Goal: Task Accomplishment & Management: Manage account settings

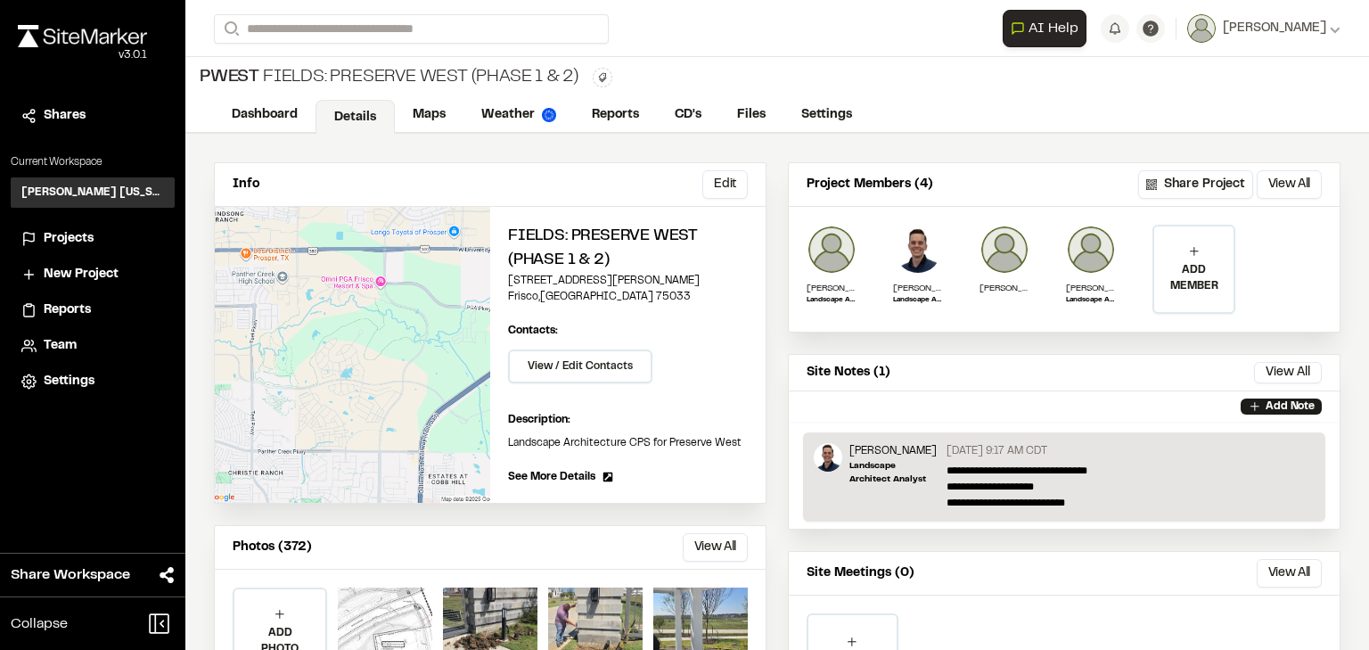
click at [64, 235] on span "Projects" at bounding box center [69, 239] width 50 height 20
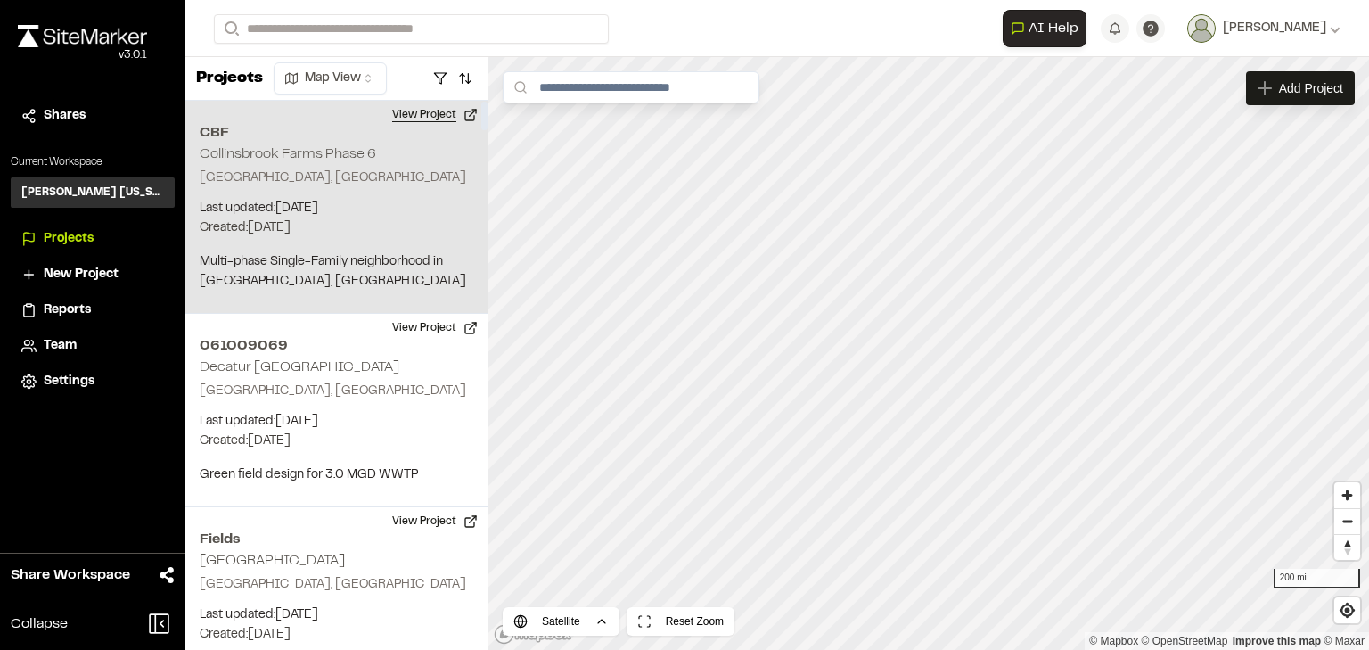
click at [439, 114] on button "View Project" at bounding box center [435, 115] width 107 height 29
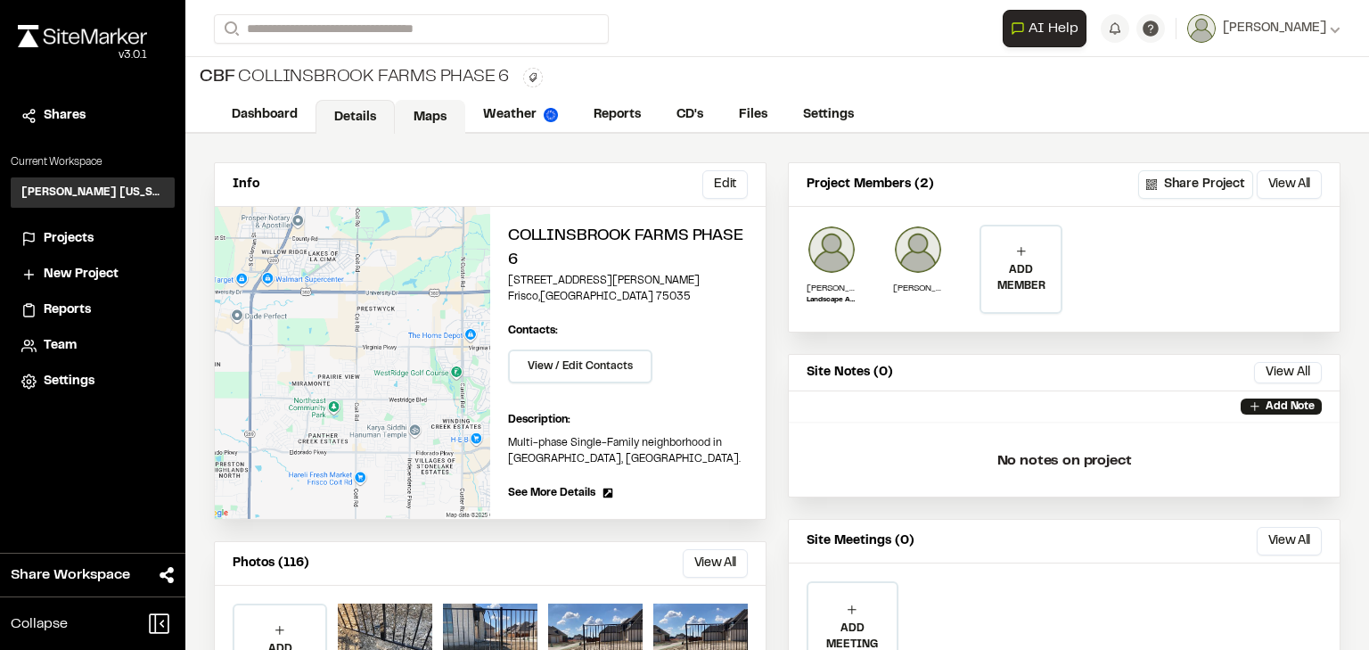
click at [427, 118] on link "Maps" at bounding box center [430, 117] width 70 height 34
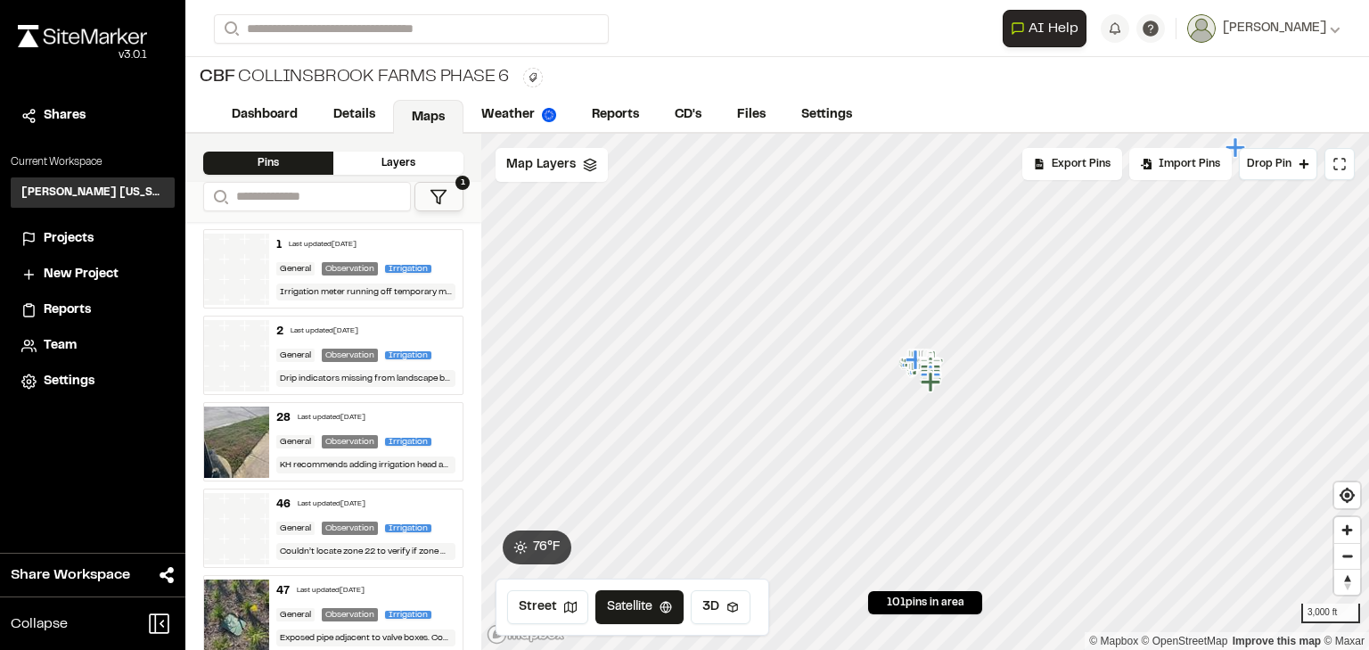
click at [446, 201] on icon at bounding box center [439, 197] width 18 height 18
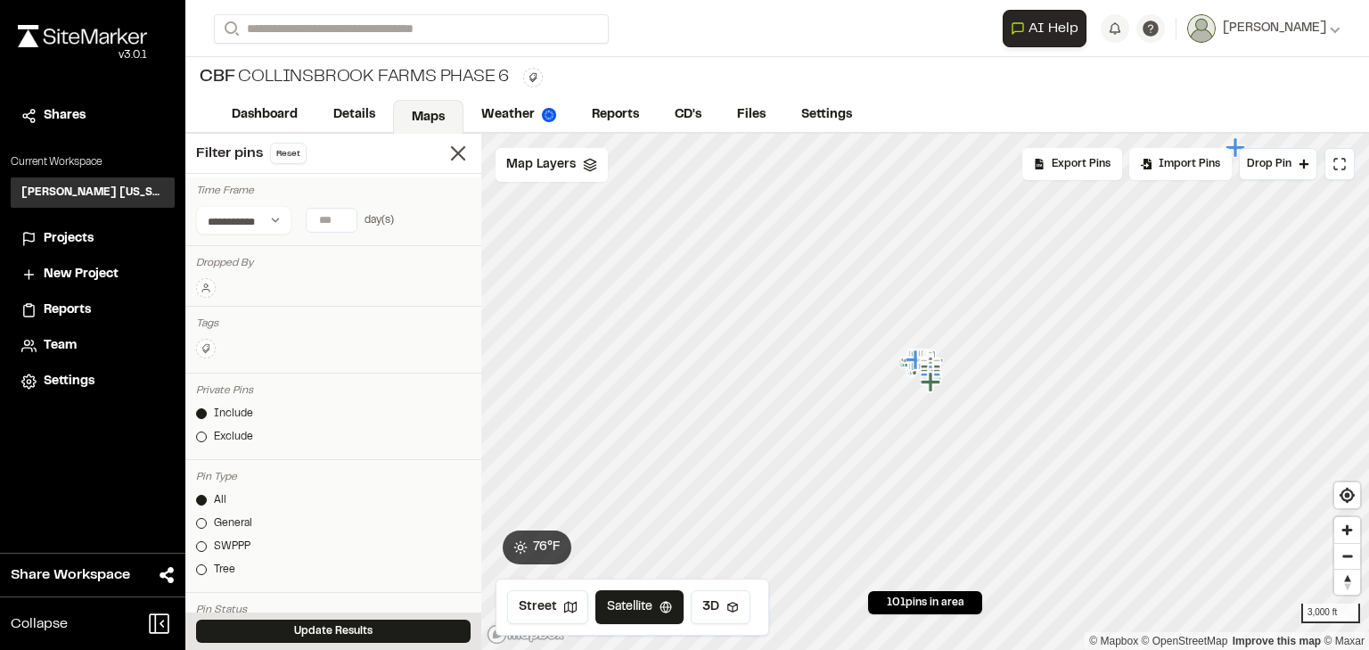
click at [210, 290] on icon at bounding box center [205, 291] width 7 height 3
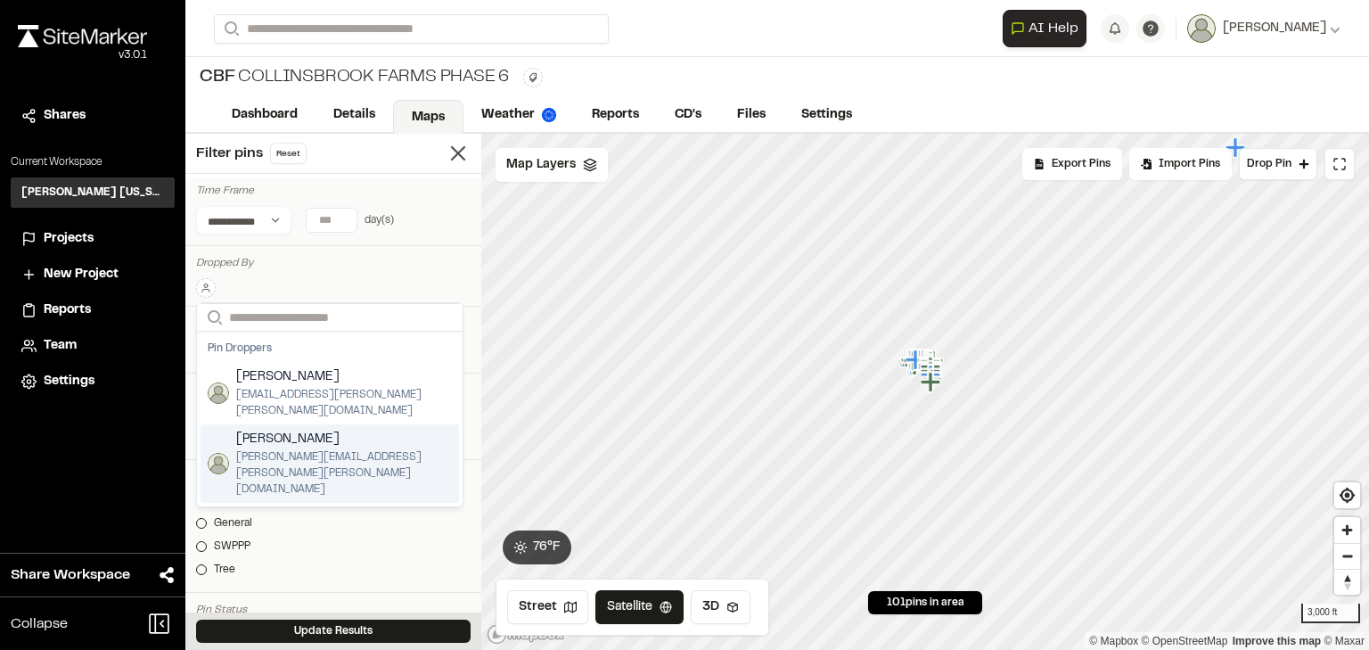
click at [331, 431] on span "[PERSON_NAME]" at bounding box center [344, 440] width 216 height 20
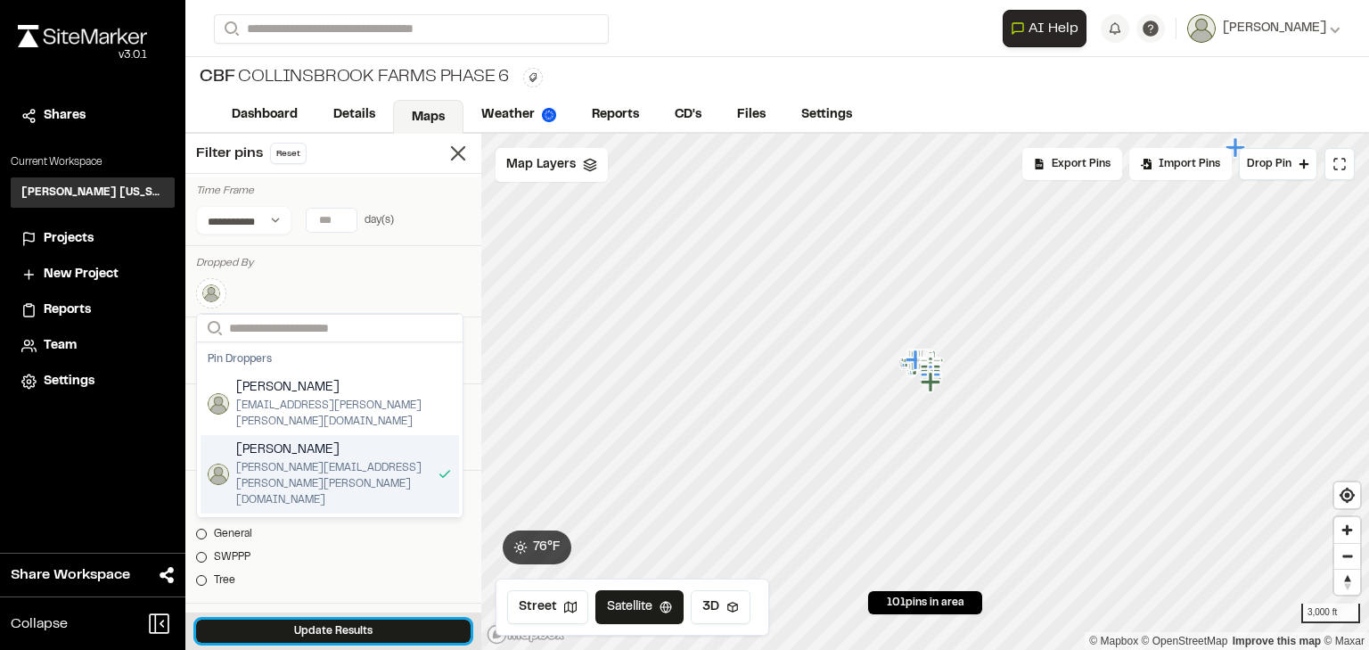
click at [330, 631] on button "Update Results" at bounding box center [333, 631] width 275 height 23
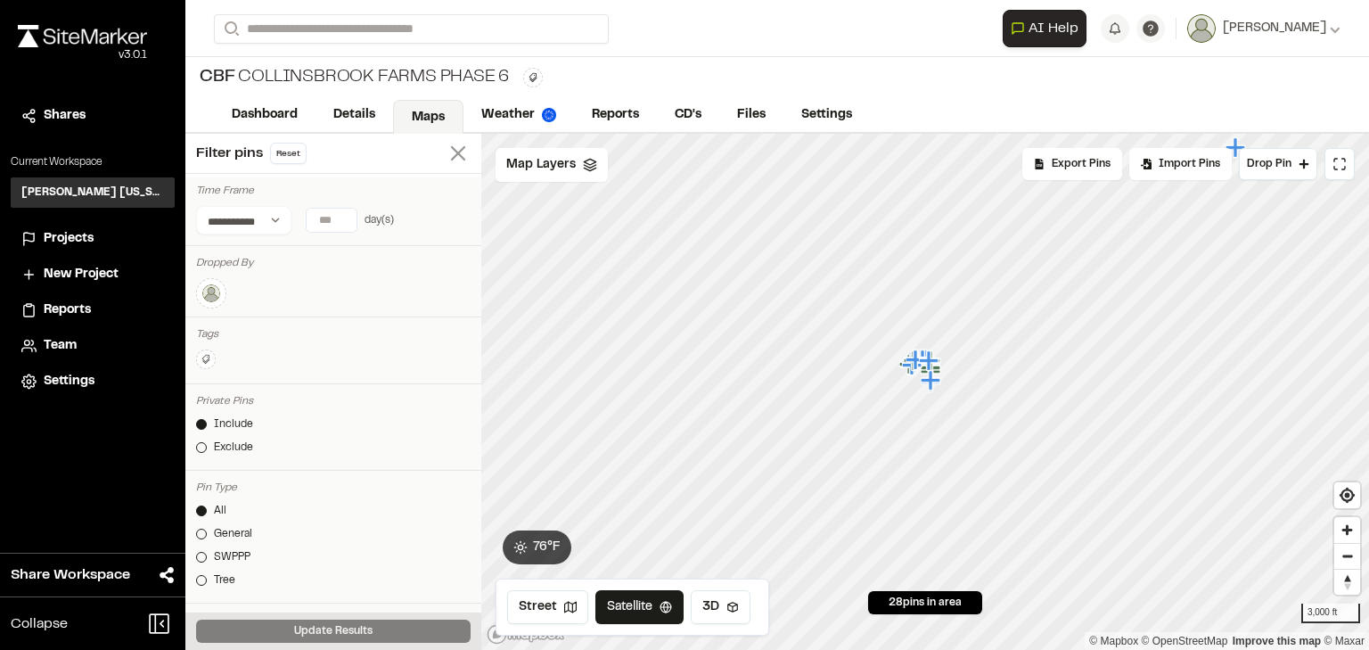
click at [452, 155] on line at bounding box center [458, 153] width 12 height 12
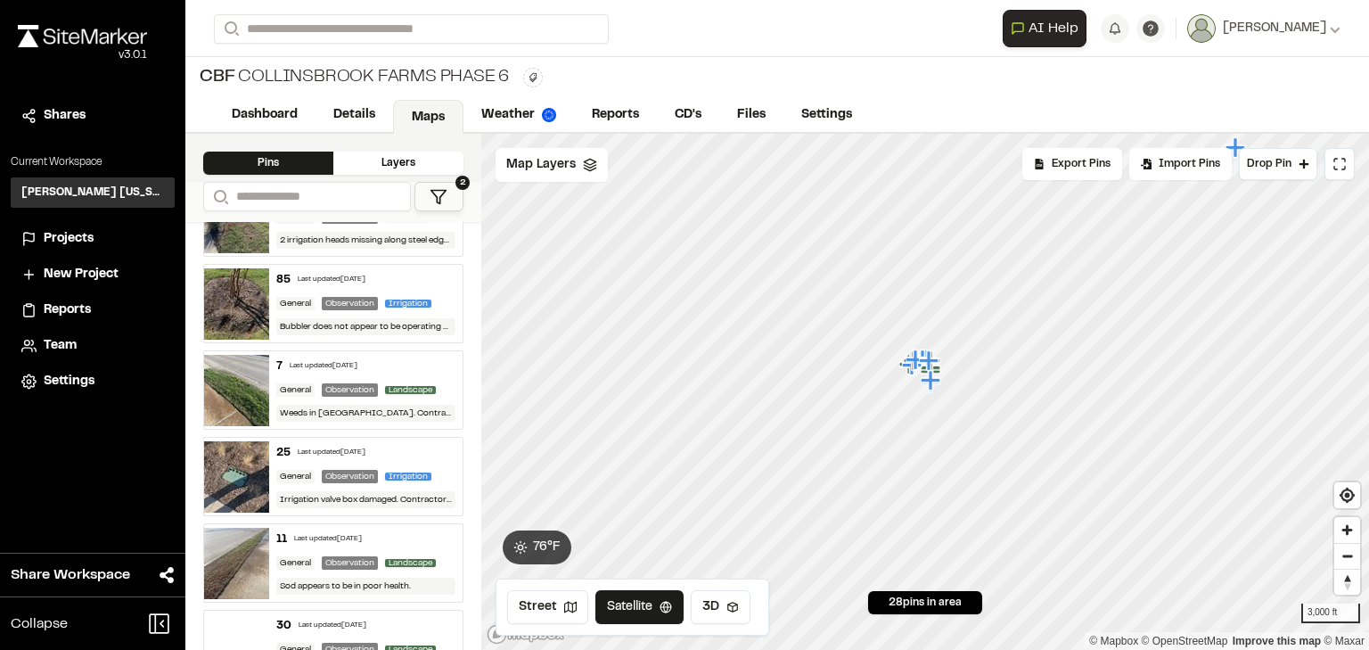
scroll to position [856, 0]
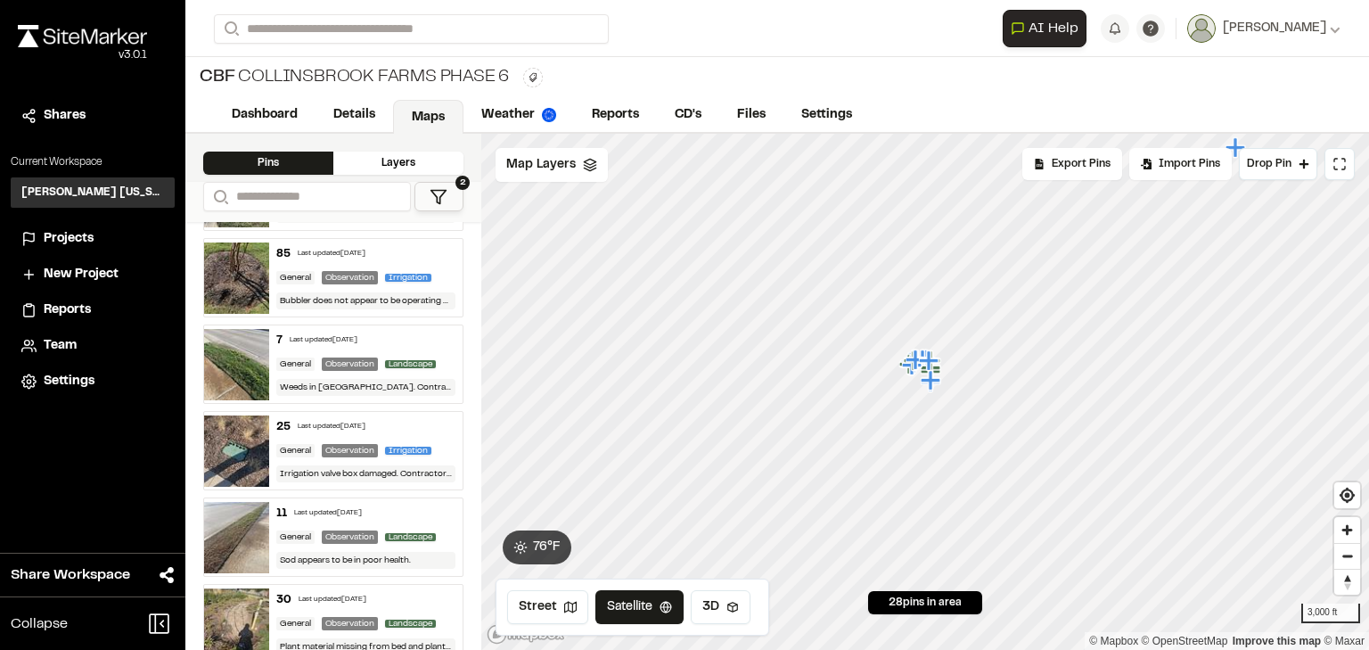
click at [380, 344] on div "7 Last updated Oct 7, 2025 General Observation Landscape Weeds in sod. Contract…" at bounding box center [366, 364] width 194 height 78
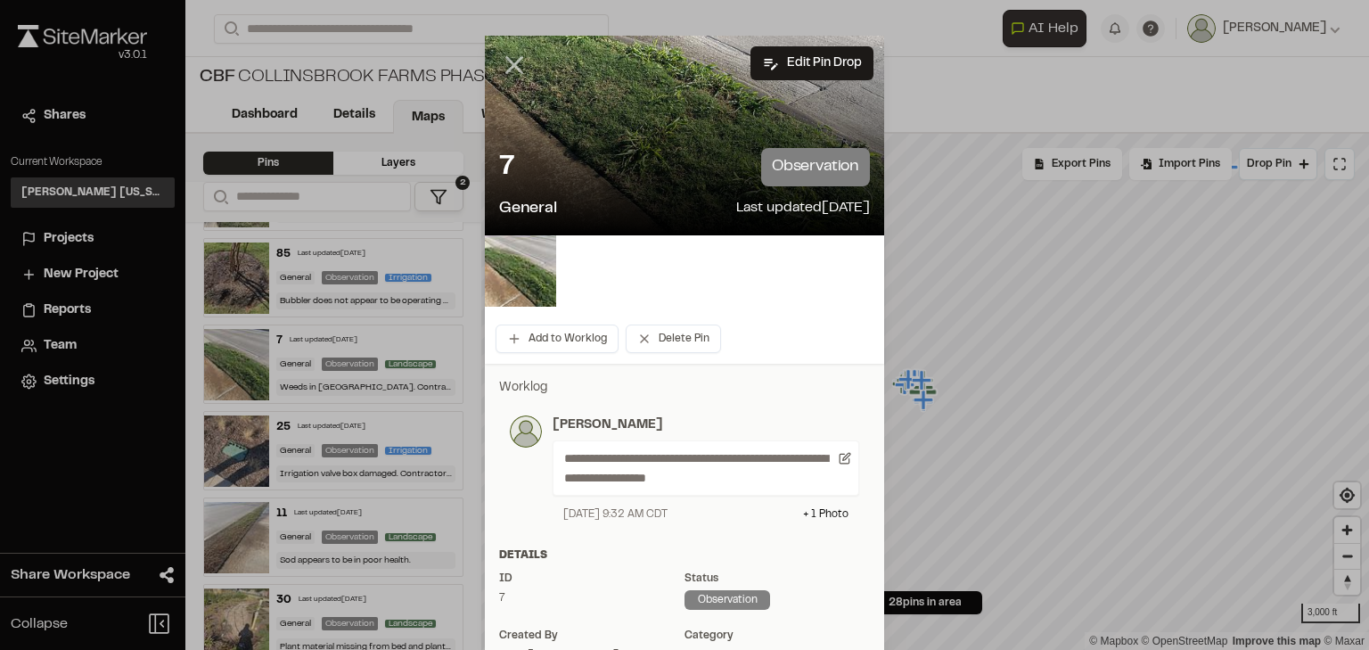
click at [521, 58] on icon at bounding box center [514, 65] width 30 height 30
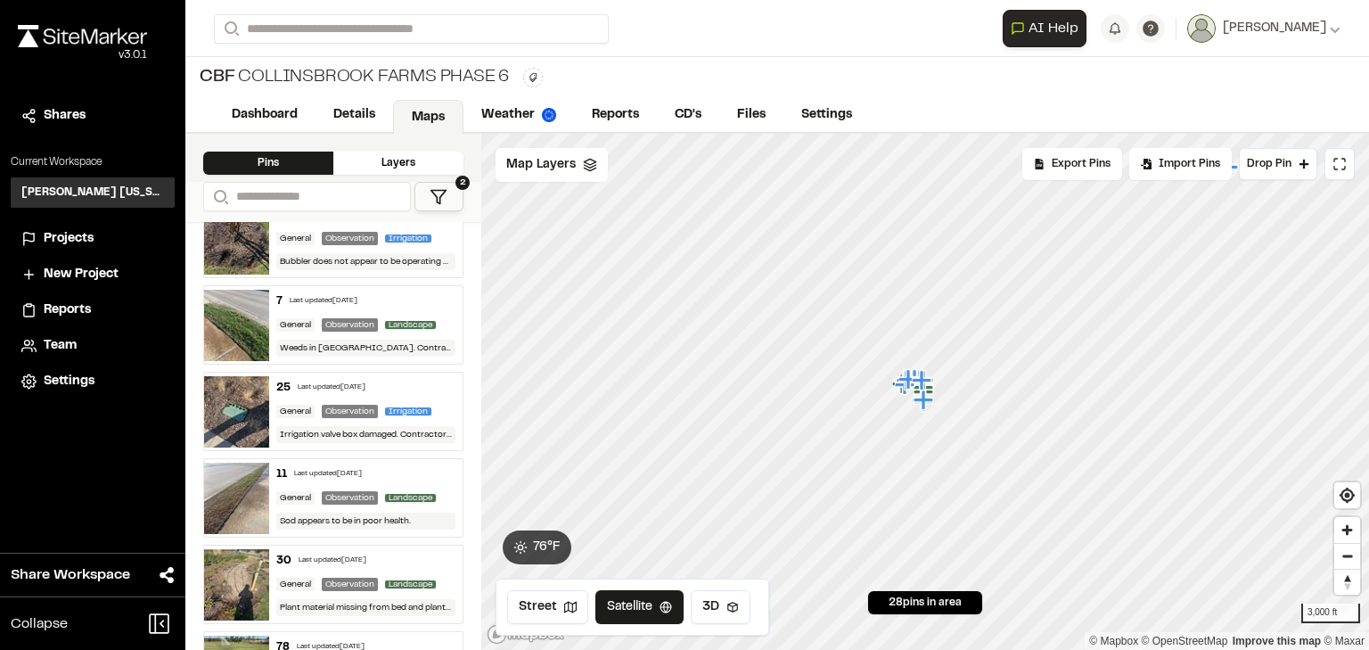
scroll to position [927, 0]
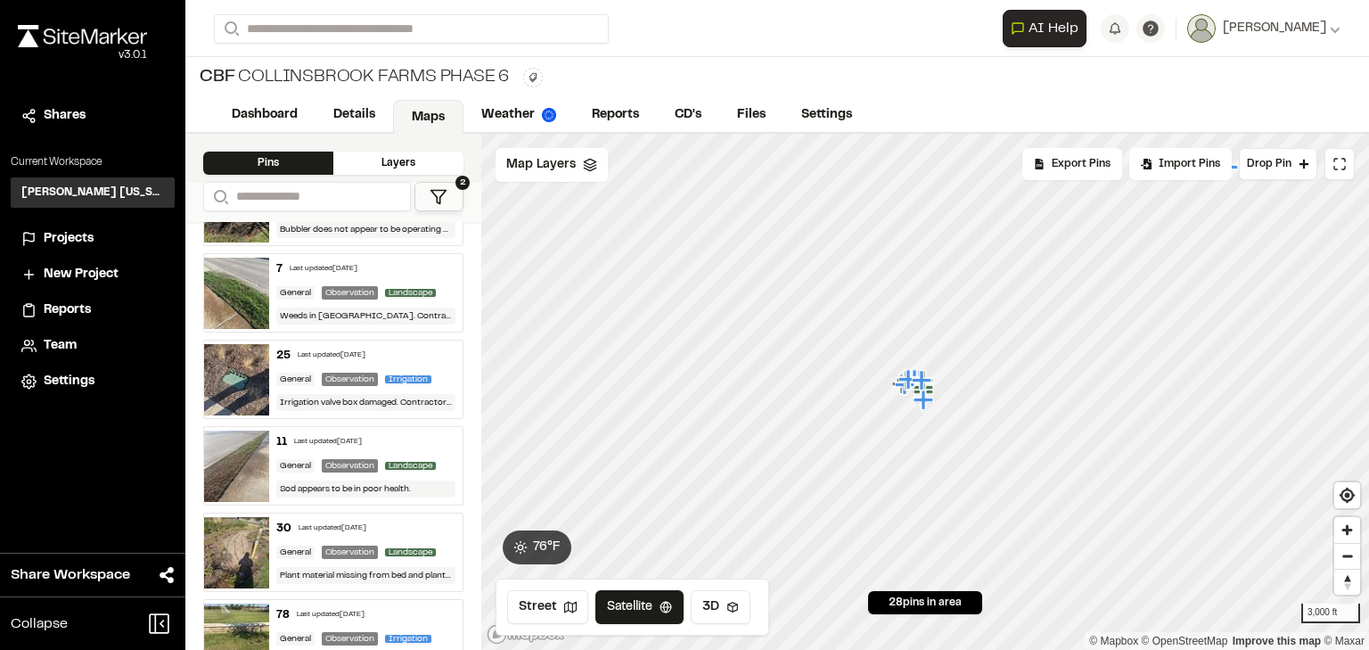
click at [376, 435] on div "11 Last updated Oct 7, 2025" at bounding box center [366, 442] width 180 height 16
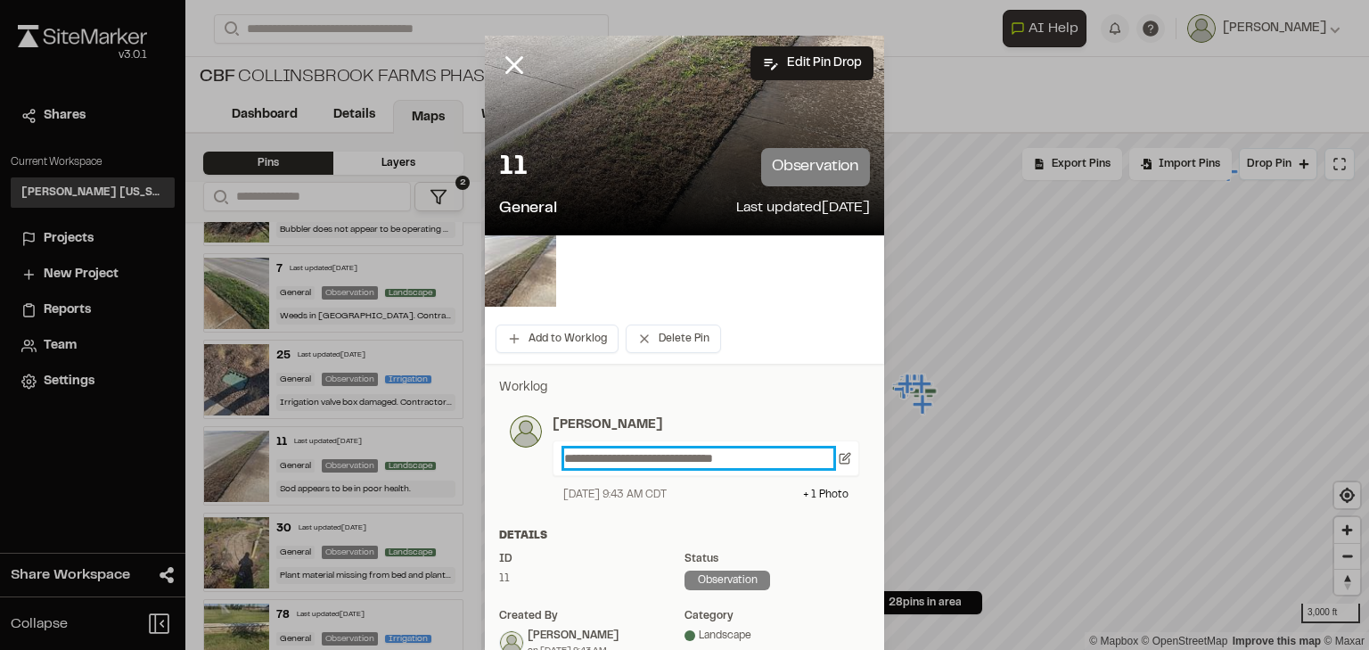
click at [767, 455] on p "**********" at bounding box center [698, 458] width 269 height 20
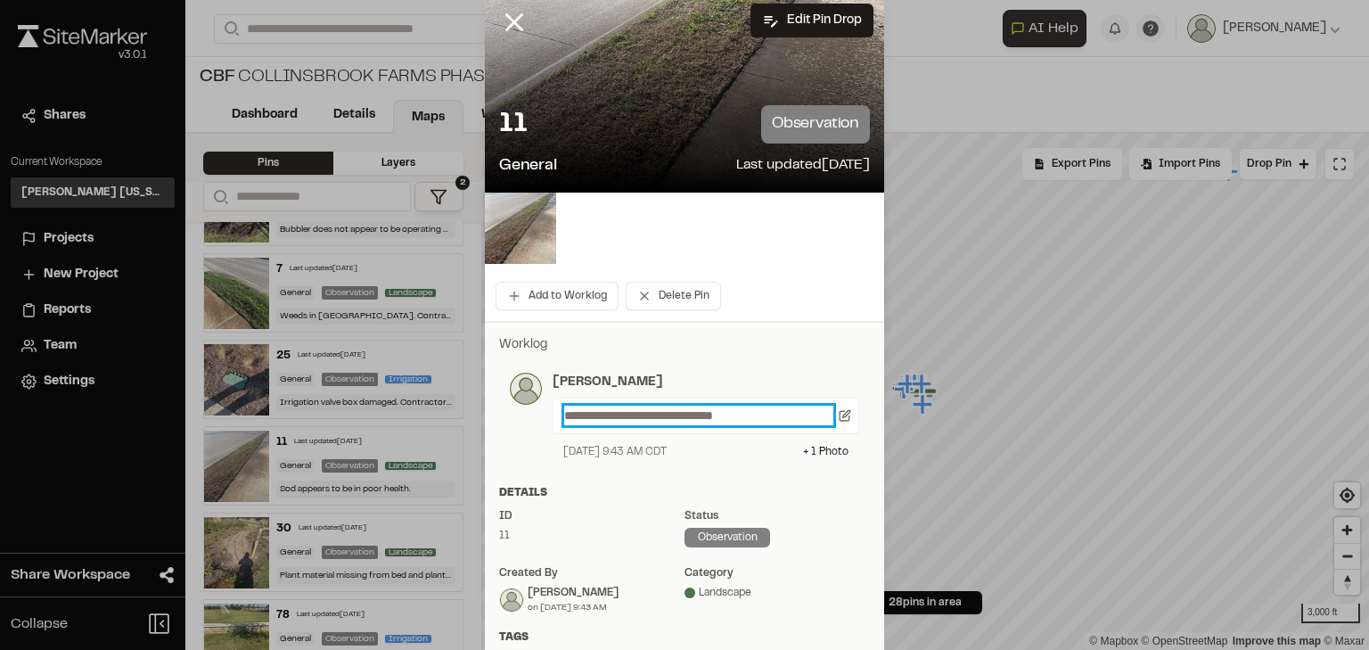
scroll to position [0, 0]
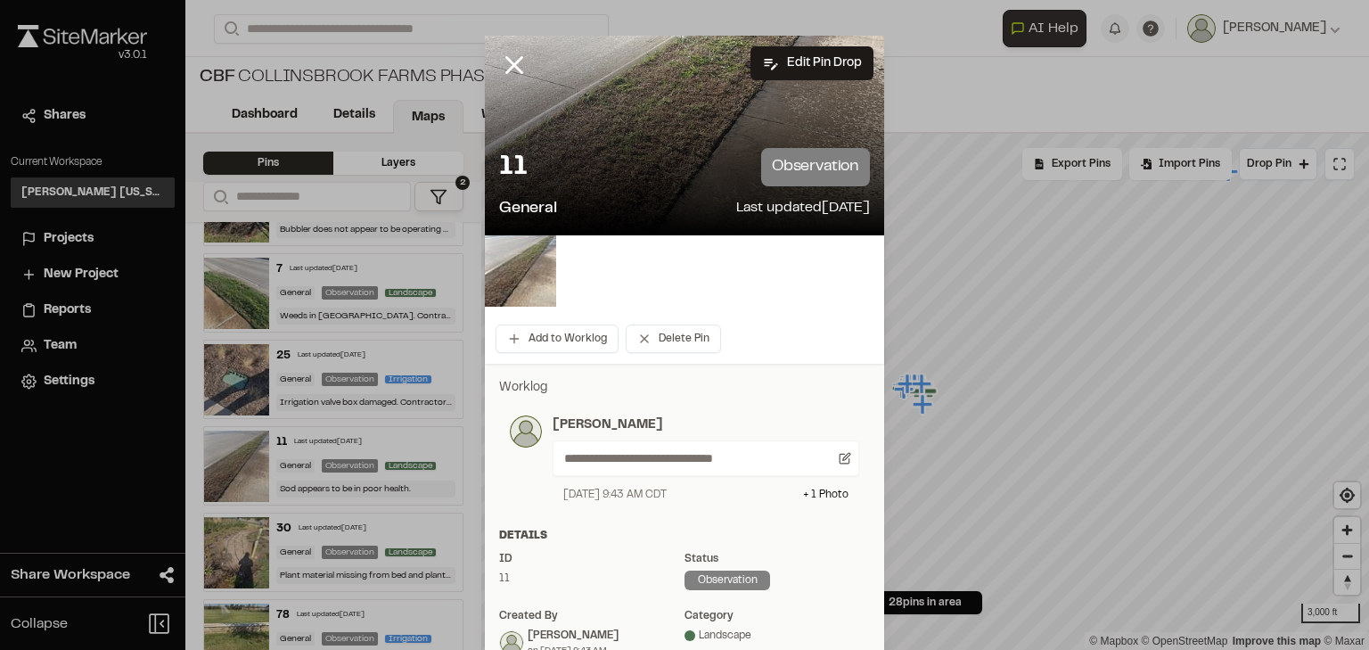
click at [592, 111] on div at bounding box center [684, 136] width 399 height 200
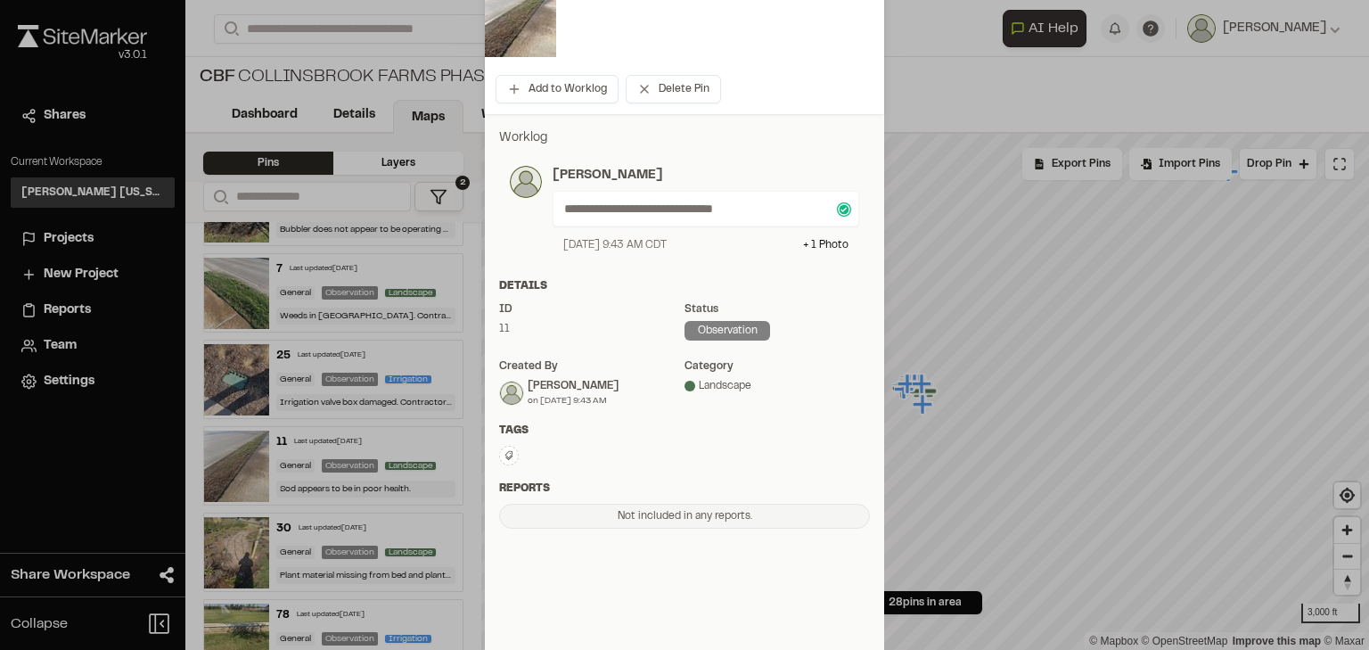
scroll to position [228, 0]
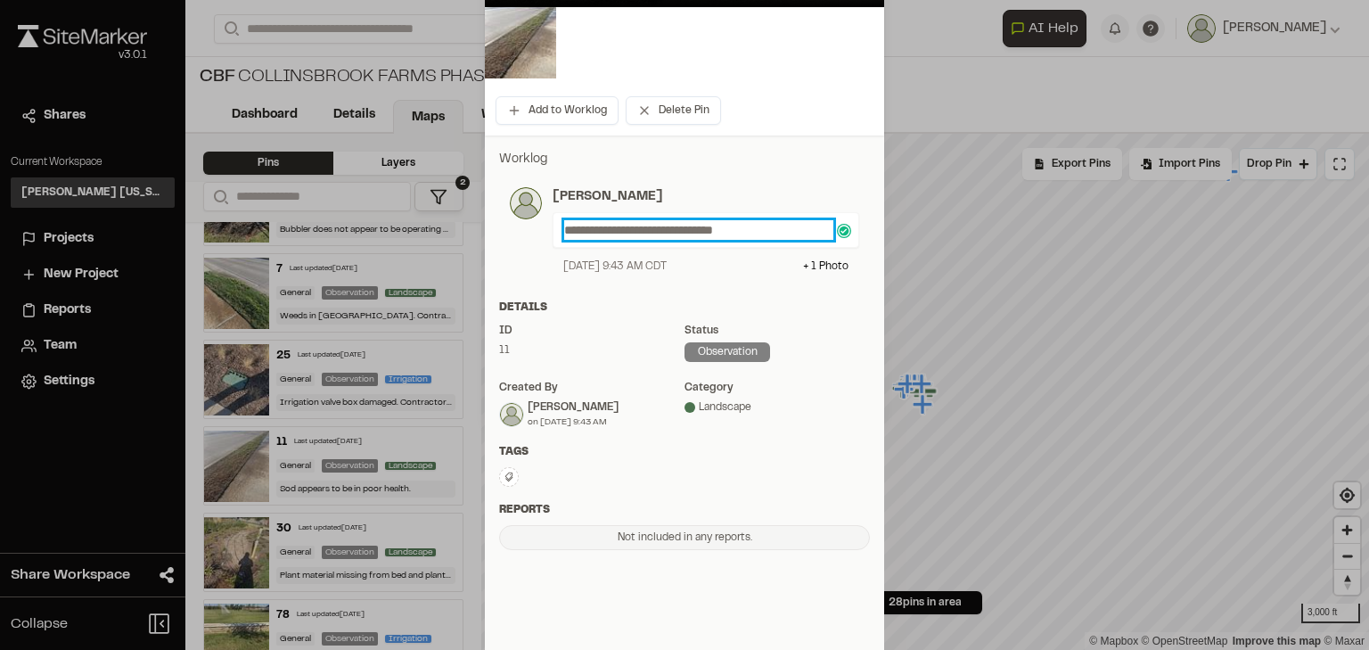
click at [774, 235] on p "**********" at bounding box center [698, 230] width 269 height 20
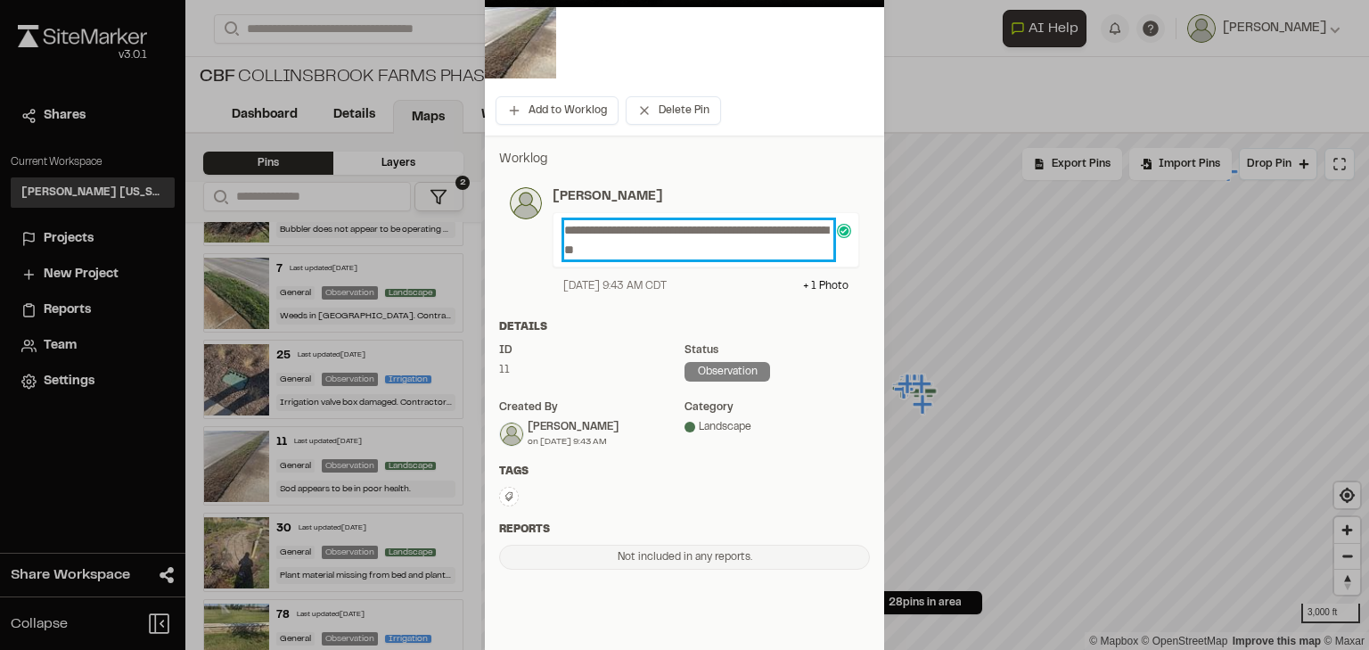
scroll to position [0, 0]
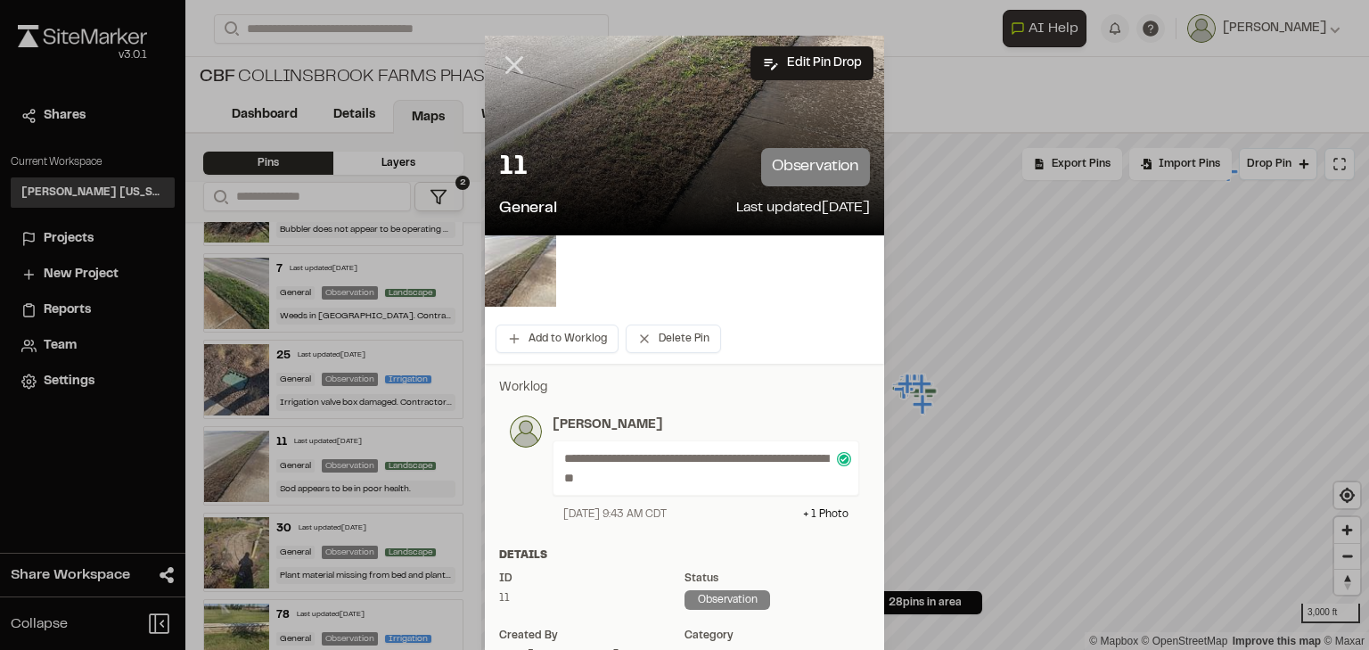
click at [506, 59] on icon at bounding box center [514, 65] width 30 height 30
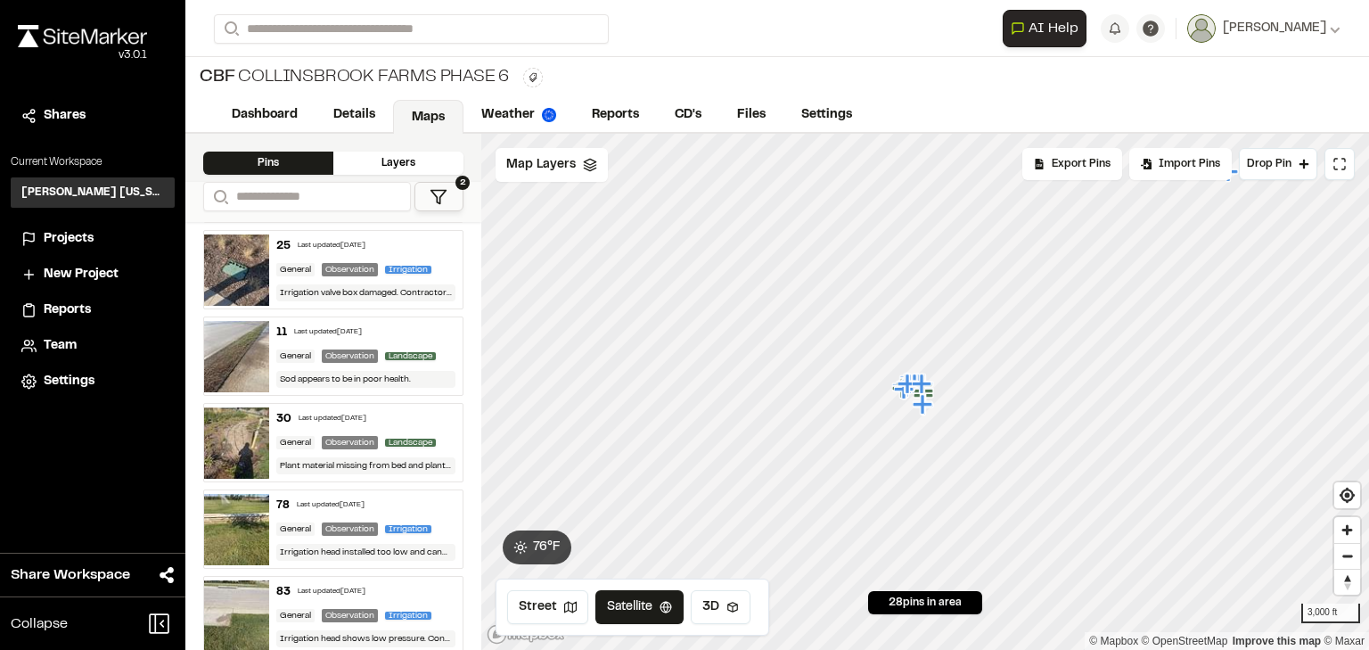
scroll to position [1070, 0]
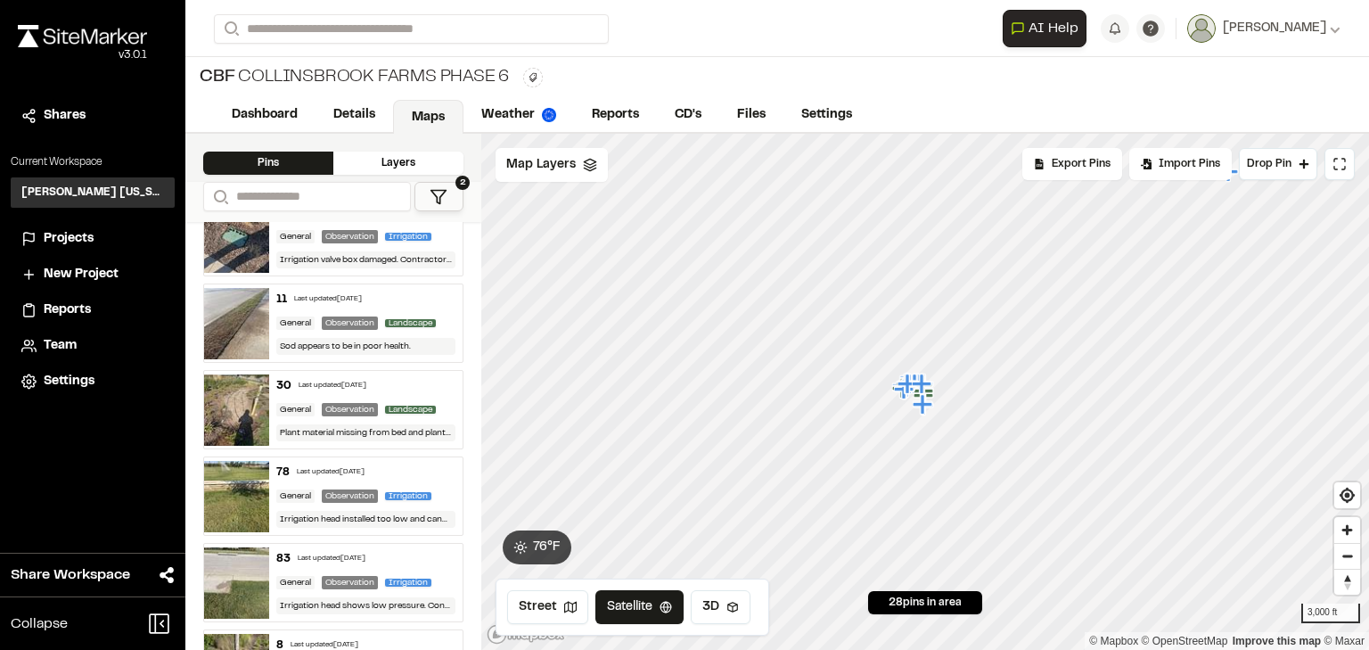
click at [392, 292] on div "11 Last updated Oct 7, 2025" at bounding box center [366, 300] width 180 height 16
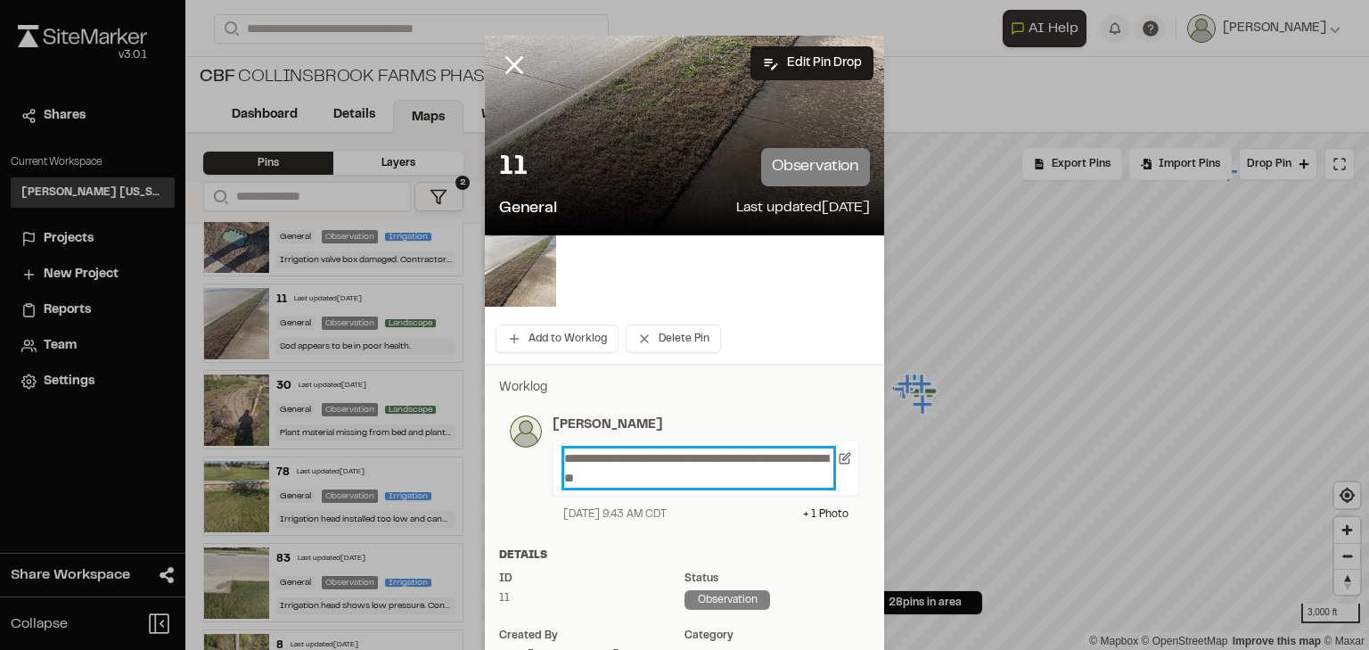
click at [754, 480] on p "**********" at bounding box center [698, 467] width 269 height 39
click at [511, 64] on line at bounding box center [514, 65] width 15 height 15
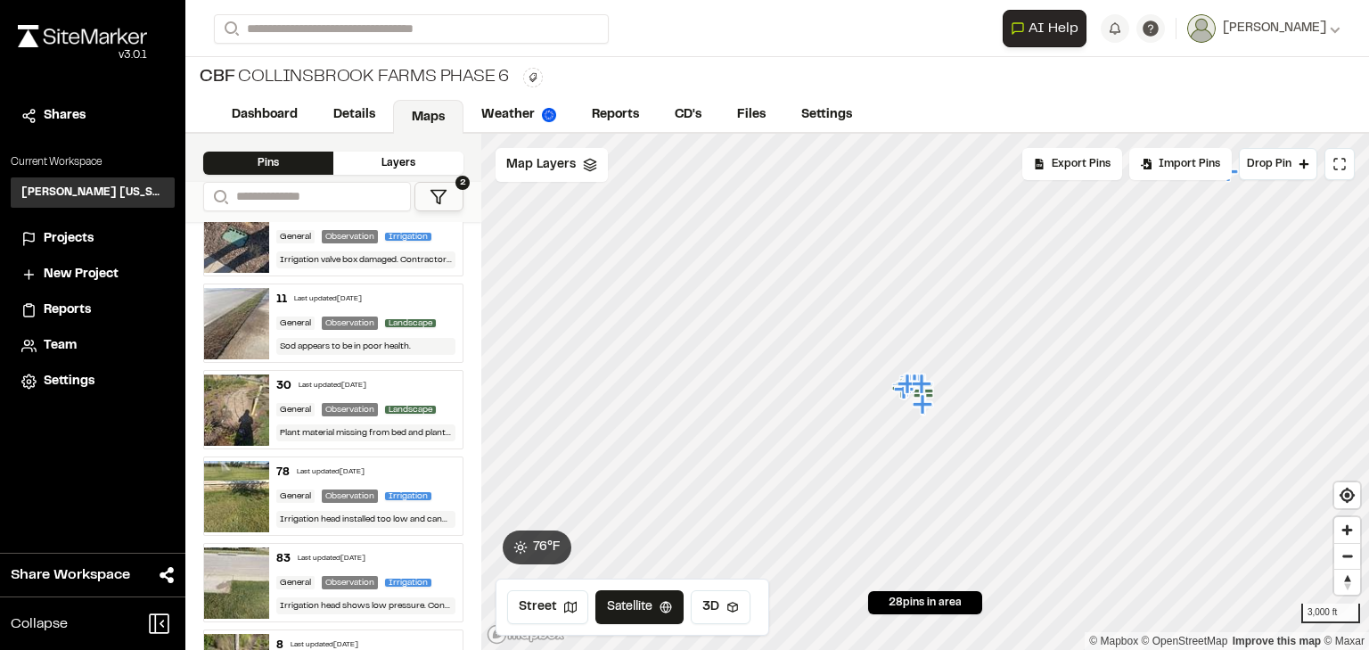
scroll to position [1141, 0]
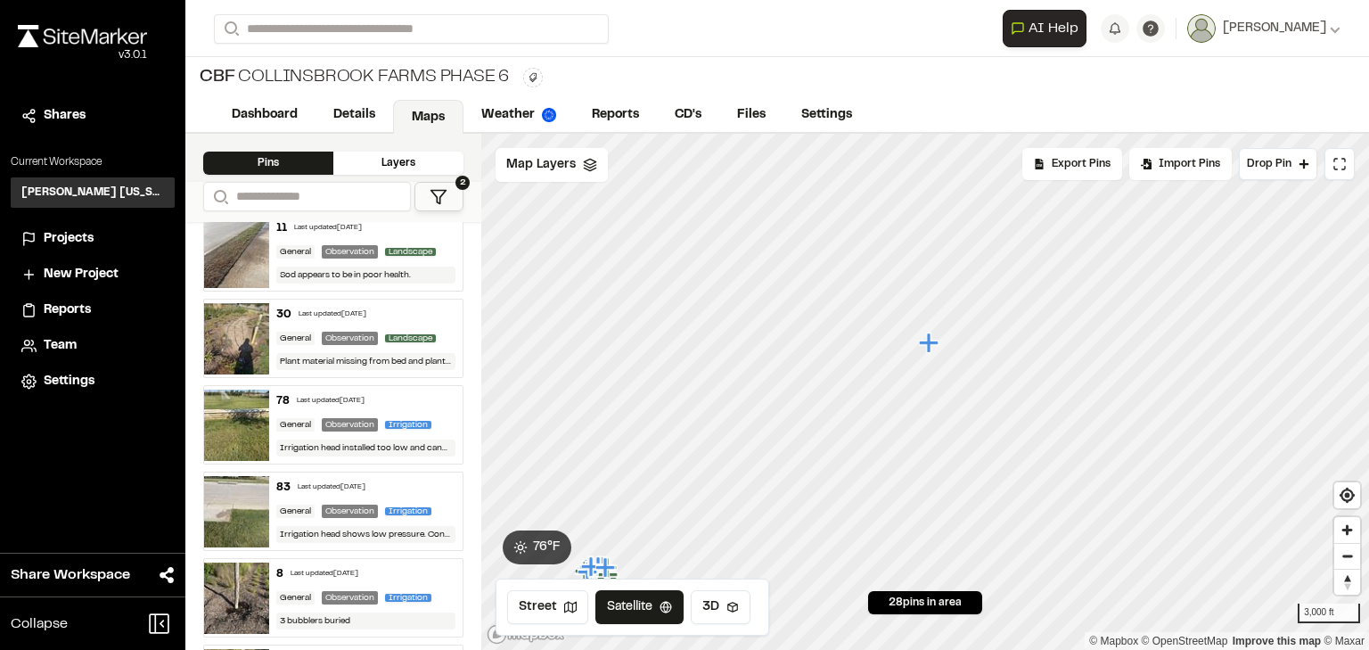
click at [732, 584] on div "Click to Drop Pin 28 pins in area Export Pins Available Datums Datums Apply Con…" at bounding box center [925, 392] width 888 height 516
click at [932, 344] on icon "Map marker" at bounding box center [931, 342] width 20 height 20
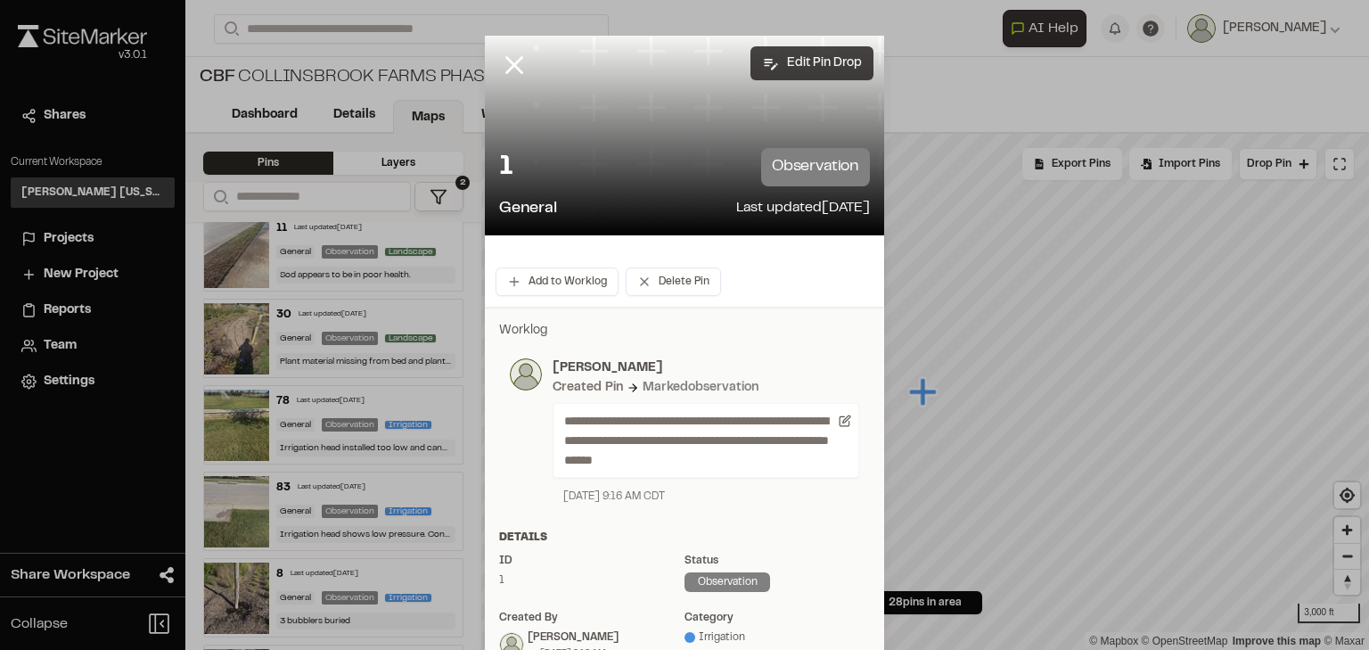
click at [792, 65] on button "Edit Pin Drop" at bounding box center [812, 63] width 123 height 34
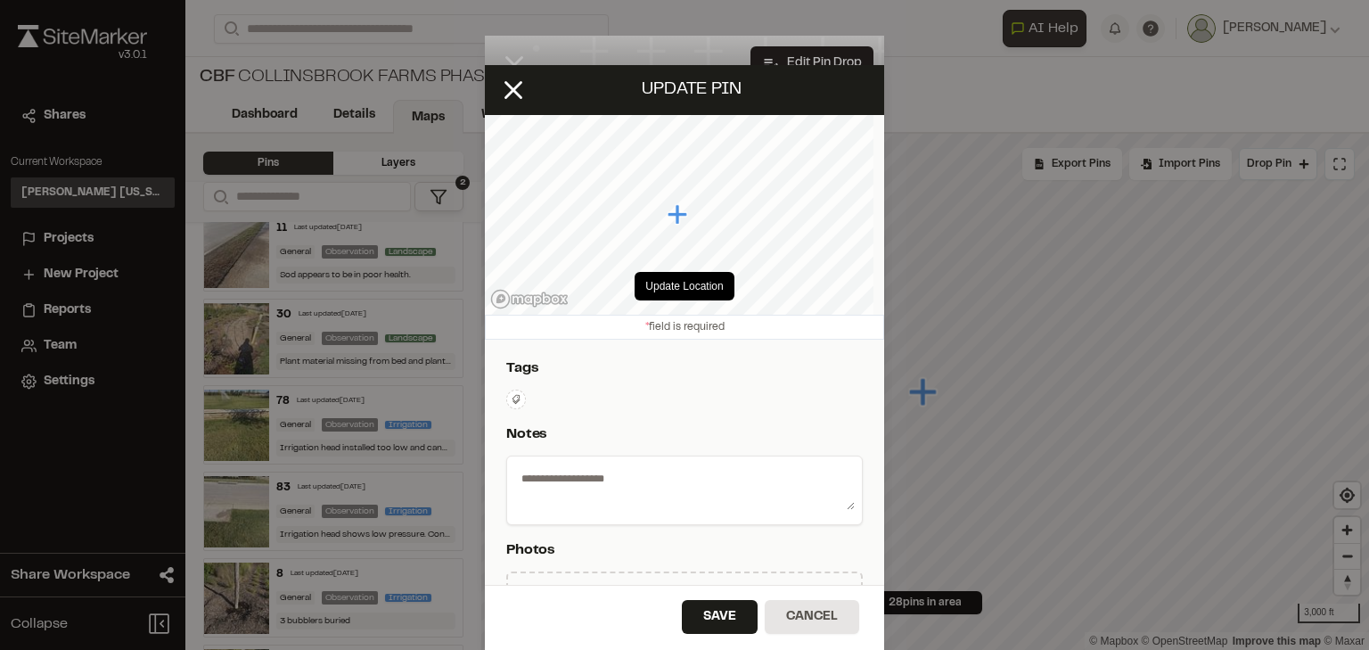
type textarea "**********"
select select "****"
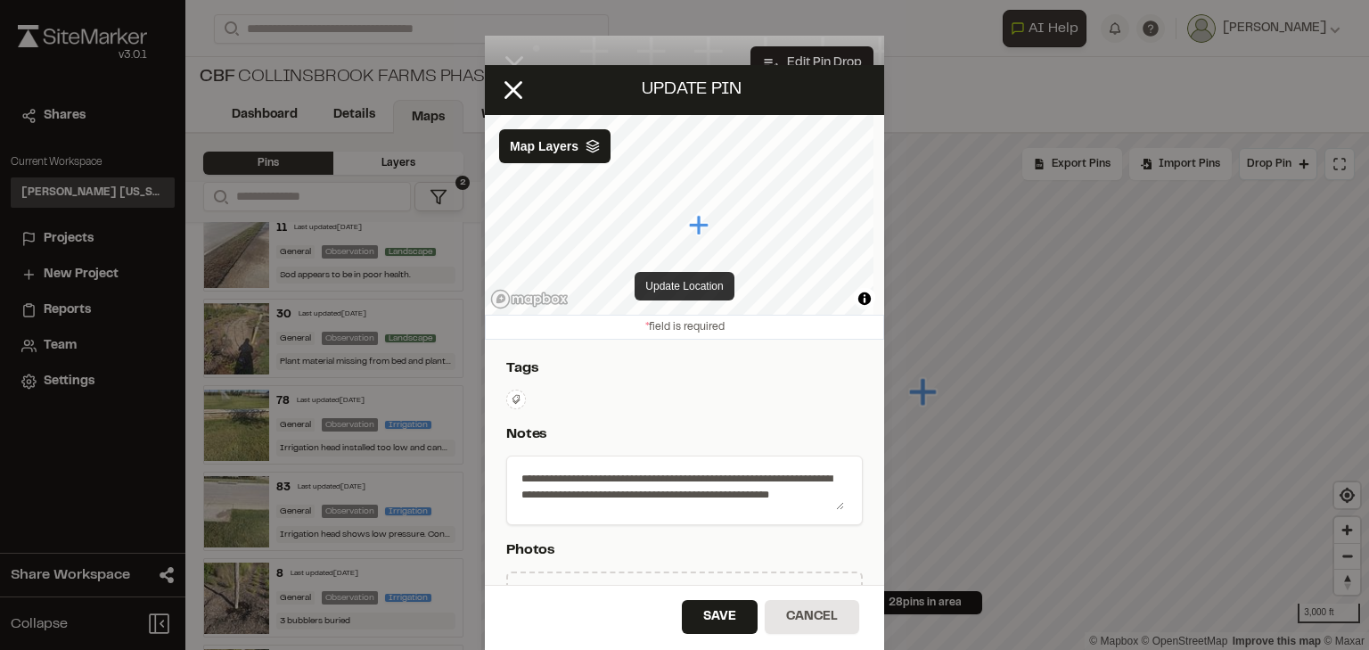
click at [669, 289] on button "Update Location" at bounding box center [684, 286] width 99 height 29
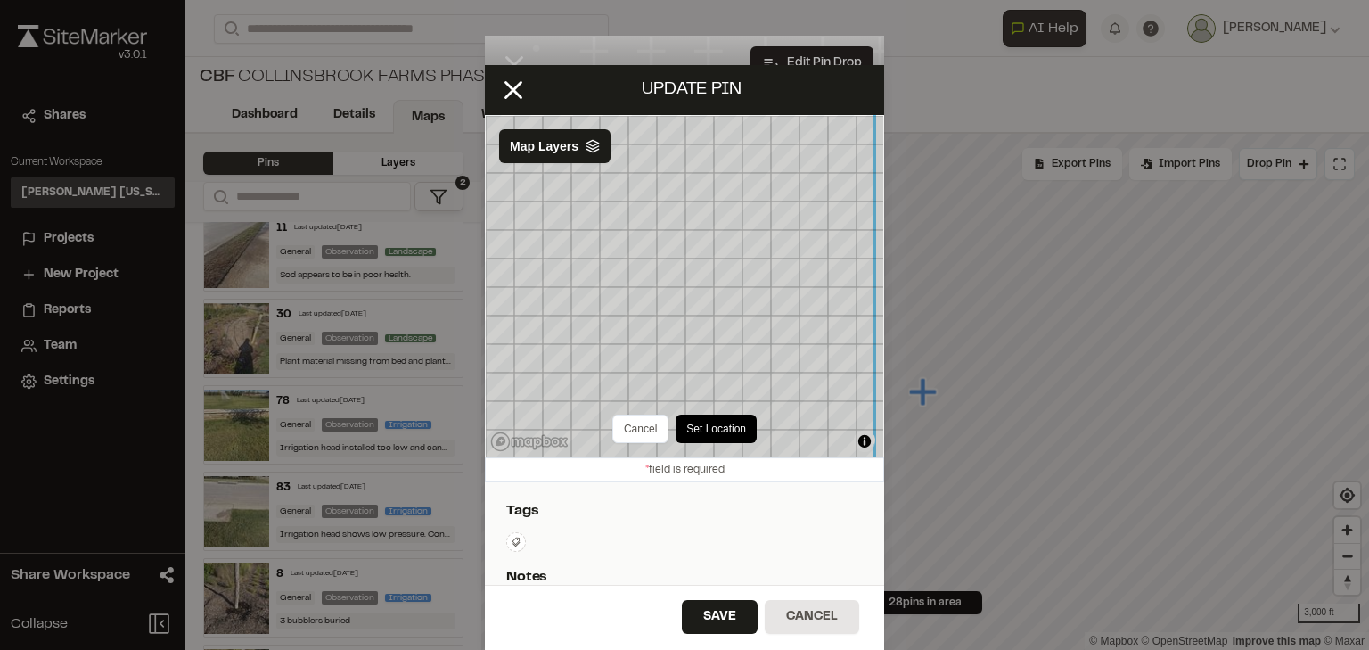
click at [628, 405] on div "Cancel Set Location © Mapbox © OpenStreetMap Improve this map © Maxar Map Layers" at bounding box center [684, 286] width 399 height 342
click at [586, 147] on icon at bounding box center [593, 146] width 14 height 14
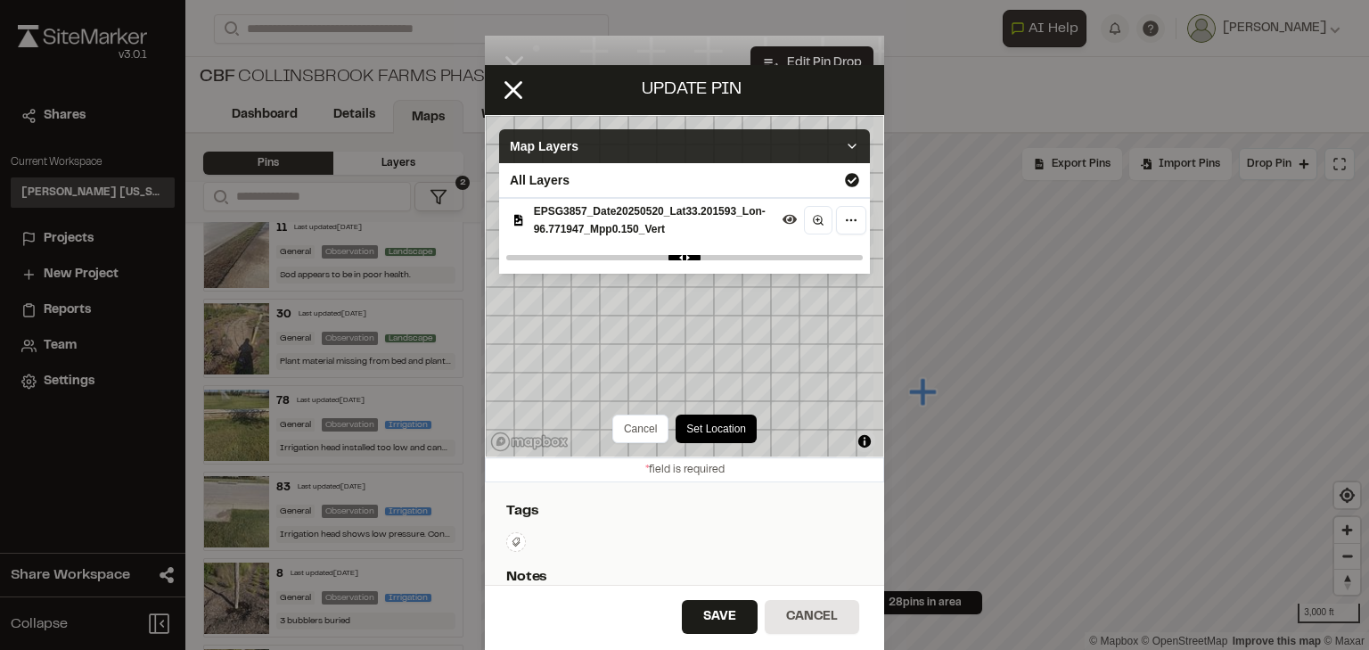
click at [762, 218] on span "EPSG3857_Date20250520_Lat33.201593_Lon-96.771947_Mpp0.150_Vert" at bounding box center [655, 220] width 242 height 36
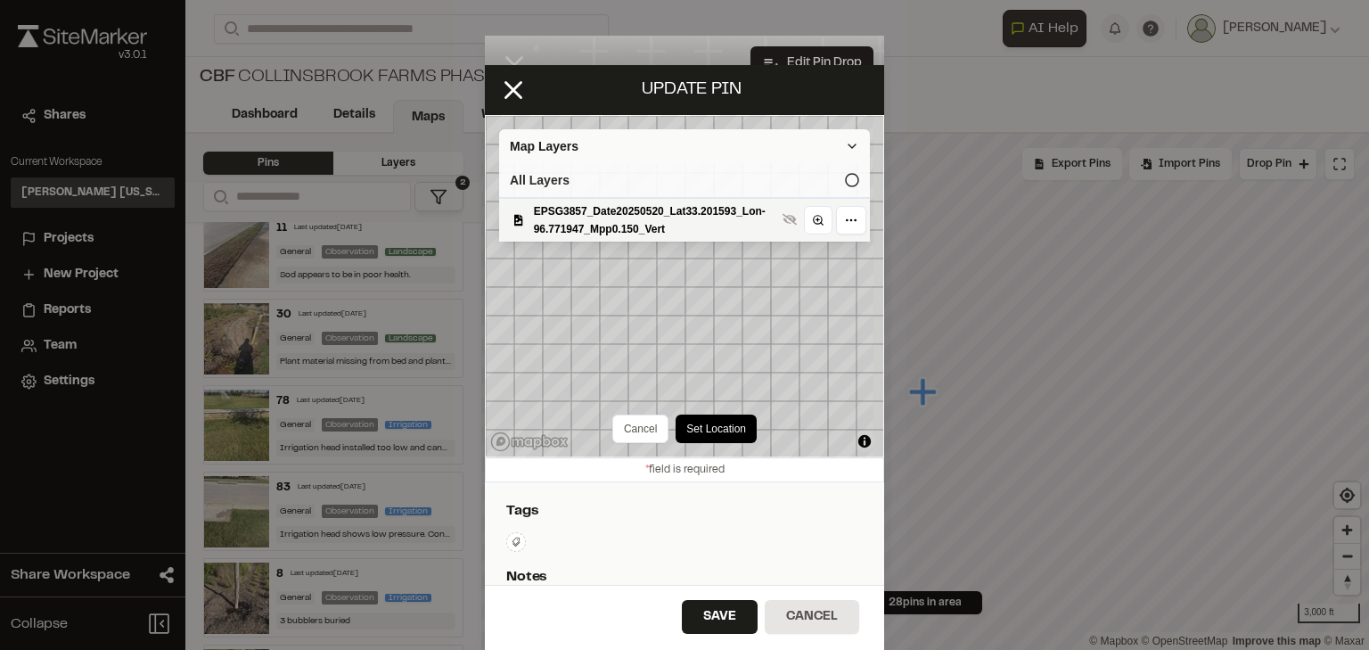
click at [845, 179] on icon at bounding box center [852, 180] width 14 height 14
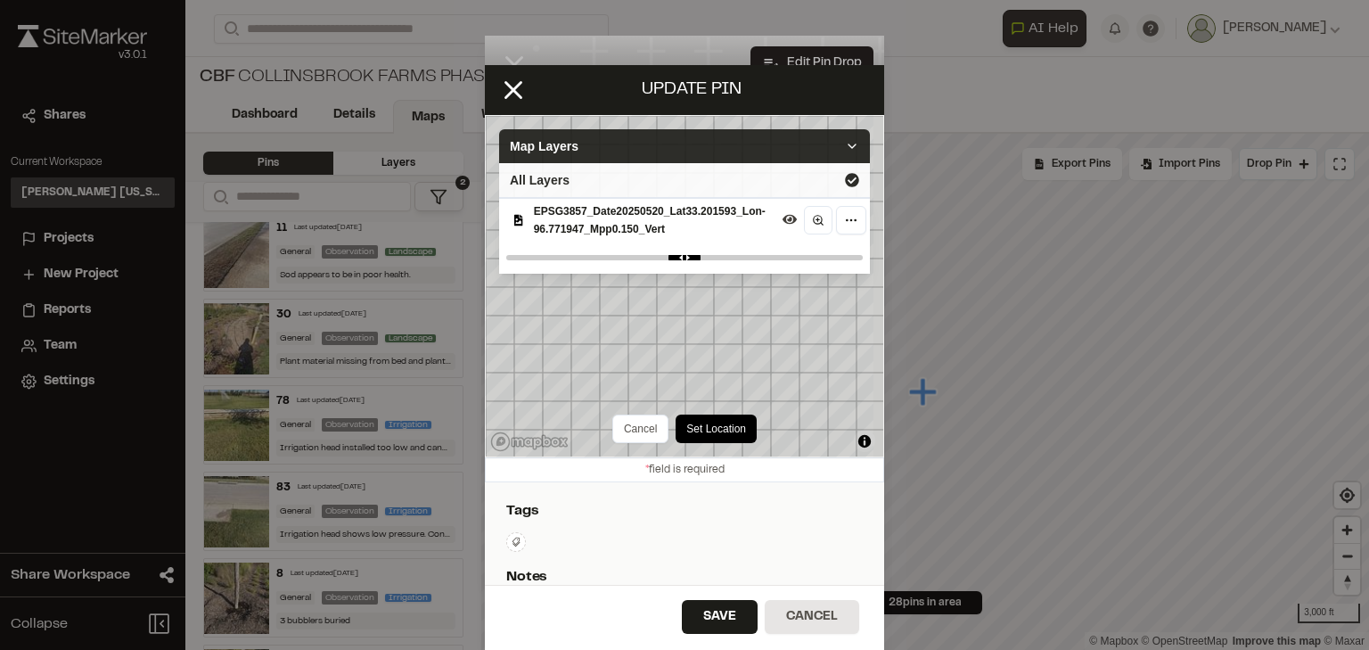
click at [845, 144] on icon at bounding box center [852, 146] width 14 height 14
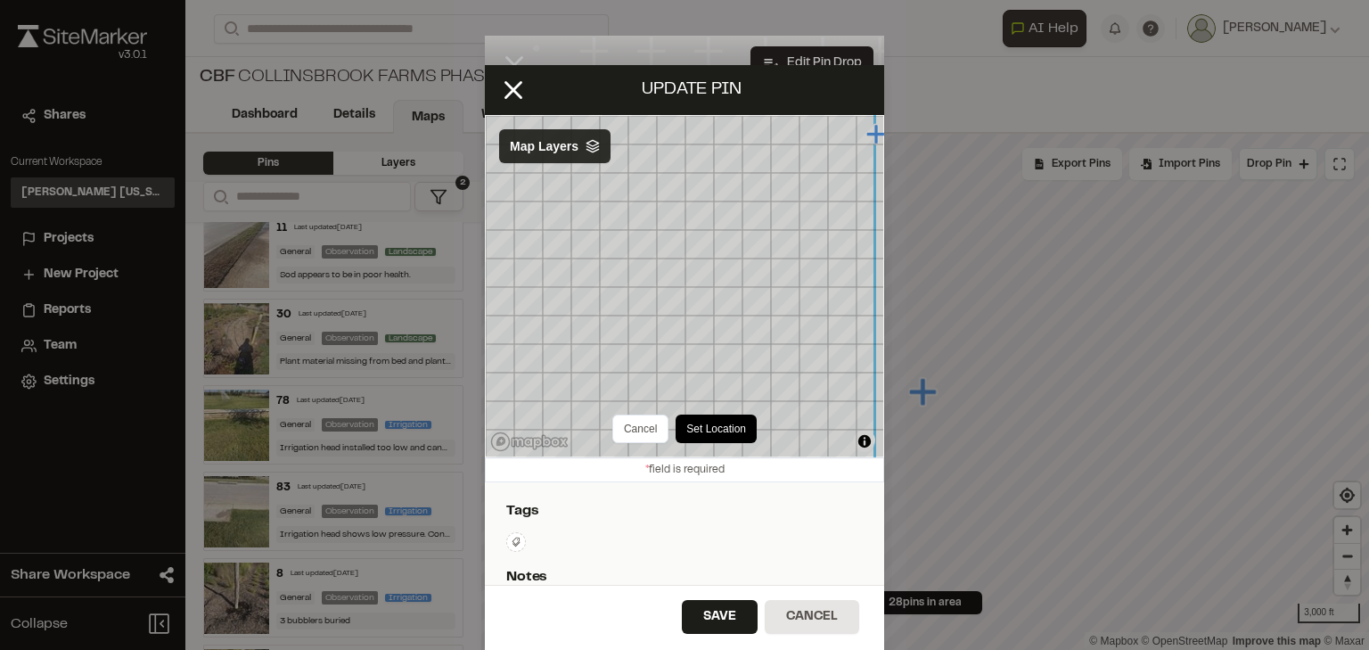
click at [633, 408] on div "Cancel Set Location © Mapbox © OpenStreetMap Improve this map © Maxar Map Layers" at bounding box center [684, 286] width 399 height 342
click at [589, 157] on div "Cancel Set Location © Mapbox © OpenStreetMap Improve this map © Maxar Map Layers" at bounding box center [684, 286] width 399 height 342
click at [870, 151] on div "**********" at bounding box center [684, 325] width 399 height 520
click at [870, 234] on div "**********" at bounding box center [684, 325] width 399 height 520
click at [892, 357] on div "**********" at bounding box center [684, 325] width 1369 height 650
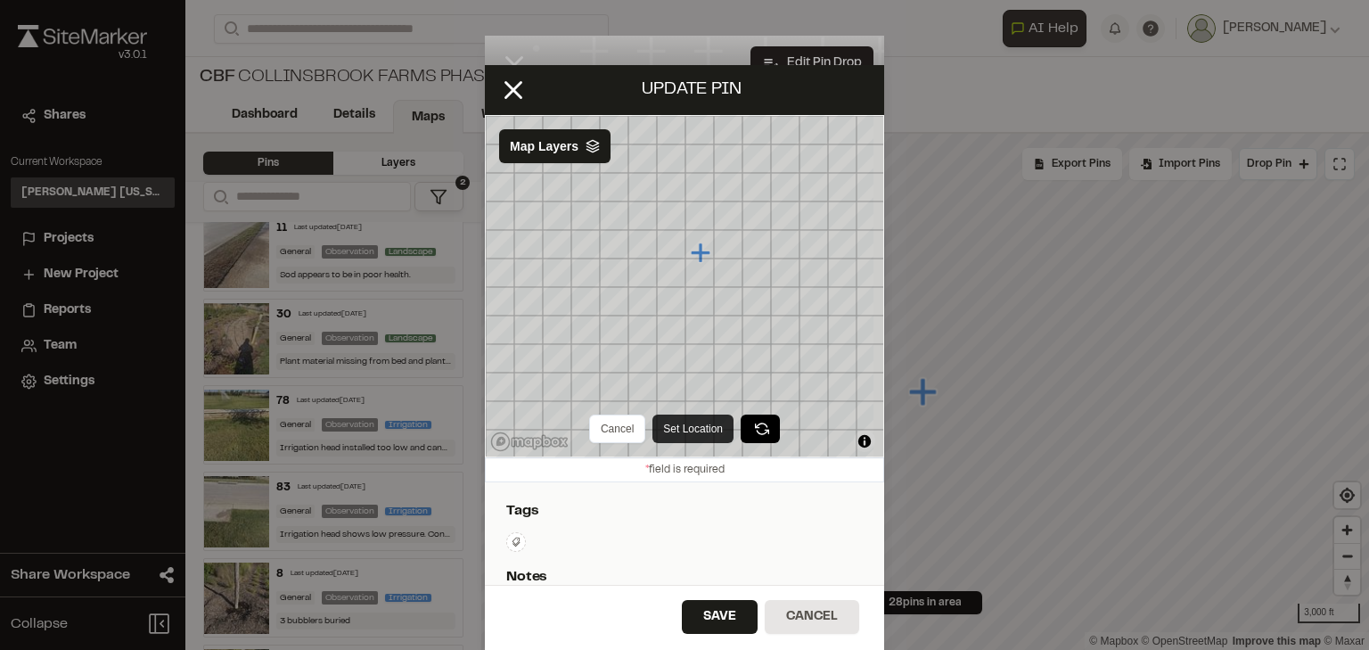
click at [673, 430] on button "Set Location" at bounding box center [693, 429] width 81 height 29
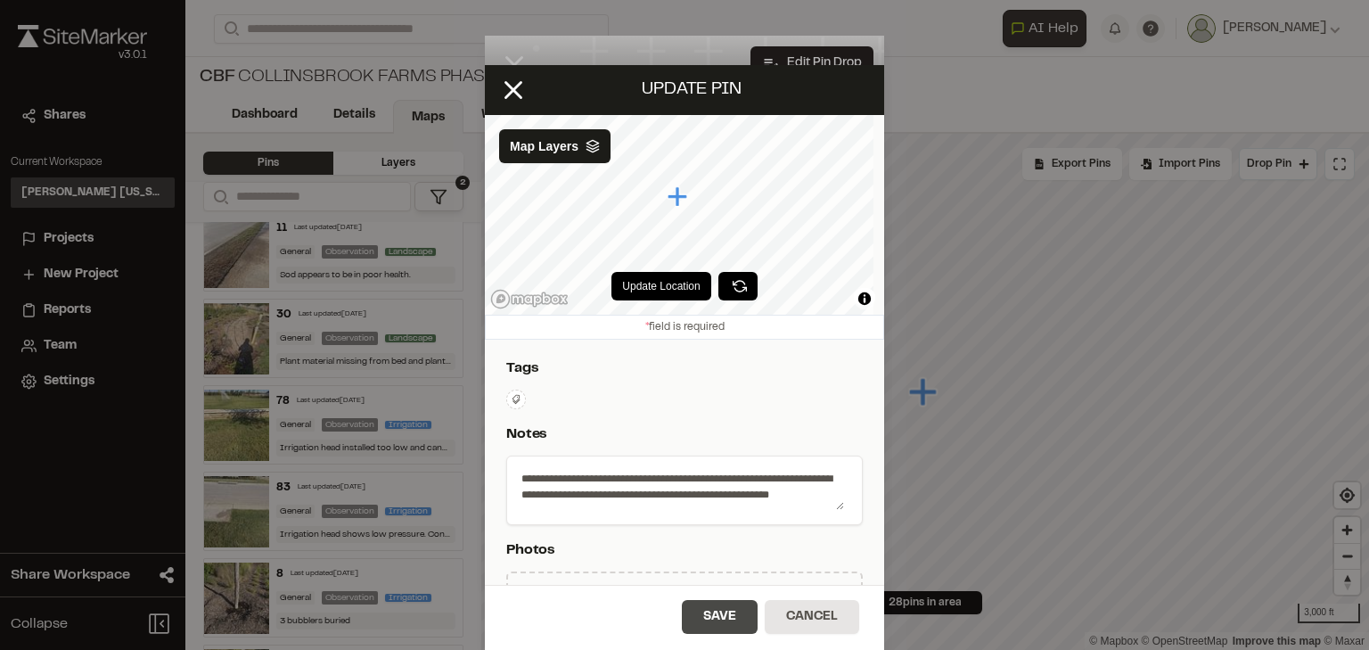
click at [712, 617] on button "Save" at bounding box center [720, 617] width 76 height 34
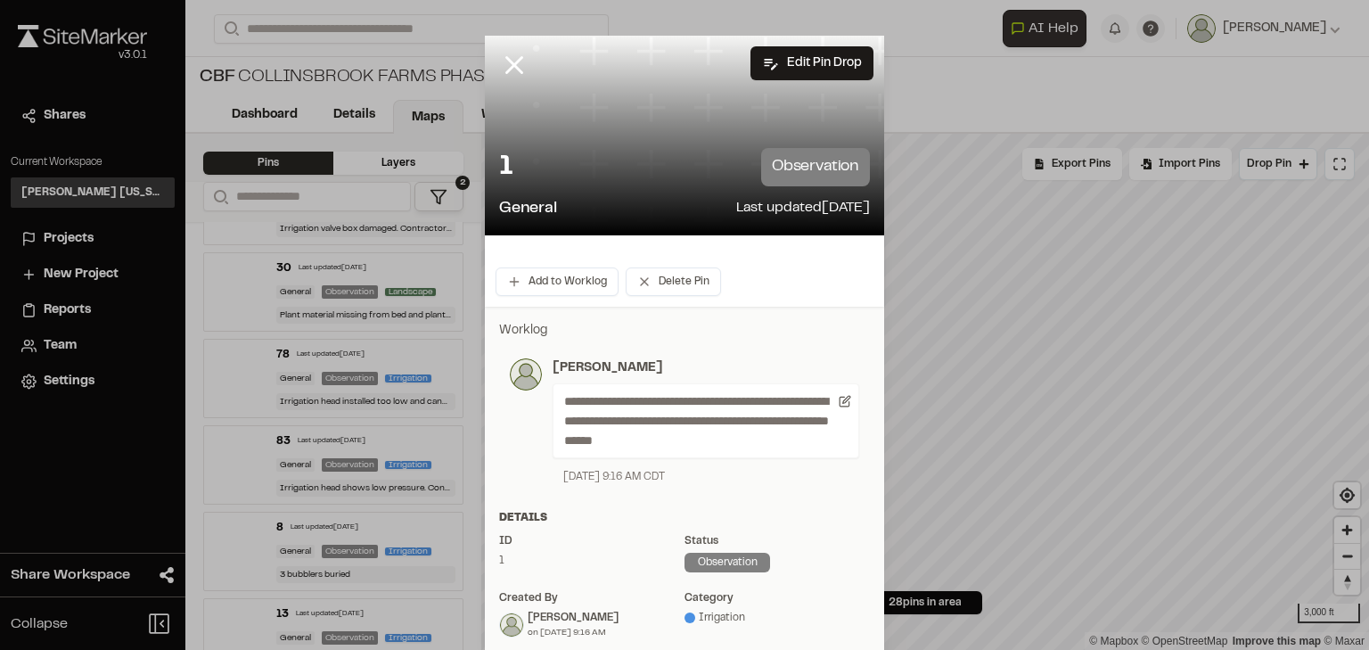
scroll to position [107, 0]
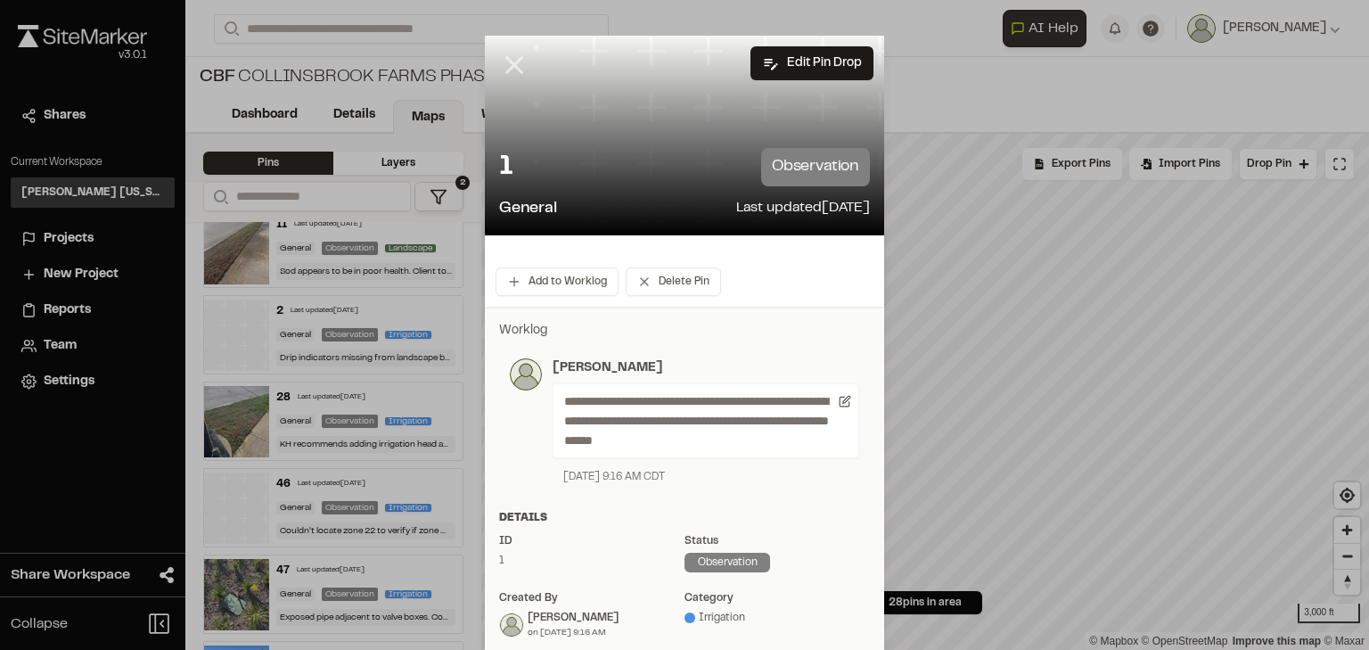
click at [507, 70] on line at bounding box center [514, 65] width 15 height 15
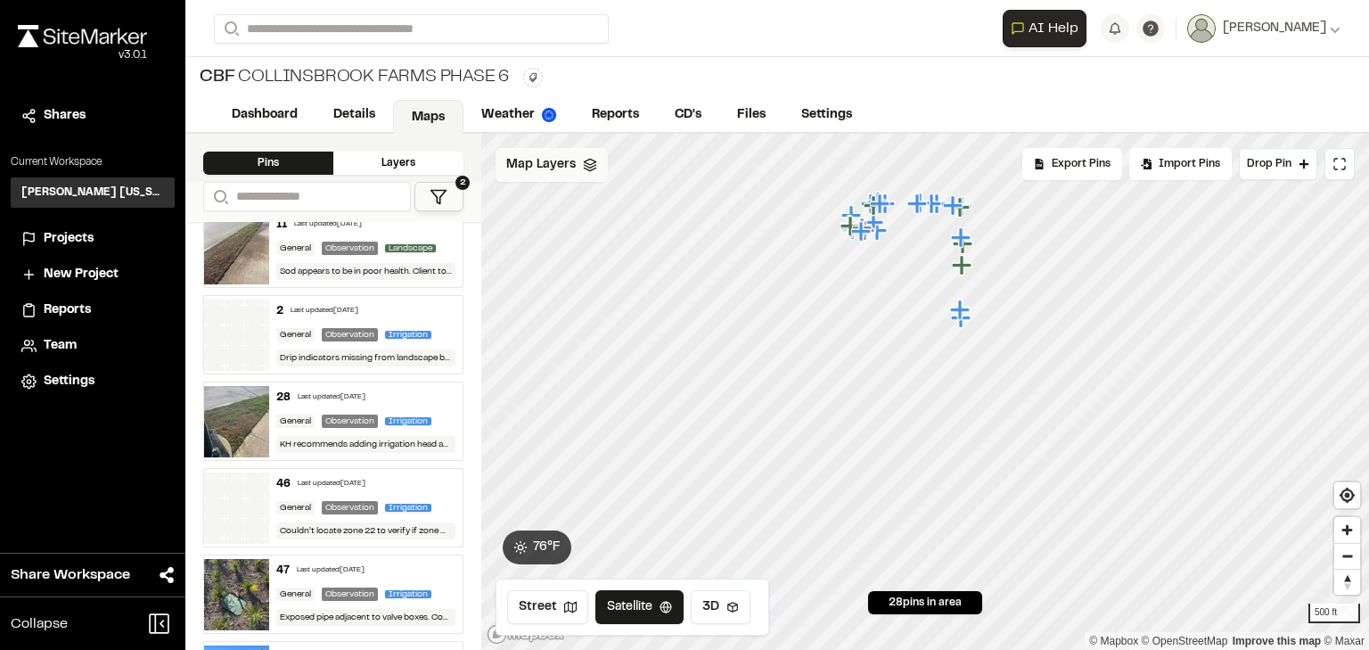
click at [583, 160] on icon at bounding box center [590, 165] width 14 height 14
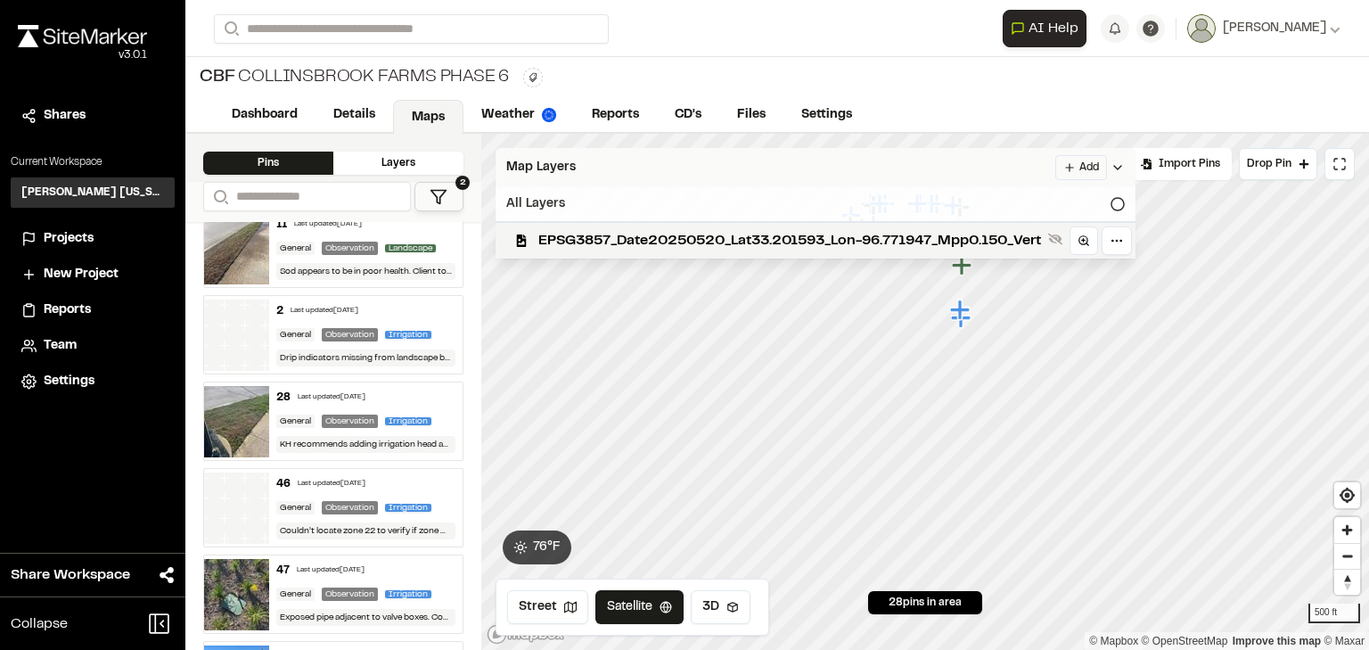
click at [1125, 202] on icon at bounding box center [1118, 204] width 14 height 14
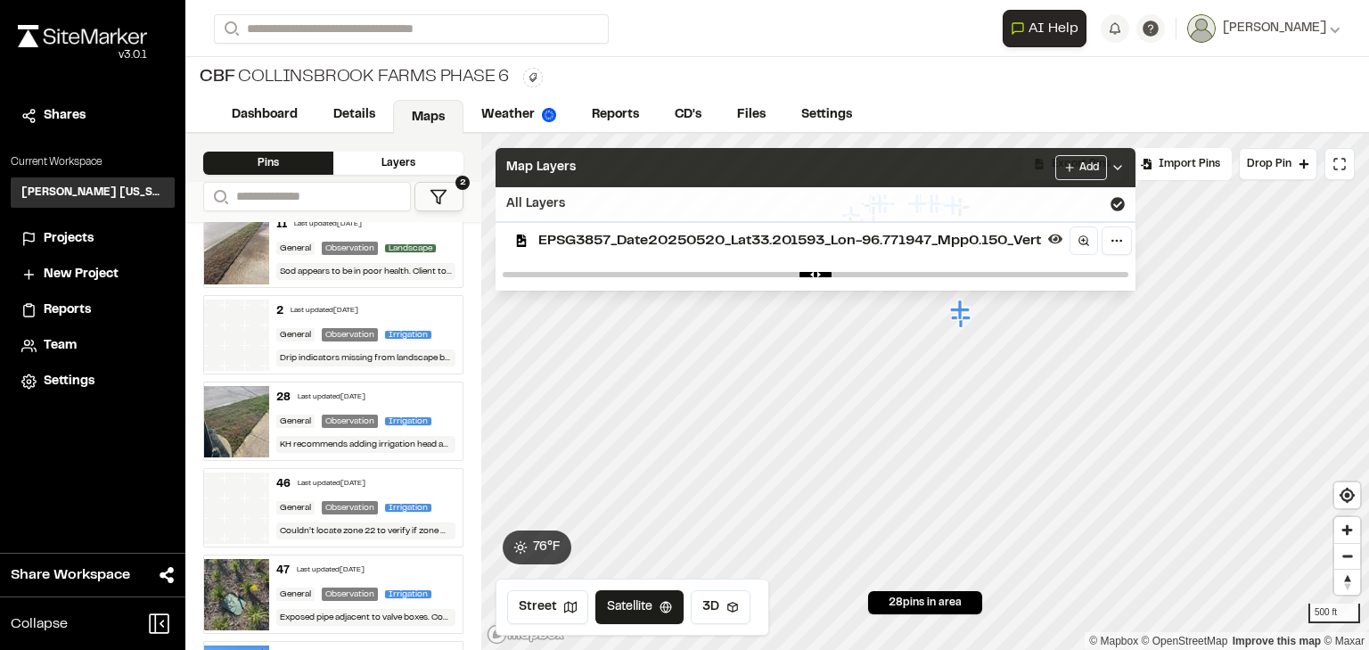
click at [681, 174] on div "Map Layers Add" at bounding box center [816, 167] width 640 height 39
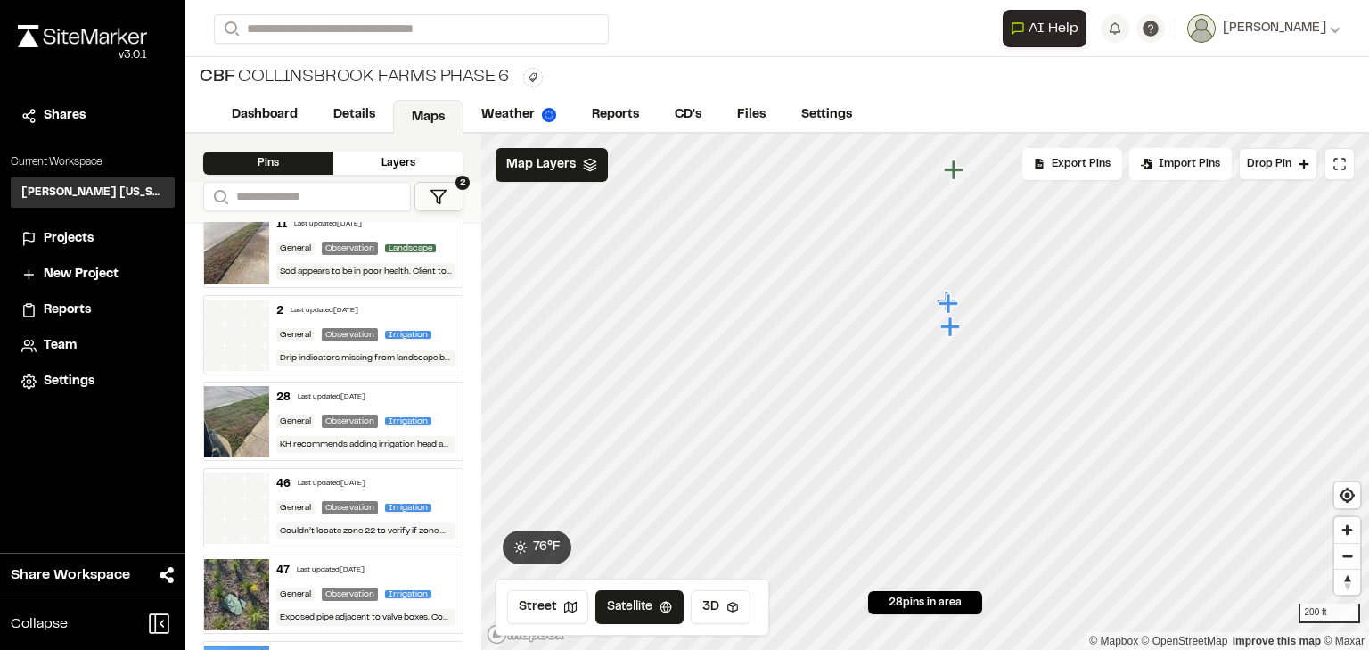
click at [949, 331] on icon "Map marker" at bounding box center [951, 326] width 20 height 20
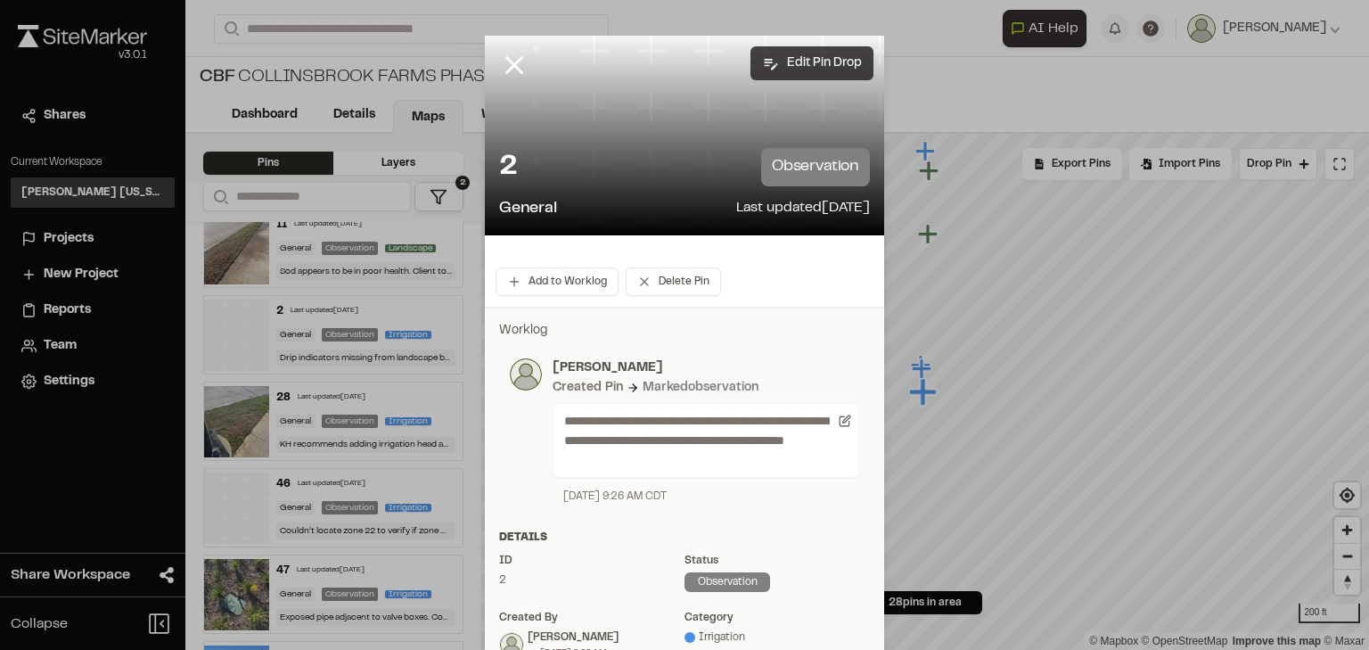
click at [829, 63] on button "Edit Pin Drop" at bounding box center [812, 63] width 123 height 34
select select "****"
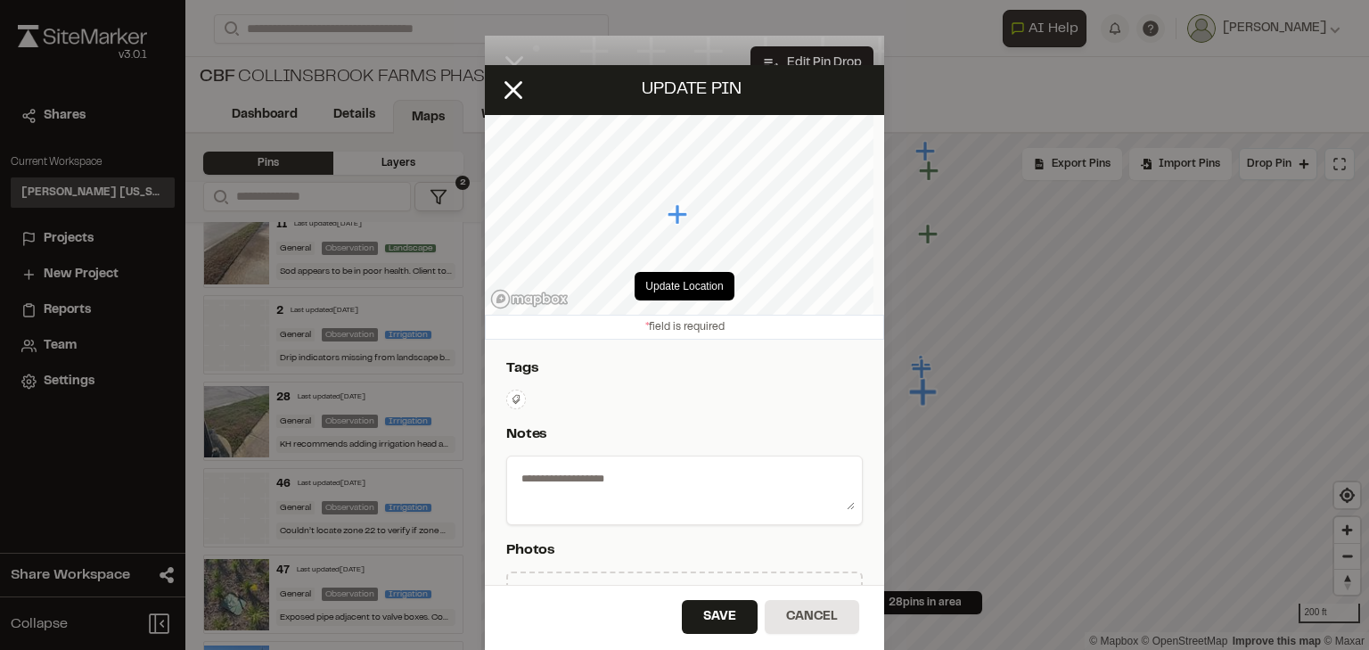
type textarea "**********"
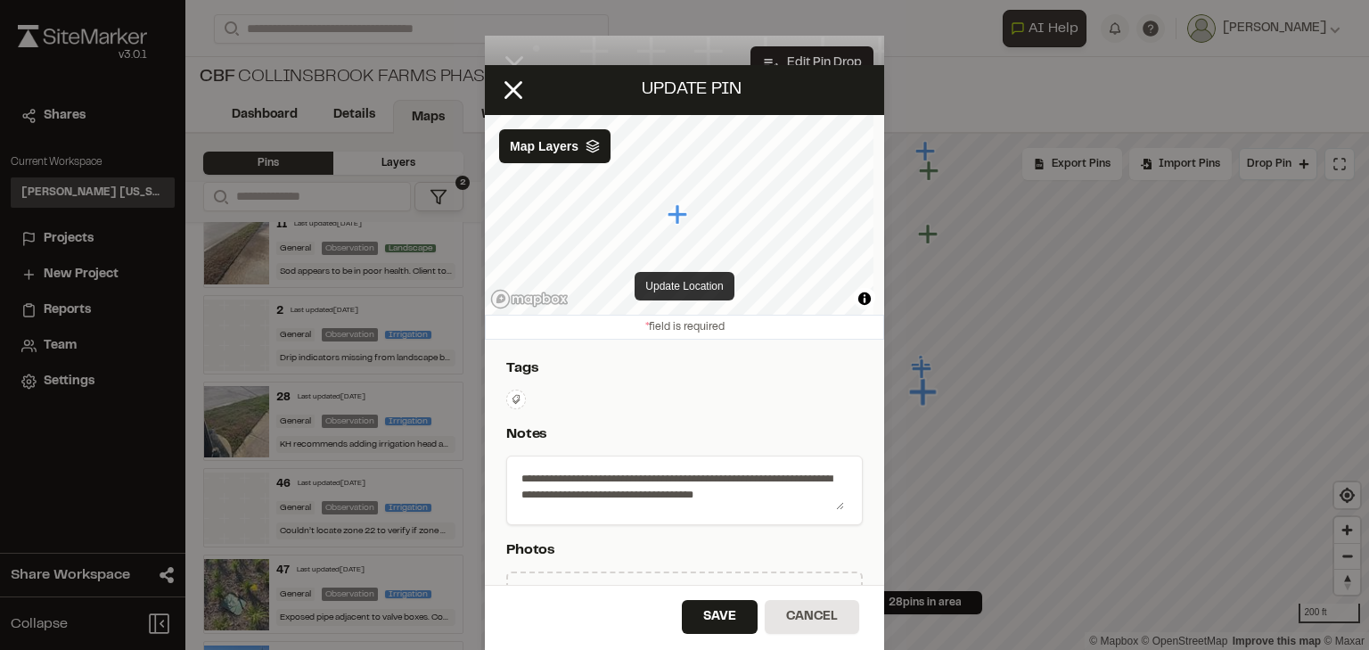
click at [681, 290] on button "Update Location" at bounding box center [684, 286] width 99 height 29
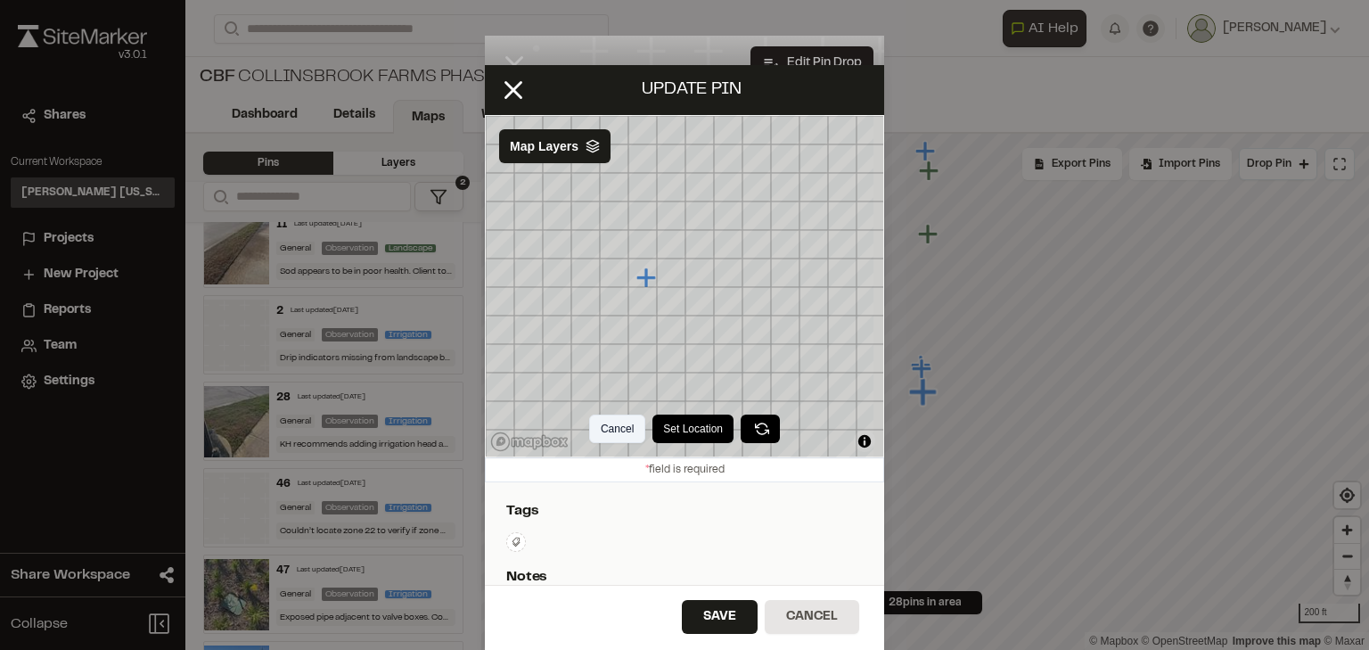
click at [611, 431] on button "Cancel" at bounding box center [617, 429] width 56 height 29
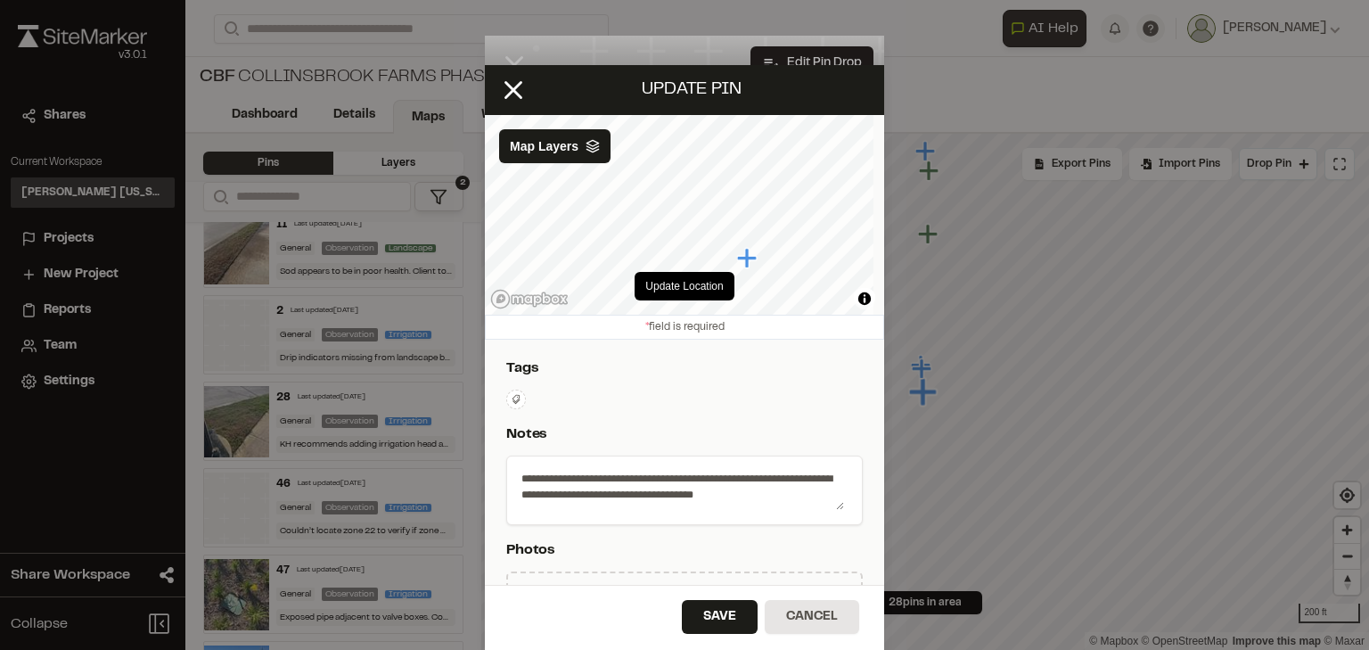
click at [506, 82] on line at bounding box center [513, 89] width 15 height 15
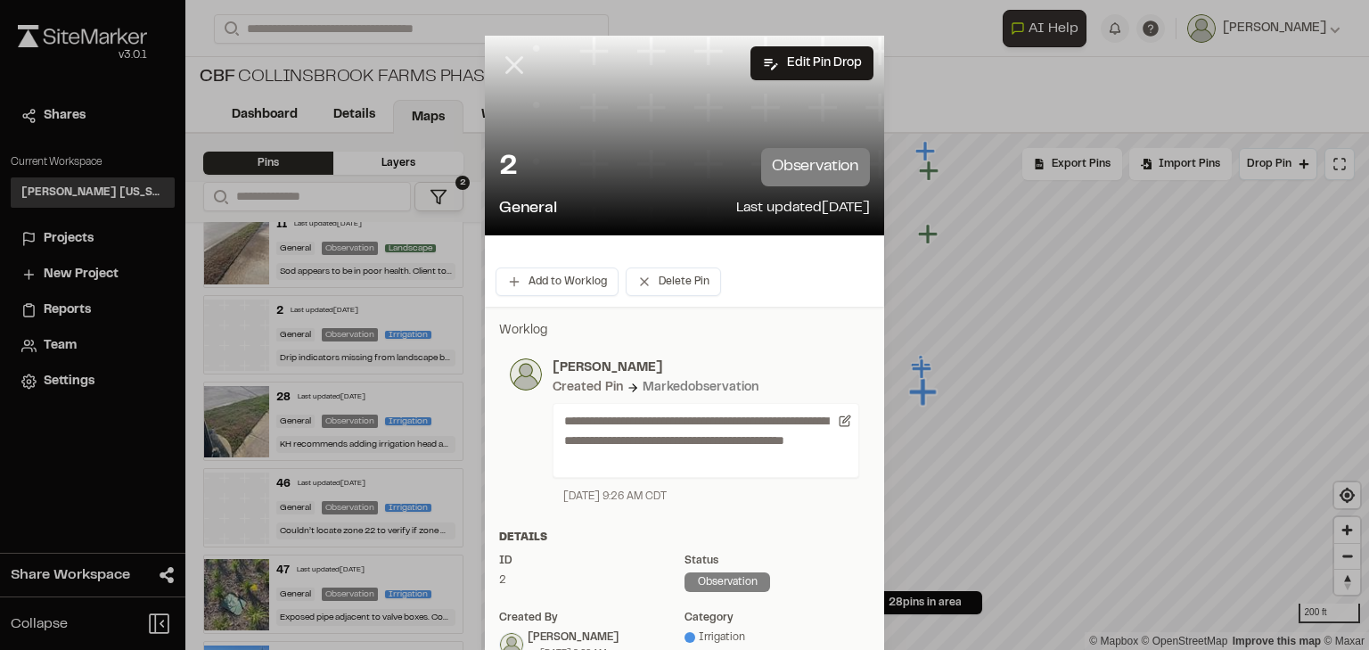
click at [506, 61] on icon at bounding box center [514, 65] width 30 height 30
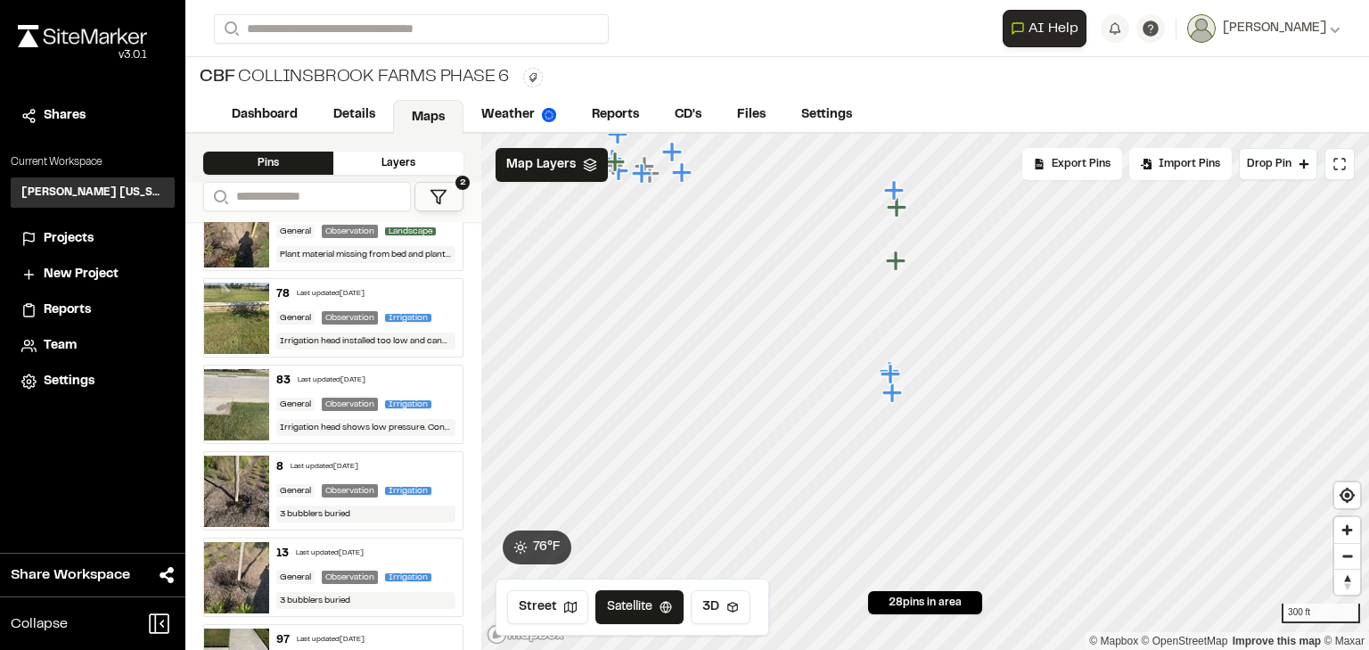
scroll to position [1319, 0]
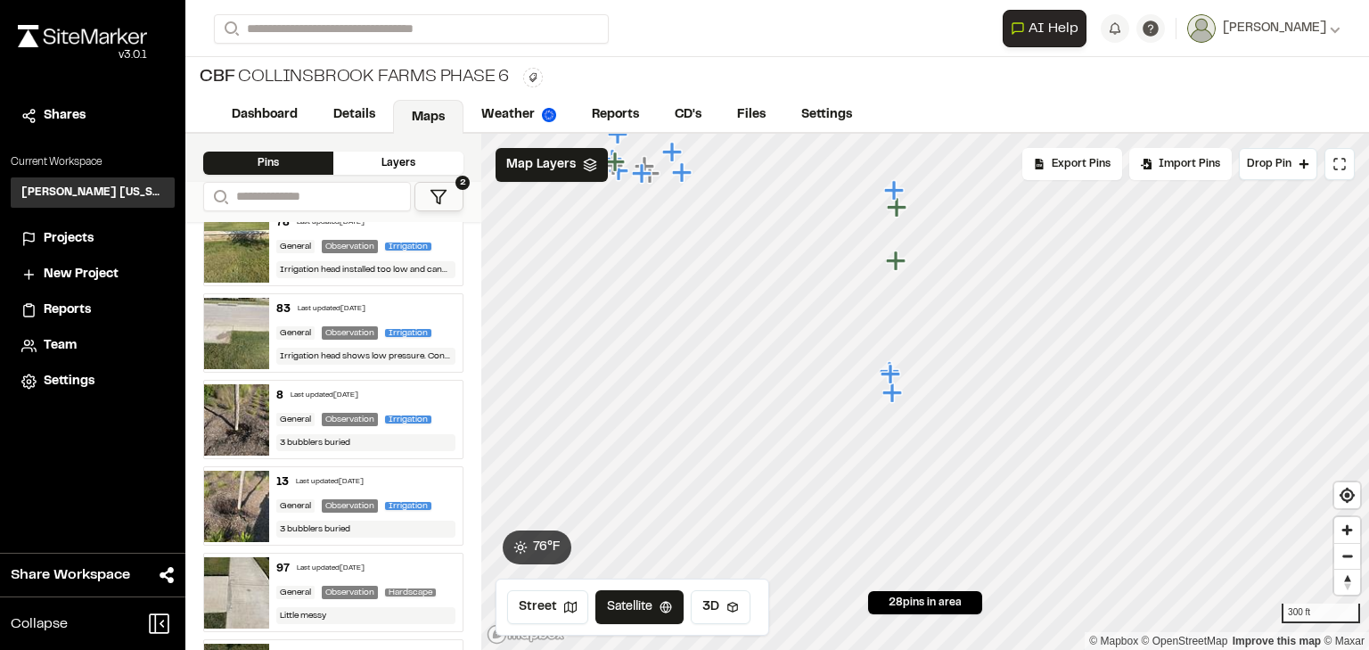
click at [358, 390] on div "Last updated Oct 7, 2025" at bounding box center [325, 395] width 68 height 11
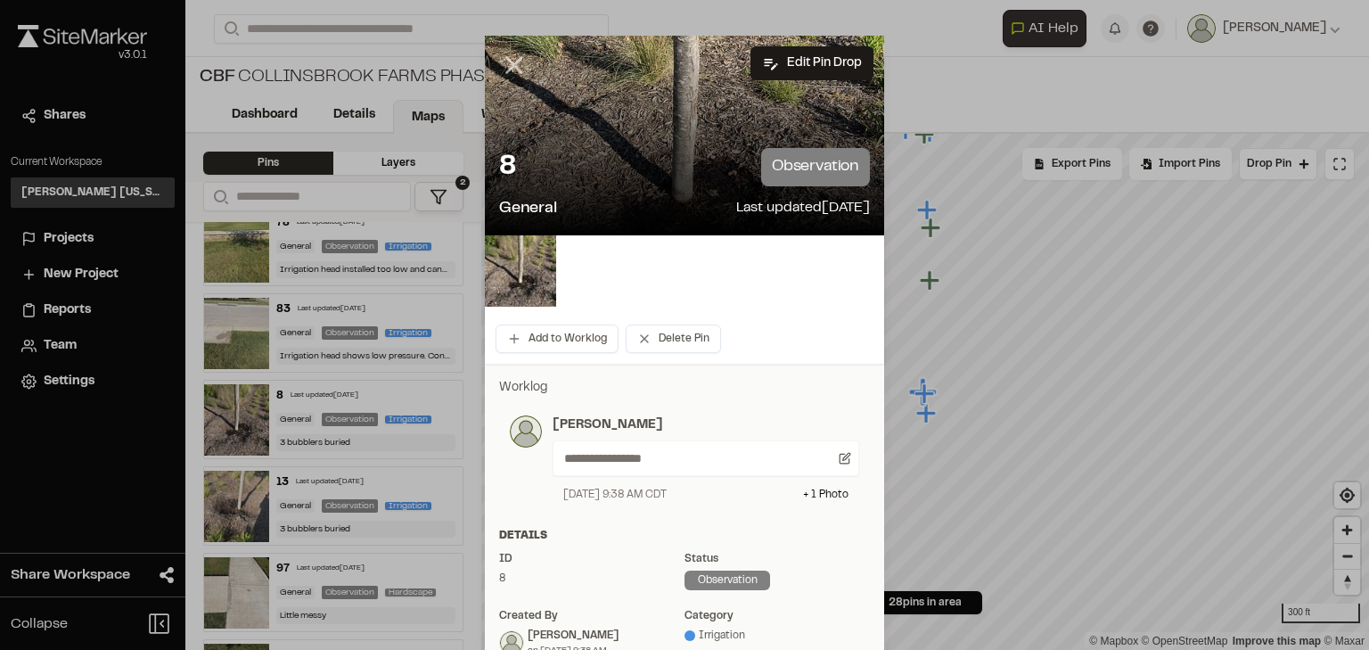
click at [502, 62] on icon at bounding box center [514, 65] width 30 height 30
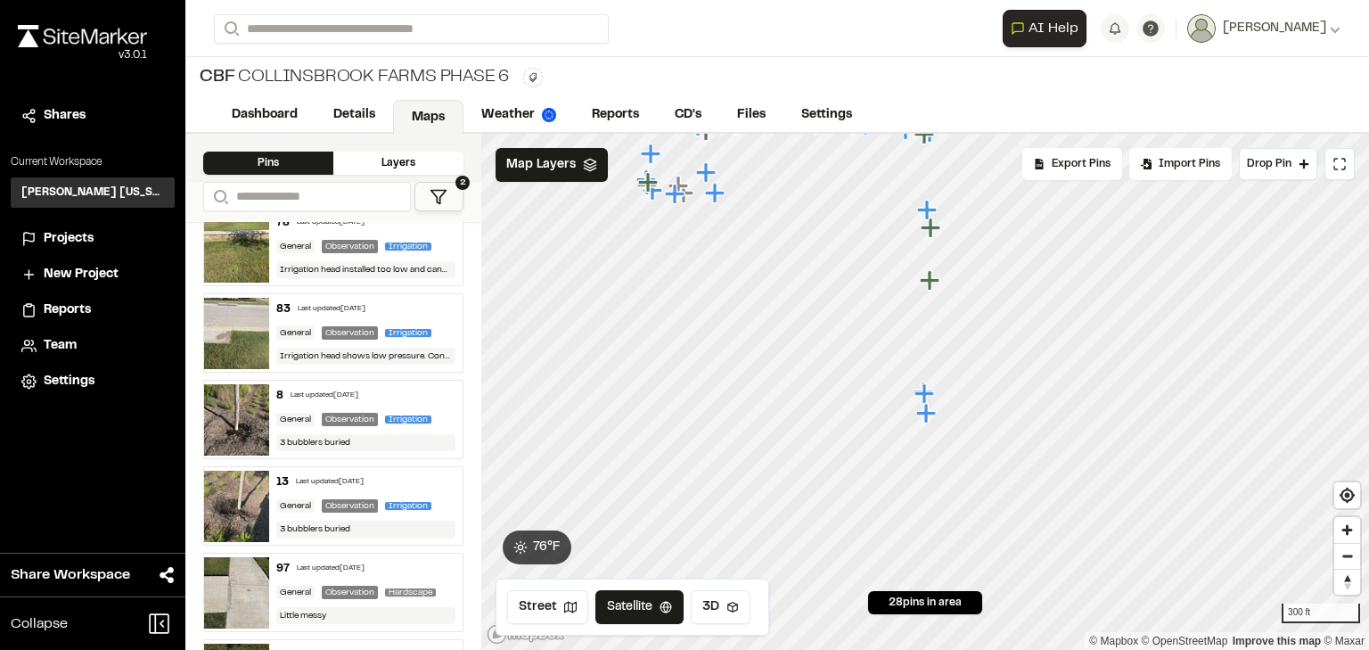
click at [349, 390] on div "Last updated Oct 7, 2025" at bounding box center [325, 395] width 68 height 11
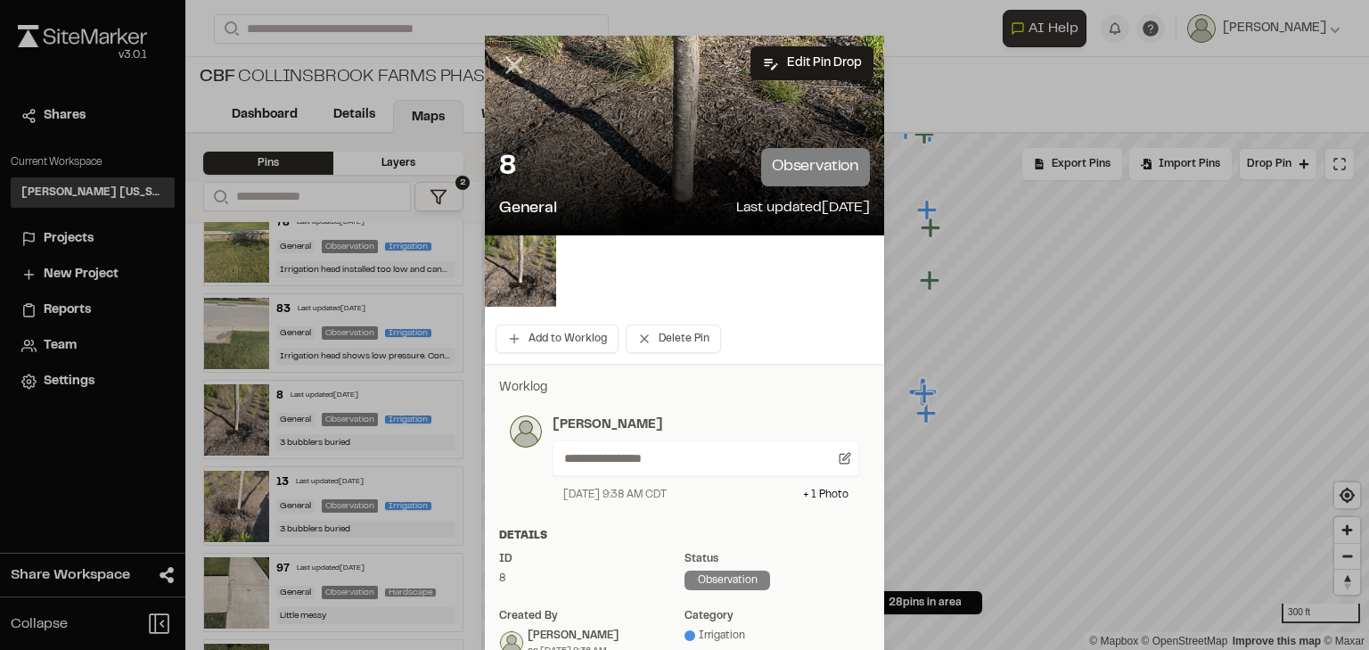
click at [502, 70] on icon at bounding box center [514, 65] width 30 height 30
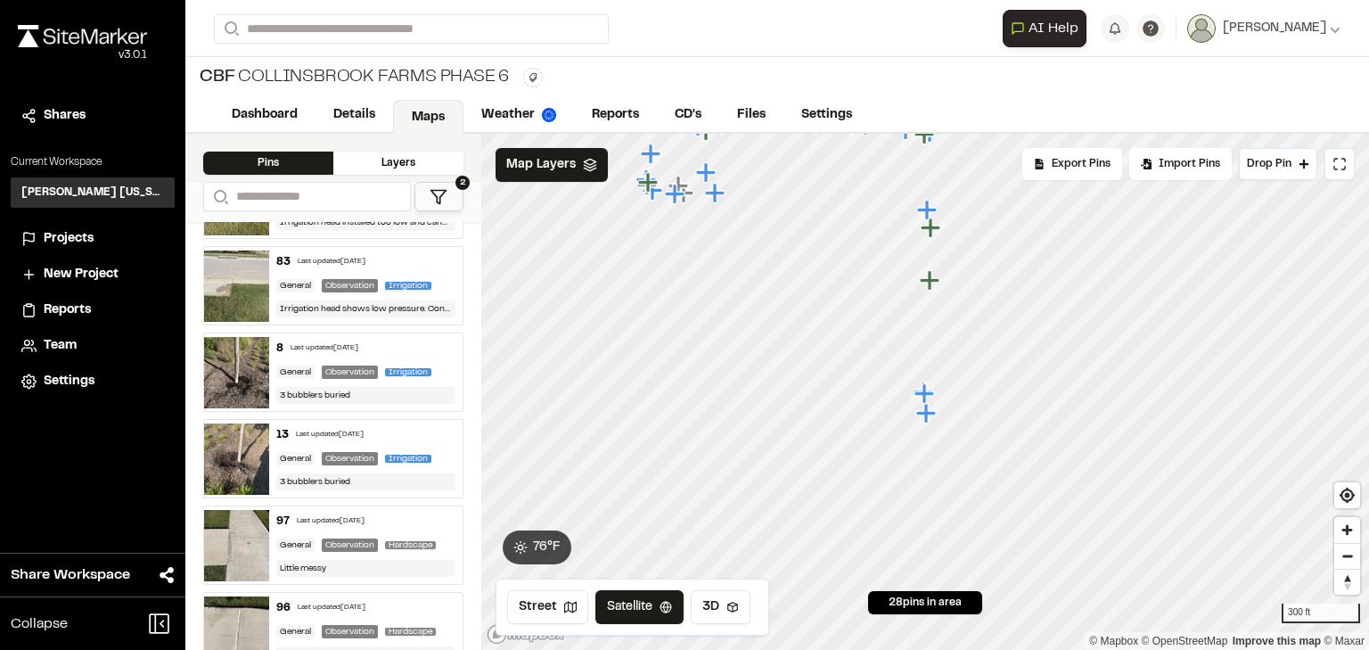
scroll to position [1391, 0]
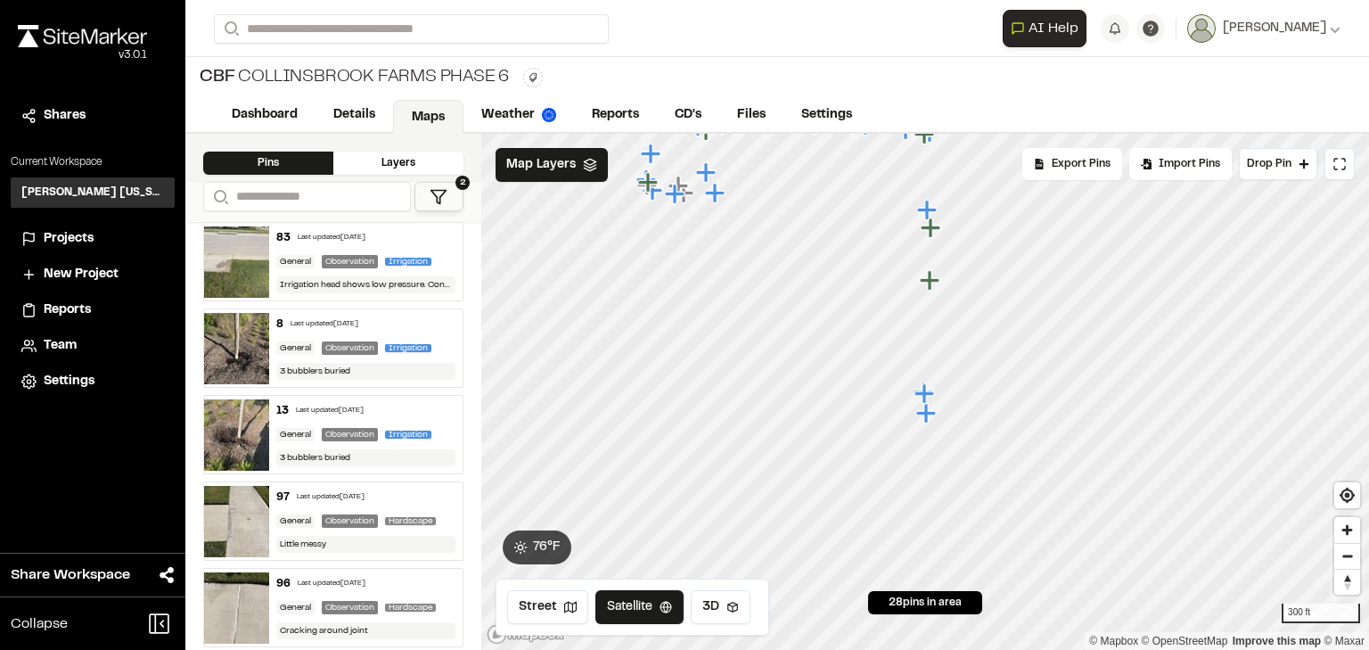
click at [394, 321] on div "8 Last updated Oct 7, 2025" at bounding box center [366, 324] width 180 height 16
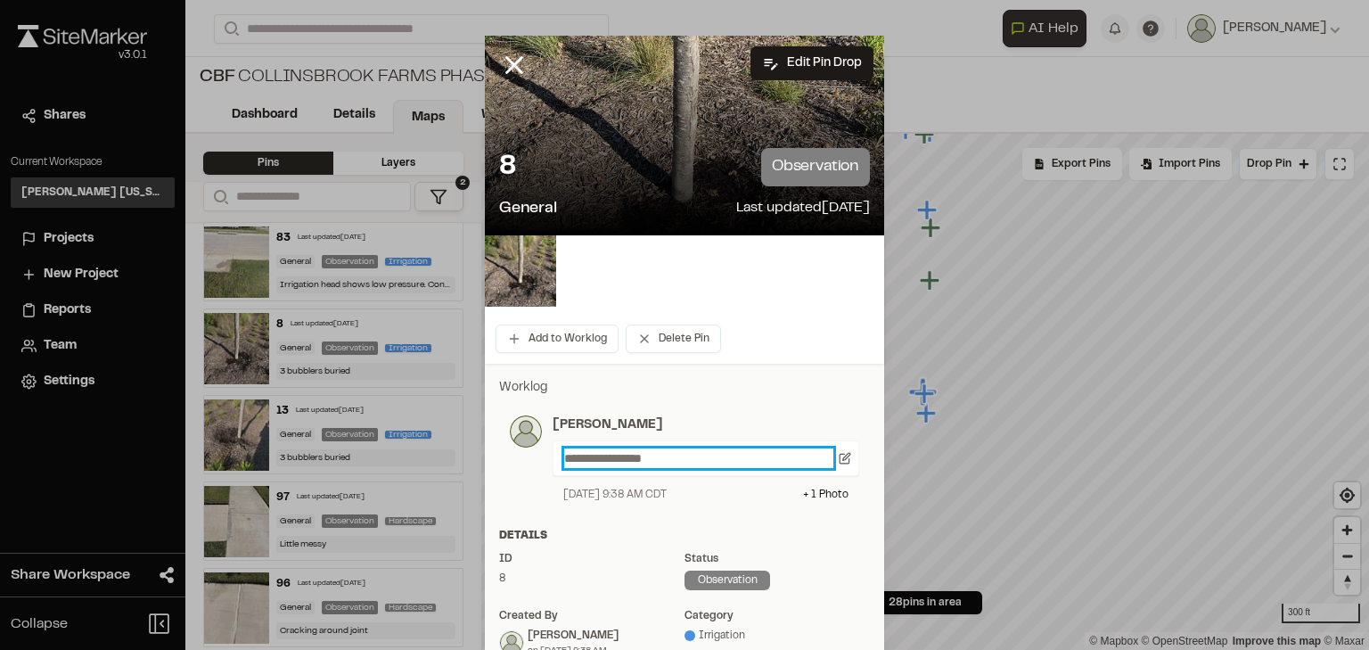
click at [695, 466] on p "**********" at bounding box center [698, 458] width 269 height 20
drag, startPoint x: 686, startPoint y: 458, endPoint x: 505, endPoint y: 469, distance: 182.2
click at [510, 469] on div "**********" at bounding box center [684, 458] width 349 height 87
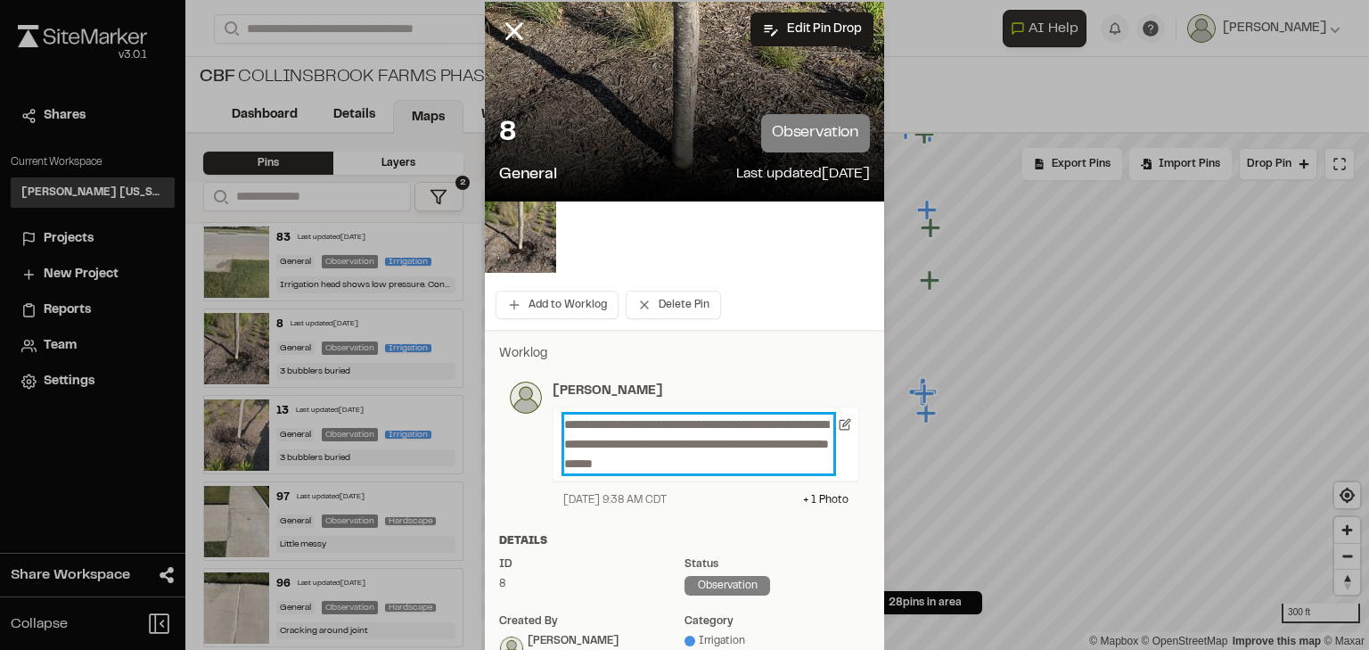
scroll to position [0, 0]
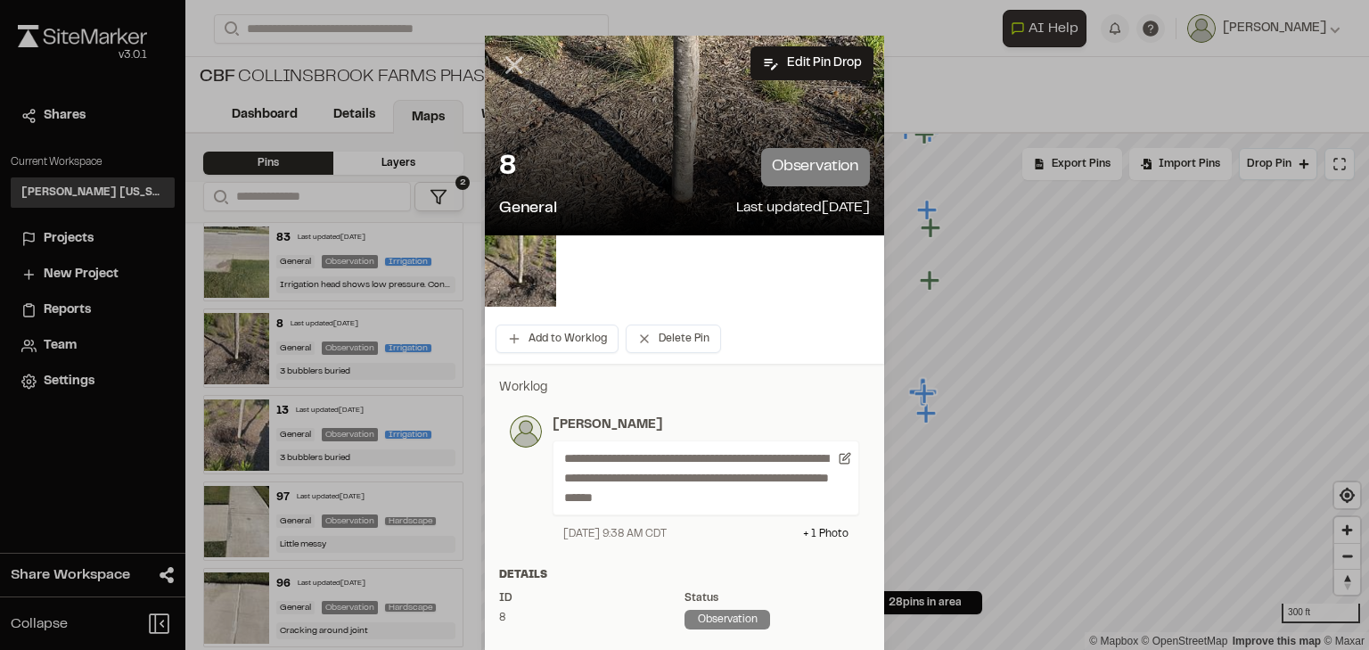
click at [501, 61] on icon at bounding box center [514, 65] width 30 height 30
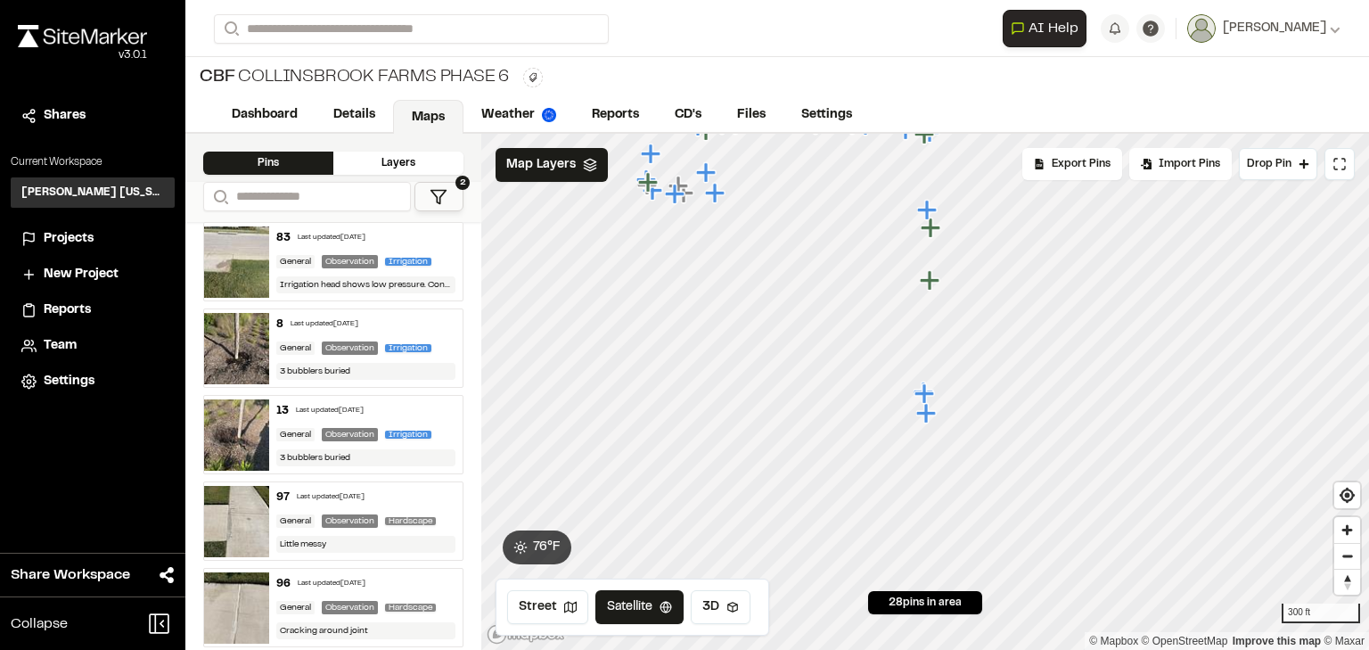
click at [362, 406] on div "Last updated Oct 7, 2025" at bounding box center [330, 411] width 68 height 11
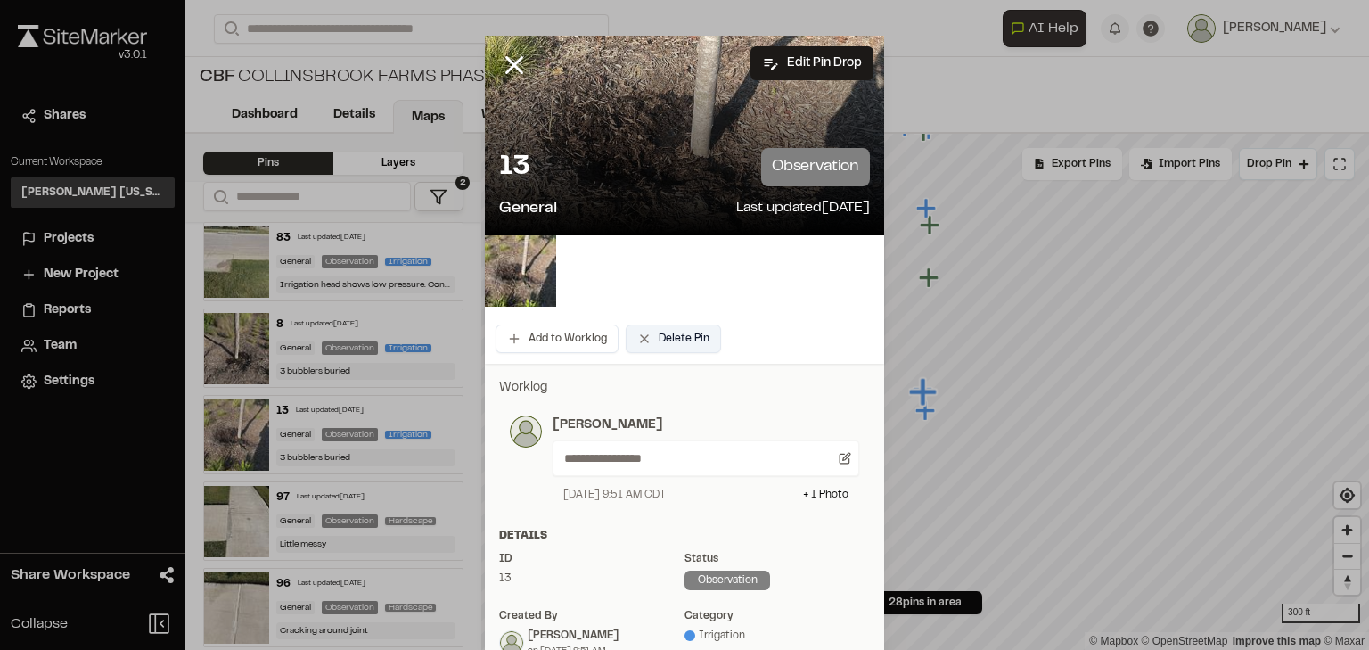
click at [698, 333] on button "Delete Pin" at bounding box center [673, 339] width 95 height 29
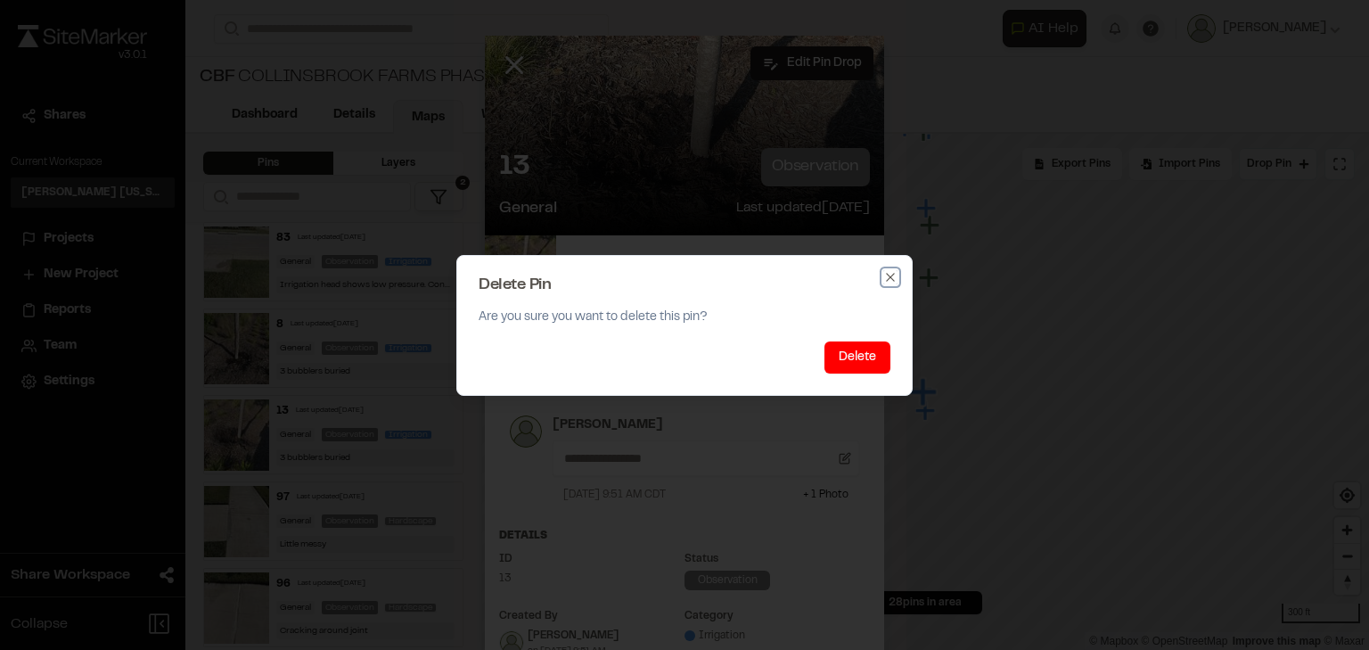
click at [888, 281] on icon "button" at bounding box center [891, 277] width 14 height 14
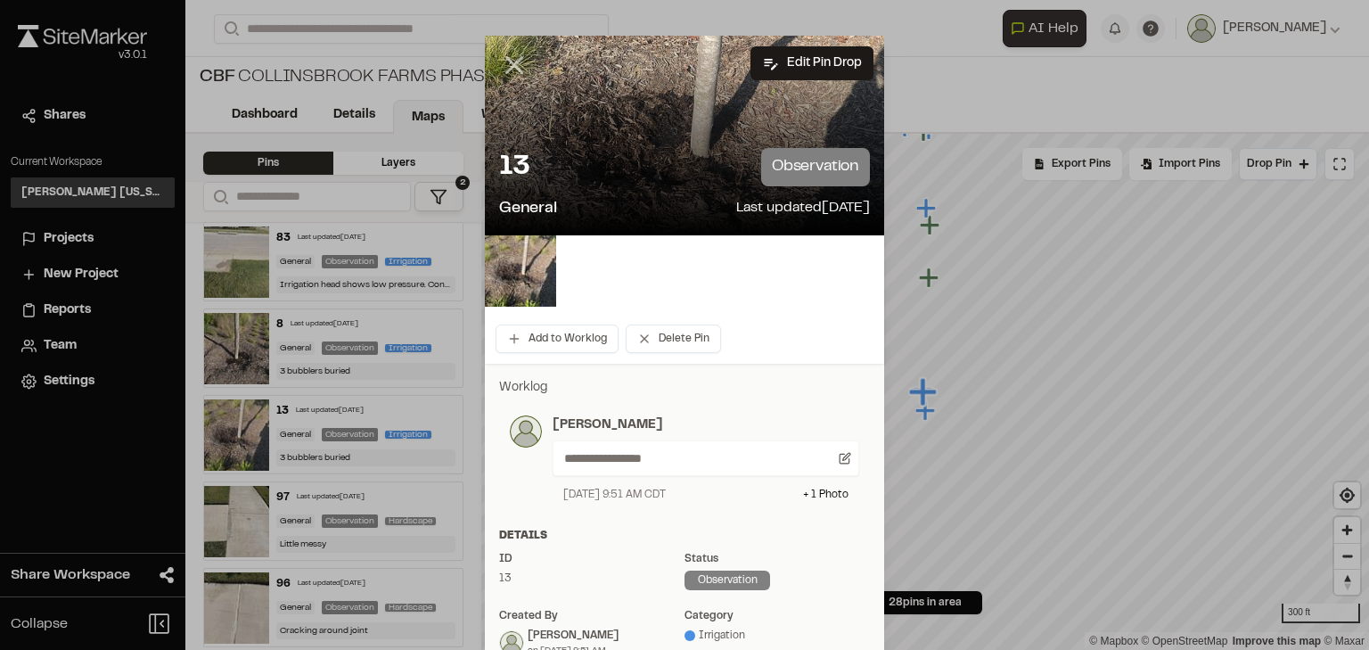
click at [510, 68] on line at bounding box center [514, 65] width 15 height 15
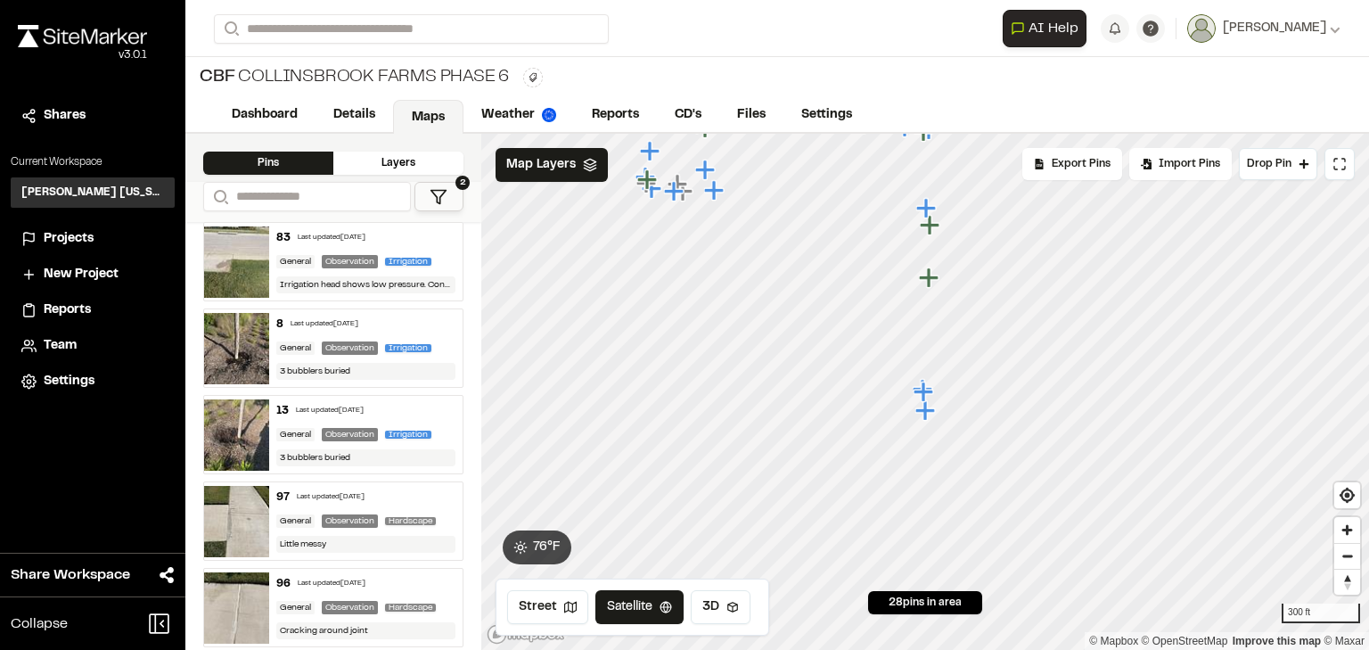
click at [331, 406] on div "Last updated Oct 7, 2025" at bounding box center [330, 411] width 68 height 11
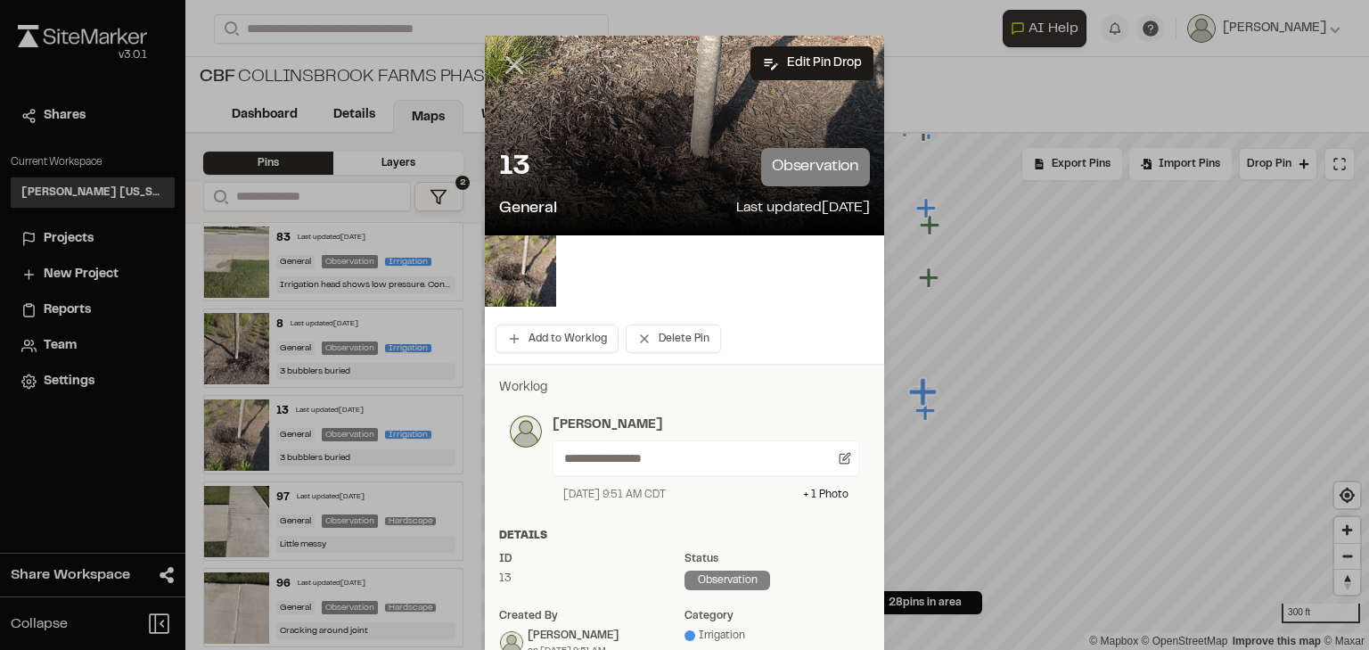
click at [522, 61] on icon at bounding box center [514, 65] width 30 height 30
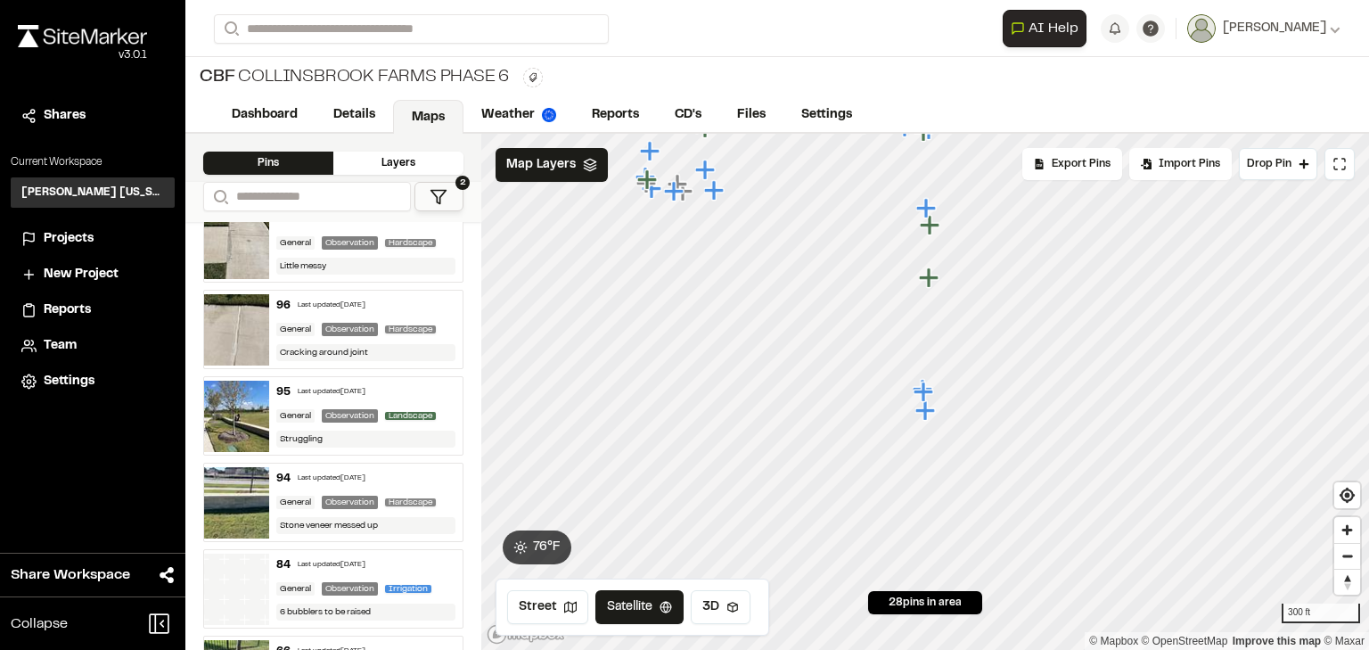
scroll to position [1676, 0]
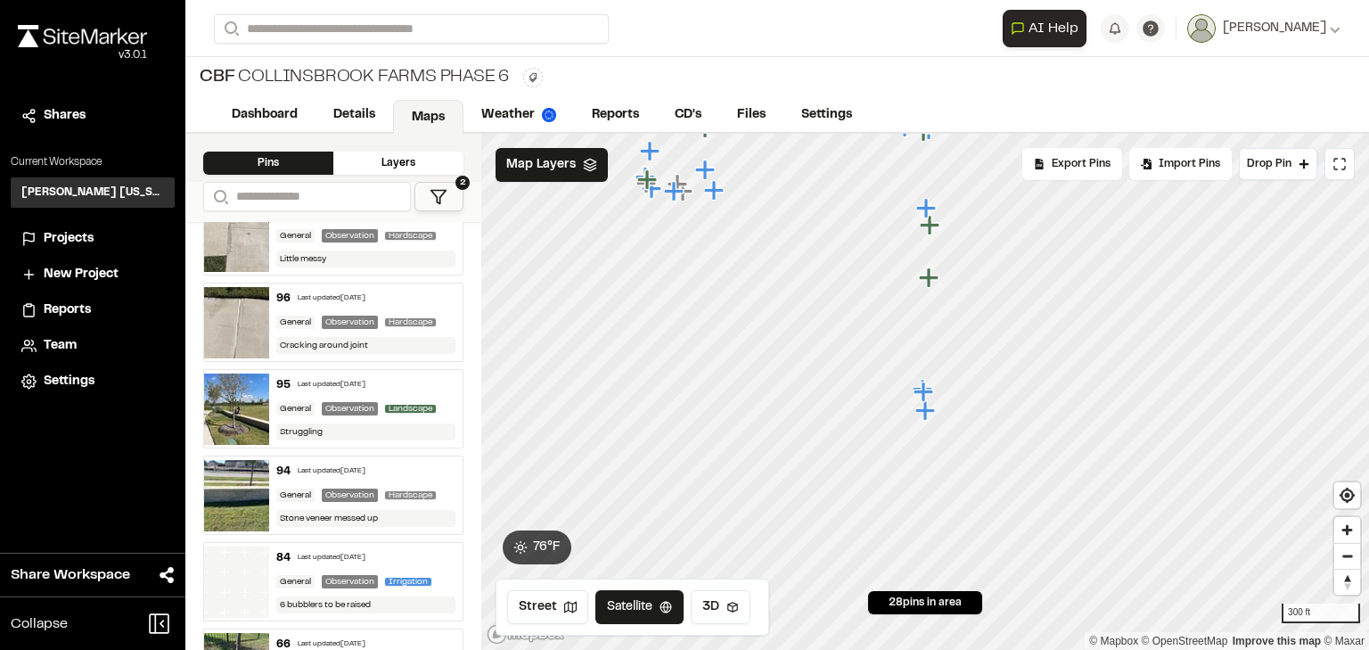
click at [359, 370] on div "95 Last updated Oct 7, 2025 General Observation Landscape Struggling" at bounding box center [366, 409] width 194 height 78
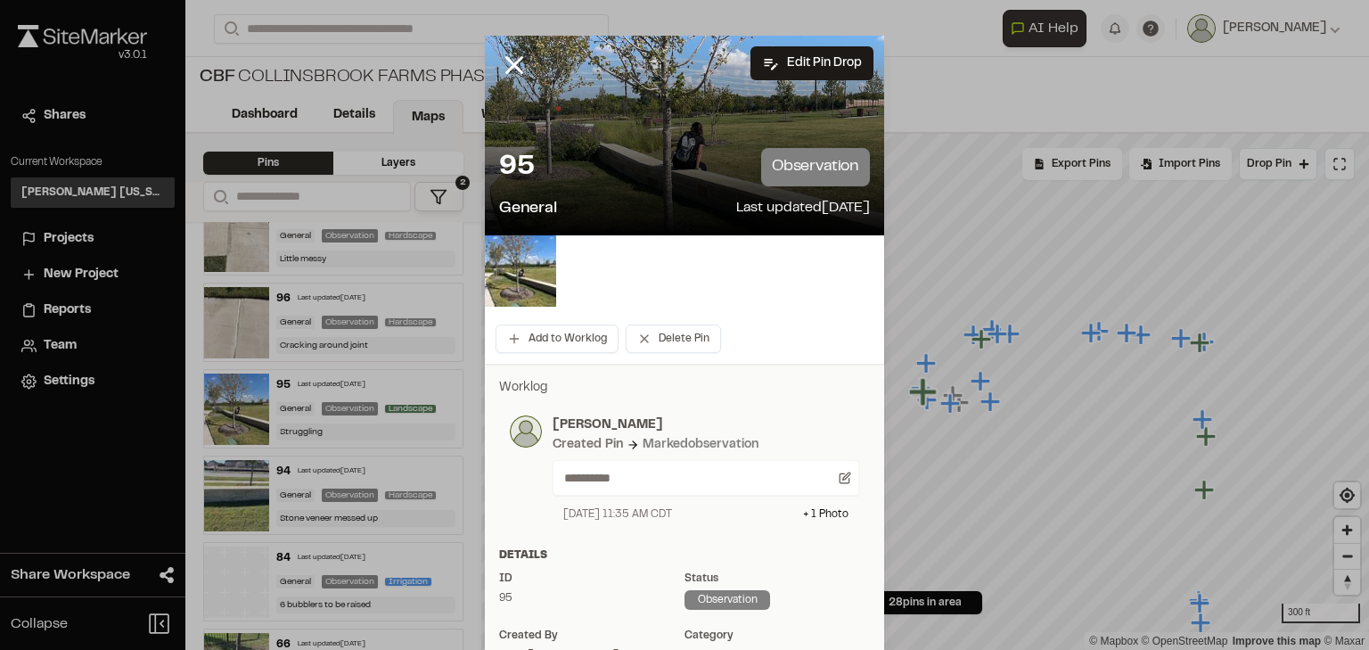
click at [504, 71] on icon at bounding box center [514, 65] width 30 height 30
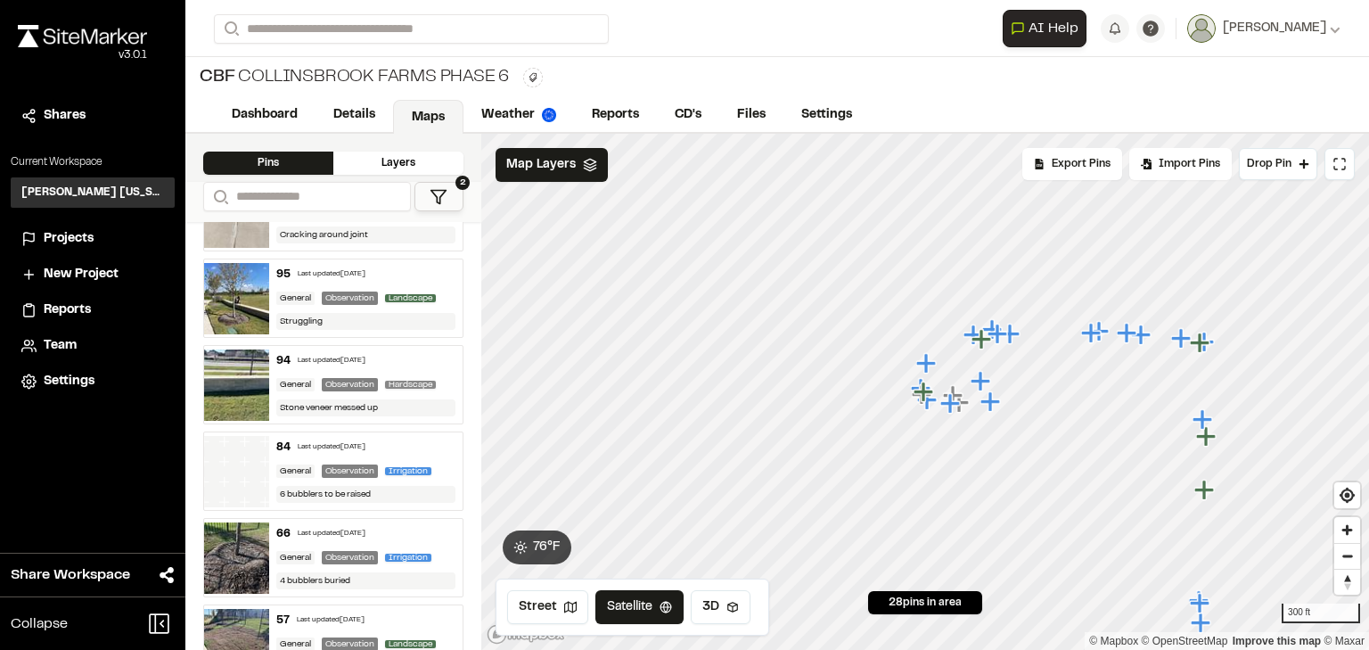
scroll to position [1819, 0]
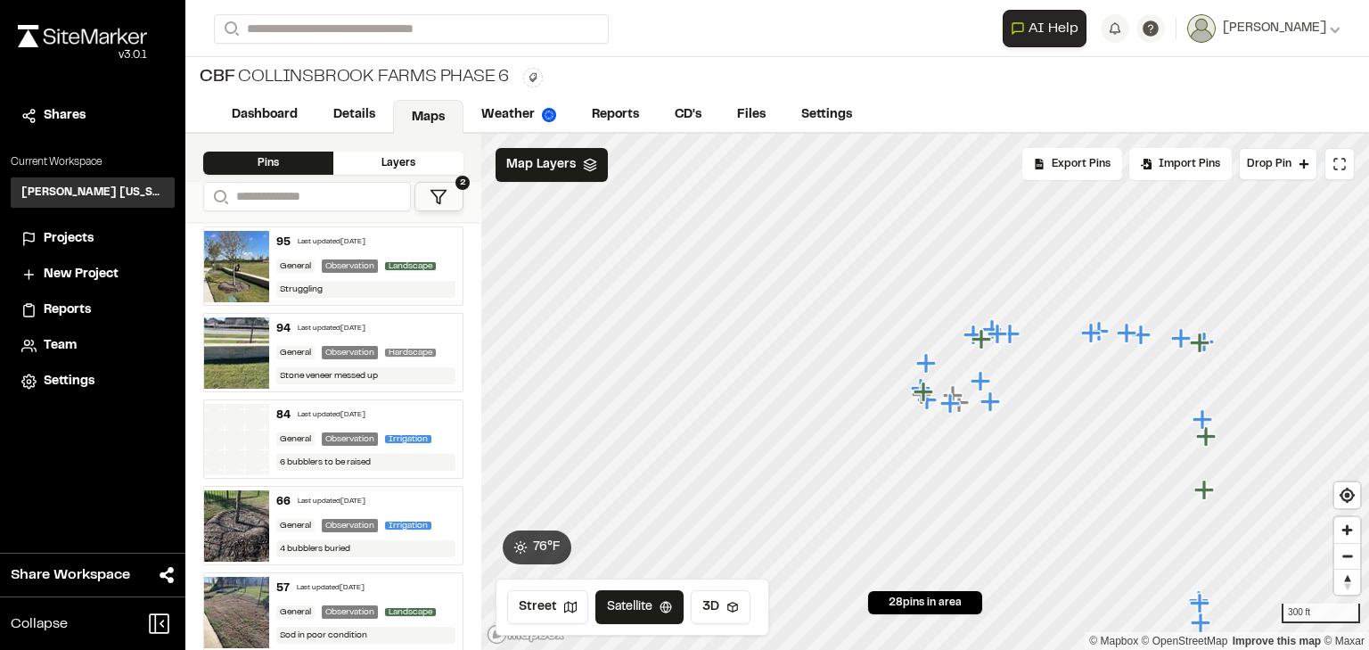
click at [378, 409] on div "84 Last updated Oct 7, 2025" at bounding box center [366, 415] width 180 height 16
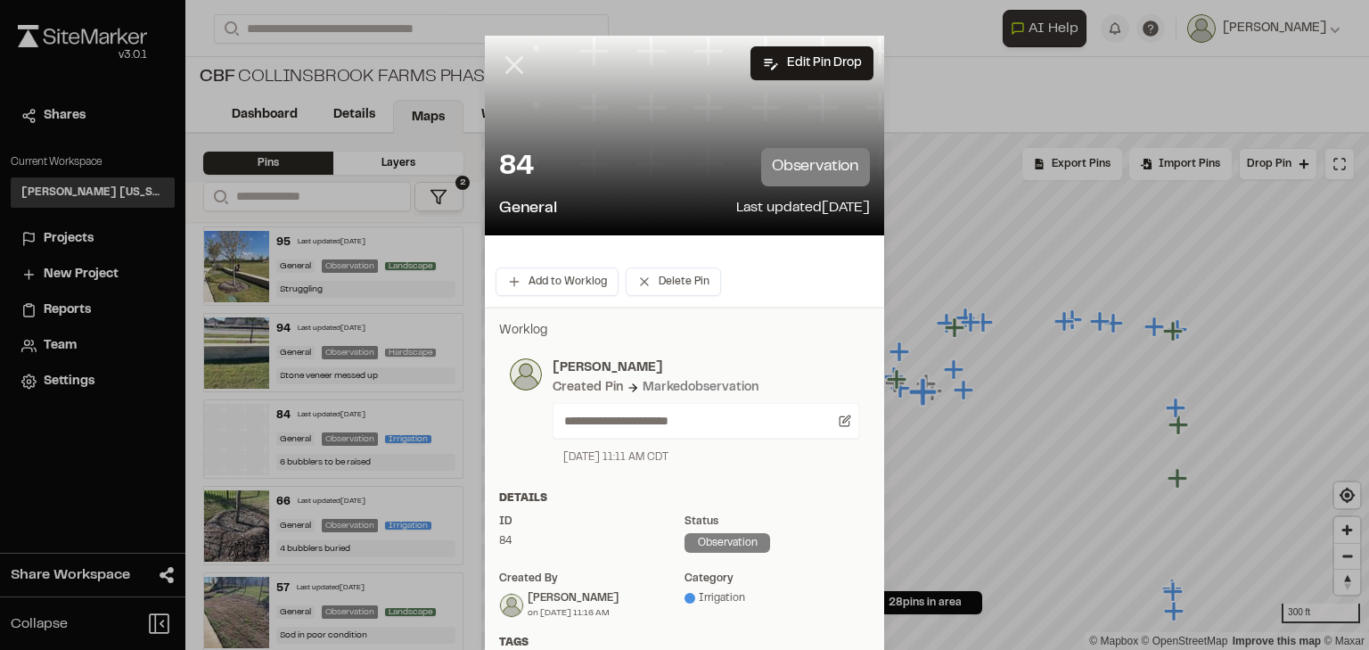
click at [508, 66] on line at bounding box center [514, 65] width 15 height 15
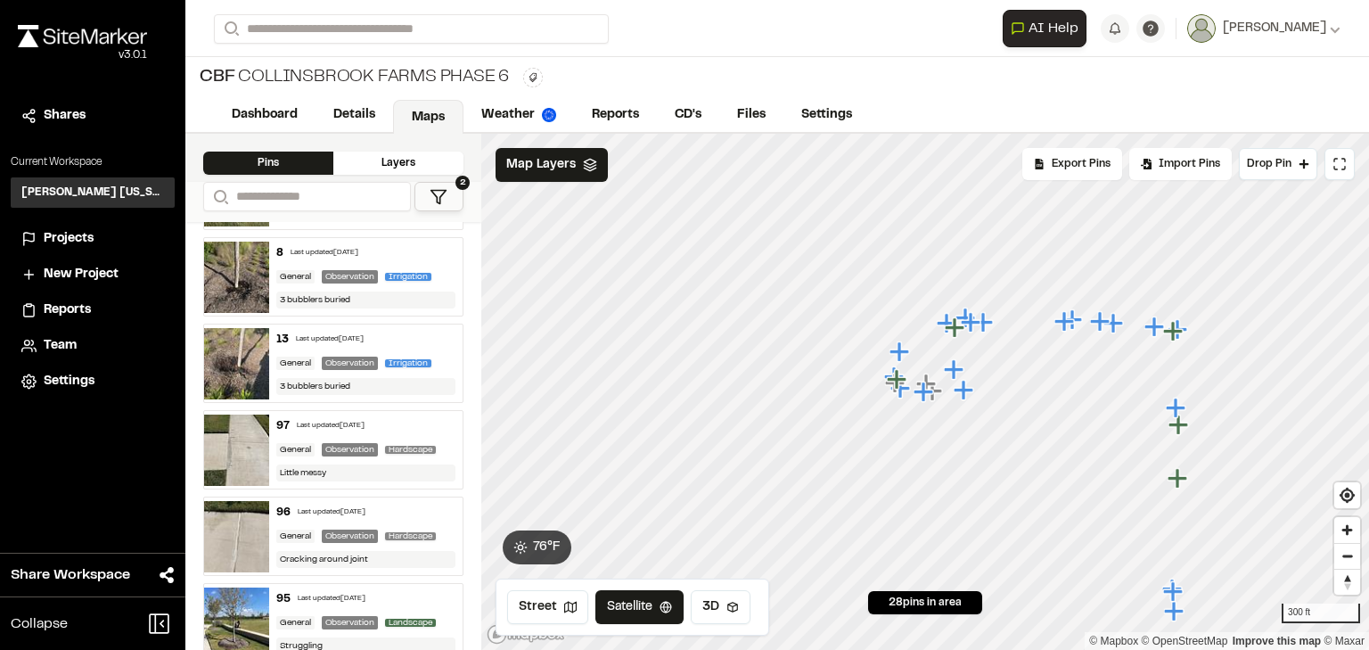
scroll to position [1391, 0]
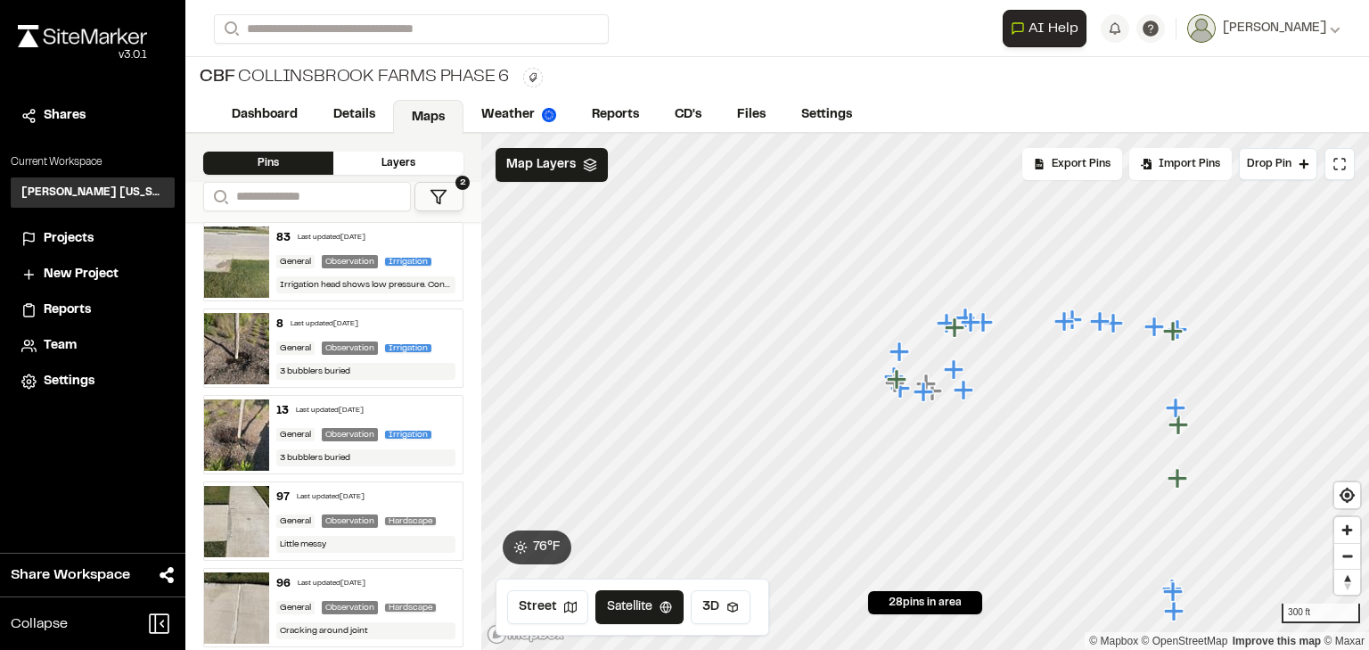
click at [389, 316] on div "8 Last updated Oct 7, 2025" at bounding box center [366, 324] width 180 height 16
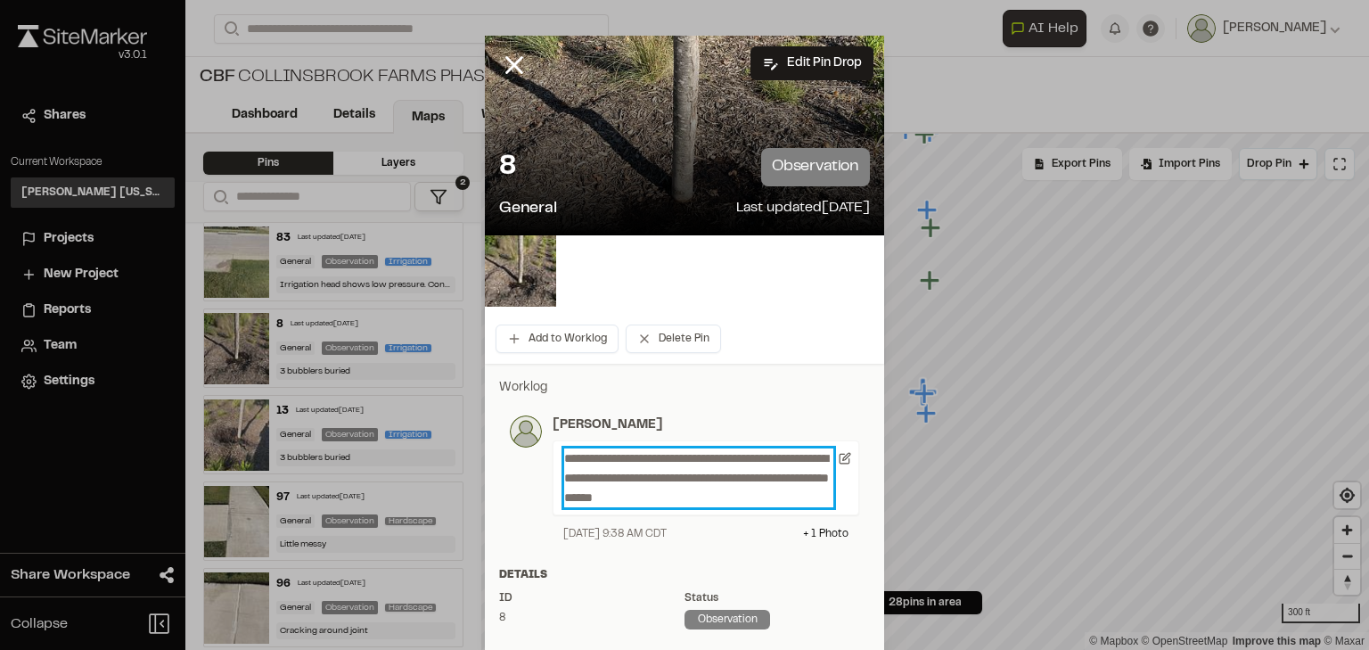
click at [817, 453] on p "**********" at bounding box center [698, 477] width 269 height 59
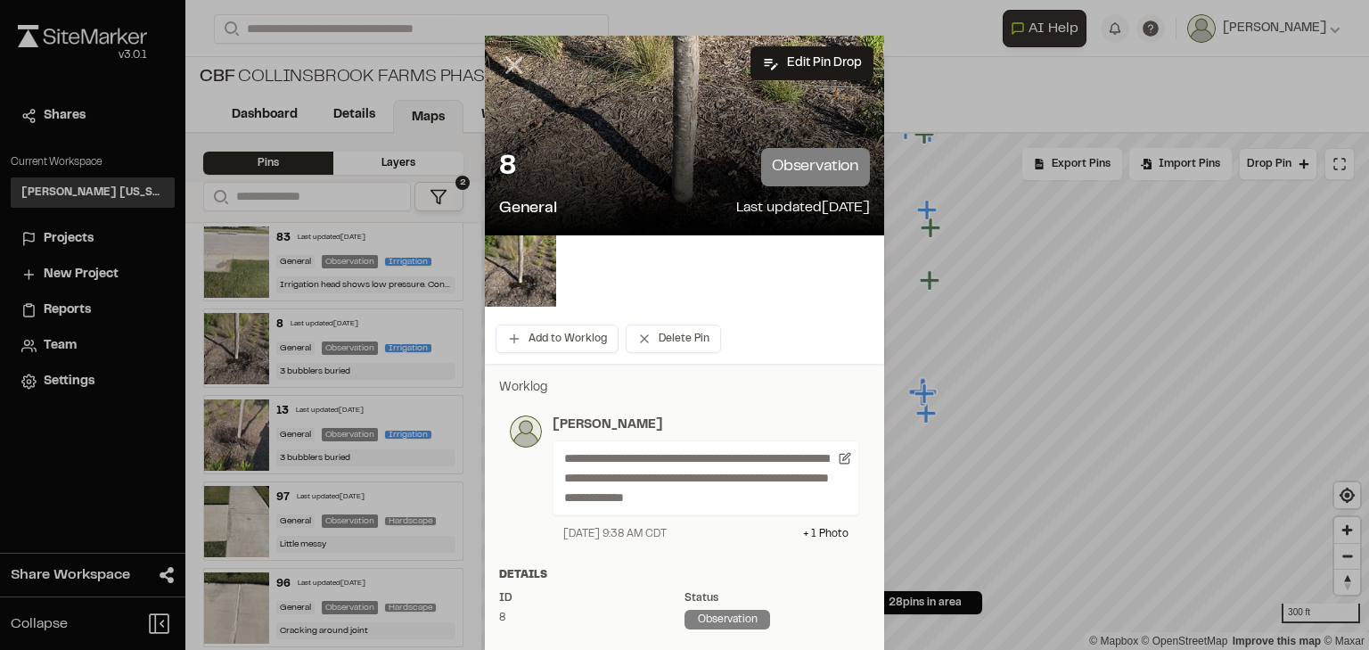
click at [519, 70] on icon at bounding box center [514, 65] width 30 height 30
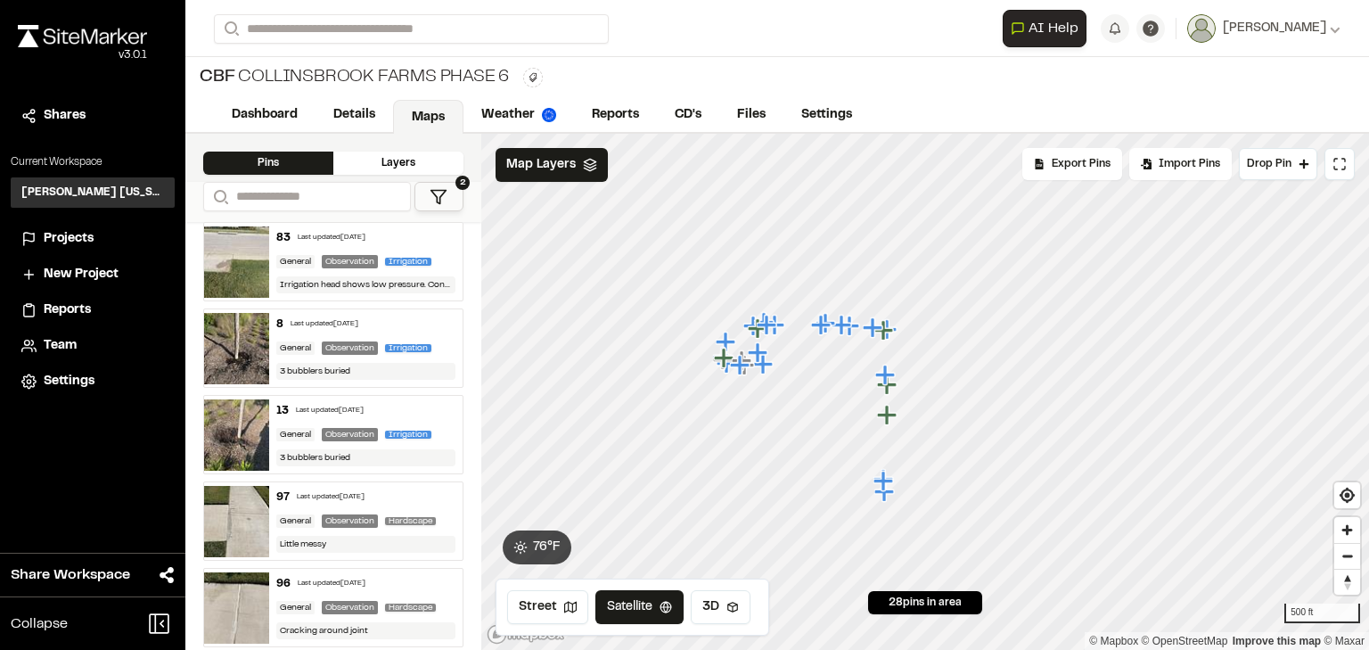
click at [339, 316] on div "8 Last updated Oct 7, 2025" at bounding box center [366, 324] width 180 height 16
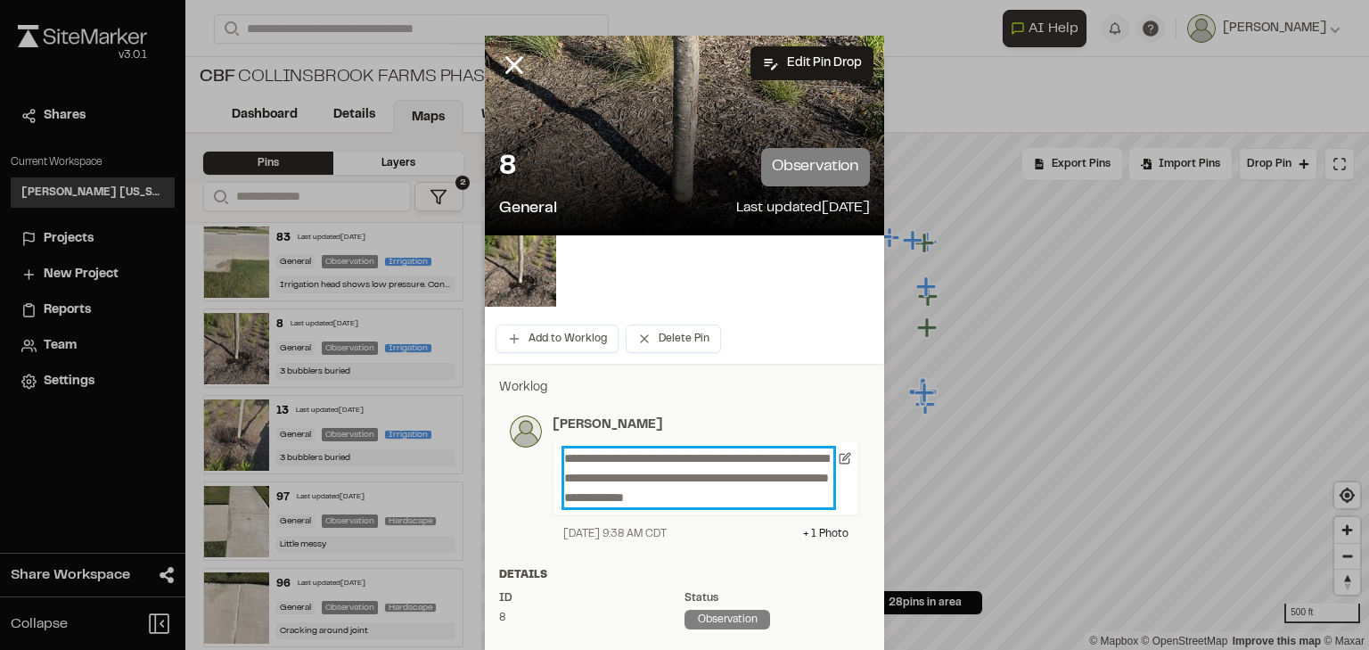
click at [591, 474] on p "**********" at bounding box center [698, 477] width 269 height 59
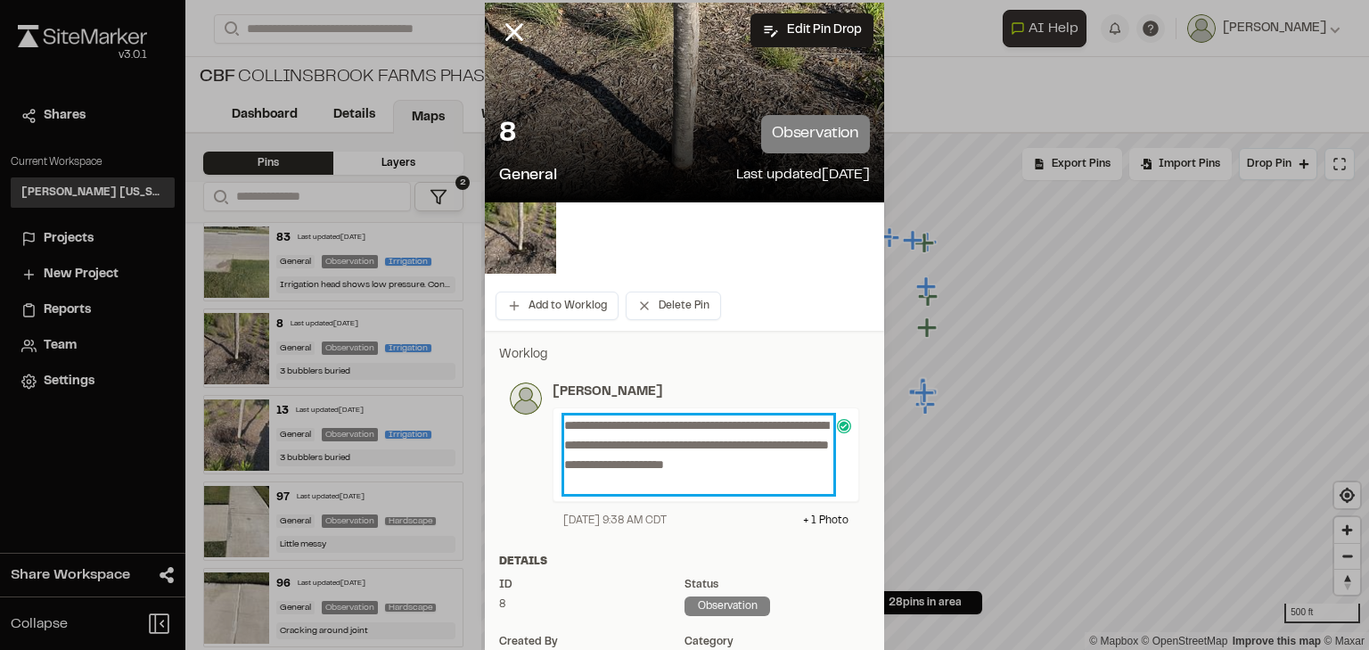
scroll to position [0, 0]
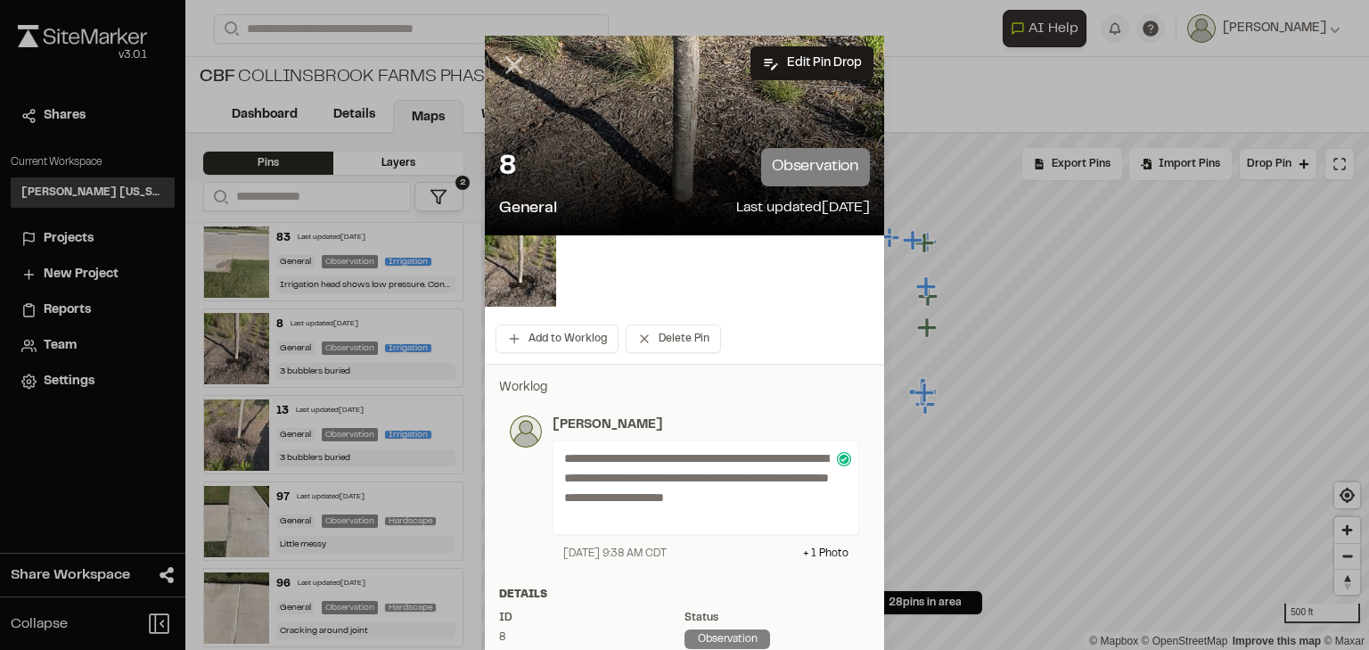
click at [514, 55] on icon at bounding box center [514, 65] width 30 height 30
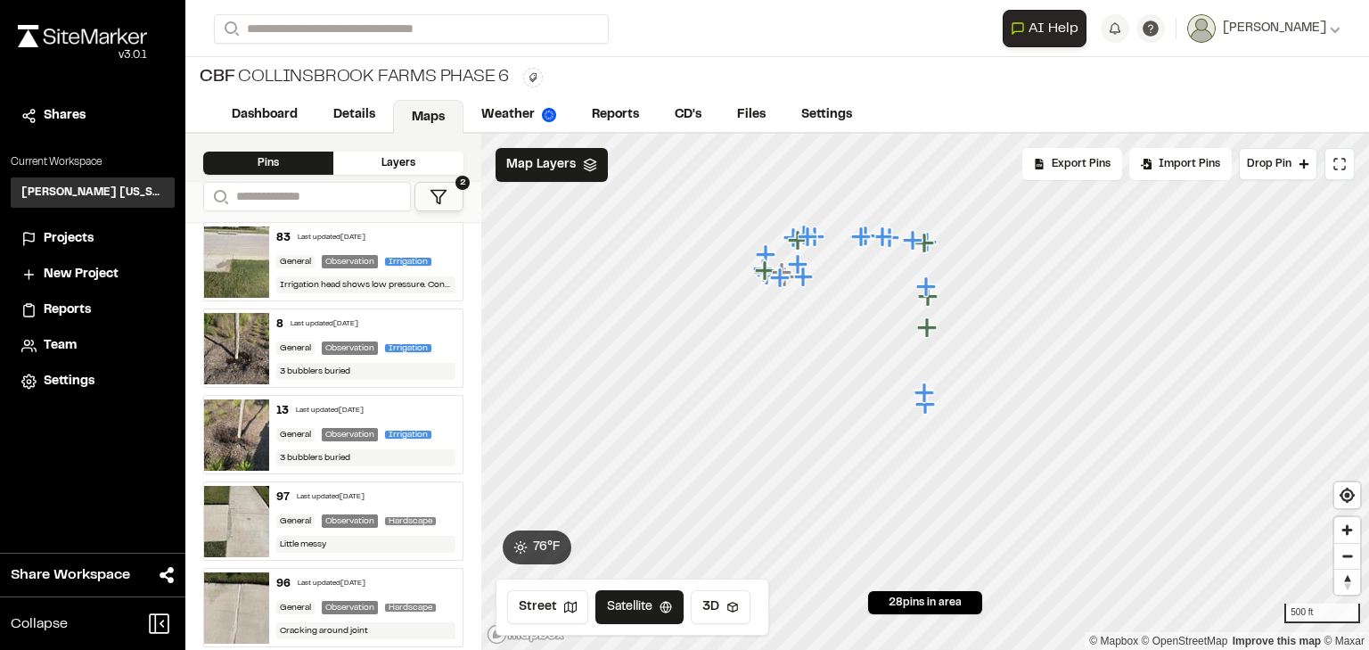
click at [341, 408] on div "13 Last updated Oct 7, 2025" at bounding box center [366, 411] width 180 height 16
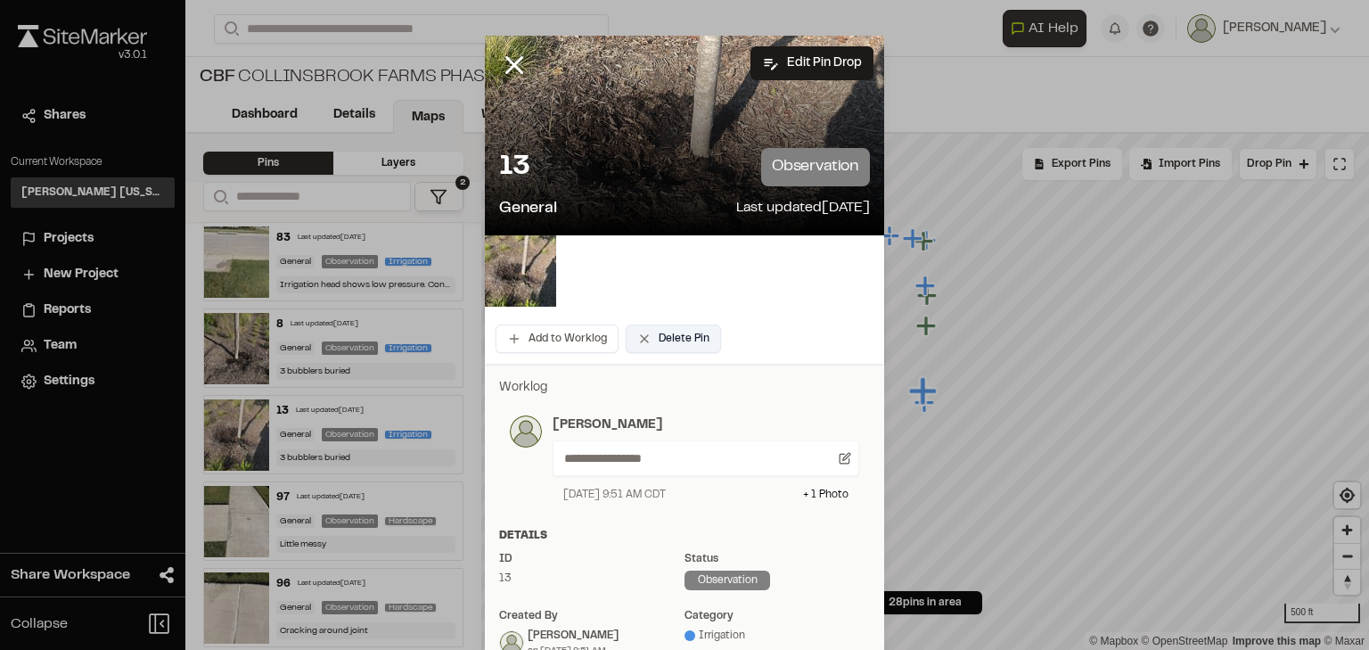
click at [662, 336] on button "Delete Pin" at bounding box center [673, 339] width 95 height 29
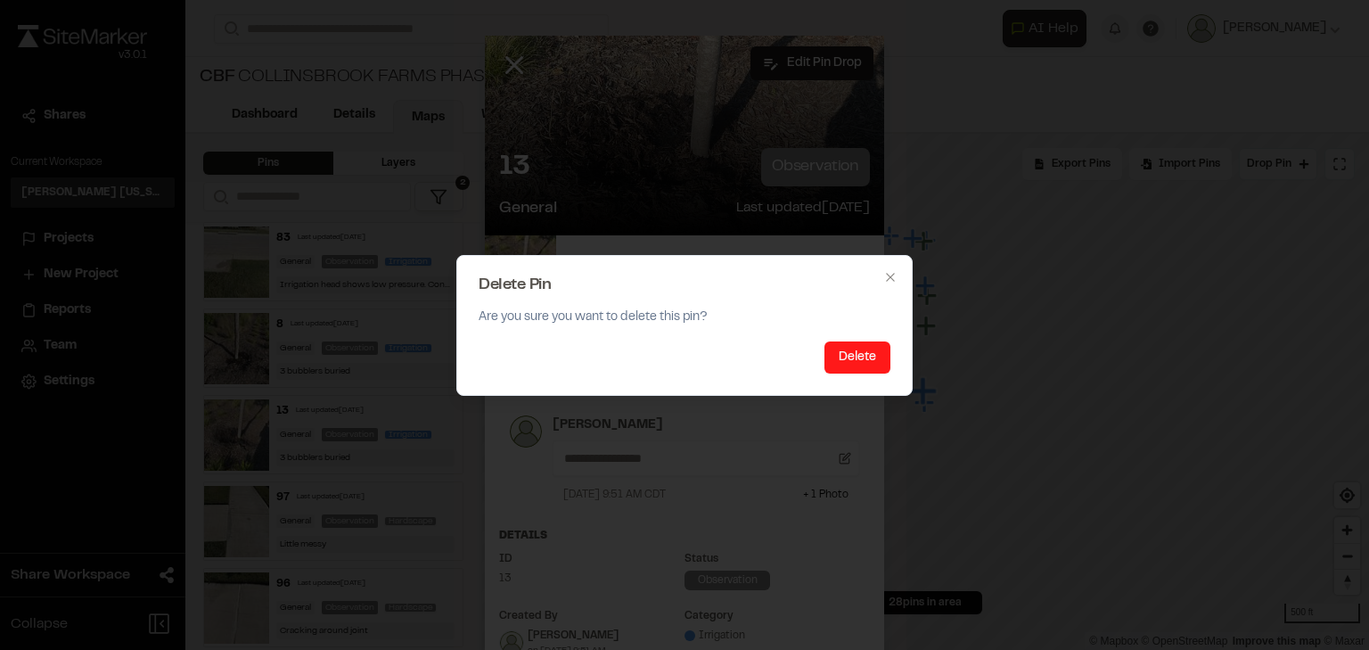
click at [863, 355] on button "Delete" at bounding box center [858, 357] width 66 height 32
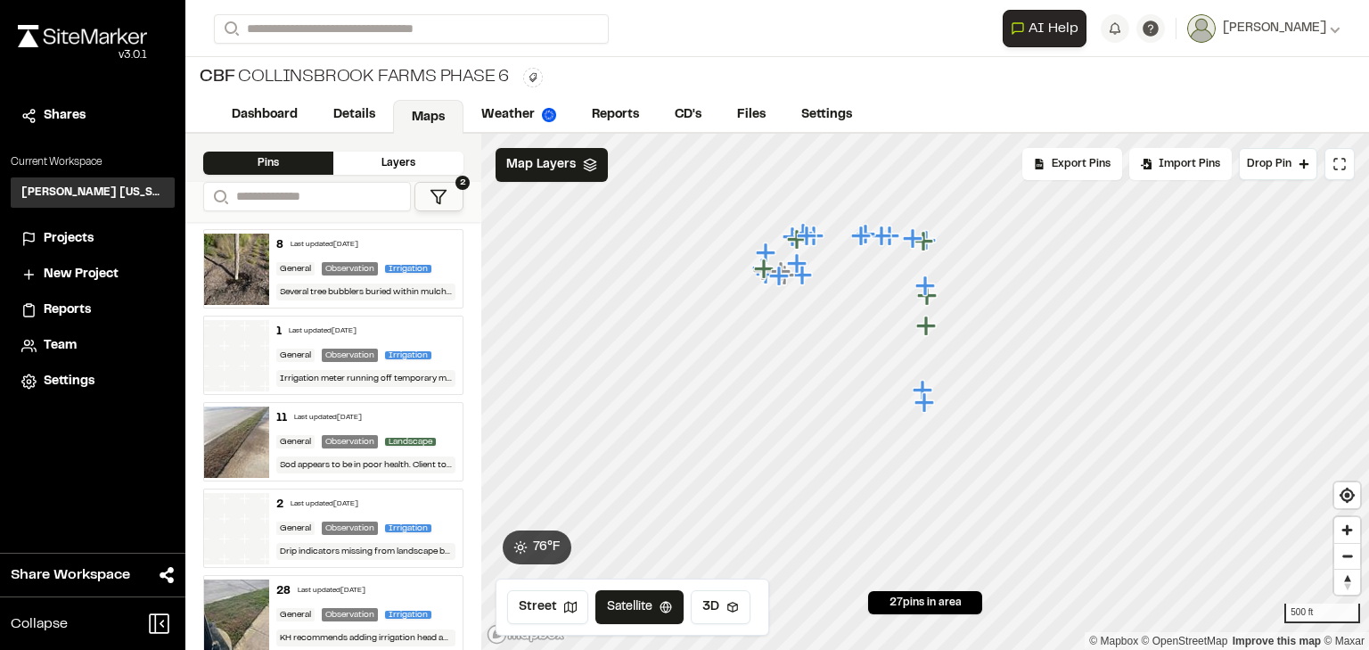
click at [352, 249] on div "Last updated Oct 8, 2025" at bounding box center [325, 245] width 68 height 11
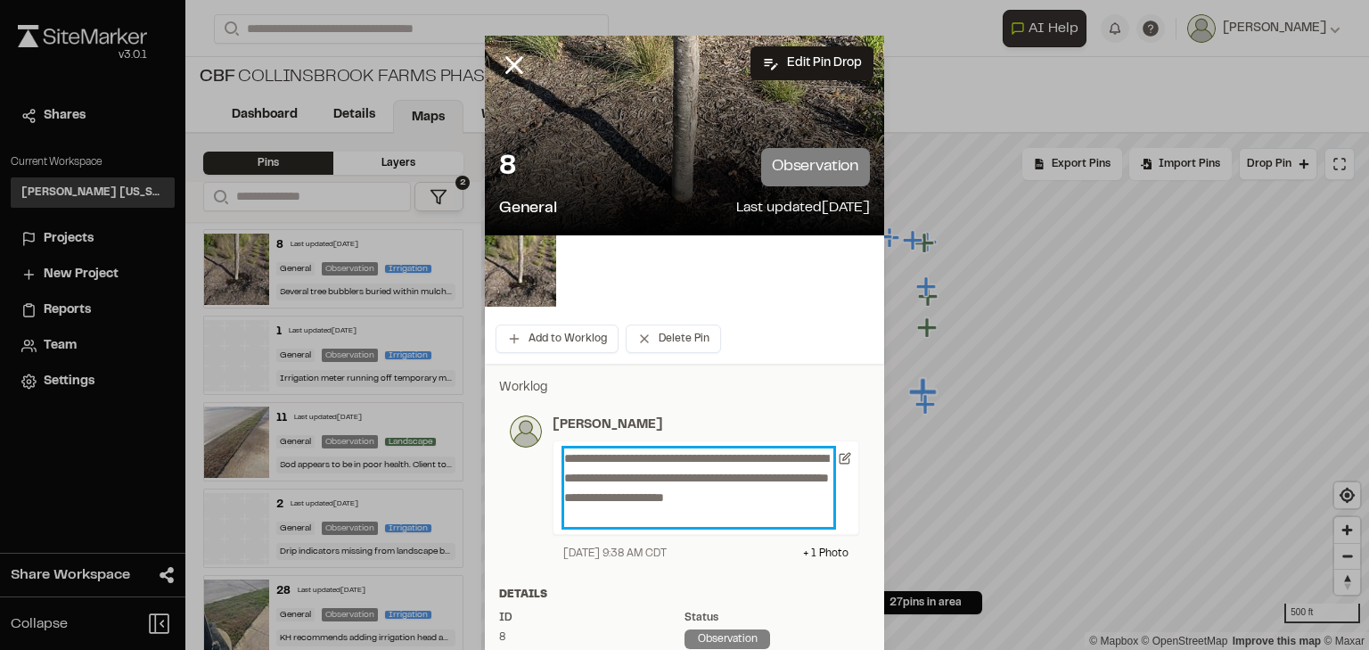
click at [647, 521] on p "**********" at bounding box center [698, 487] width 269 height 78
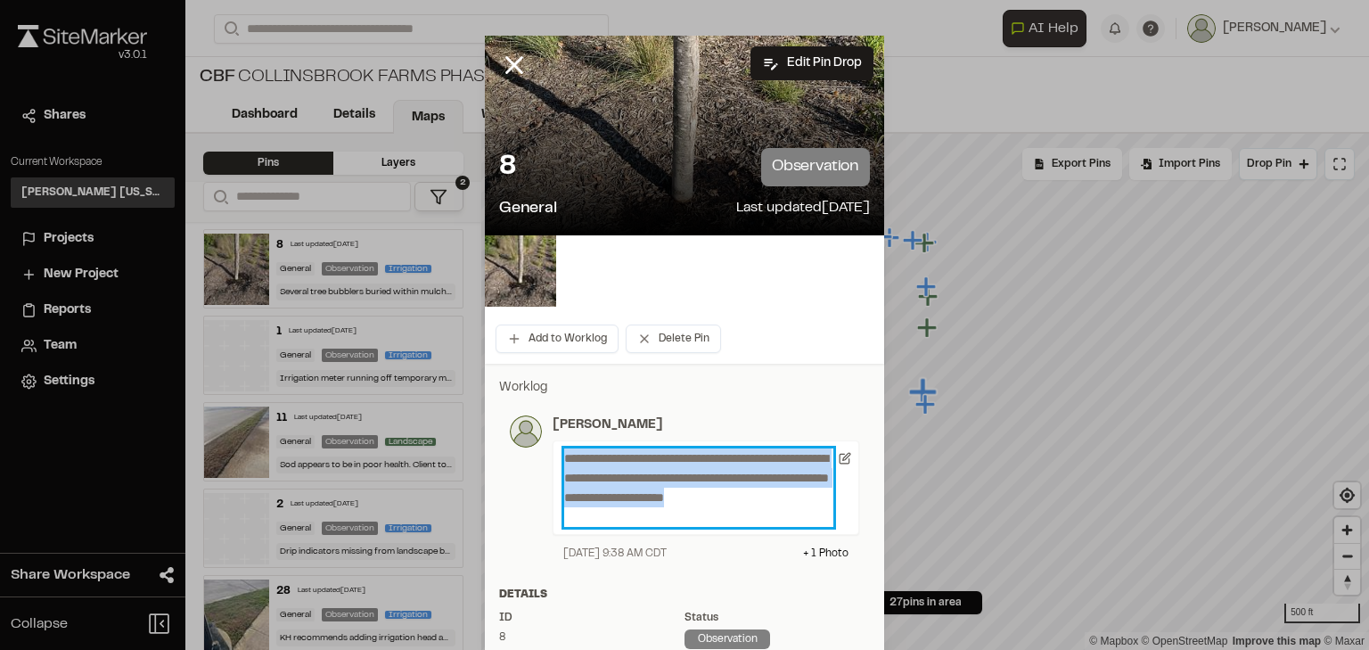
drag, startPoint x: 654, startPoint y: 518, endPoint x: 535, endPoint y: 449, distance: 137.8
click at [535, 449] on div "**********" at bounding box center [684, 488] width 349 height 146
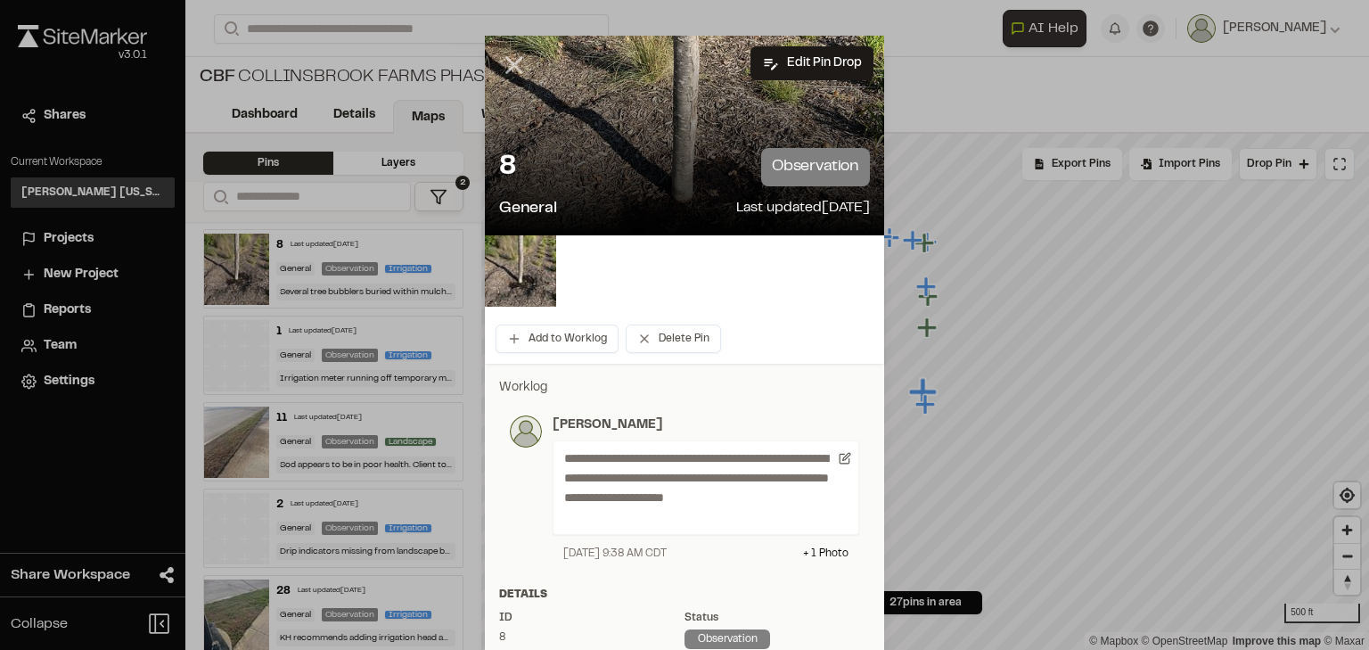
click at [503, 64] on icon at bounding box center [514, 65] width 30 height 30
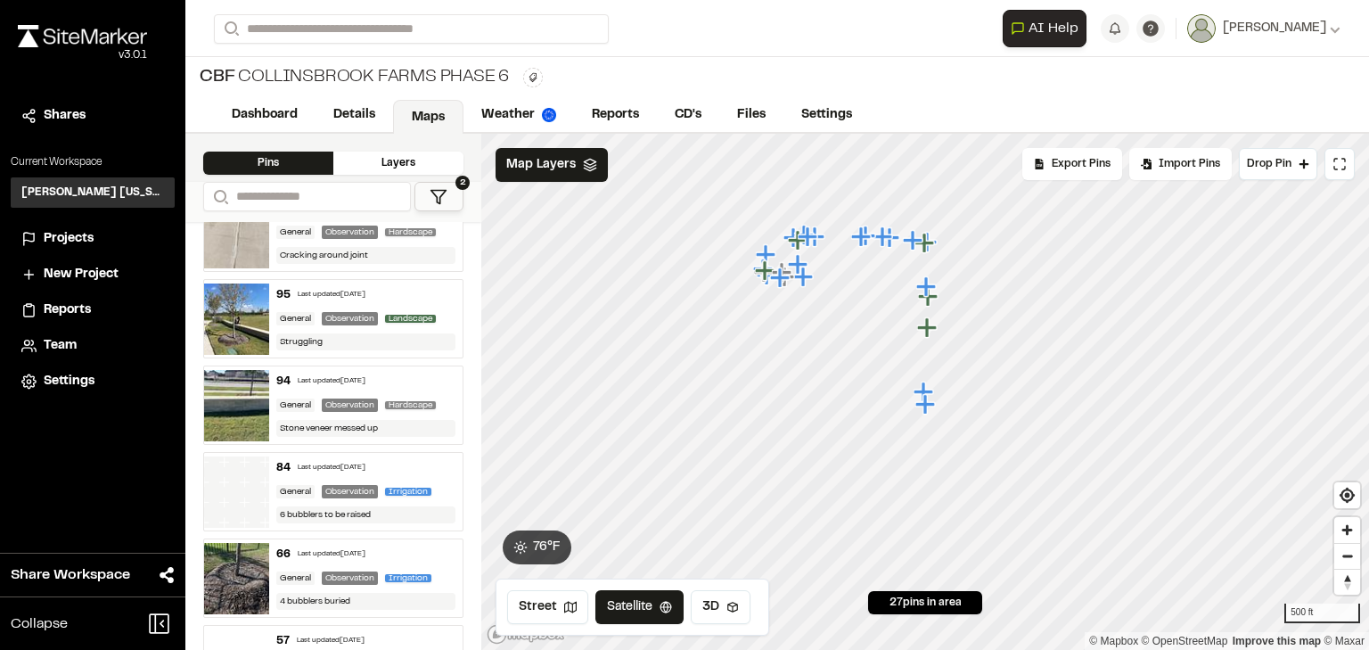
scroll to position [1712, 0]
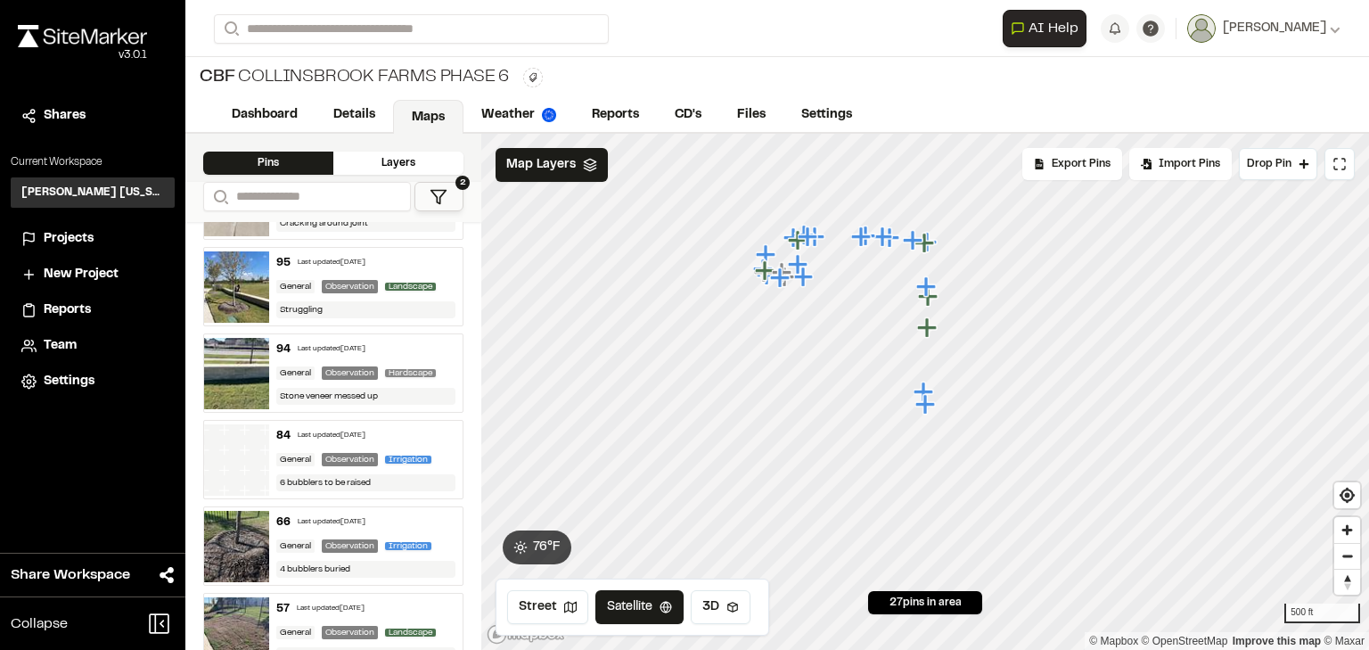
click at [366, 431] on div "Last updated Oct 7, 2025" at bounding box center [332, 436] width 68 height 11
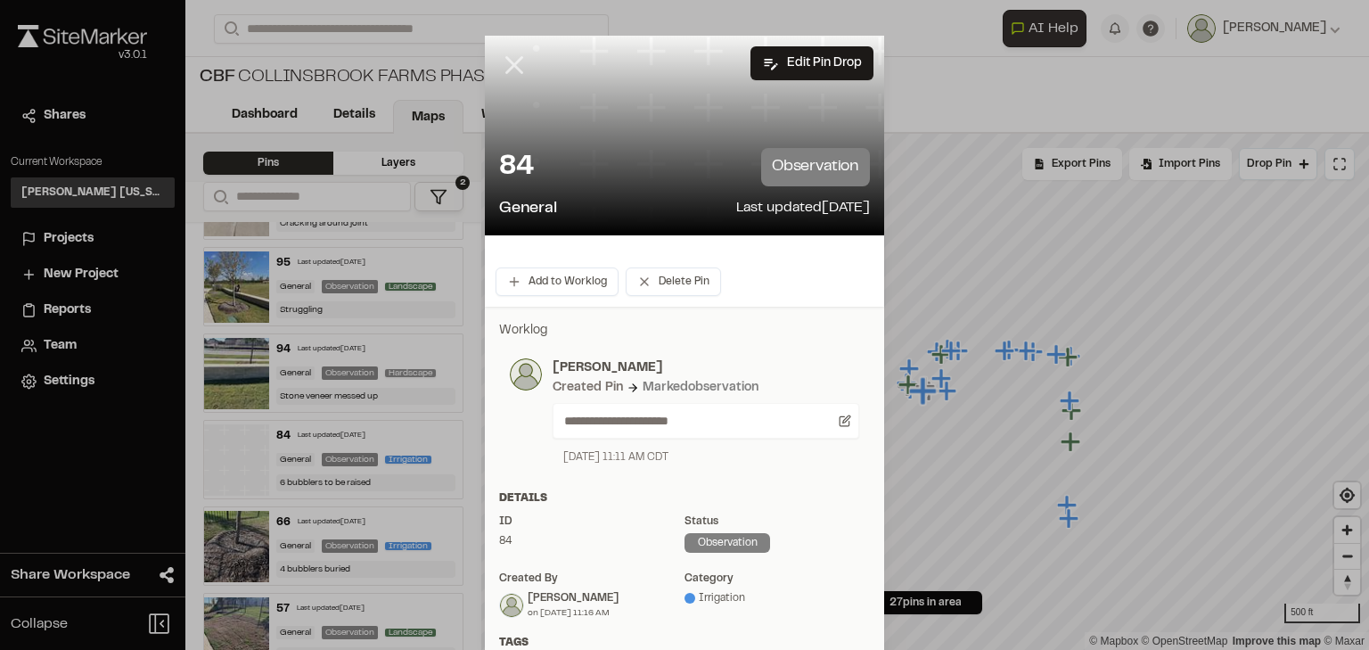
click at [507, 62] on line at bounding box center [514, 65] width 15 height 15
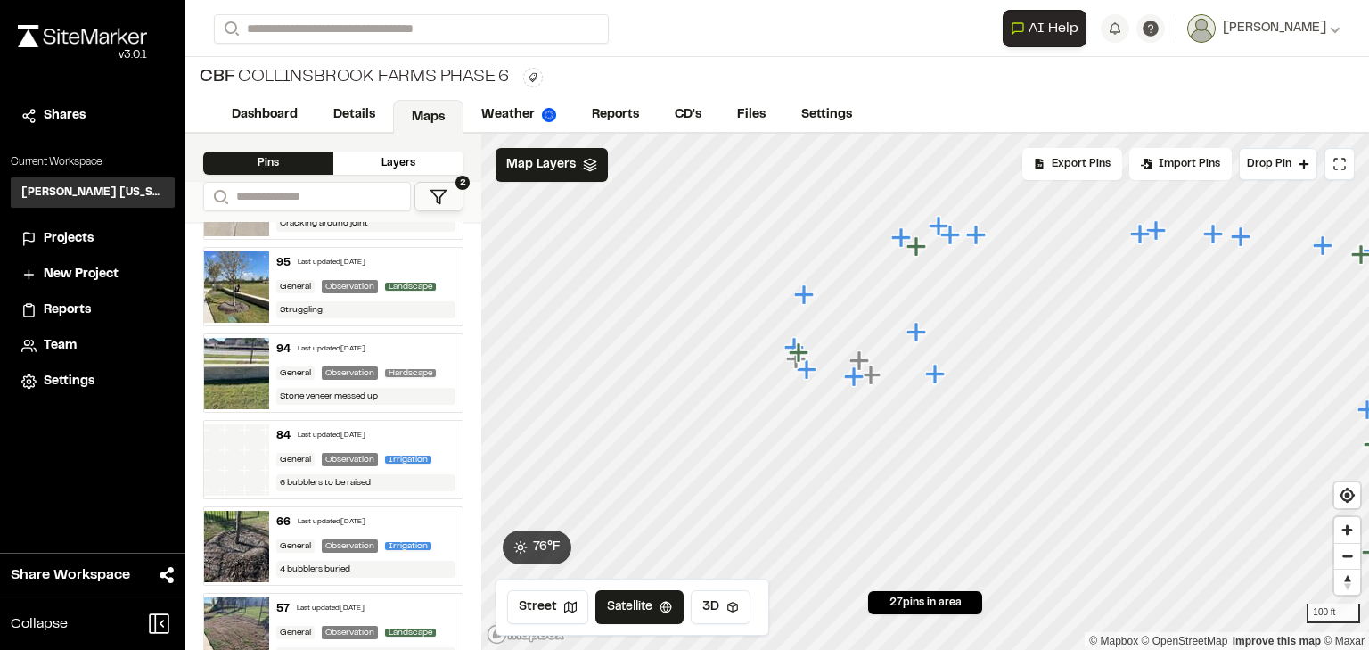
click at [390, 428] on div "84 Last updated Oct 7, 2025" at bounding box center [366, 436] width 180 height 16
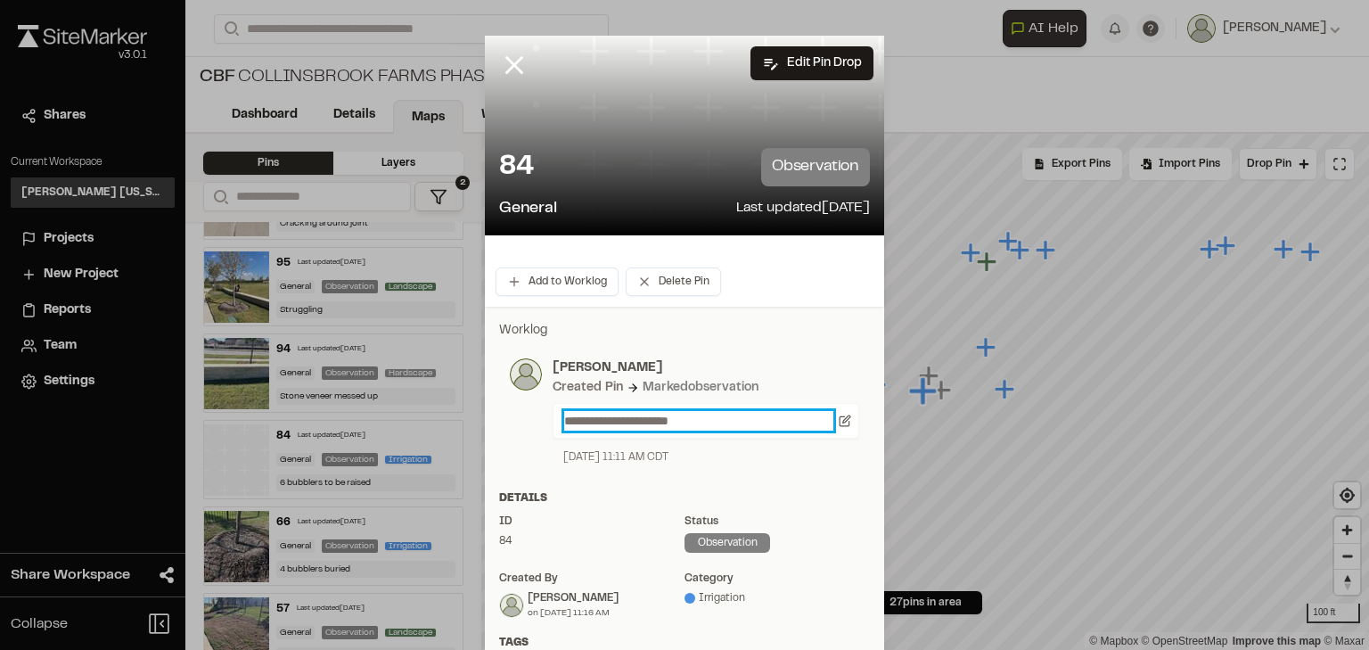
drag, startPoint x: 703, startPoint y: 426, endPoint x: 713, endPoint y: 424, distance: 10.0
click at [704, 426] on p "**********" at bounding box center [698, 421] width 269 height 20
drag, startPoint x: 725, startPoint y: 423, endPoint x: 536, endPoint y: 415, distance: 189.1
click at [542, 415] on div "**********" at bounding box center [700, 411] width 317 height 107
paste p
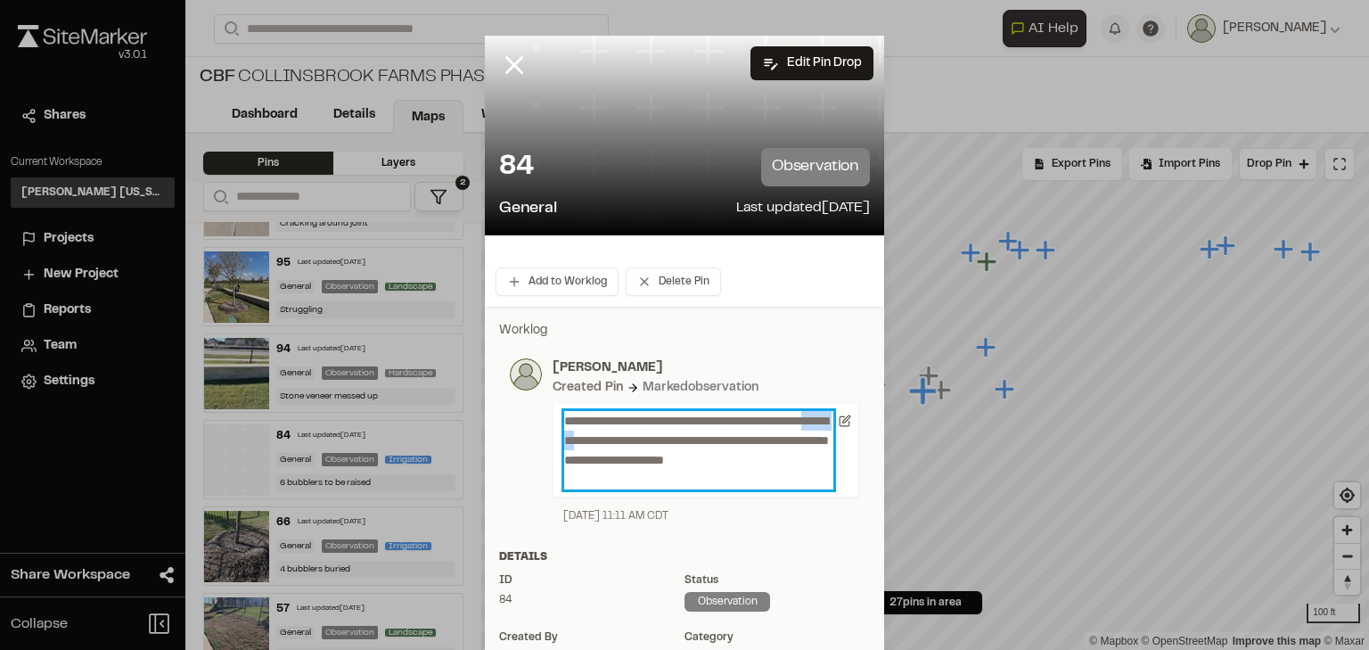
drag, startPoint x: 646, startPoint y: 439, endPoint x: 596, endPoint y: 438, distance: 50.8
click at [596, 438] on p "**********" at bounding box center [698, 450] width 269 height 78
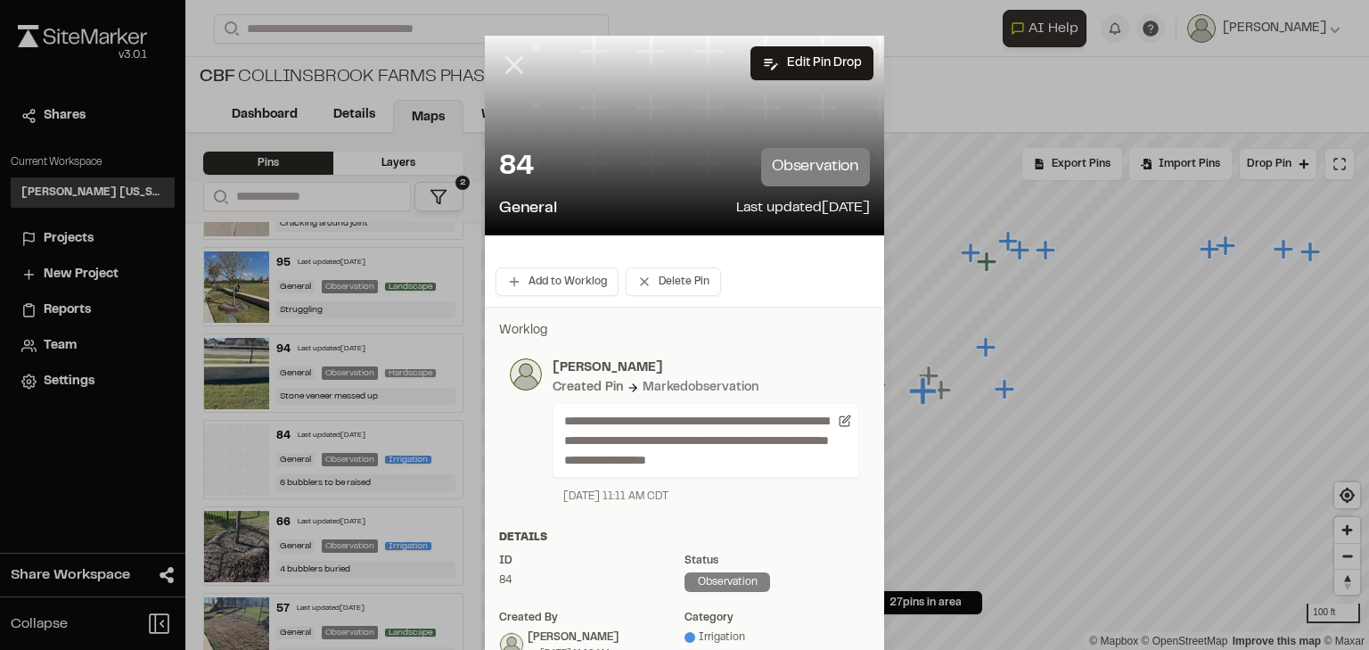
click at [506, 59] on icon at bounding box center [514, 65] width 30 height 30
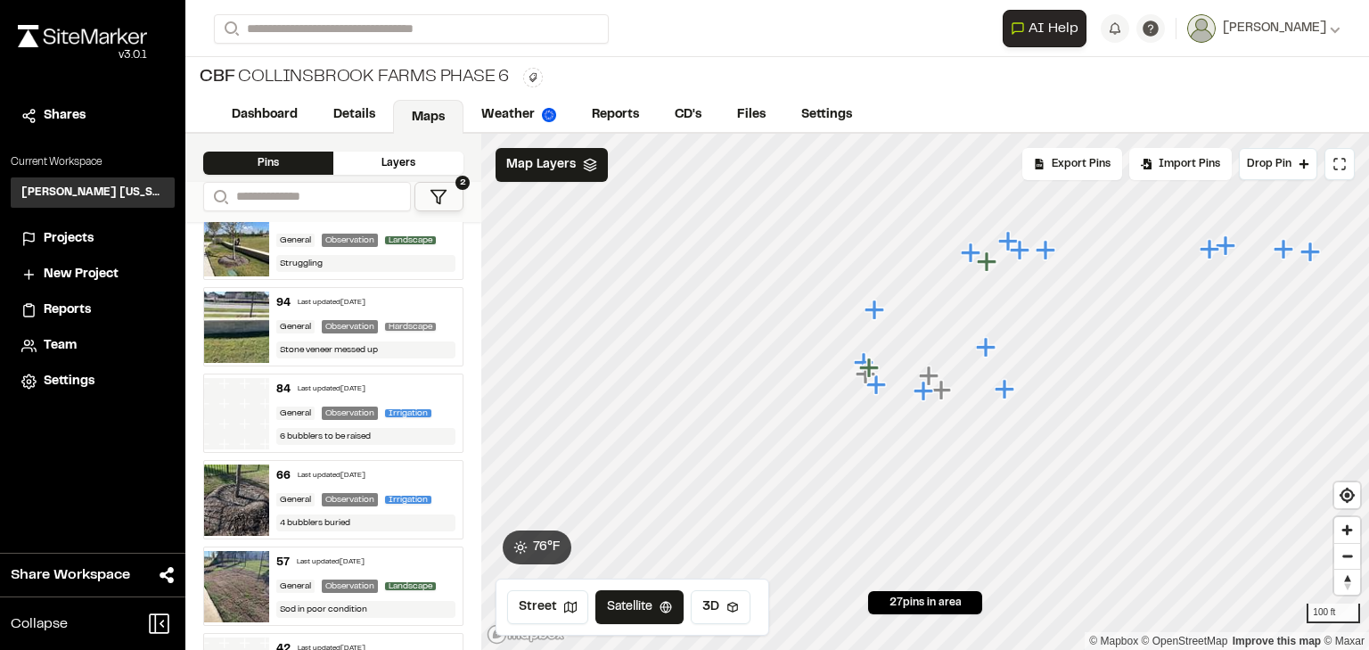
scroll to position [1783, 0]
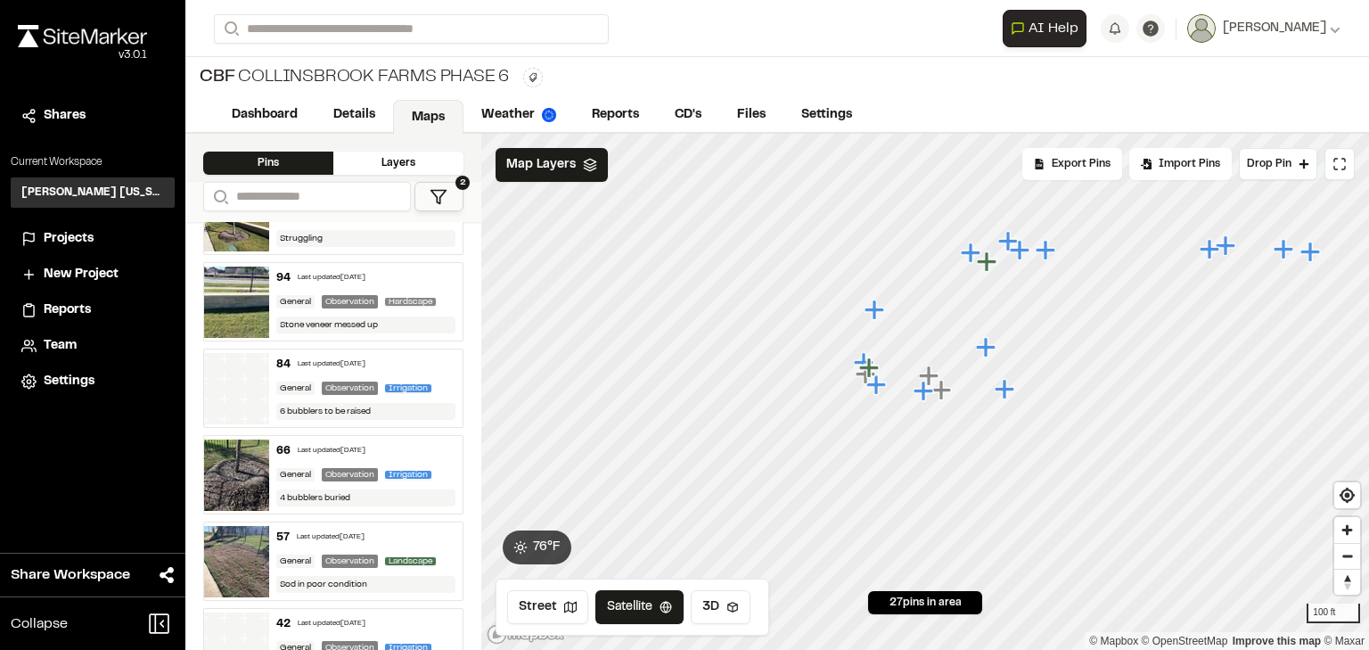
click at [366, 446] on div "Last updated Oct 7, 2025" at bounding box center [332, 451] width 68 height 11
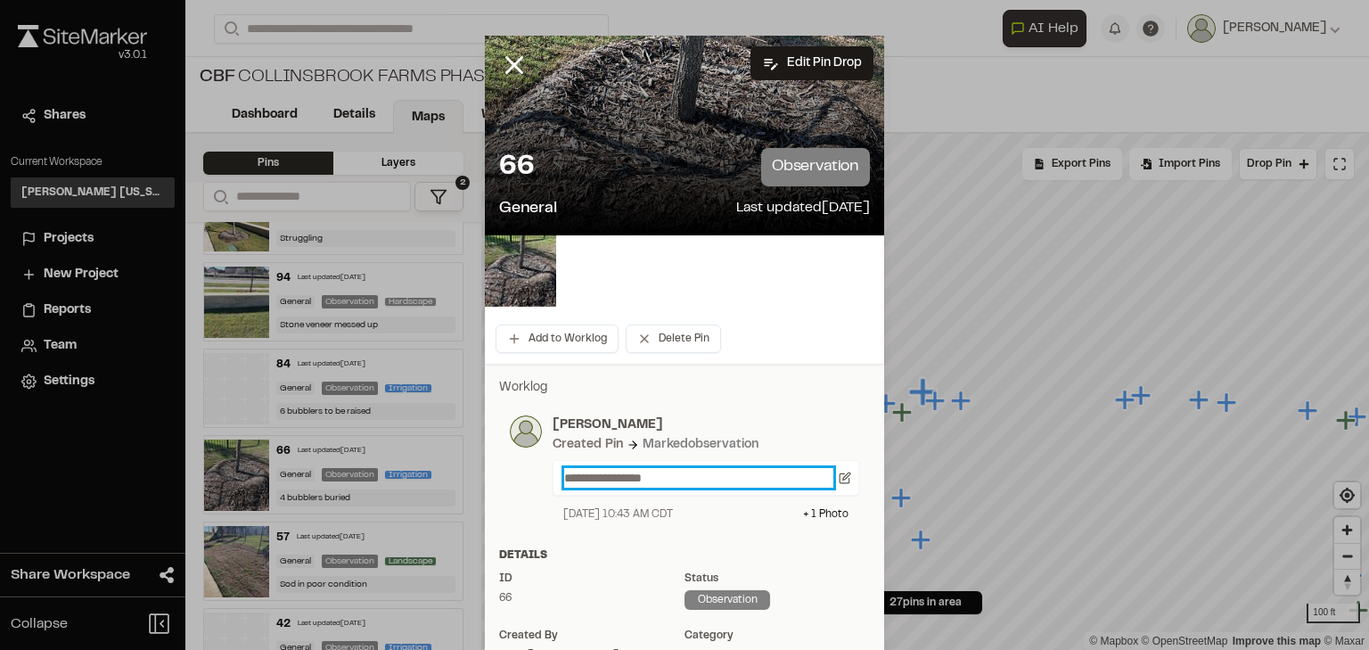
click at [704, 480] on p "**********" at bounding box center [698, 478] width 269 height 20
drag, startPoint x: 675, startPoint y: 478, endPoint x: 488, endPoint y: 478, distance: 187.2
click at [488, 478] on div "**********" at bounding box center [684, 455] width 399 height 155
paste p
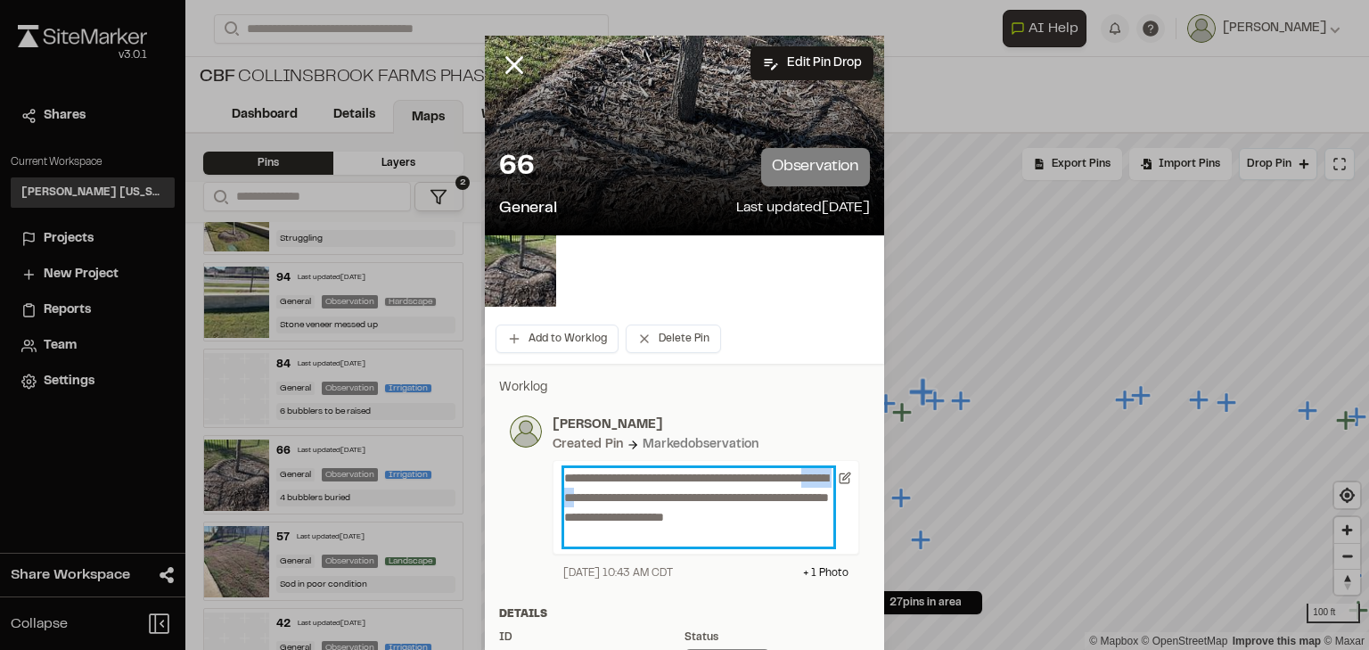
drag, startPoint x: 594, startPoint y: 496, endPoint x: 645, endPoint y: 497, distance: 51.7
click at [645, 497] on p "**********" at bounding box center [698, 507] width 269 height 78
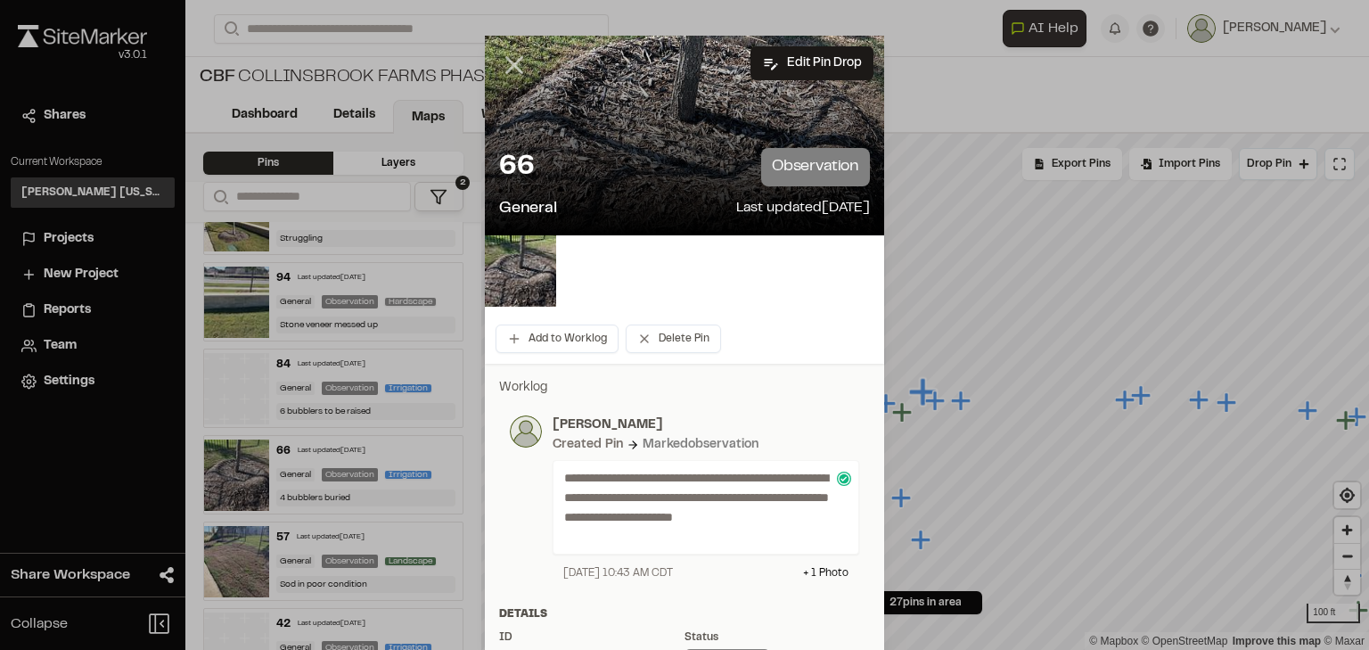
click at [506, 53] on icon at bounding box center [514, 65] width 30 height 30
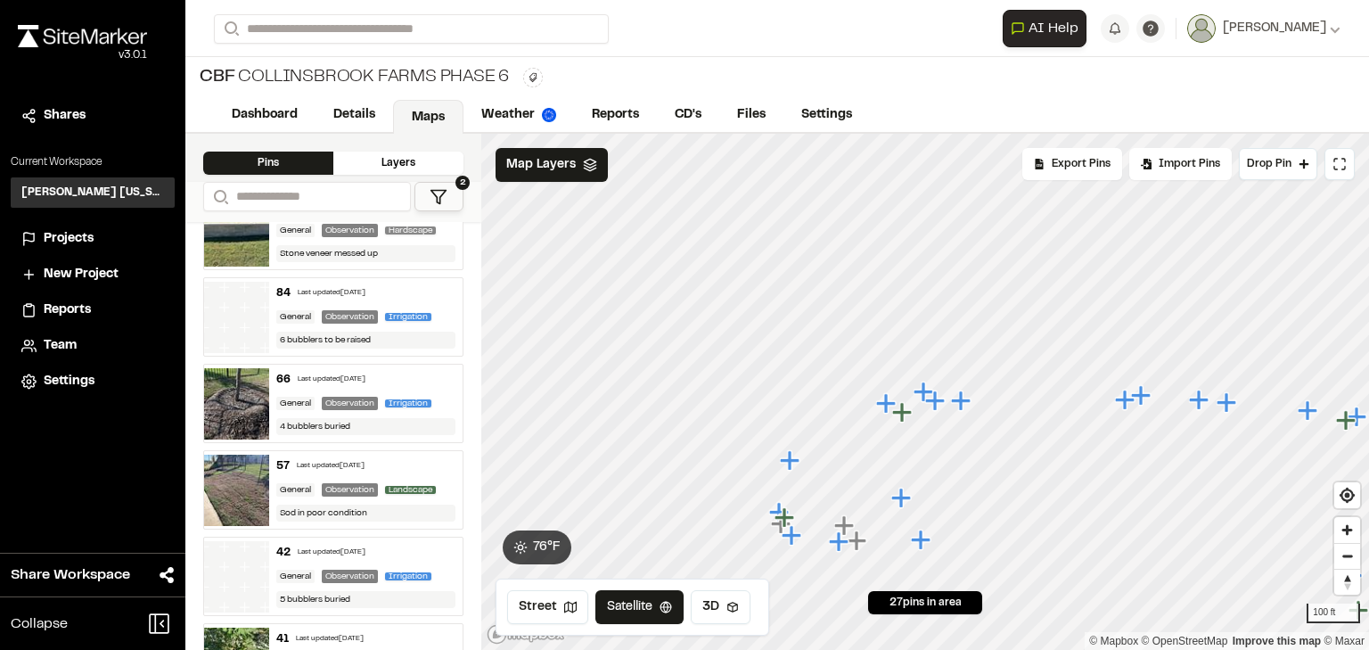
scroll to position [1911, 0]
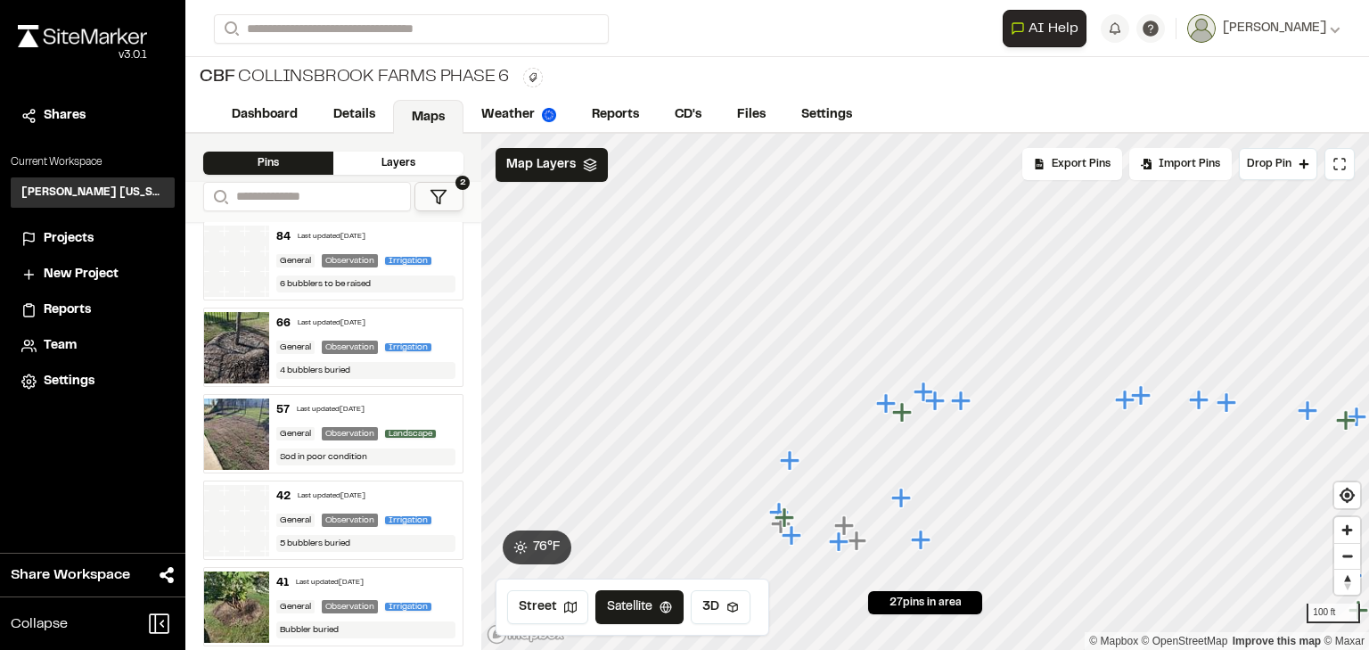
click at [355, 491] on div "Last updated Oct 7, 2025" at bounding box center [332, 496] width 68 height 11
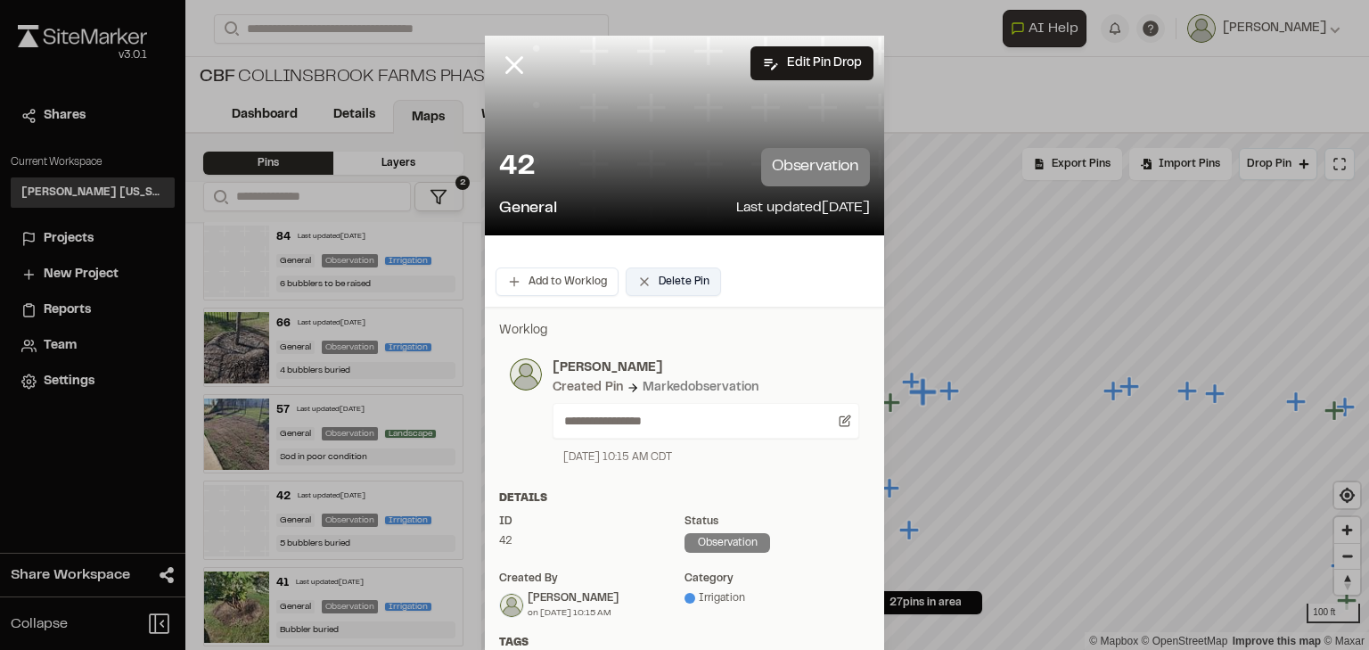
click at [665, 287] on button "Delete Pin" at bounding box center [673, 281] width 95 height 29
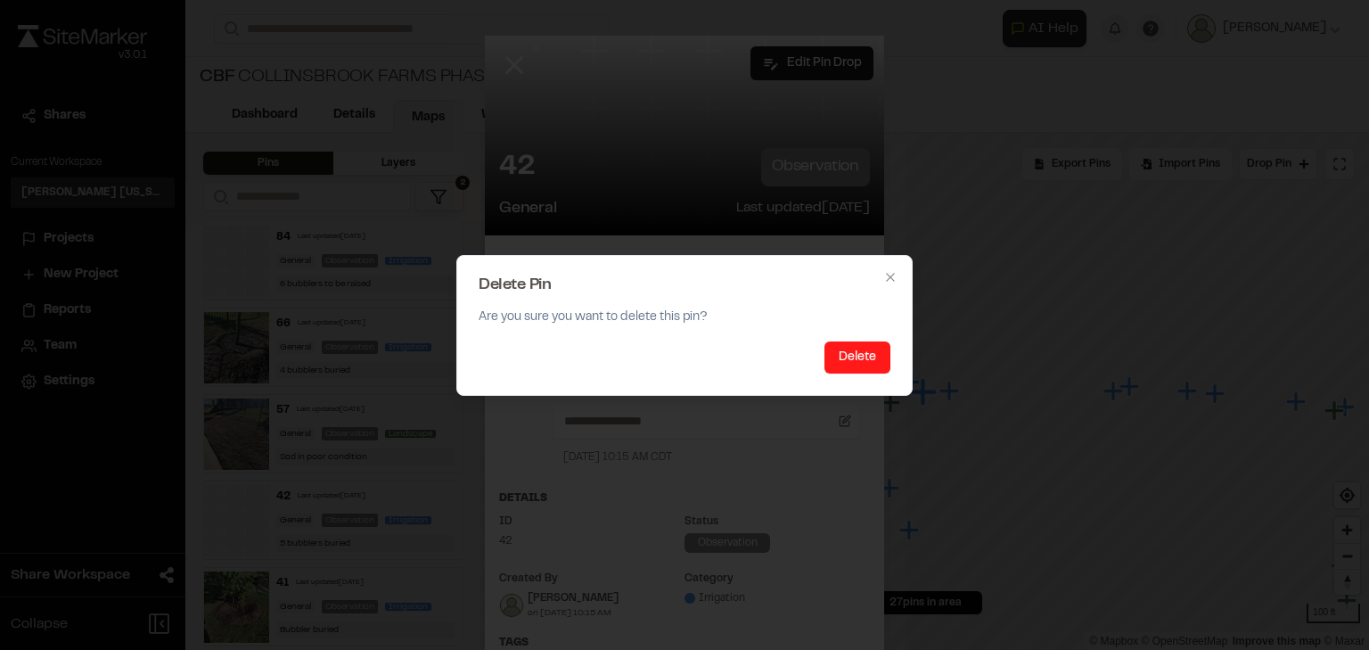
click at [864, 356] on button "Delete" at bounding box center [858, 357] width 66 height 32
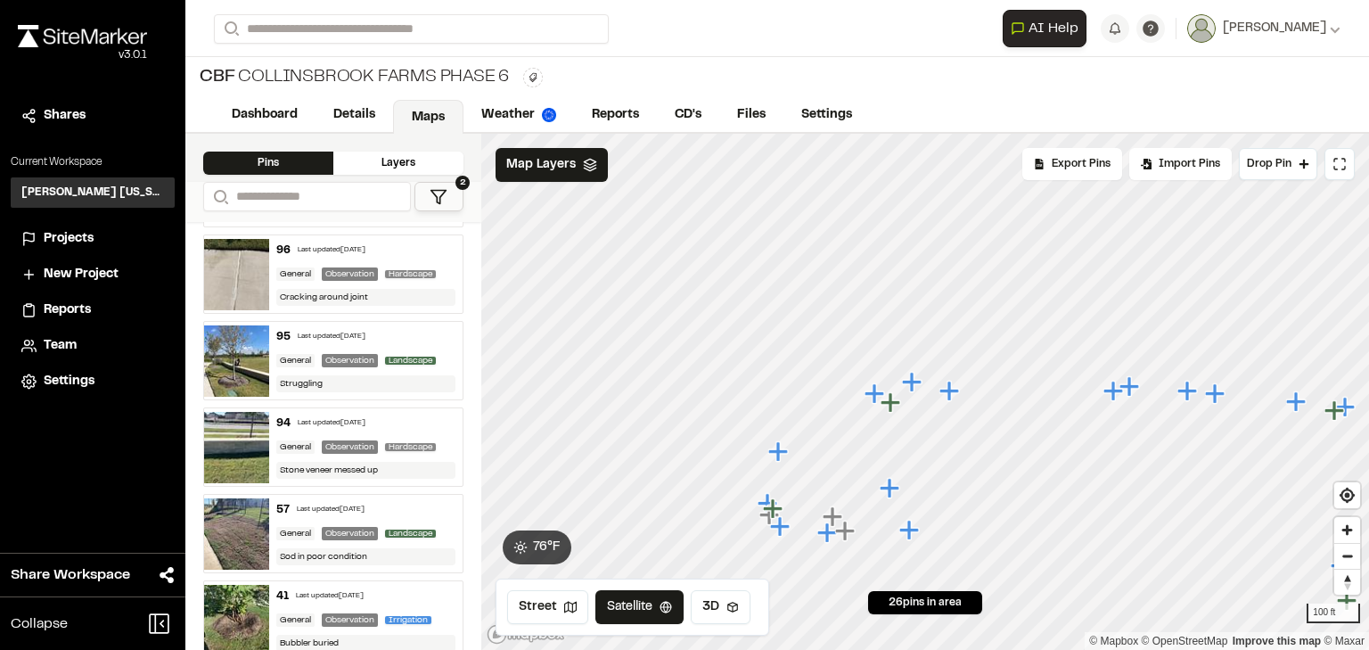
scroll to position [1824, 0]
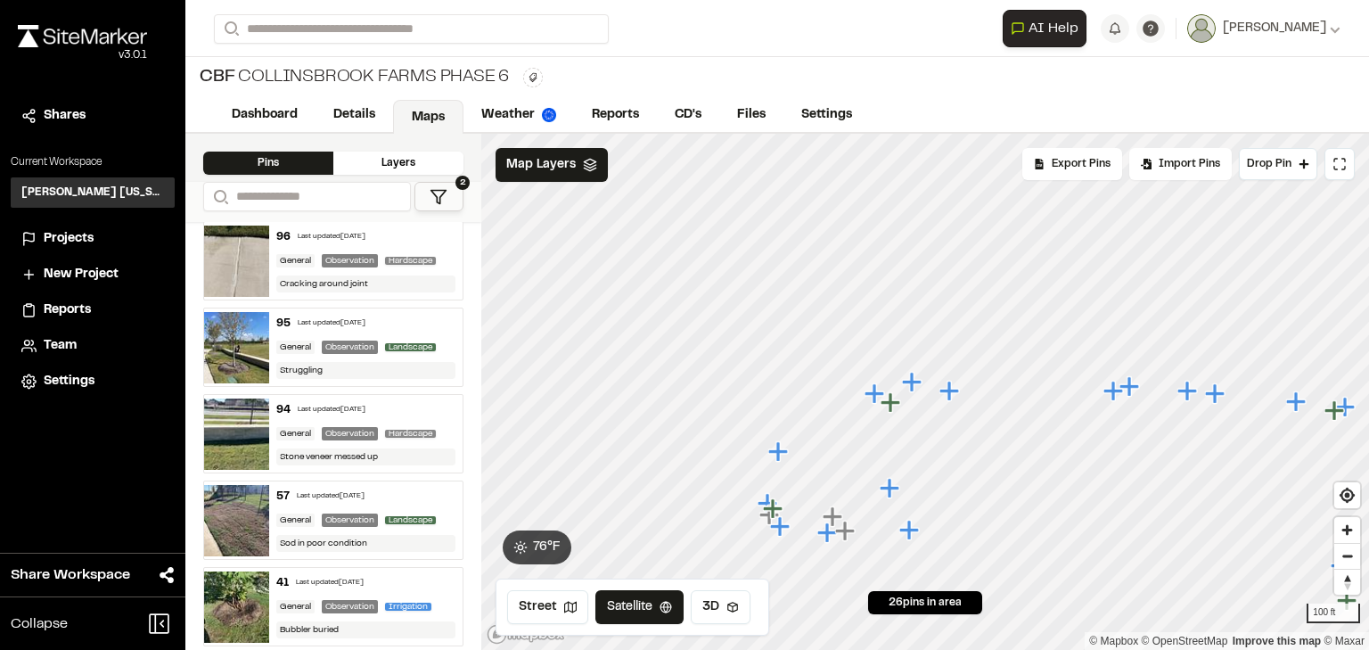
click at [349, 578] on div "Last updated Oct 7, 2025" at bounding box center [330, 583] width 68 height 11
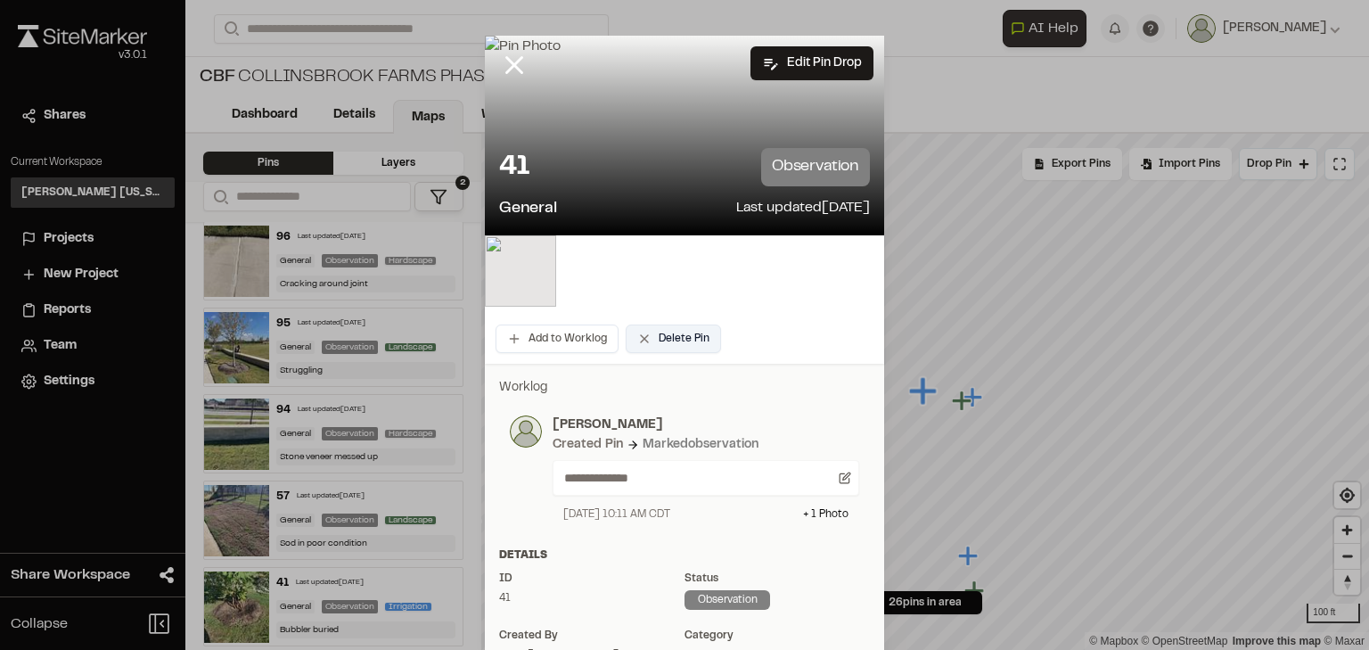
click at [678, 342] on button "Delete Pin" at bounding box center [673, 339] width 95 height 29
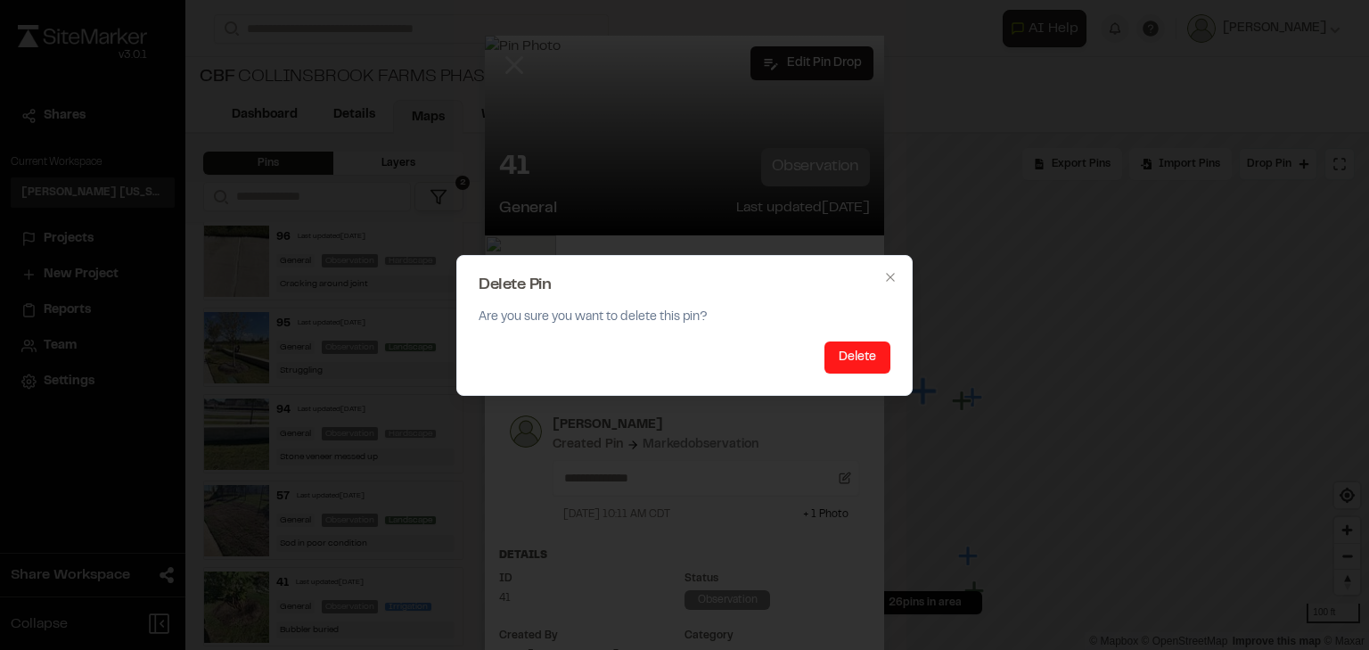
click at [837, 357] on button "Delete" at bounding box center [858, 357] width 66 height 32
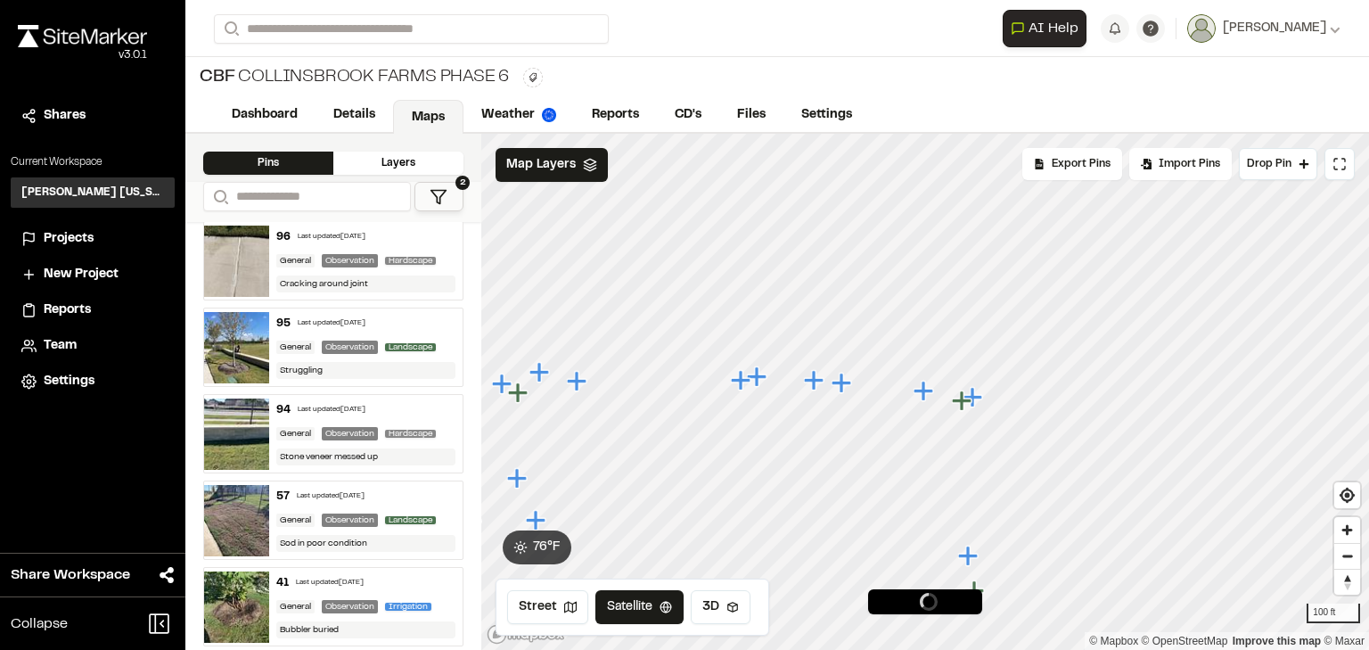
scroll to position [1739, 0]
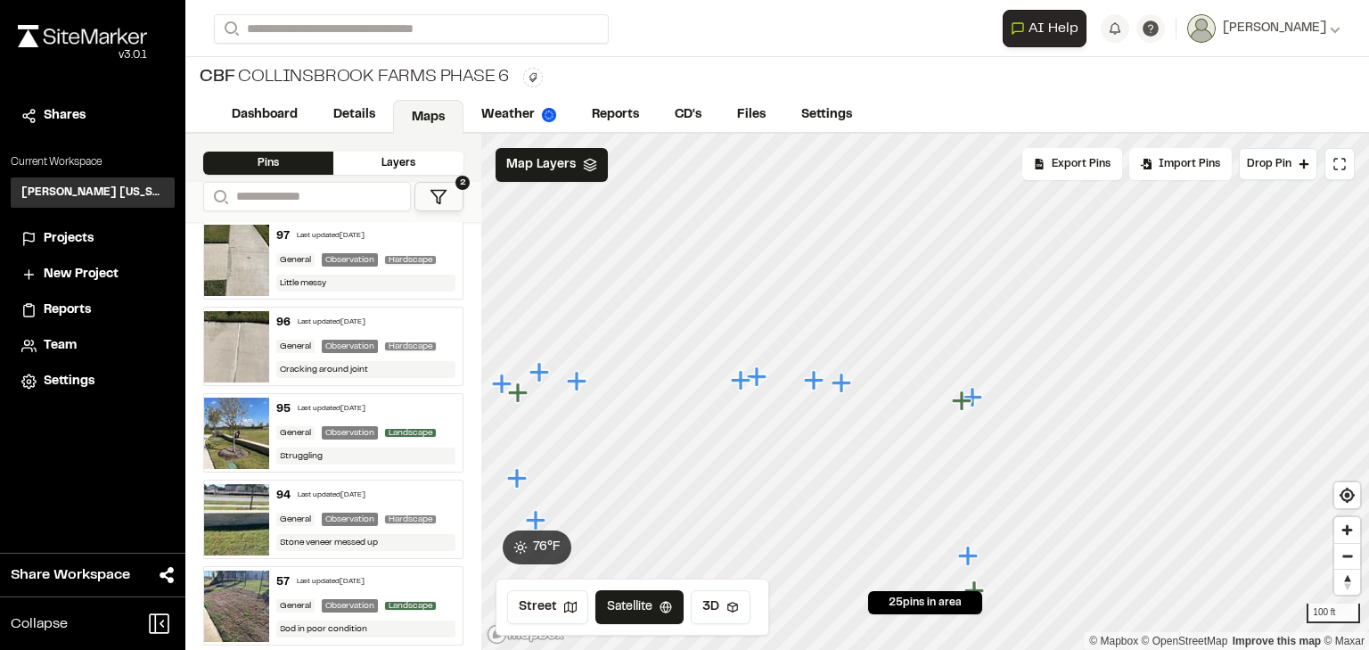
click at [365, 577] on div "Last updated Oct 7, 2025" at bounding box center [331, 582] width 68 height 11
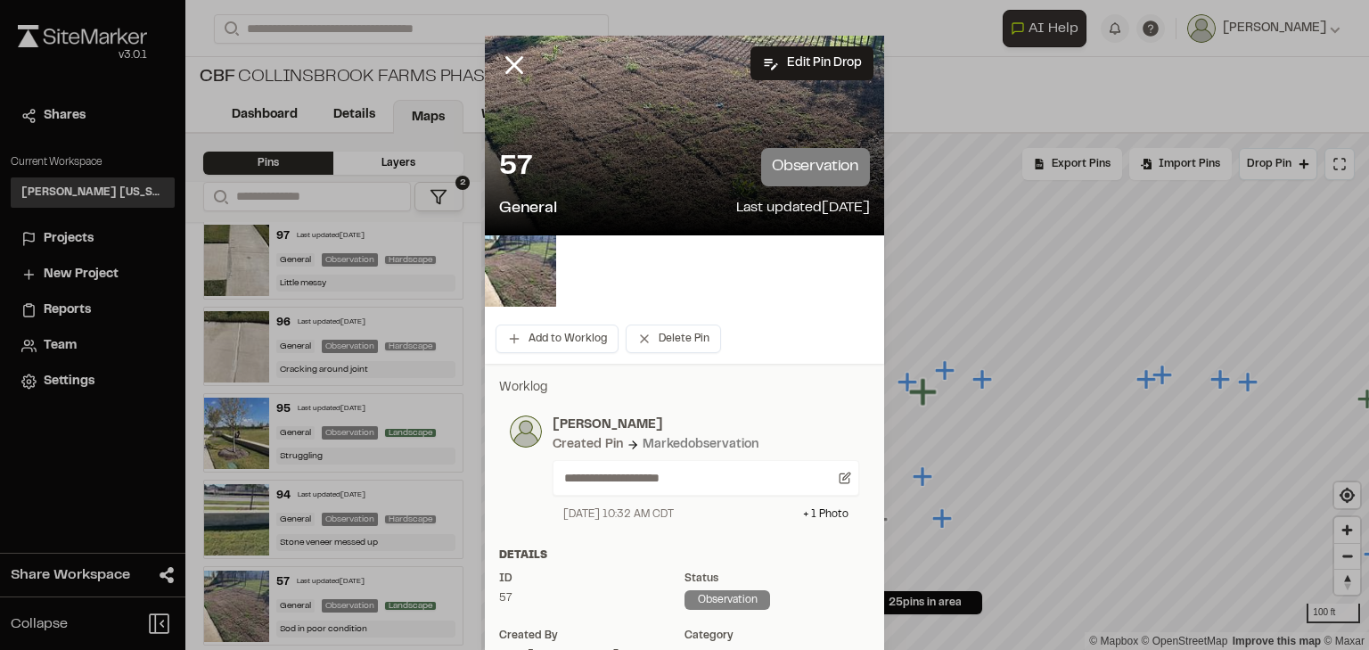
drag, startPoint x: 514, startPoint y: 69, endPoint x: 515, endPoint y: 87, distance: 18.7
click at [514, 68] on icon at bounding box center [514, 65] width 30 height 30
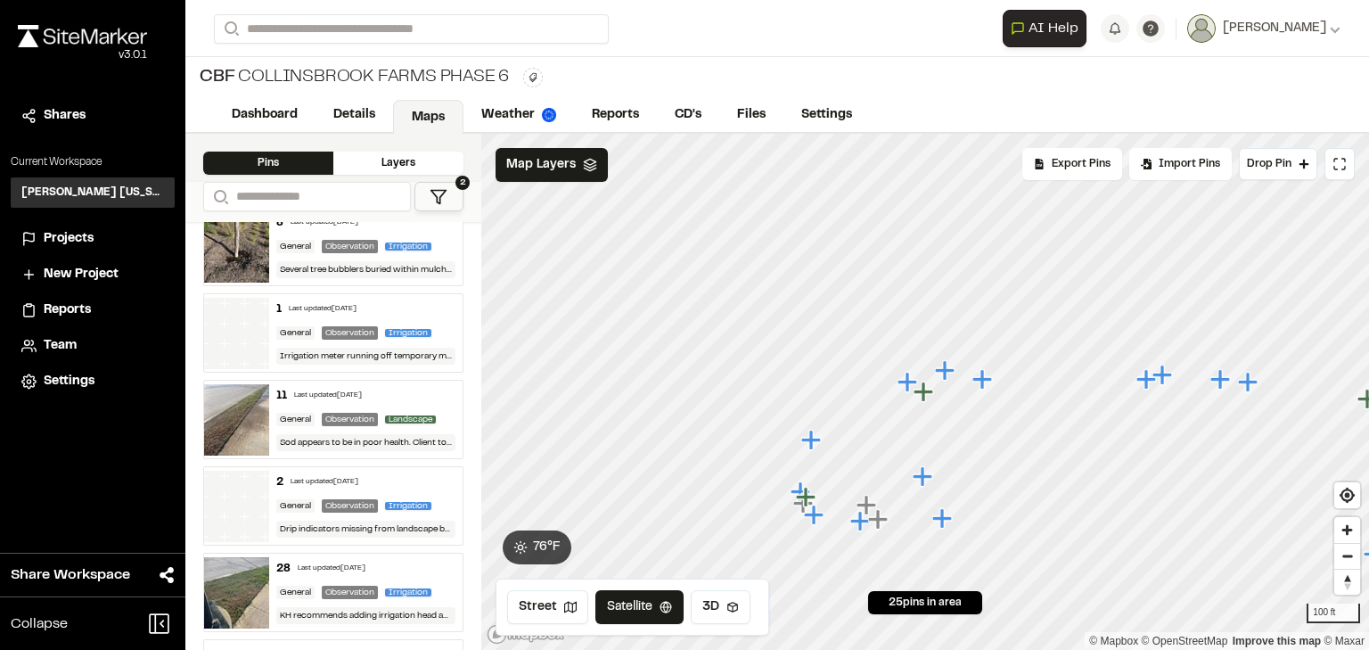
scroll to position [169, 0]
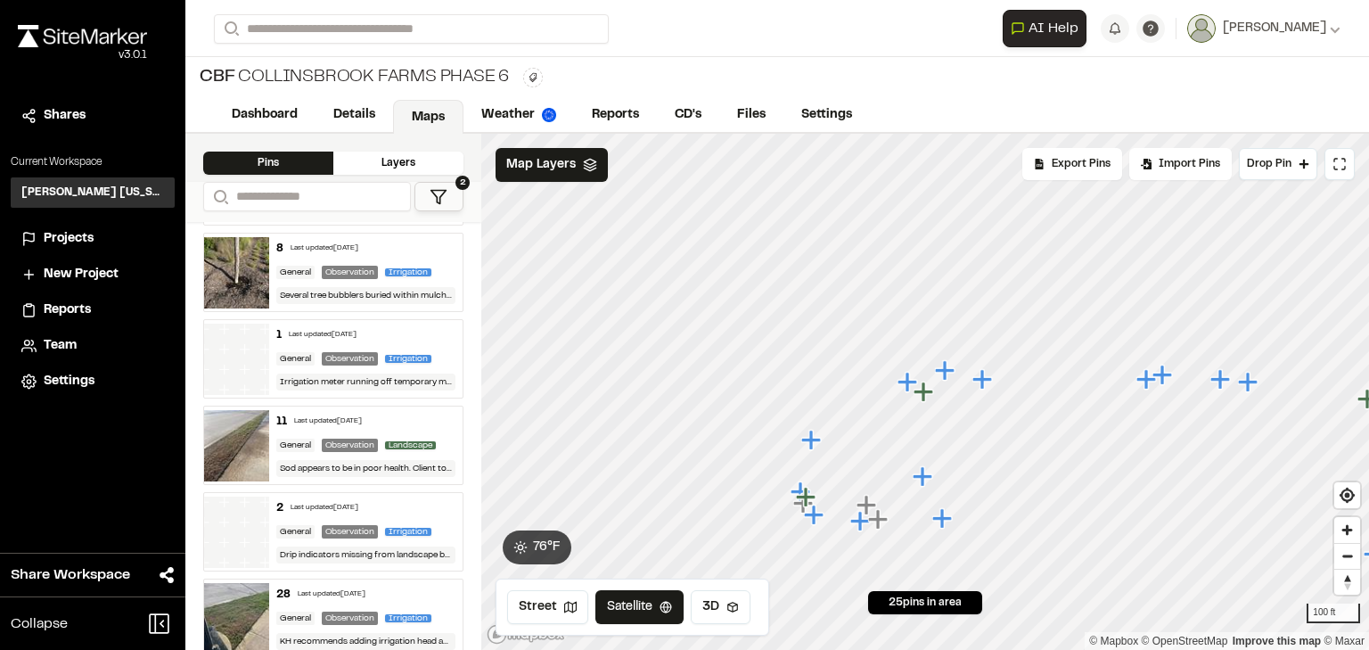
click at [358, 423] on div "Last updated Oct 8, 2025" at bounding box center [328, 421] width 68 height 11
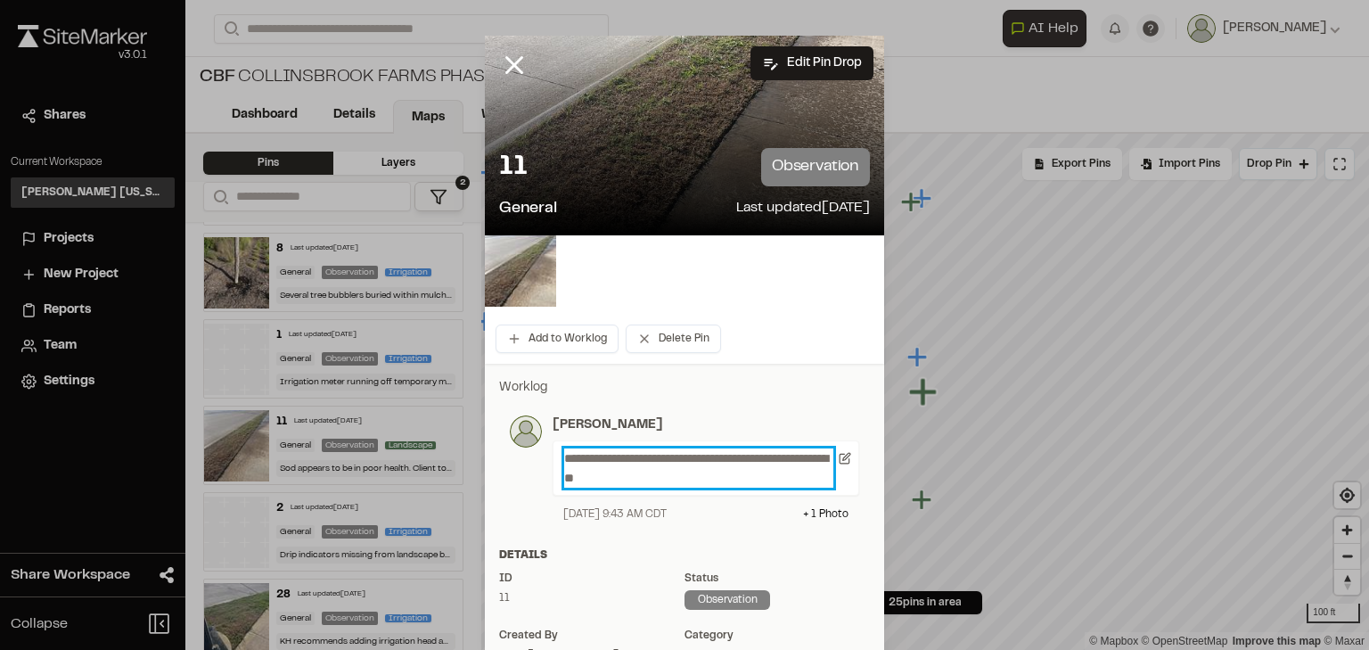
click at [698, 481] on p "**********" at bounding box center [698, 467] width 269 height 39
drag, startPoint x: 690, startPoint y: 481, endPoint x: 515, endPoint y: 449, distance: 177.7
click at [515, 449] on div "**********" at bounding box center [684, 468] width 349 height 107
click at [509, 61] on icon at bounding box center [514, 65] width 30 height 30
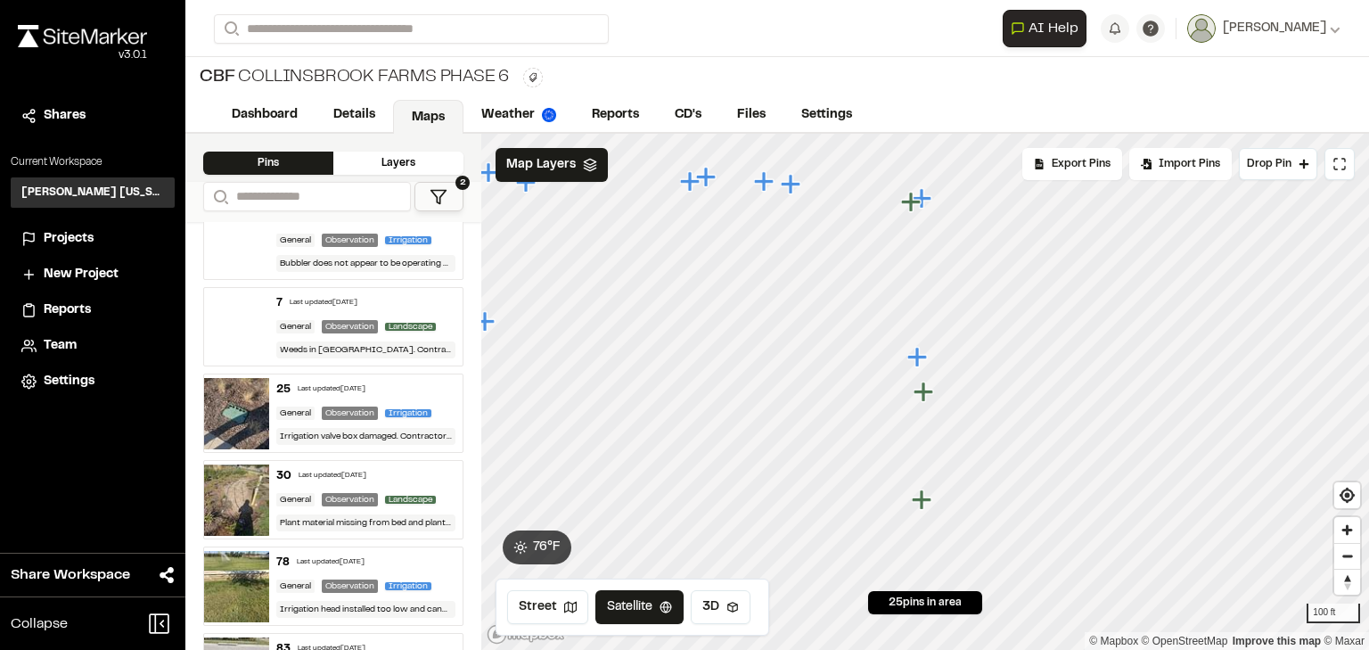
scroll to position [1739, 0]
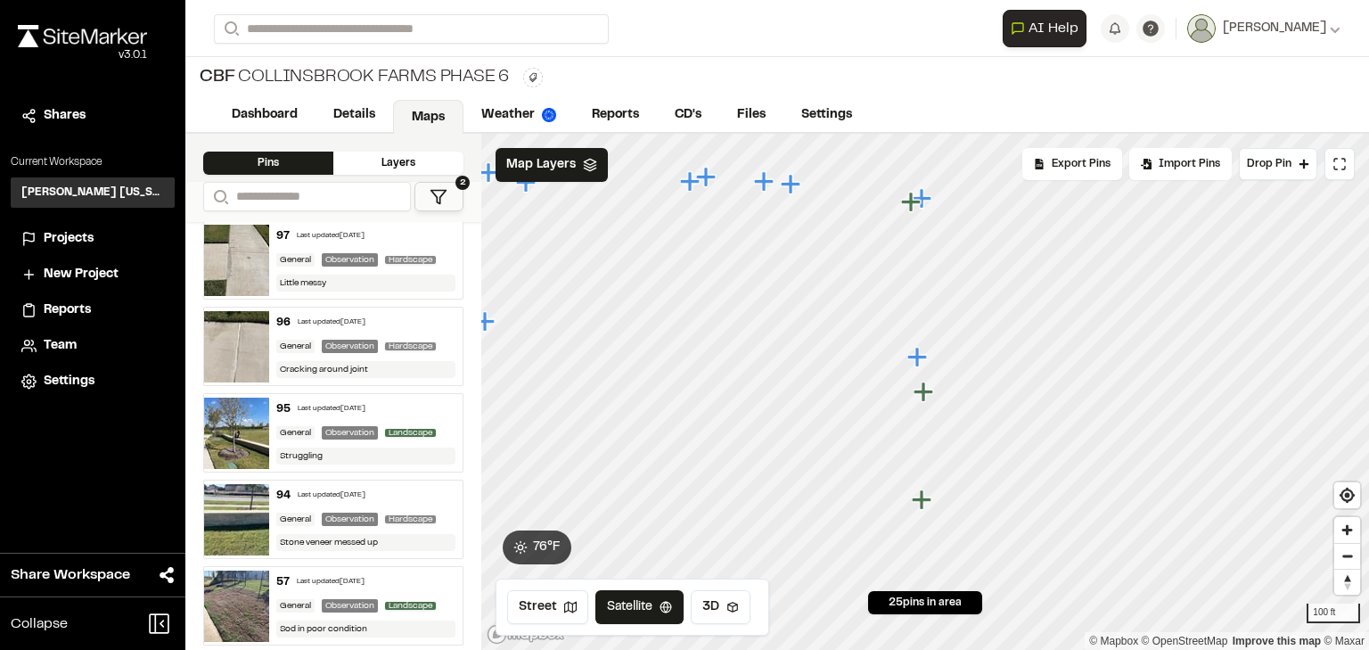
click at [349, 578] on div "57 Last updated Oct 7, 2025" at bounding box center [366, 582] width 180 height 16
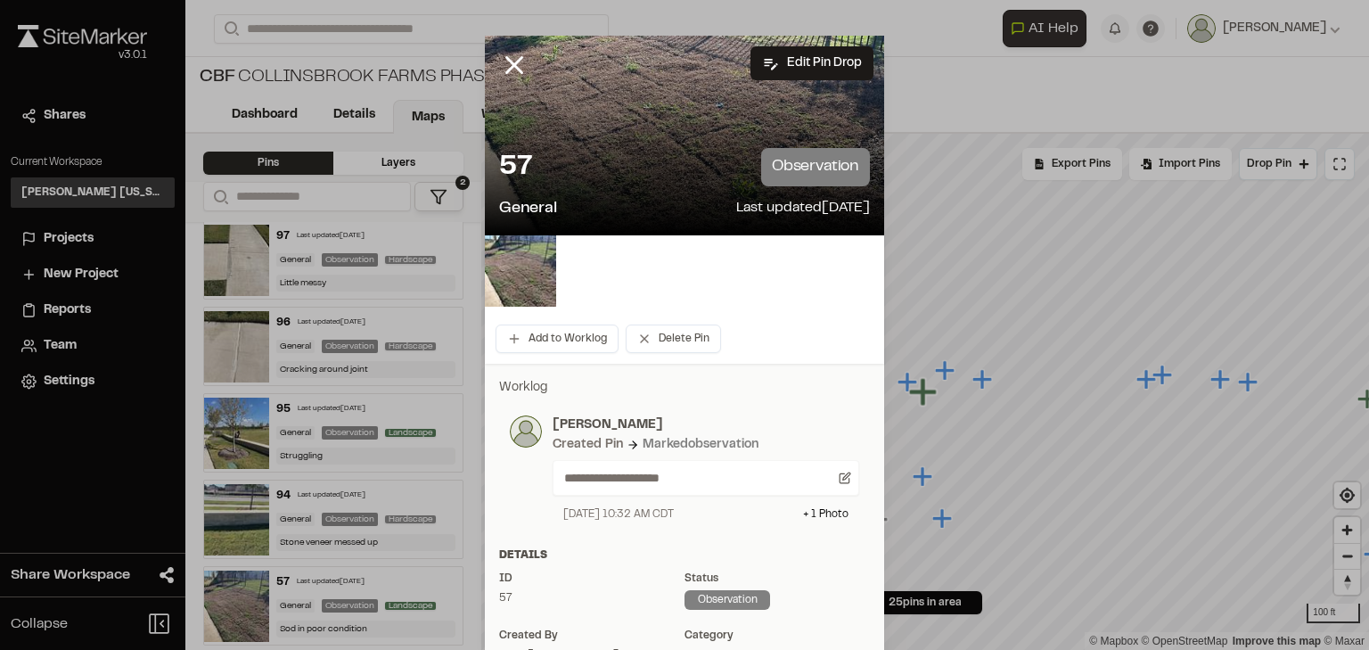
click at [718, 489] on div "**********" at bounding box center [706, 478] width 307 height 36
drag, startPoint x: 711, startPoint y: 478, endPoint x: 503, endPoint y: 478, distance: 208.6
click at [503, 478] on div "**********" at bounding box center [684, 469] width 371 height 128
paste p
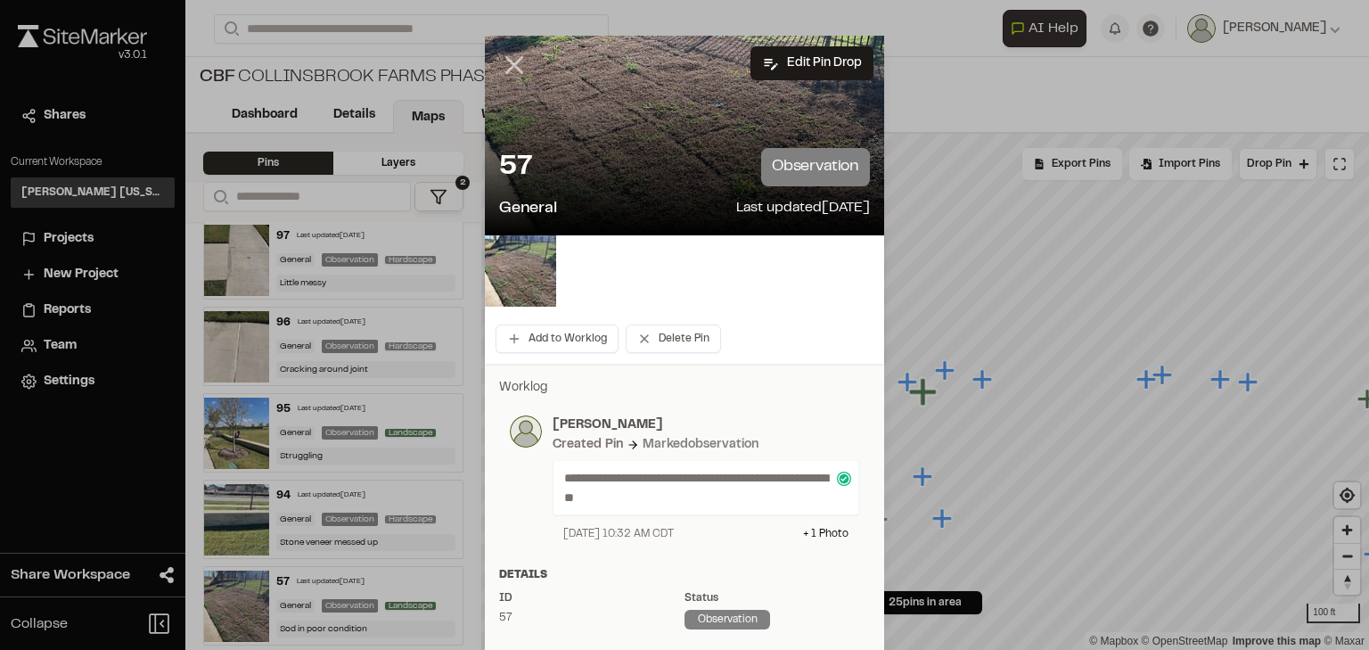
click at [517, 70] on icon at bounding box center [514, 65] width 30 height 30
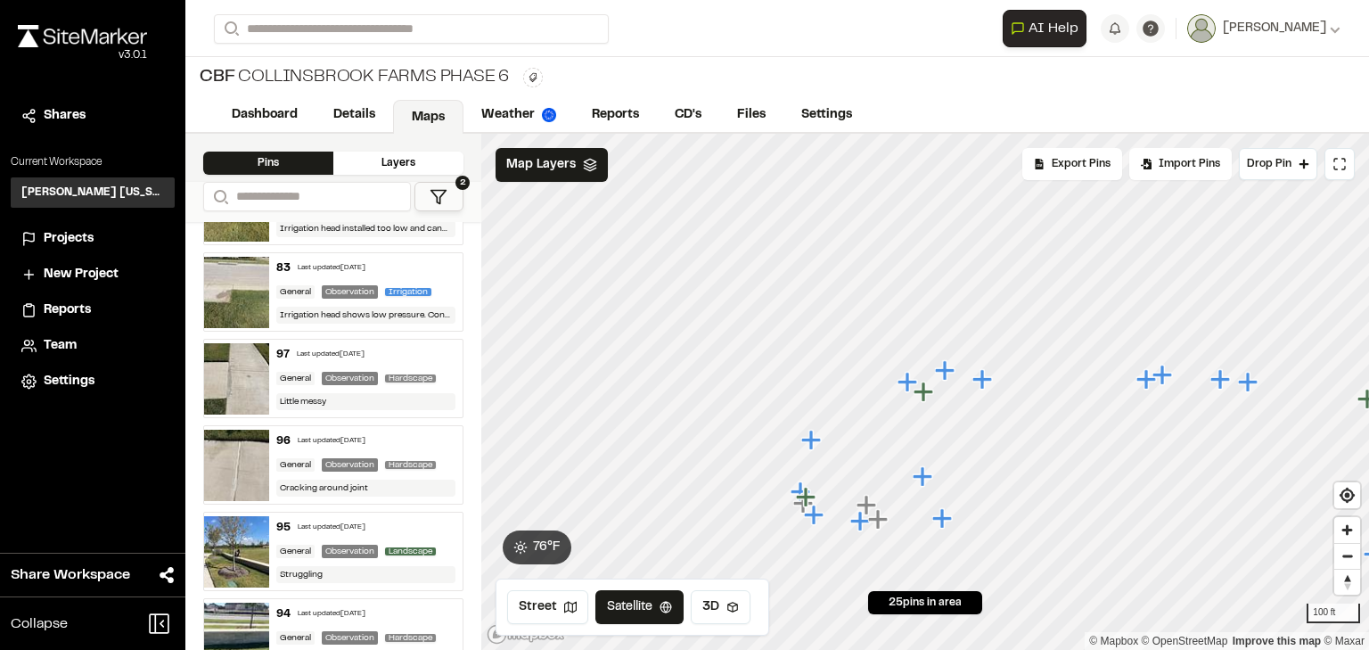
scroll to position [1596, 0]
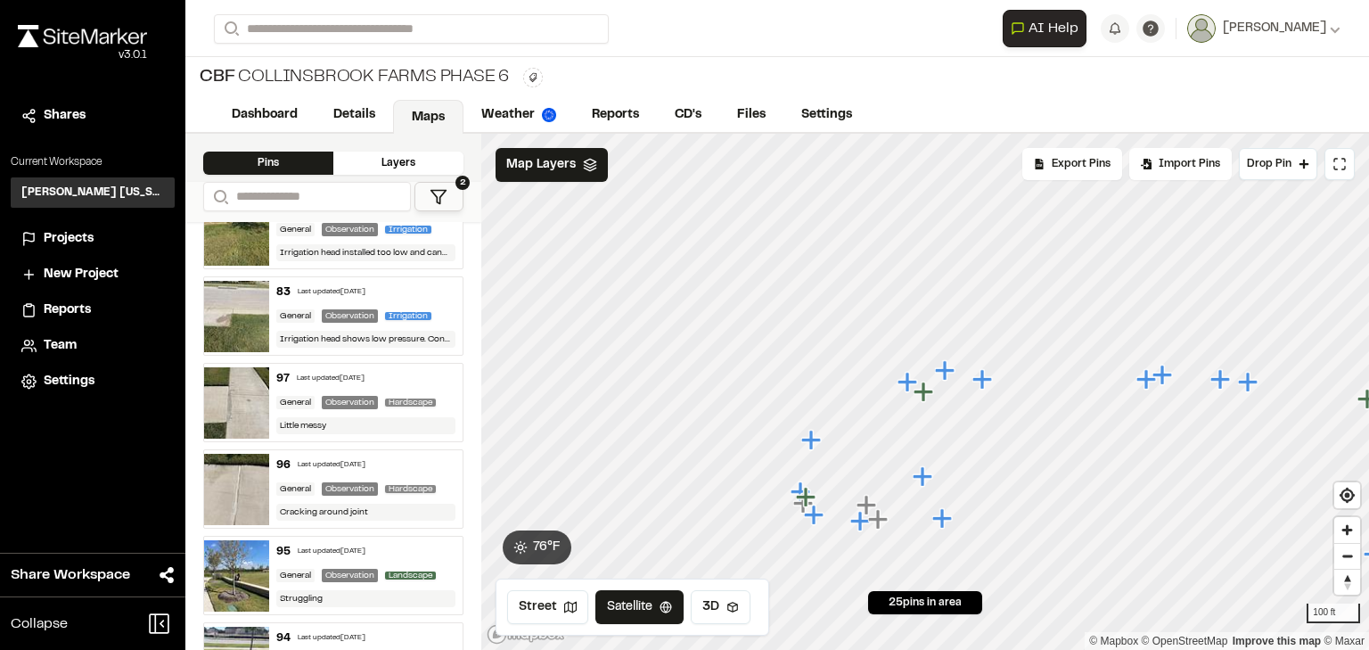
click at [359, 379] on div "97 Last updated Oct 7, 2025 General Observation Hardscape Little messy" at bounding box center [366, 403] width 194 height 78
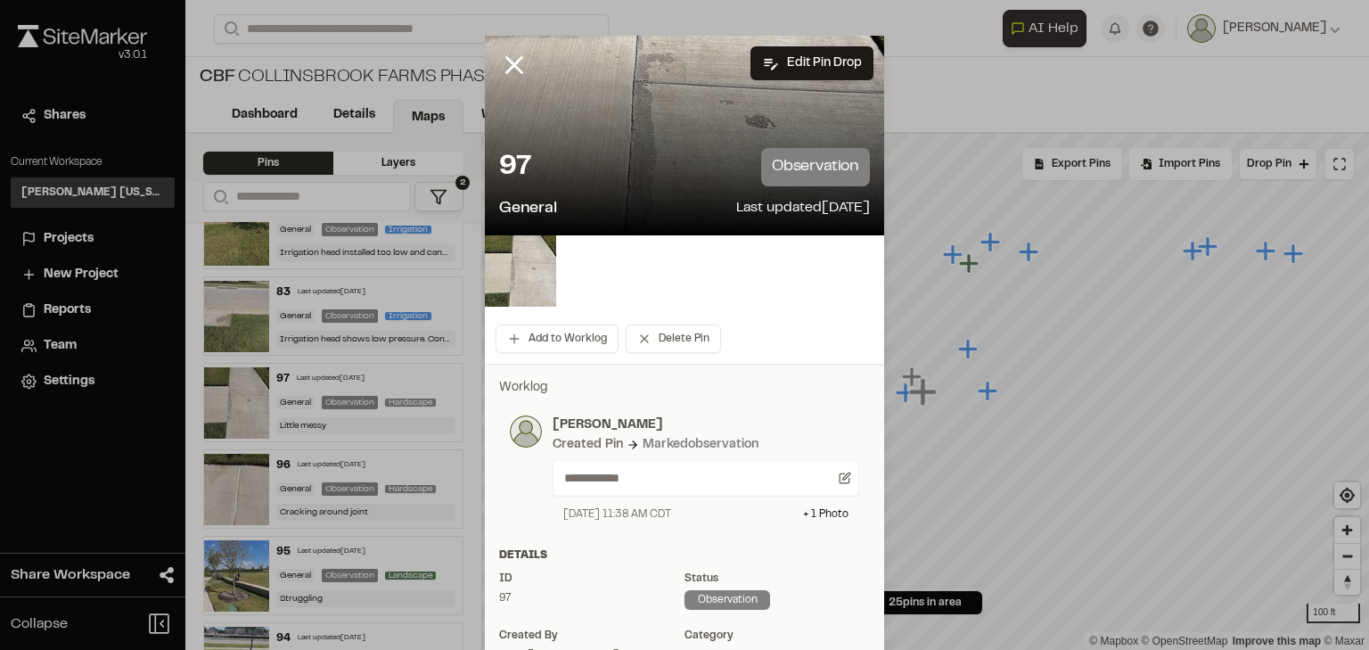
click at [645, 467] on div "**********" at bounding box center [706, 478] width 307 height 36
drag, startPoint x: 647, startPoint y: 481, endPoint x: 514, endPoint y: 479, distance: 133.7
click at [514, 479] on div "**********" at bounding box center [684, 468] width 349 height 107
click at [770, 475] on p "**********" at bounding box center [698, 478] width 269 height 20
click at [506, 60] on icon at bounding box center [514, 65] width 30 height 30
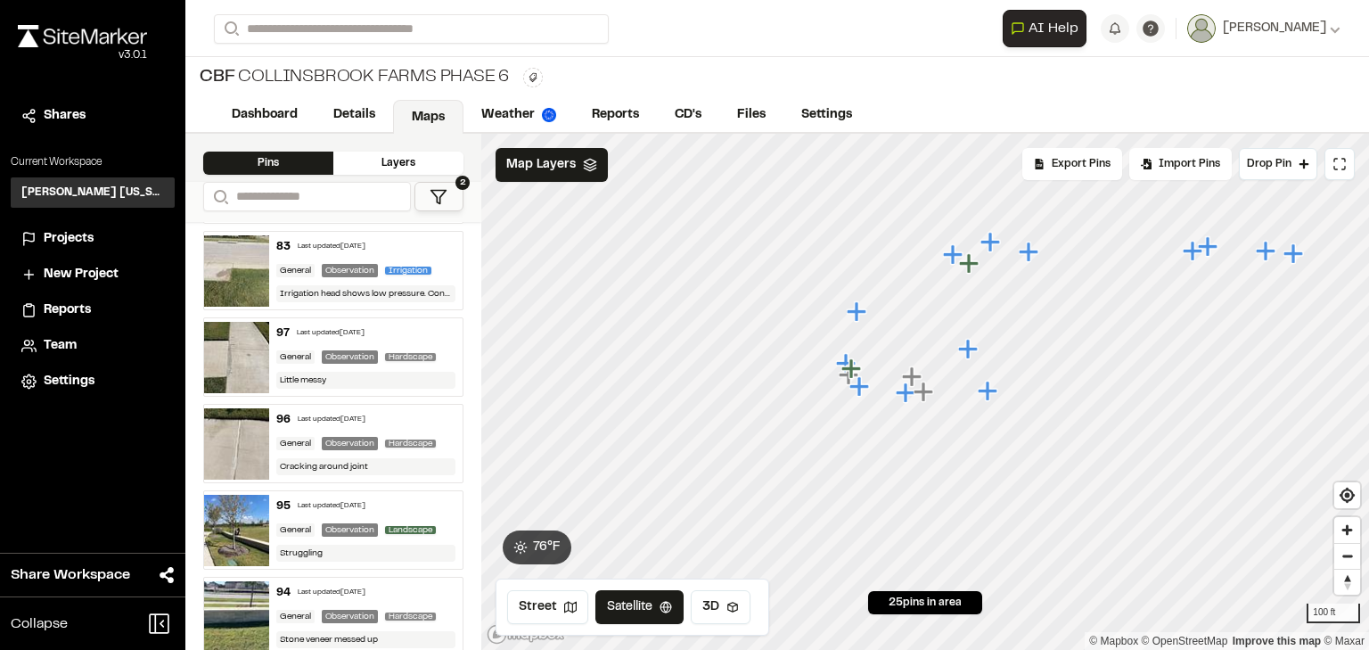
scroll to position [1667, 0]
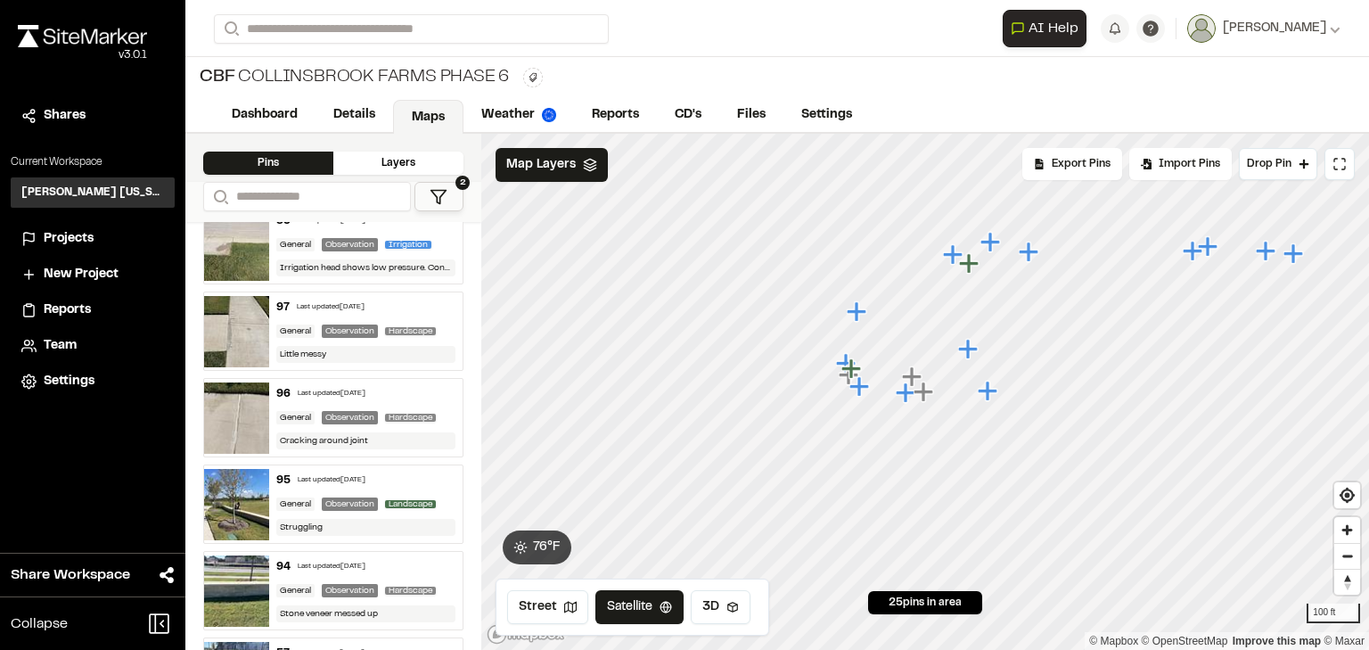
click at [357, 389] on div "Last updated Oct 7, 2025" at bounding box center [332, 394] width 68 height 11
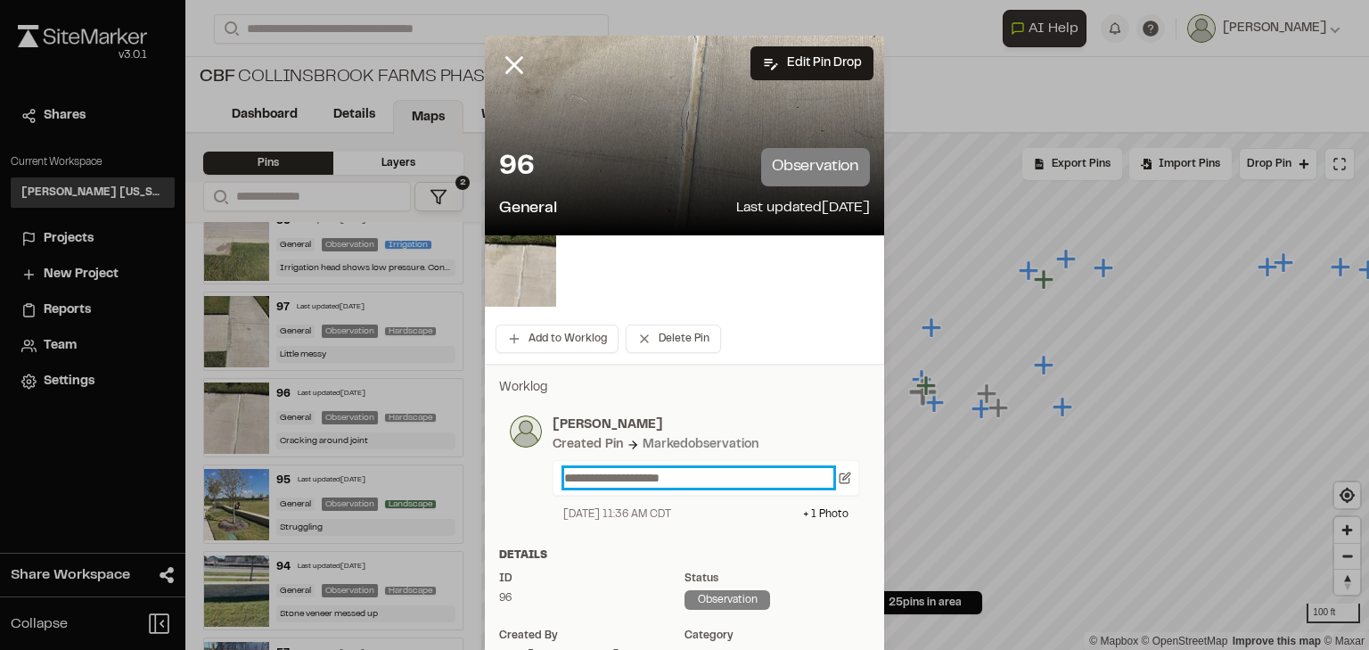
click at [749, 483] on p "**********" at bounding box center [698, 478] width 269 height 20
drag, startPoint x: 727, startPoint y: 485, endPoint x: 506, endPoint y: 491, distance: 221.2
click at [510, 491] on div "**********" at bounding box center [684, 468] width 349 height 107
click at [510, 64] on line at bounding box center [514, 65] width 15 height 15
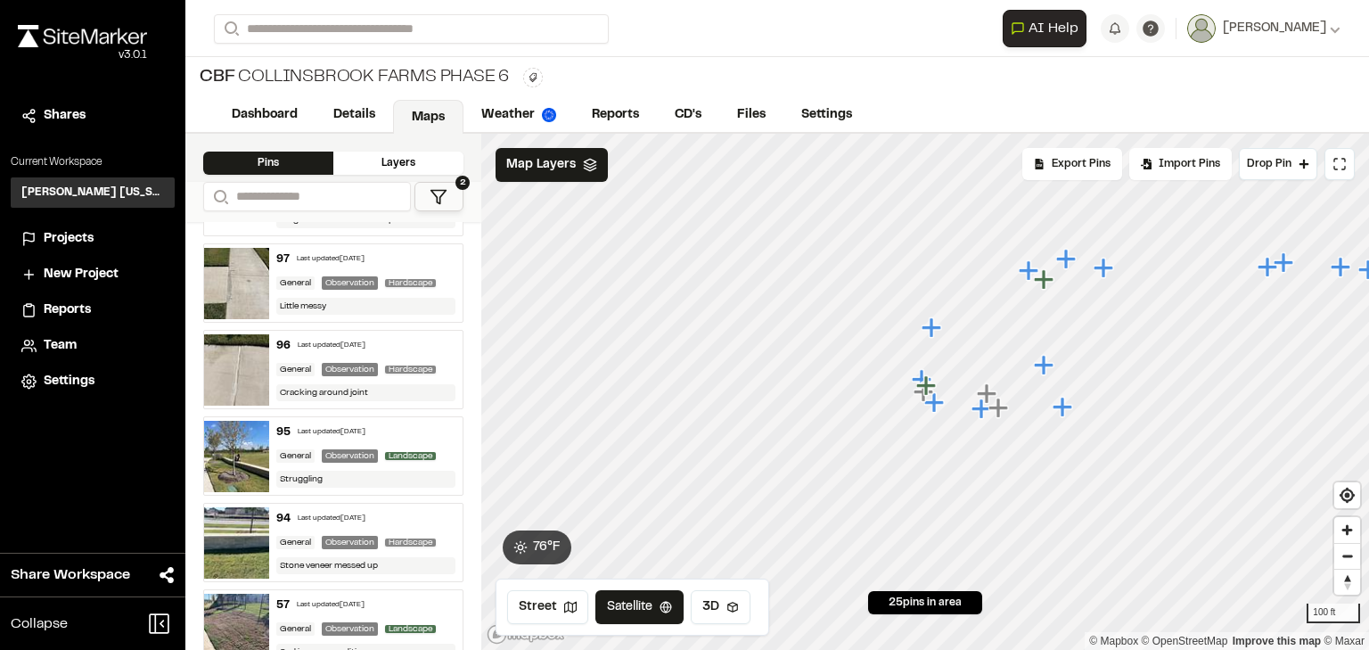
scroll to position [1739, 0]
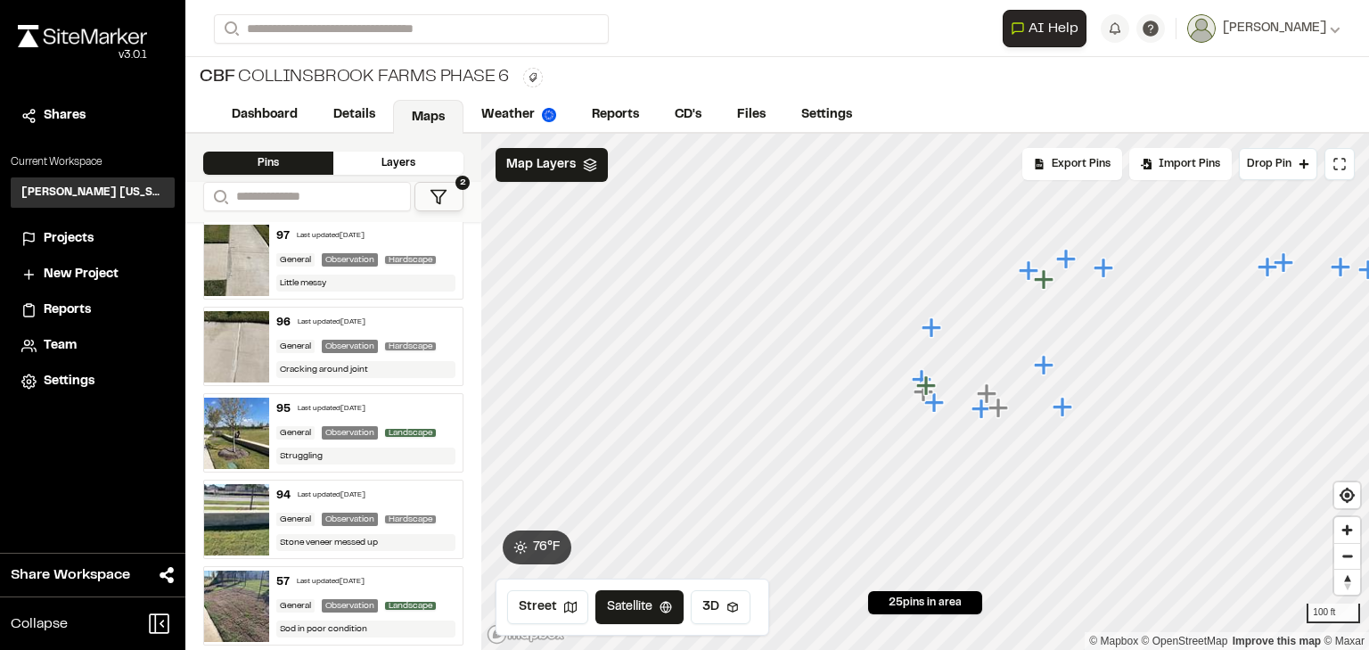
click at [366, 404] on div "Last updated Oct 7, 2025" at bounding box center [332, 409] width 68 height 11
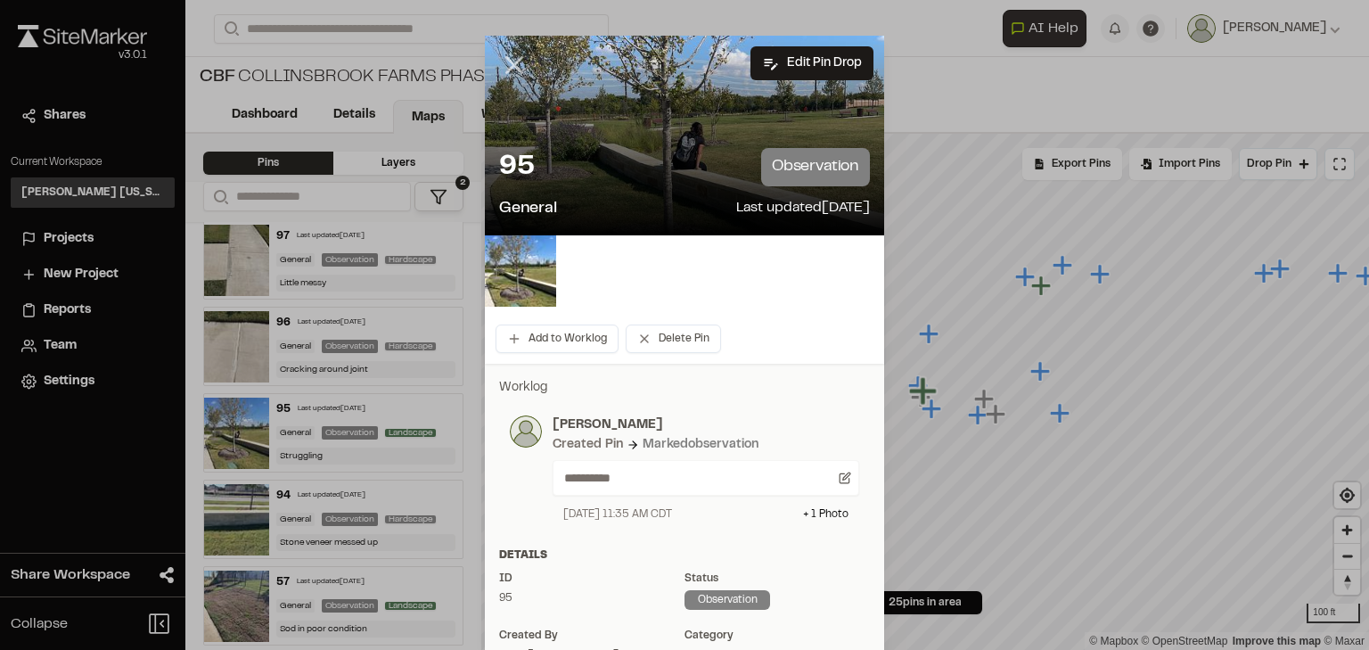
click at [504, 64] on icon at bounding box center [514, 65] width 30 height 30
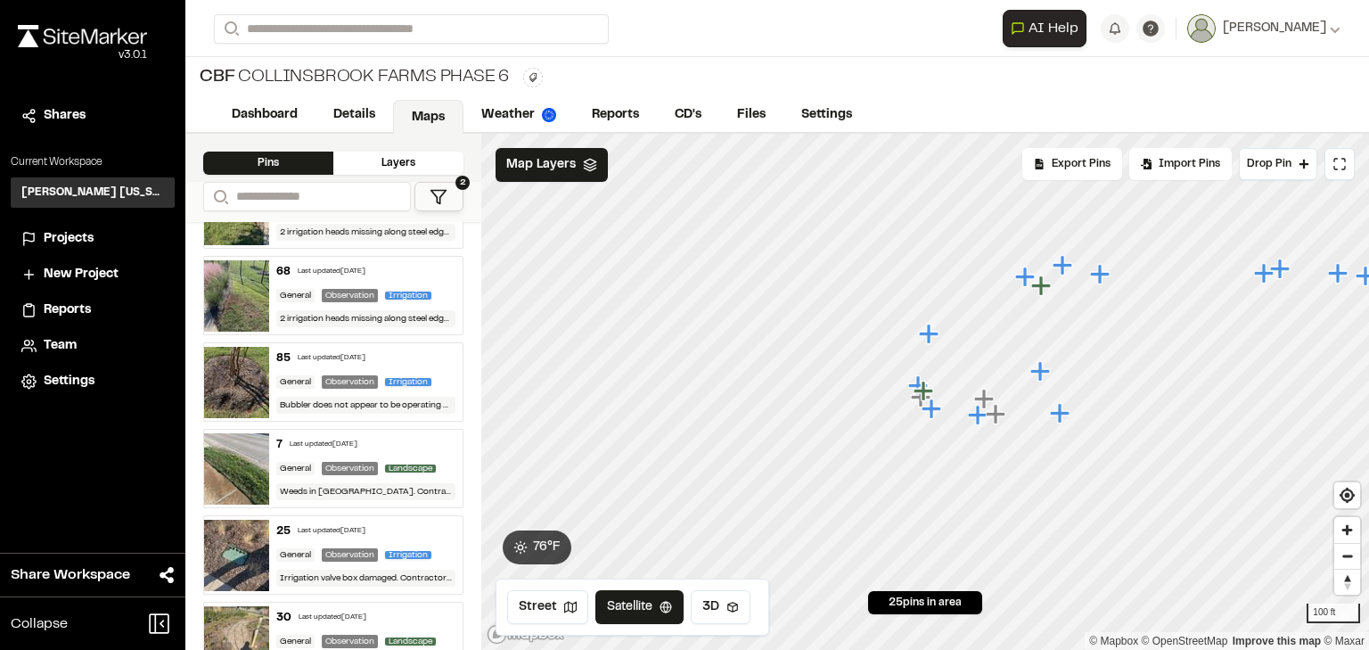
scroll to position [811, 0]
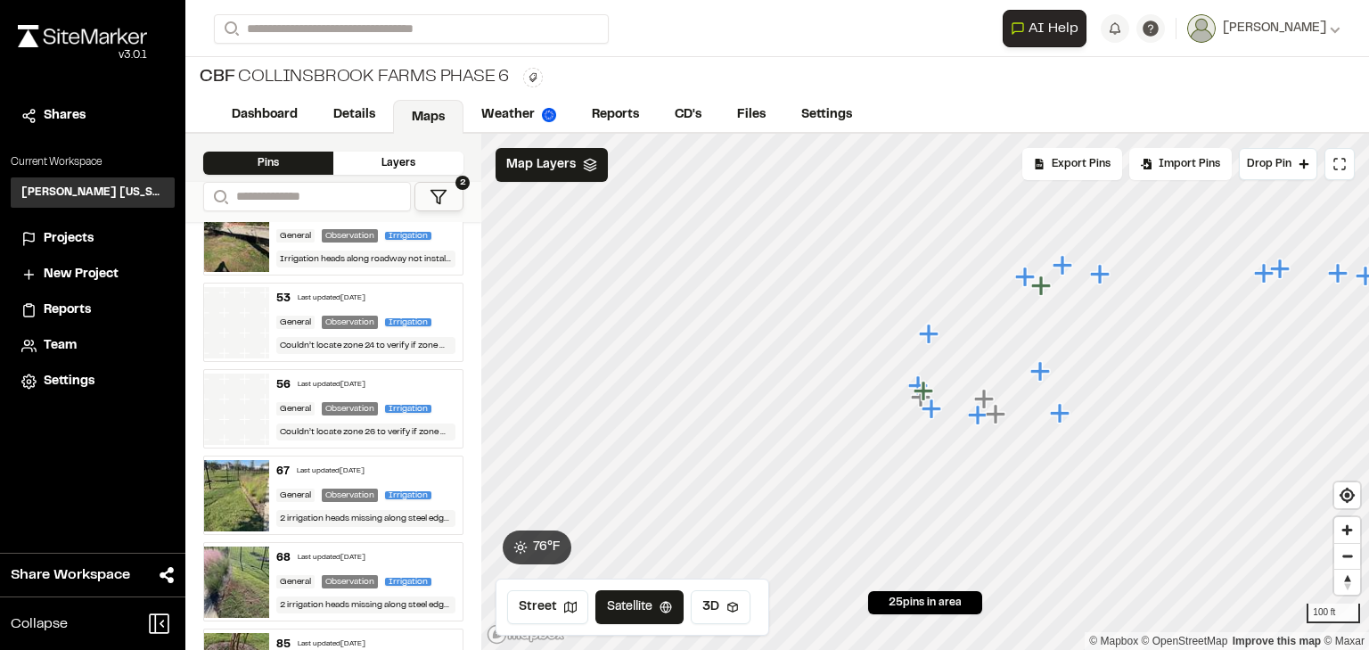
click at [447, 200] on icon at bounding box center [439, 197] width 18 height 18
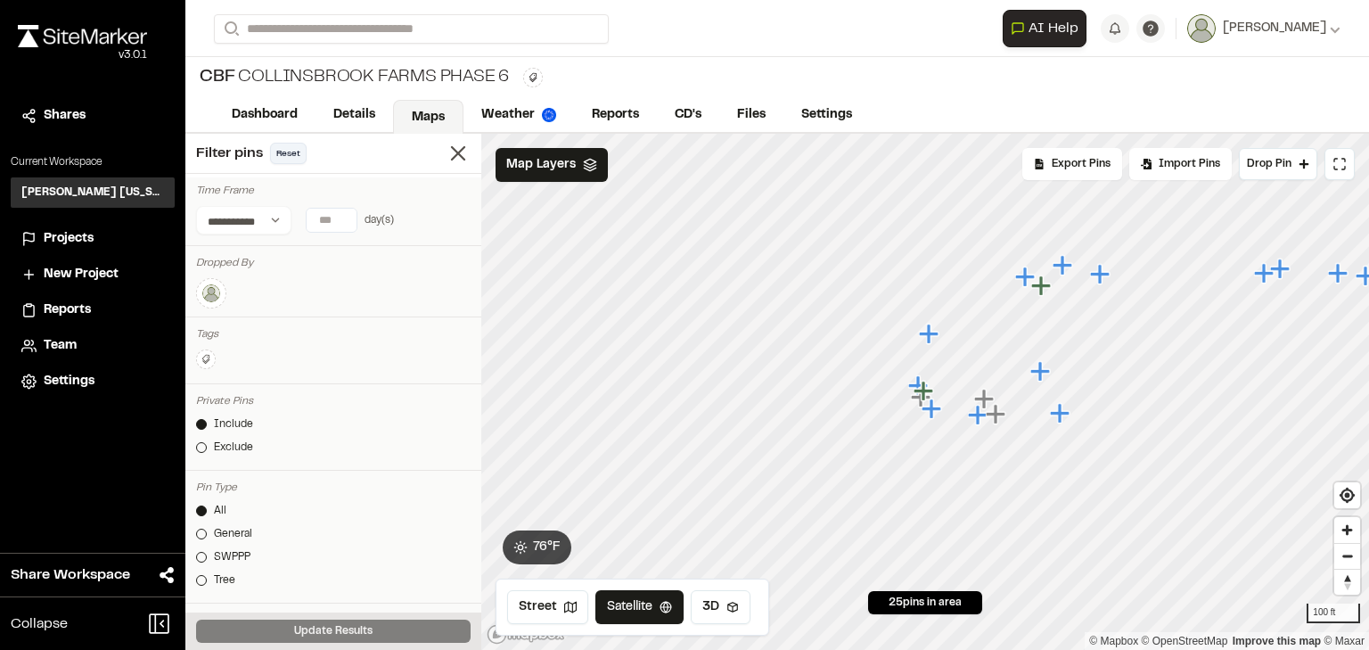
click at [290, 157] on button "Reset" at bounding box center [288, 153] width 37 height 21
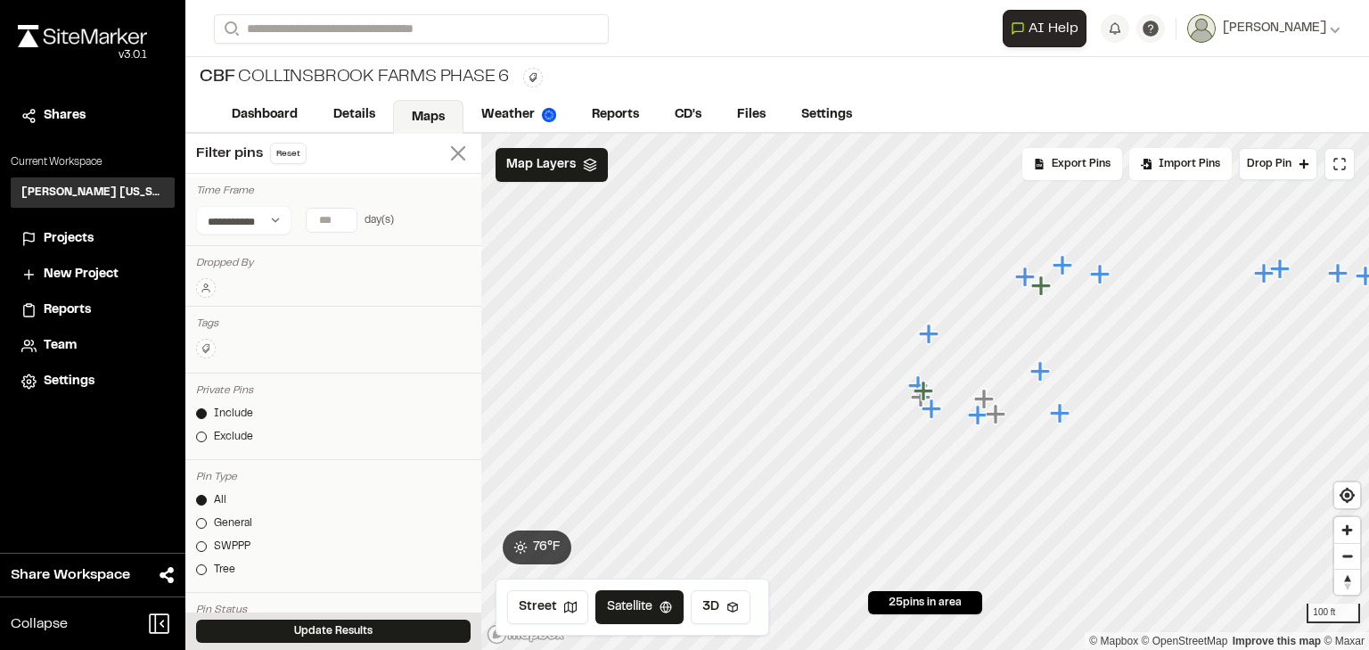
click at [447, 146] on icon at bounding box center [458, 153] width 25 height 25
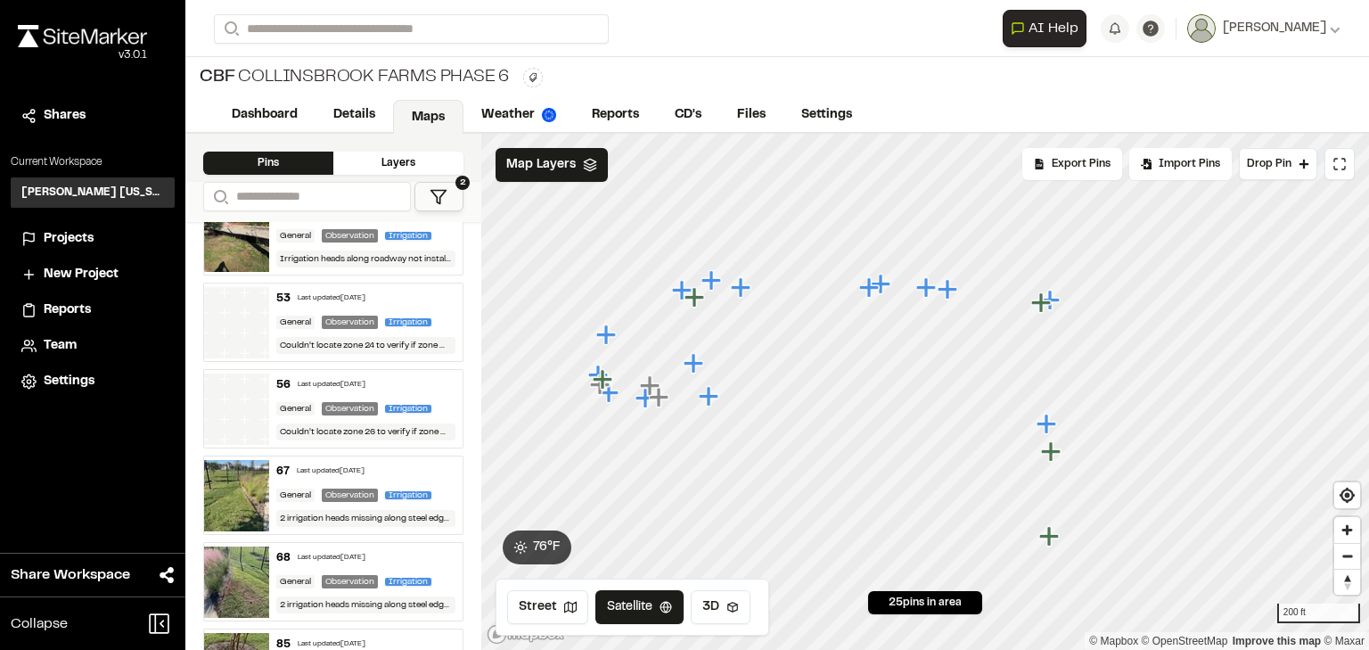
click at [470, 201] on div "**********" at bounding box center [333, 202] width 296 height 40
click at [446, 200] on icon at bounding box center [439, 197] width 18 height 18
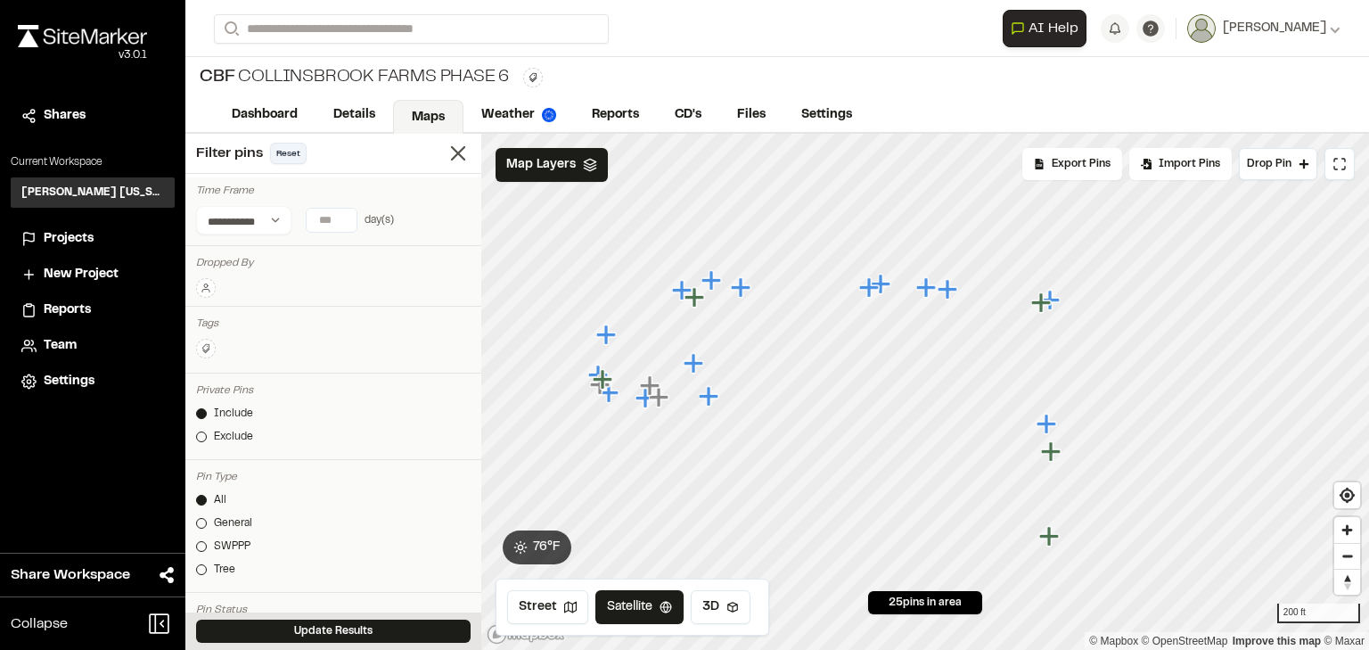
click at [279, 153] on button "Reset" at bounding box center [288, 153] width 37 height 21
click at [317, 631] on button "Update Results" at bounding box center [333, 631] width 275 height 23
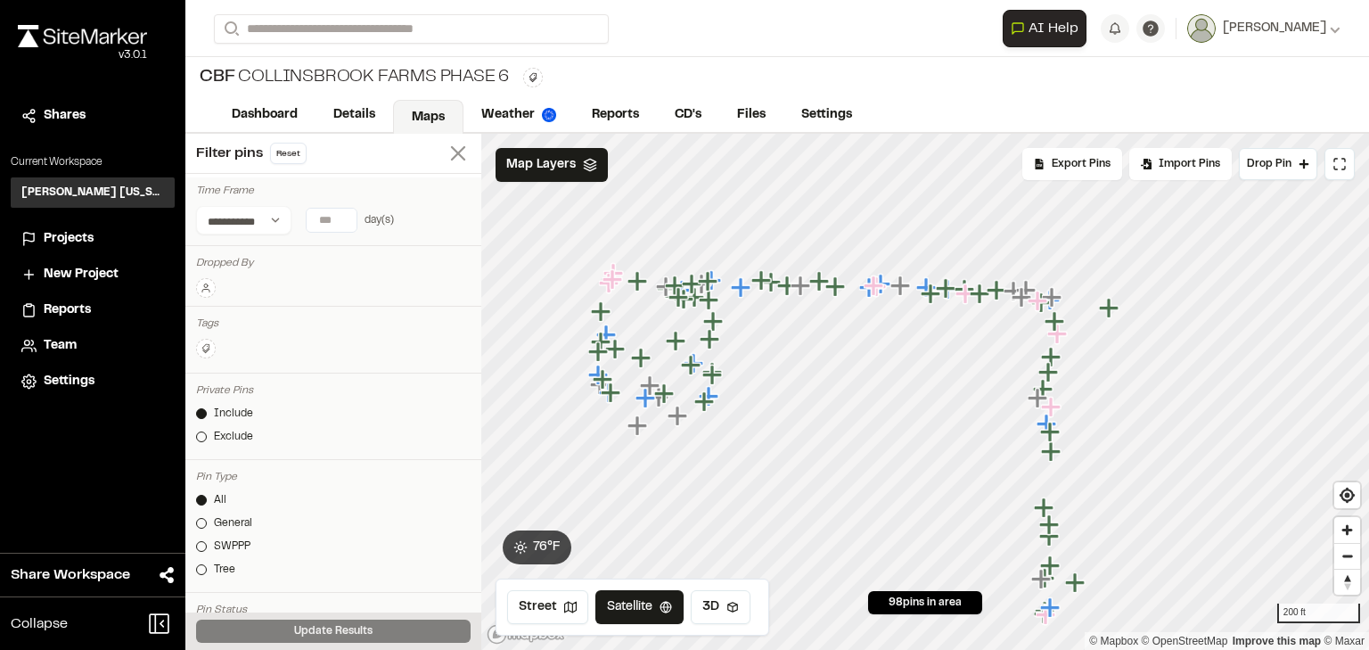
click at [446, 153] on icon at bounding box center [458, 153] width 25 height 25
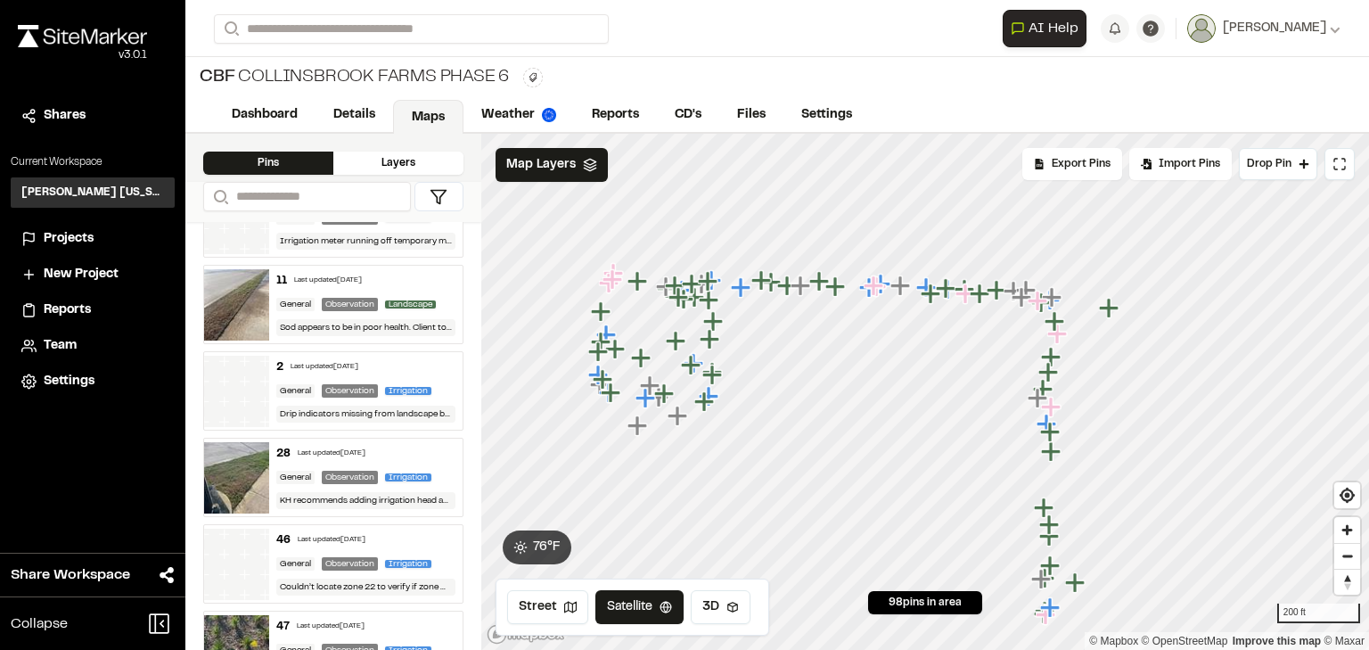
scroll to position [571, 0]
click at [380, 450] on div "28 Last updated Oct 7, 2025" at bounding box center [366, 453] width 180 height 16
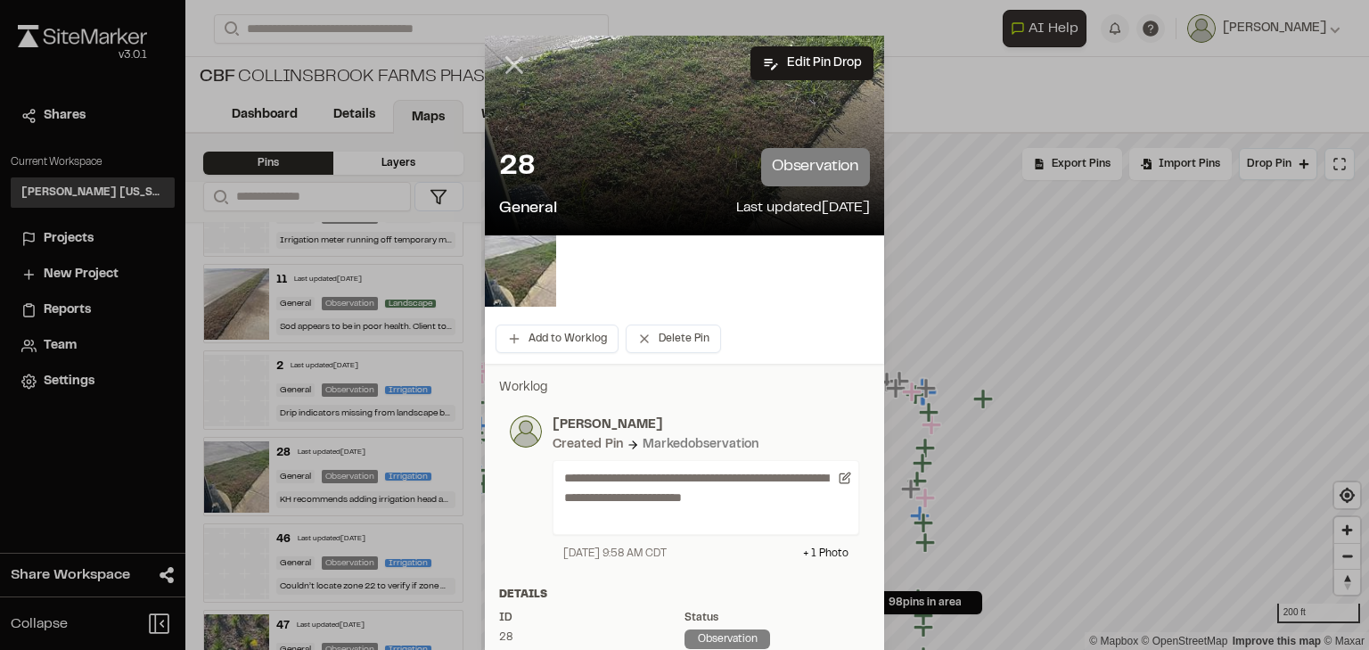
click at [507, 62] on line at bounding box center [514, 65] width 15 height 15
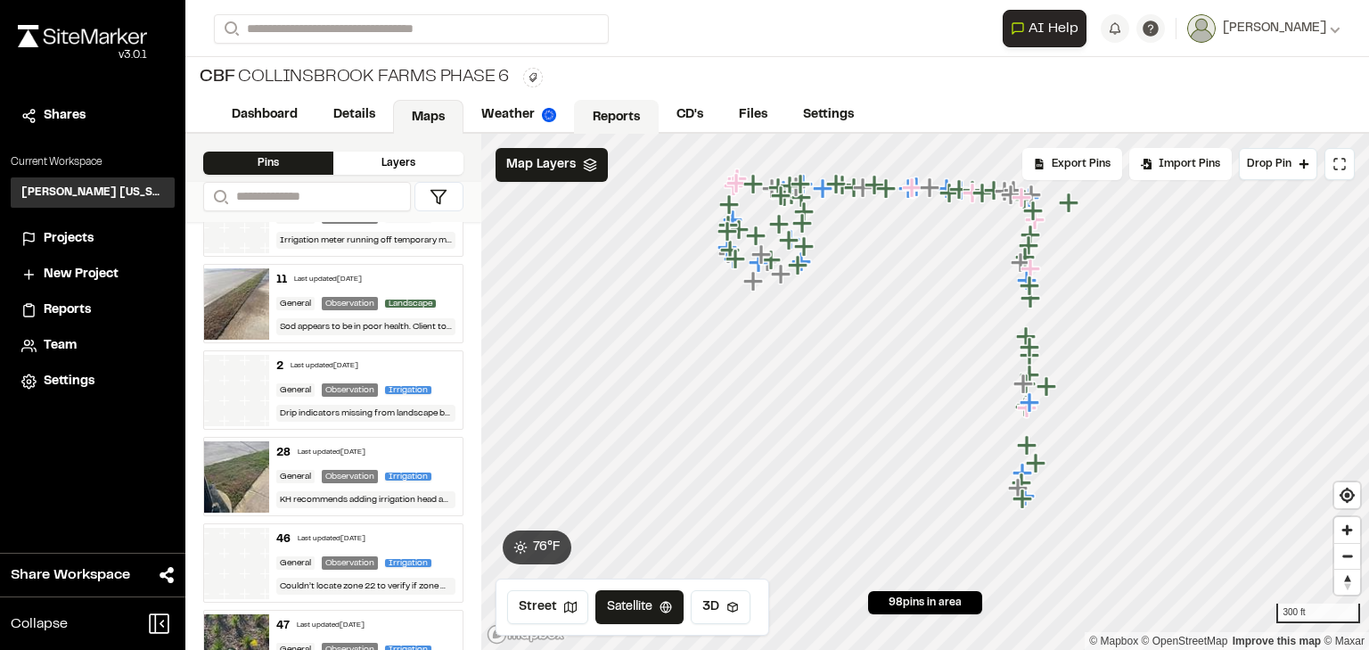
click at [606, 108] on link "Reports" at bounding box center [616, 117] width 85 height 34
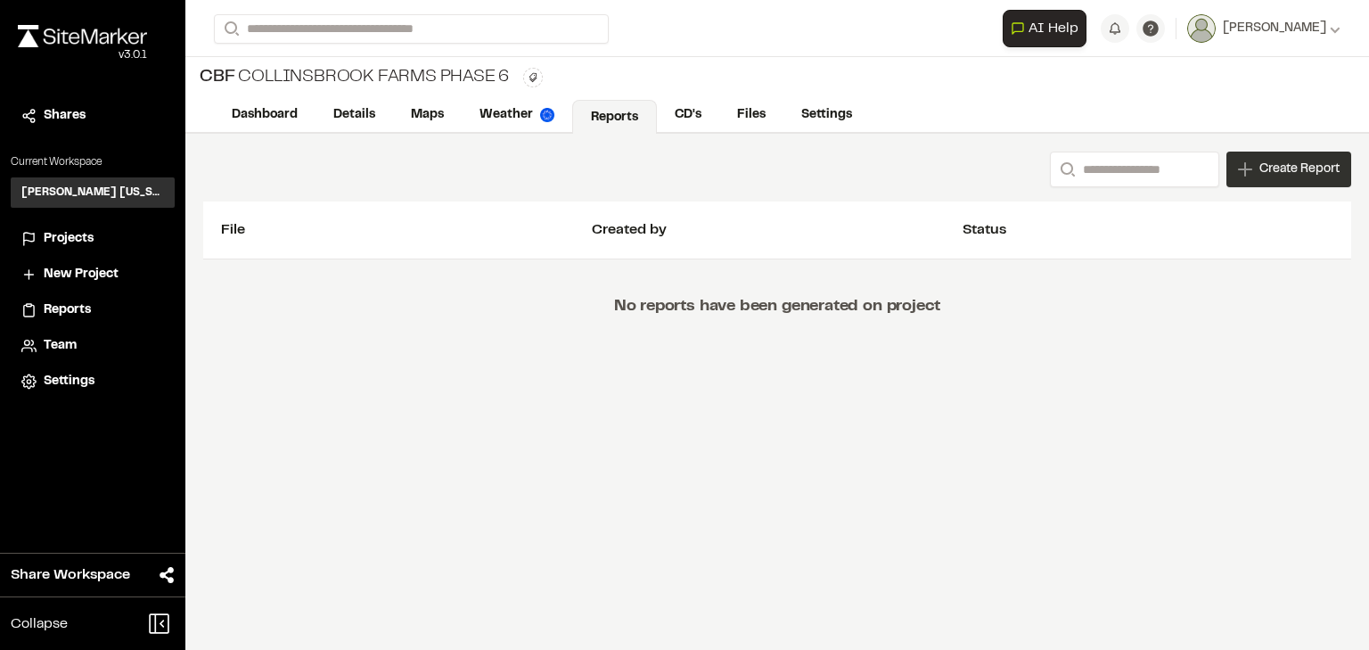
click at [1293, 175] on span "Create Report" at bounding box center [1300, 170] width 80 height 20
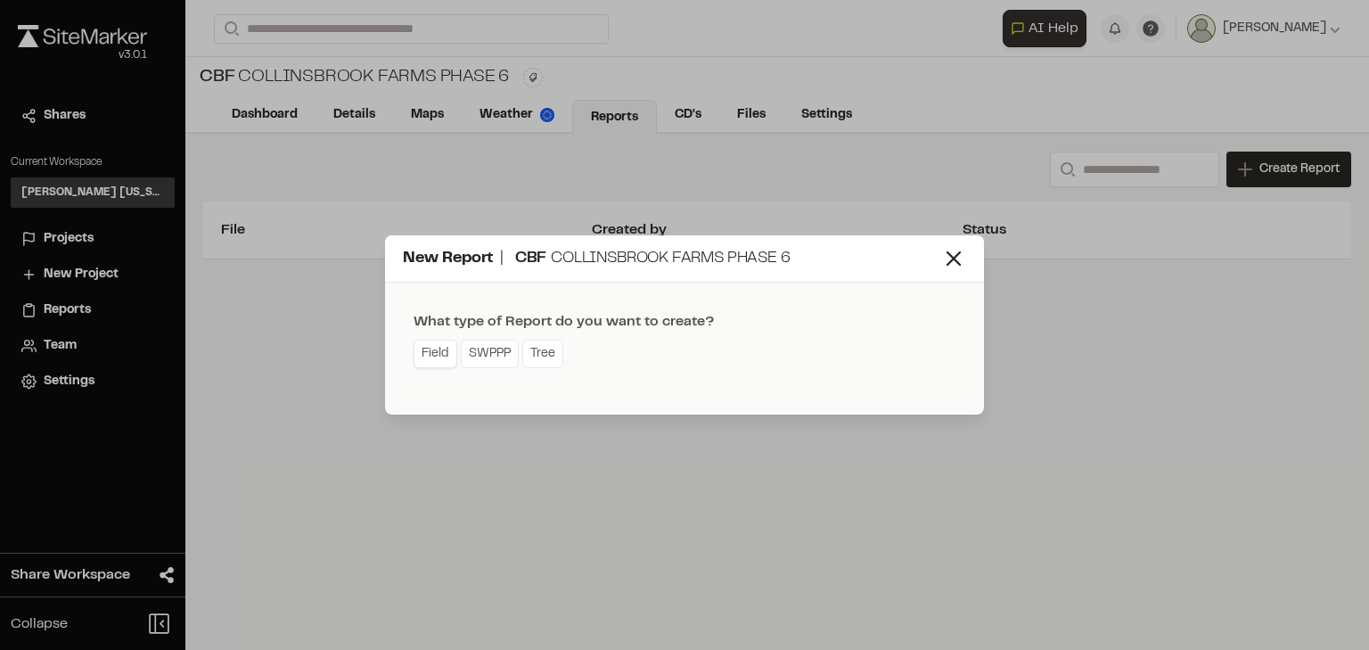
click at [429, 358] on link "Field" at bounding box center [436, 354] width 44 height 29
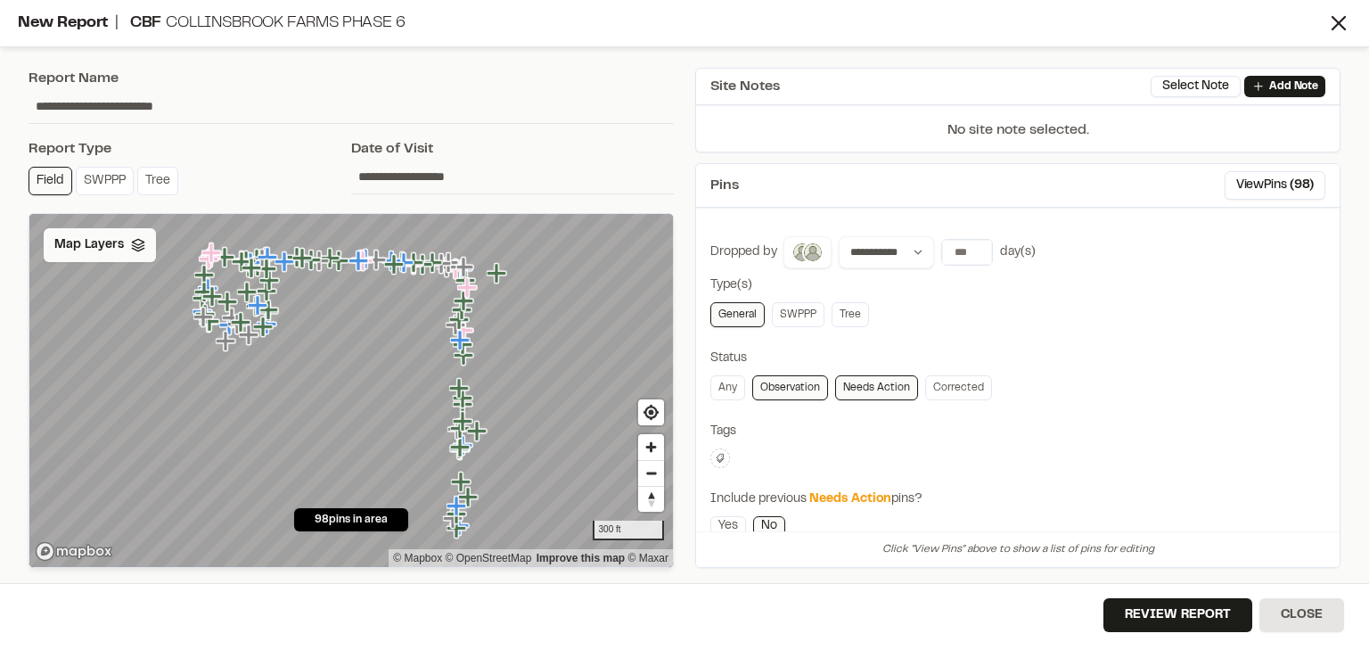
click at [143, 250] on div "Map Layers" at bounding box center [100, 245] width 112 height 34
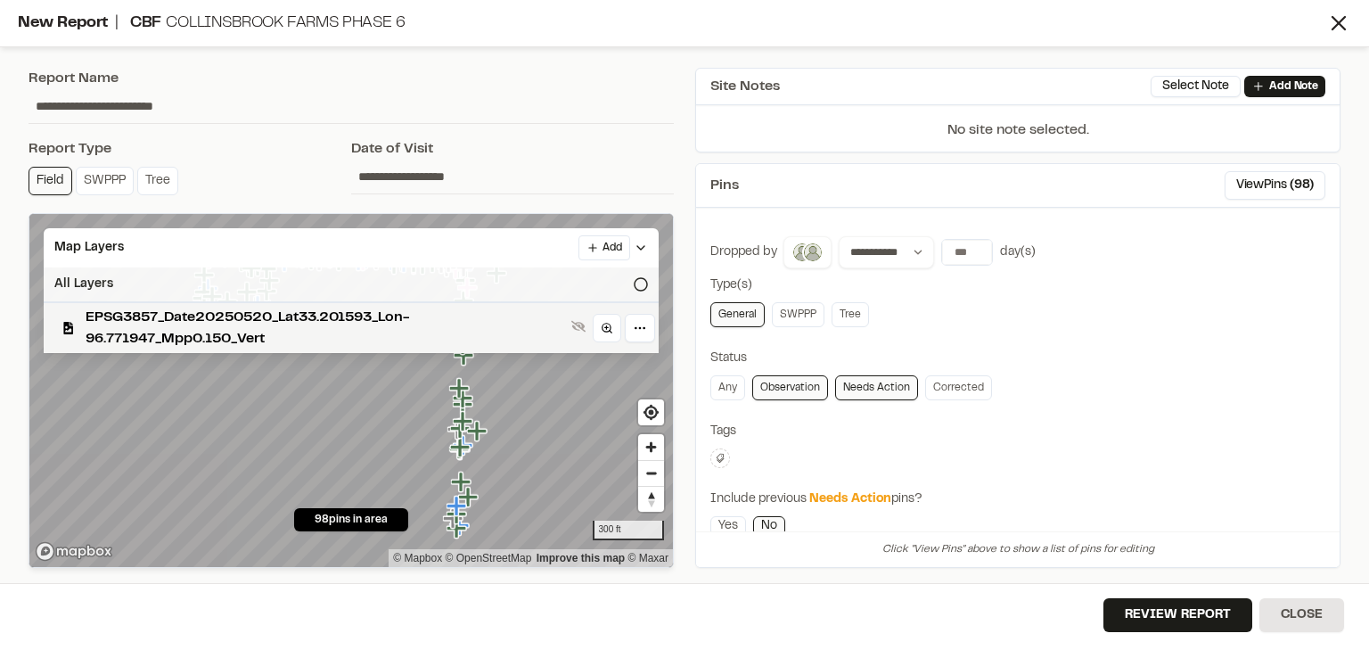
click at [642, 289] on icon at bounding box center [641, 284] width 14 height 14
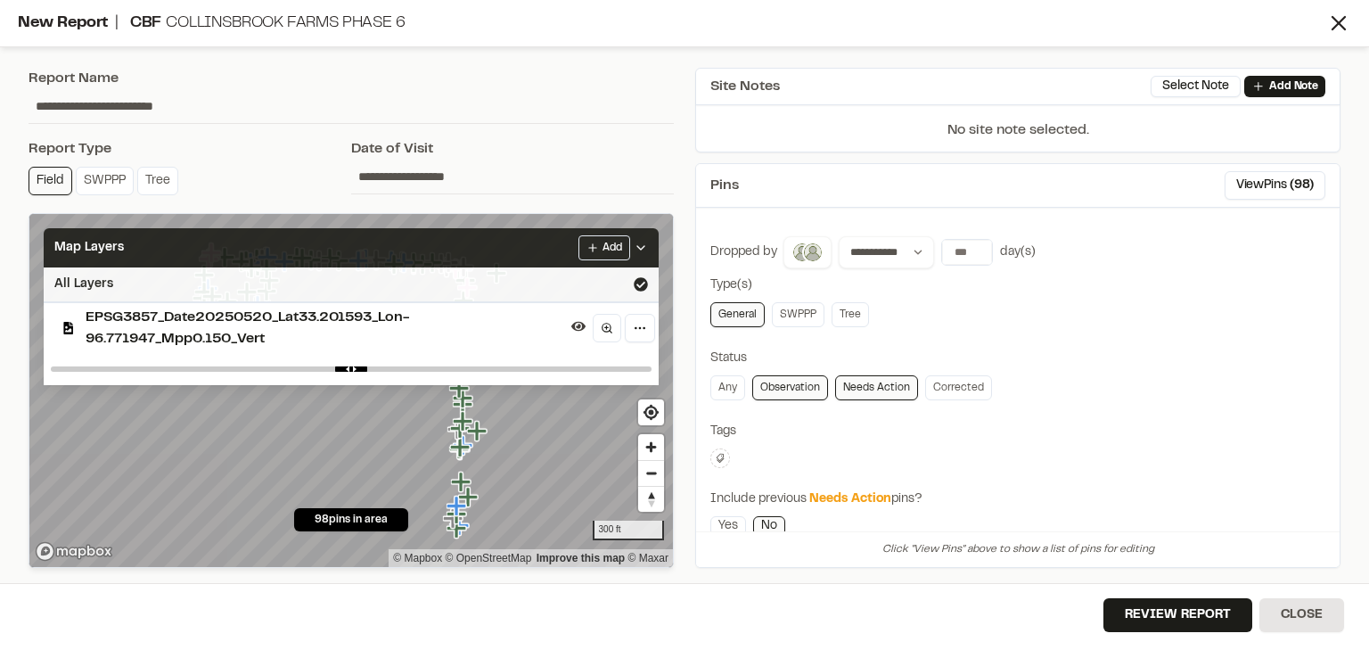
click at [444, 246] on div "Map Layers Add" at bounding box center [351, 247] width 615 height 39
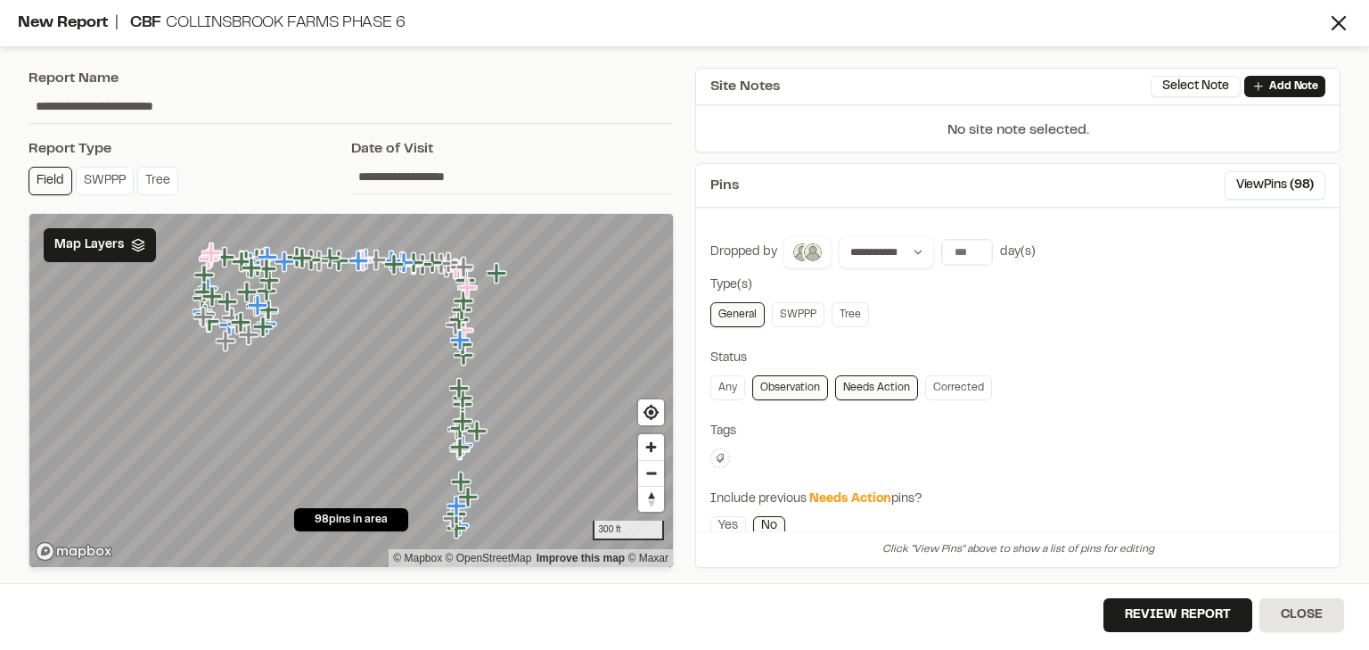
click at [97, 105] on input "**********" at bounding box center [351, 106] width 645 height 34
click at [194, 104] on input "**********" at bounding box center [351, 106] width 645 height 34
drag, startPoint x: 211, startPoint y: 104, endPoint x: 22, endPoint y: 105, distance: 189.0
click at [22, 105] on div "**********" at bounding box center [351, 318] width 667 height 522
type input "*"
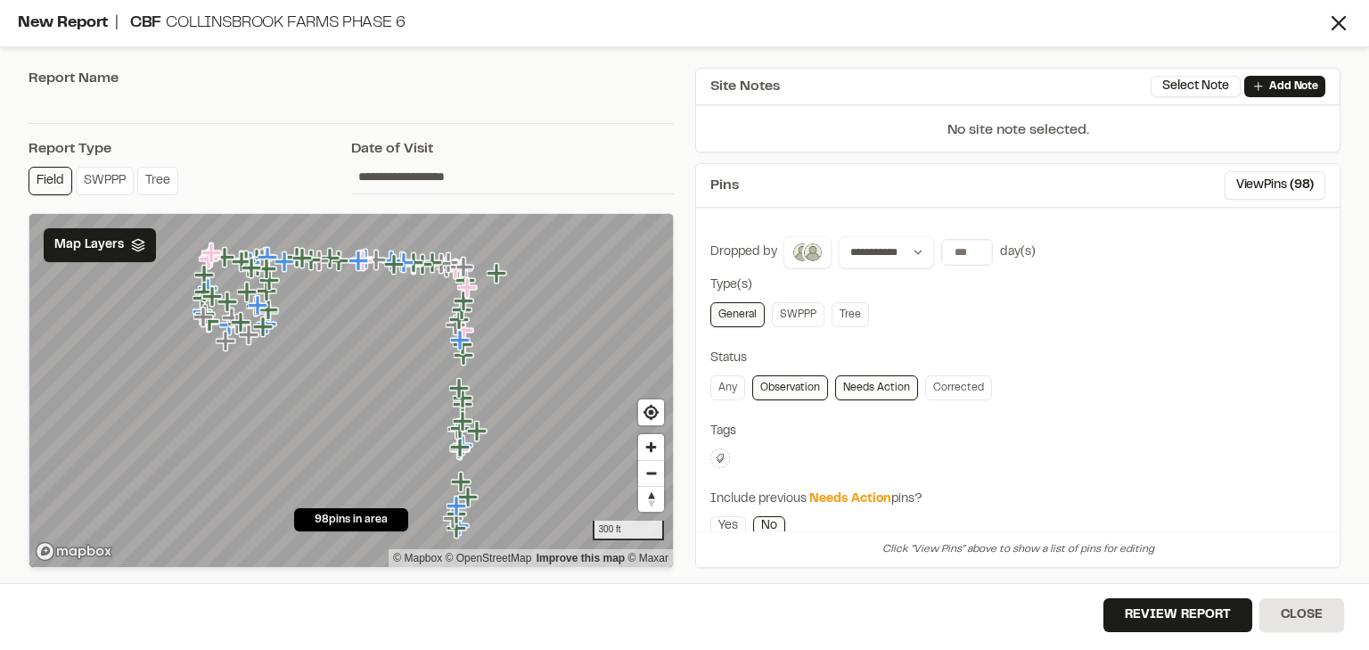
click at [47, 111] on input "text" at bounding box center [351, 106] width 645 height 34
click at [814, 253] on img at bounding box center [812, 252] width 21 height 21
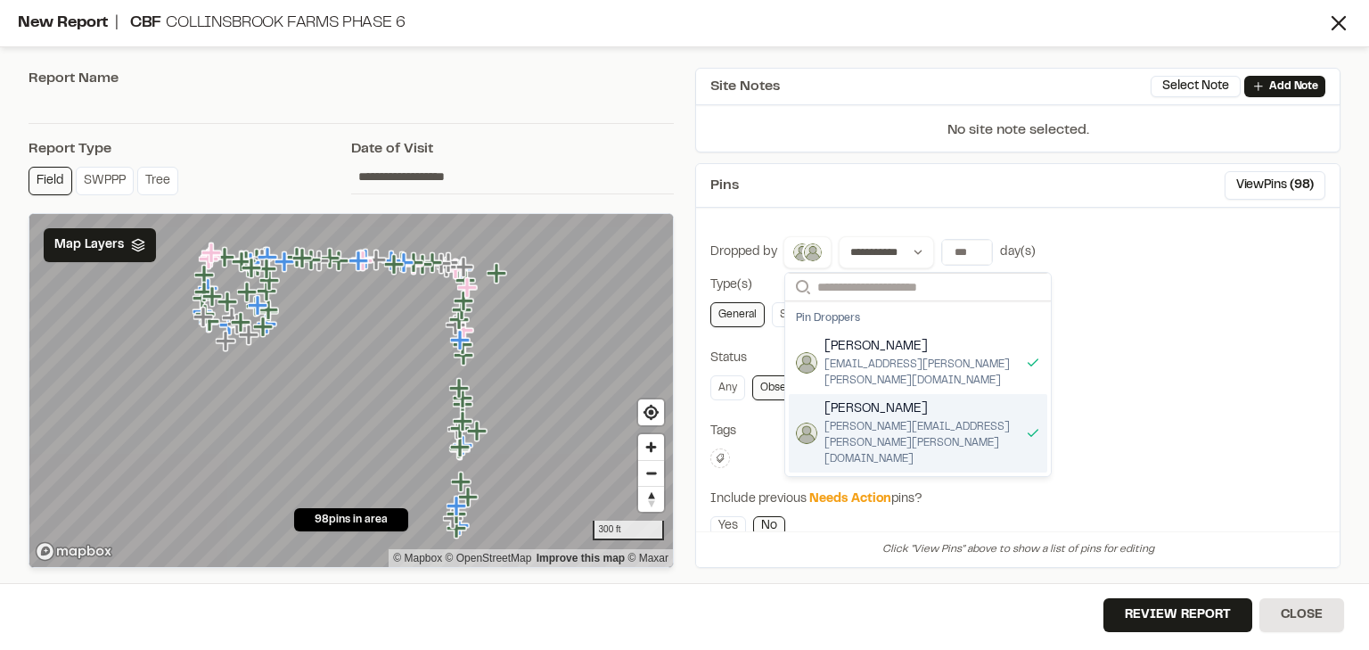
click at [1177, 317] on div "General SWPPP Tree" at bounding box center [1018, 314] width 615 height 25
click at [1119, 289] on div "Type(s)" at bounding box center [1018, 285] width 615 height 20
drag, startPoint x: 805, startPoint y: 250, endPoint x: 814, endPoint y: 253, distance: 9.6
click at [805, 250] on img at bounding box center [812, 252] width 21 height 21
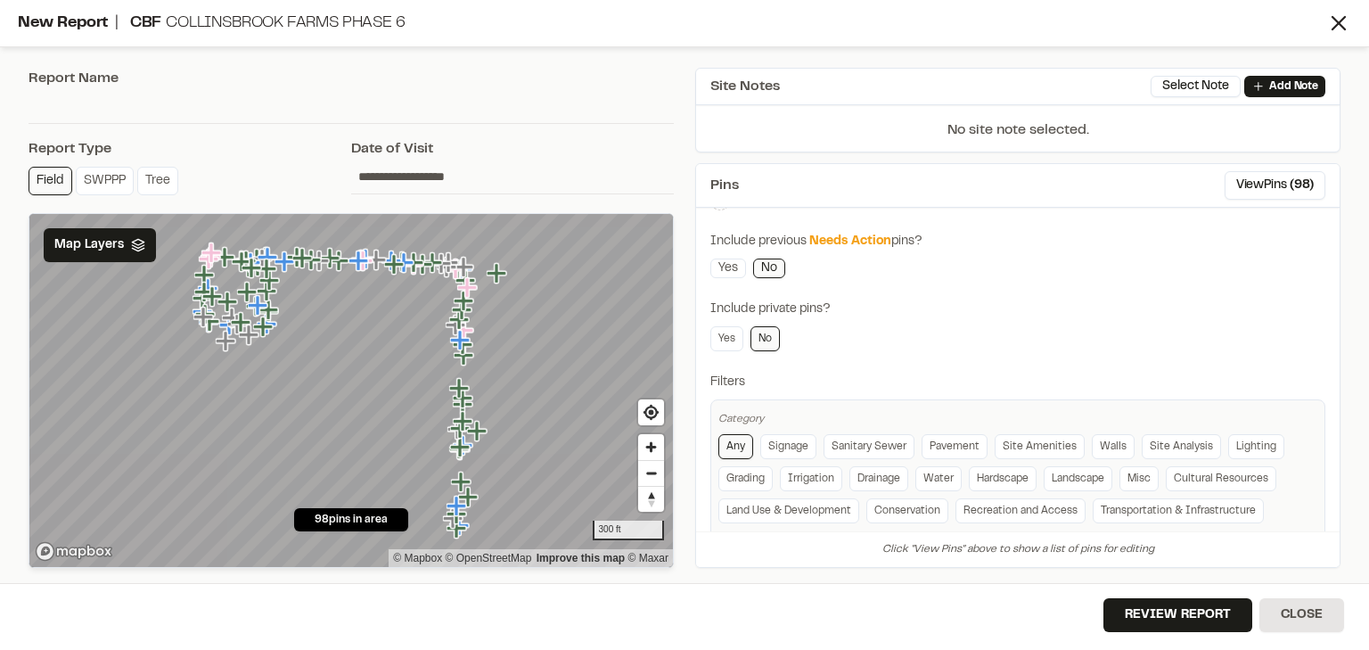
scroll to position [285, 0]
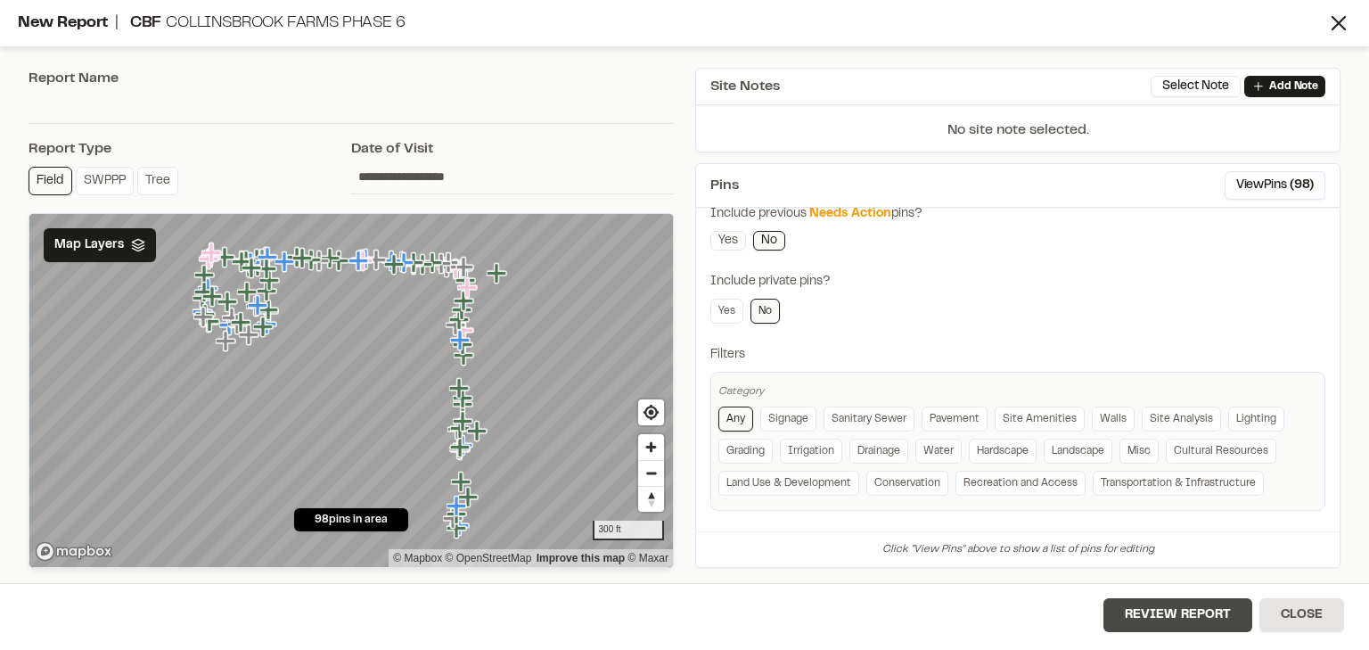
click at [1171, 610] on button "Review Report" at bounding box center [1178, 615] width 149 height 34
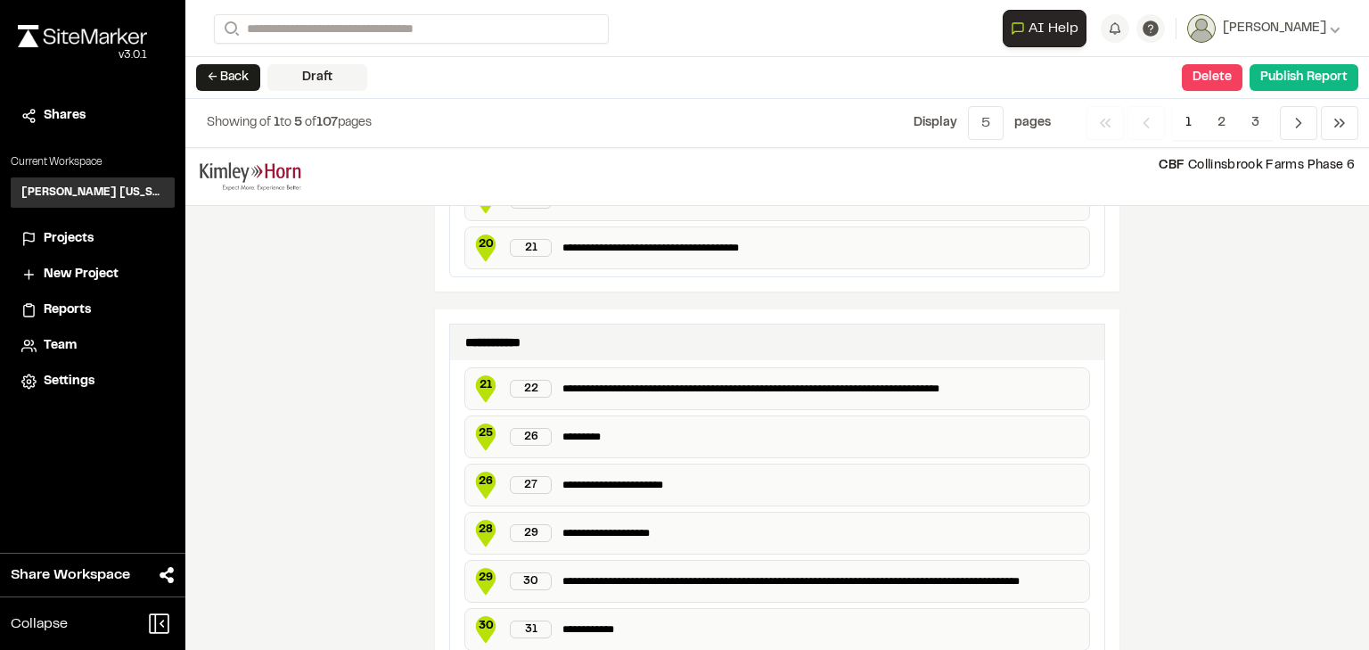
scroll to position [3447, 0]
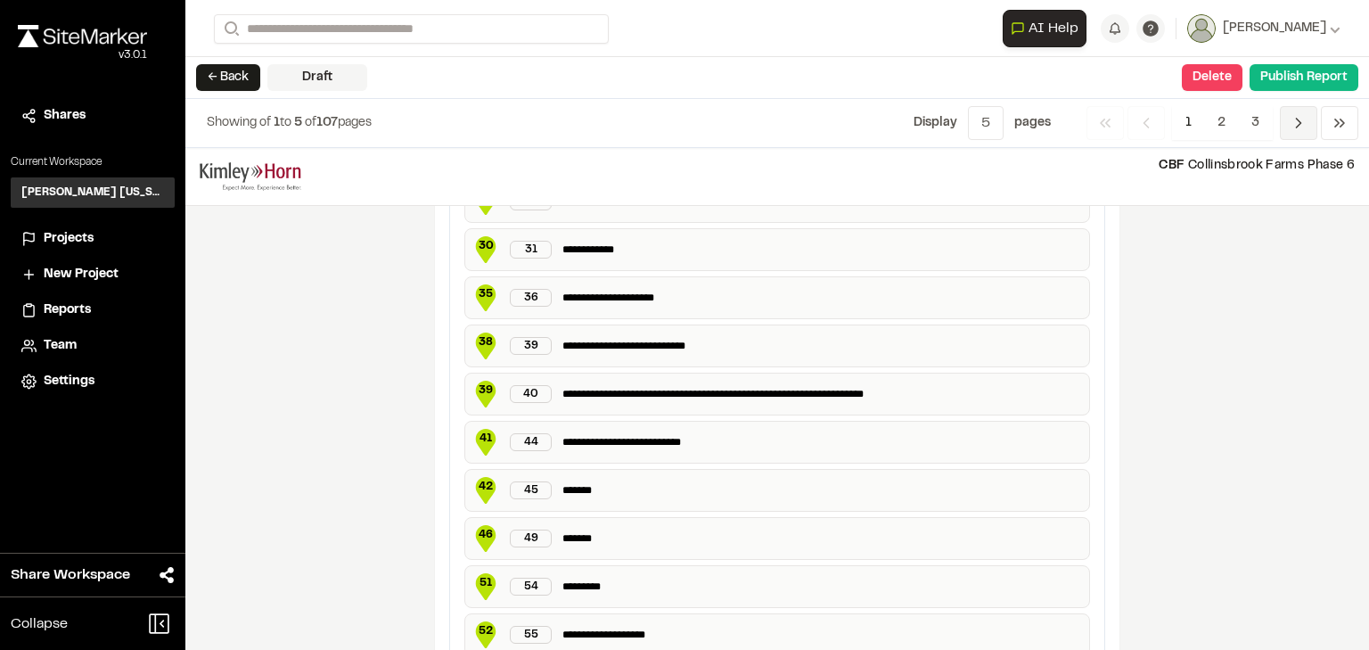
click at [1295, 125] on icon "Navigation" at bounding box center [1299, 123] width 18 height 18
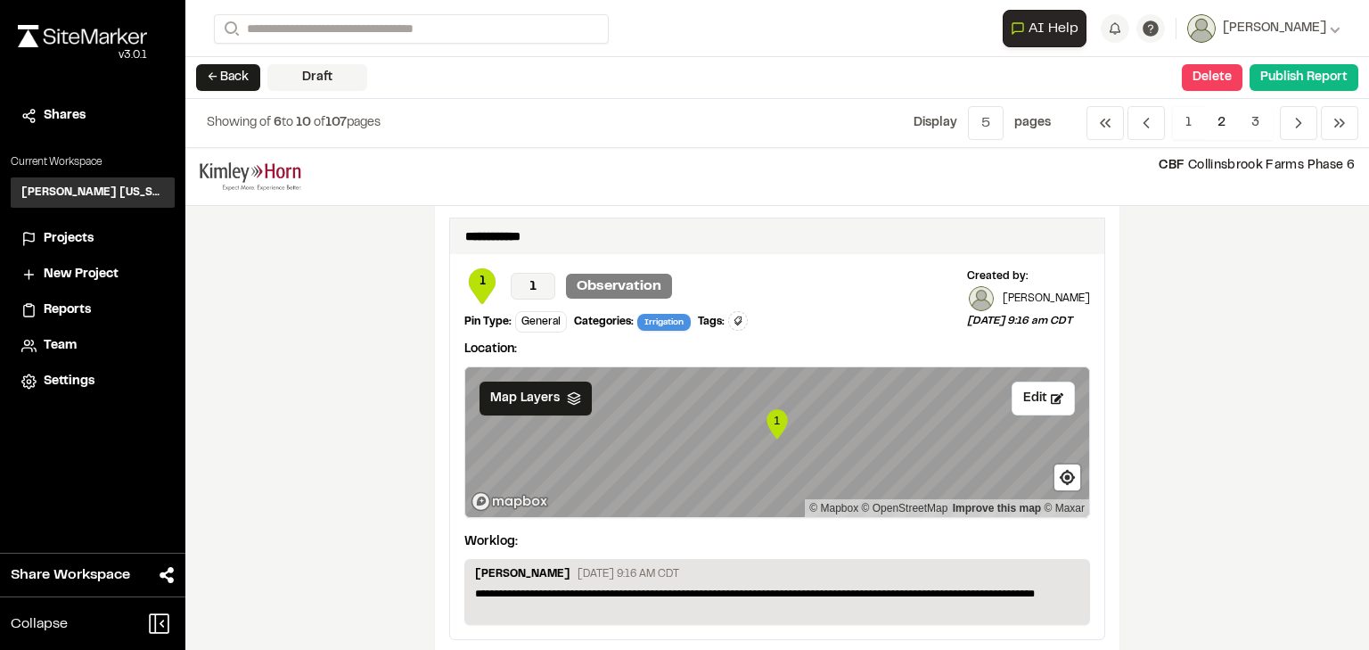
scroll to position [3024, 0]
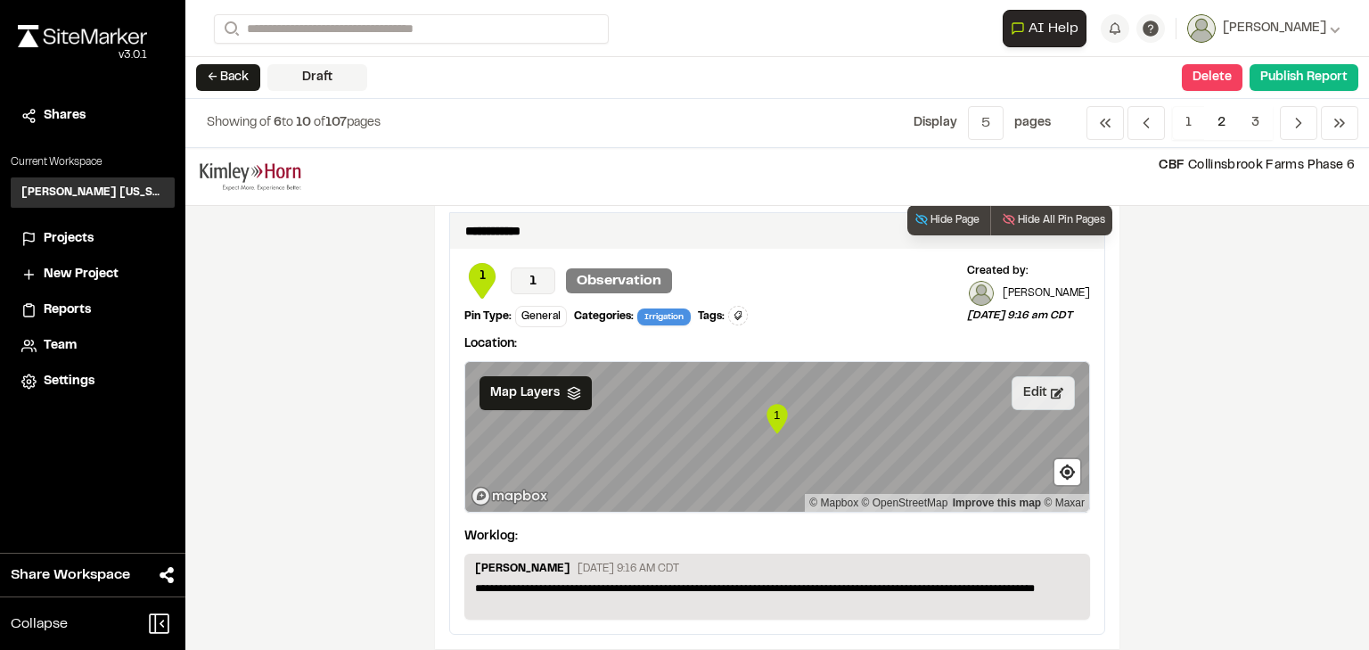
click at [1048, 382] on button "Edit" at bounding box center [1043, 393] width 63 height 34
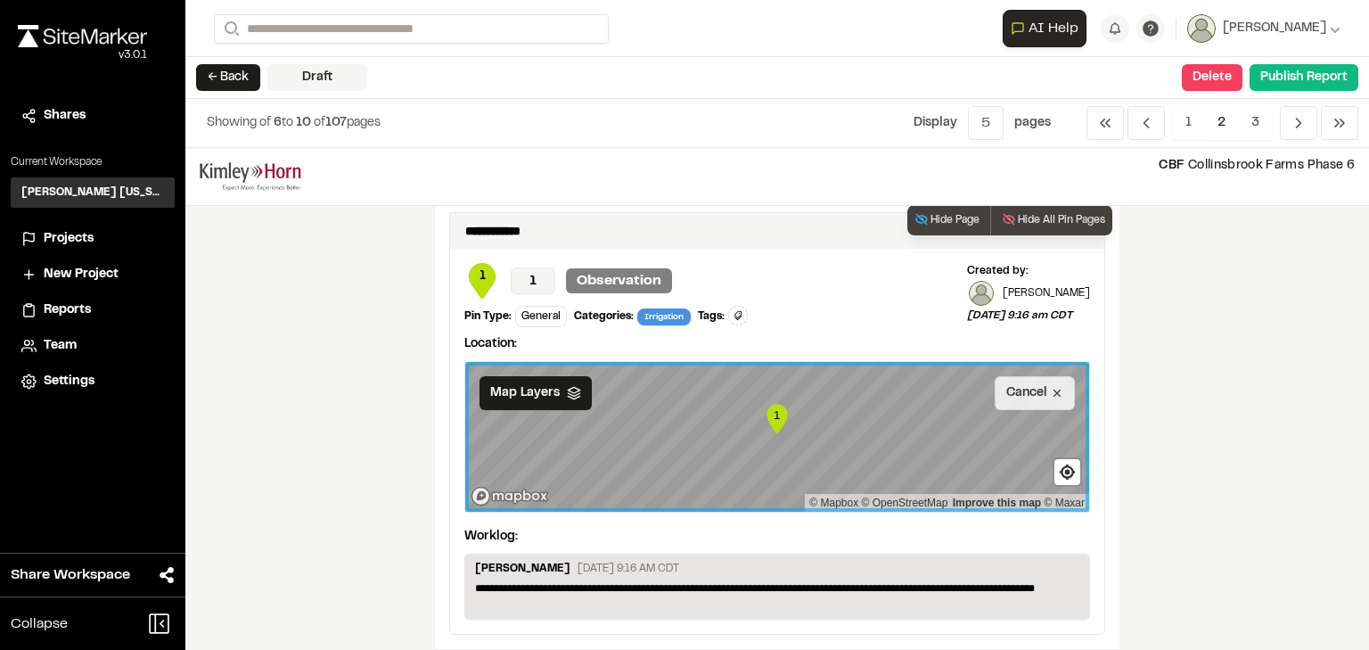
click at [1062, 376] on button "Cancel" at bounding box center [1035, 393] width 80 height 34
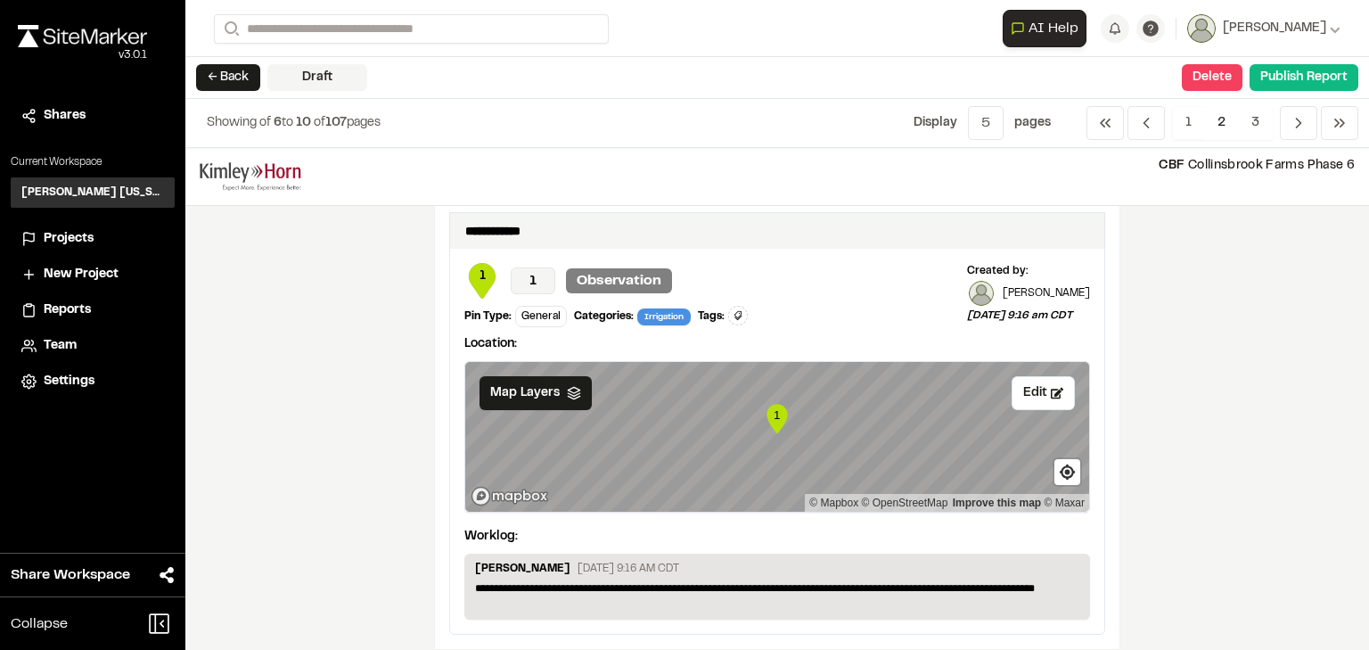
click at [1230, 57] on div "← Back Draft Delete Confirm Report Removal Are you sure? This will completely d…" at bounding box center [777, 78] width 1184 height 42
click at [1225, 69] on button "Delete" at bounding box center [1212, 77] width 61 height 27
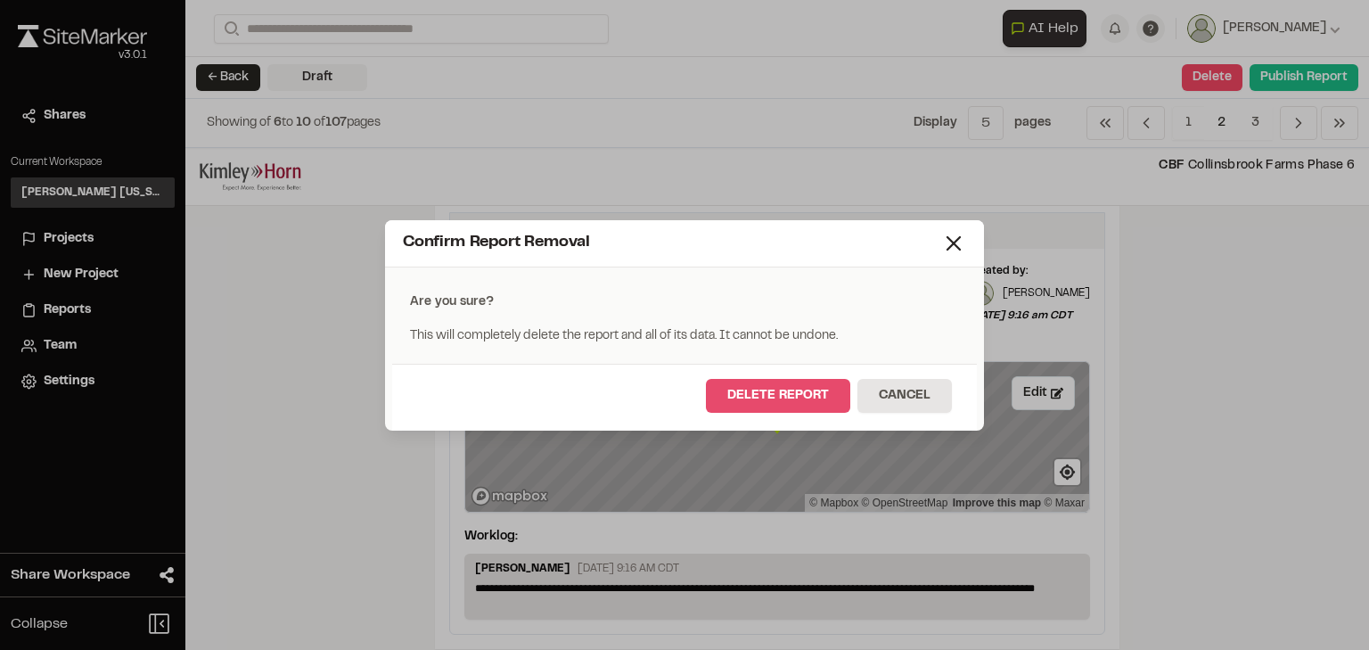
click at [783, 392] on button "Delete Report" at bounding box center [778, 396] width 144 height 34
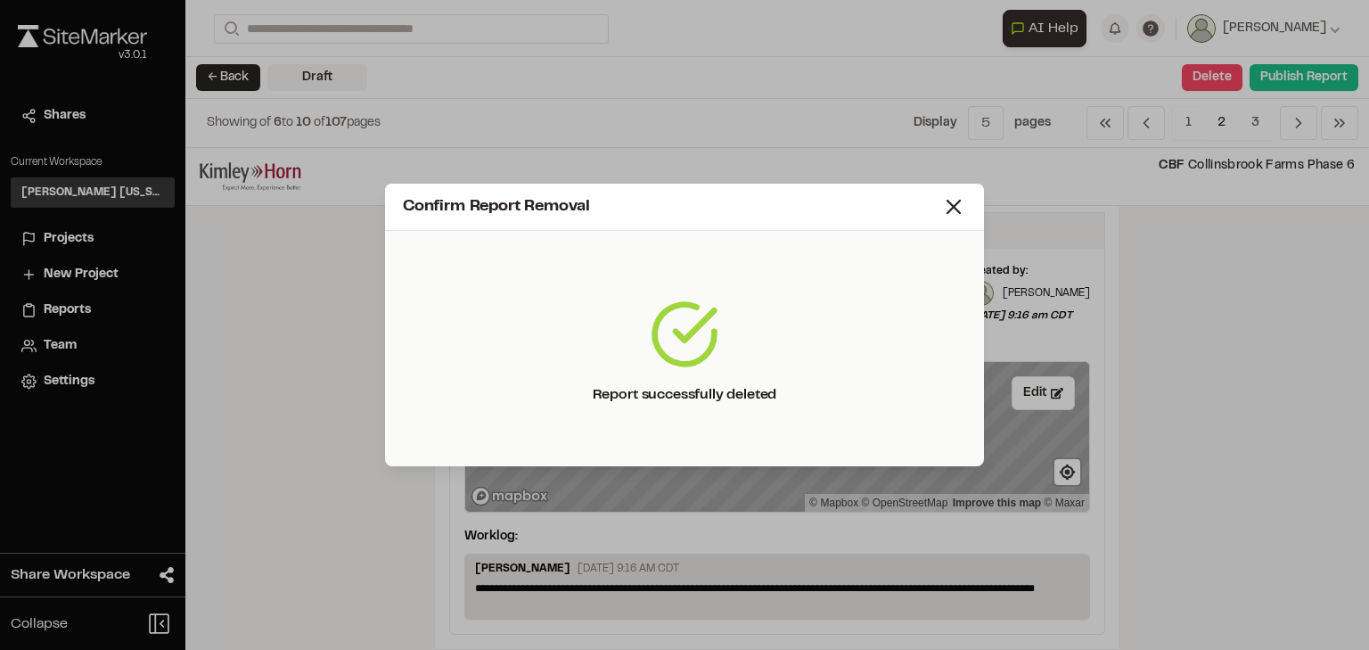
click at [949, 214] on icon at bounding box center [953, 206] width 25 height 25
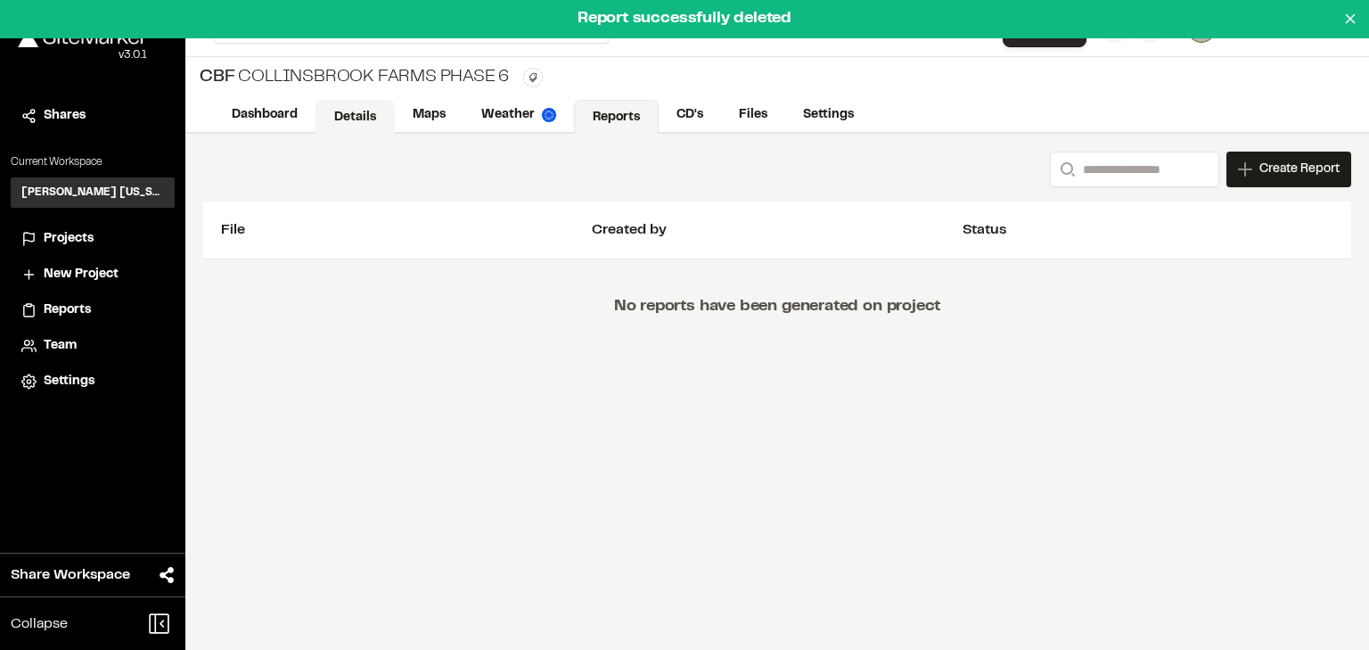
click at [342, 115] on link "Details" at bounding box center [355, 117] width 79 height 34
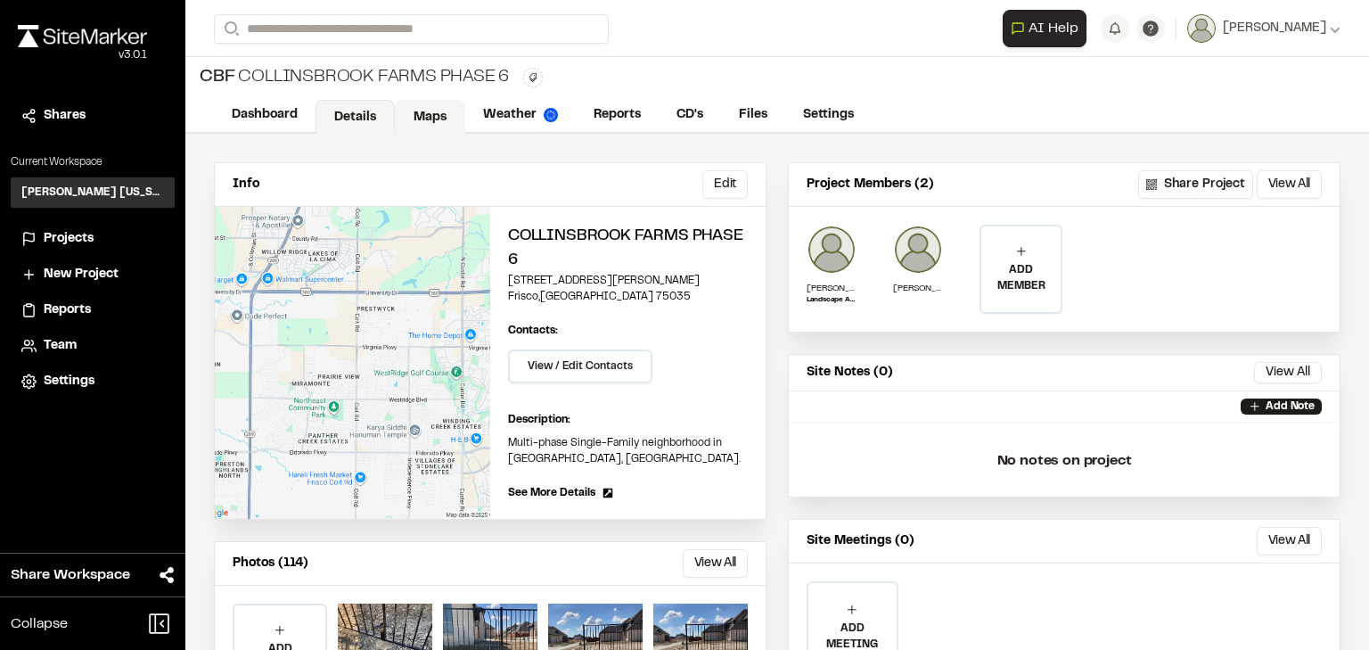
click at [407, 109] on link "Maps" at bounding box center [430, 117] width 70 height 34
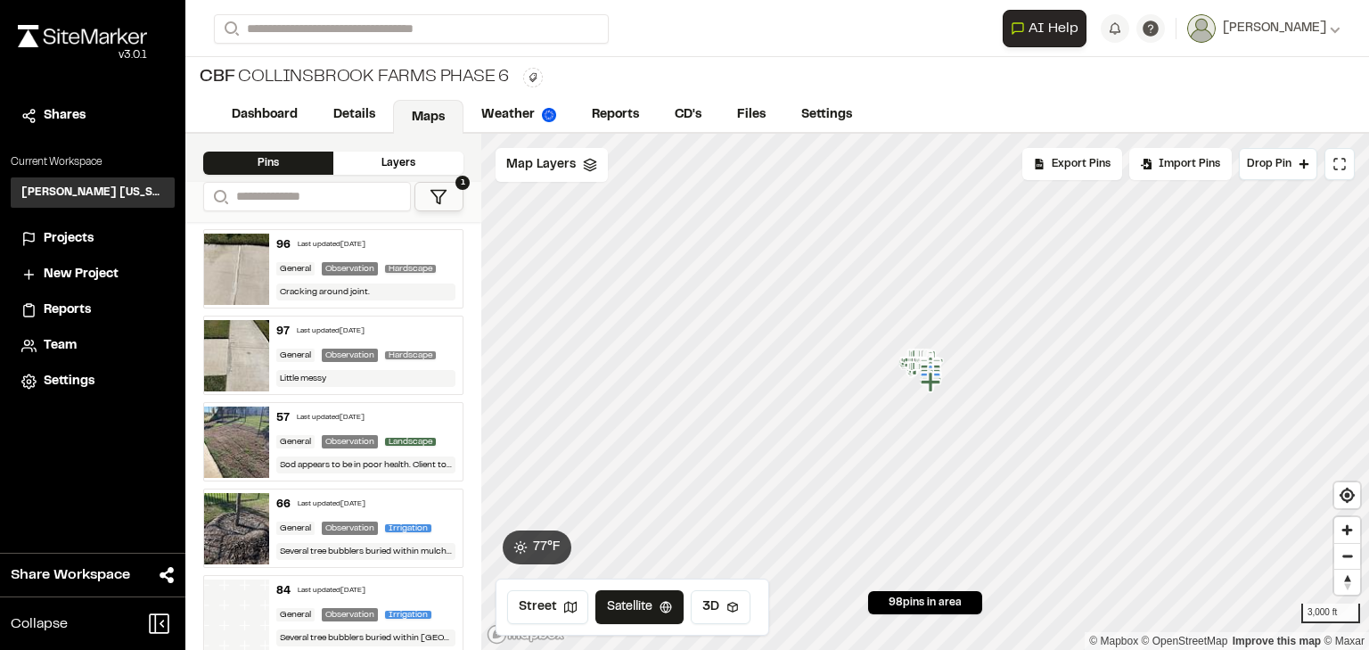
click at [366, 240] on div "Last updated Oct 8, 2025" at bounding box center [332, 245] width 68 height 11
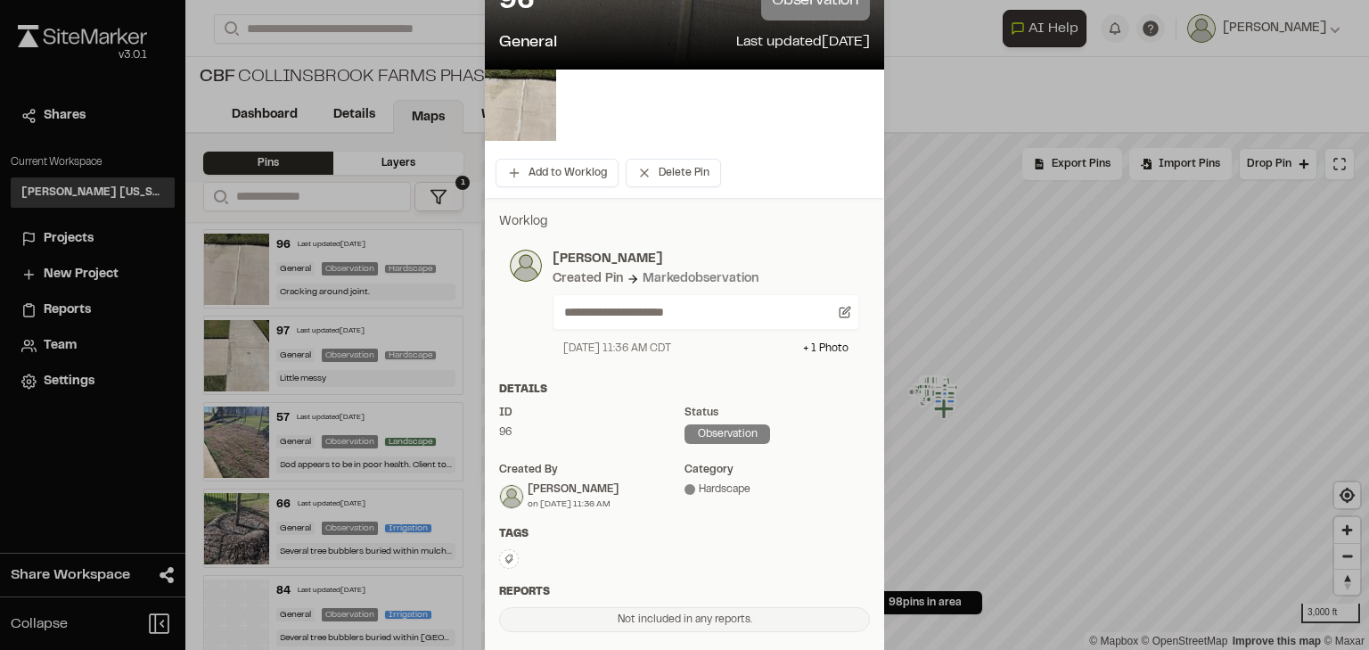
scroll to position [143, 0]
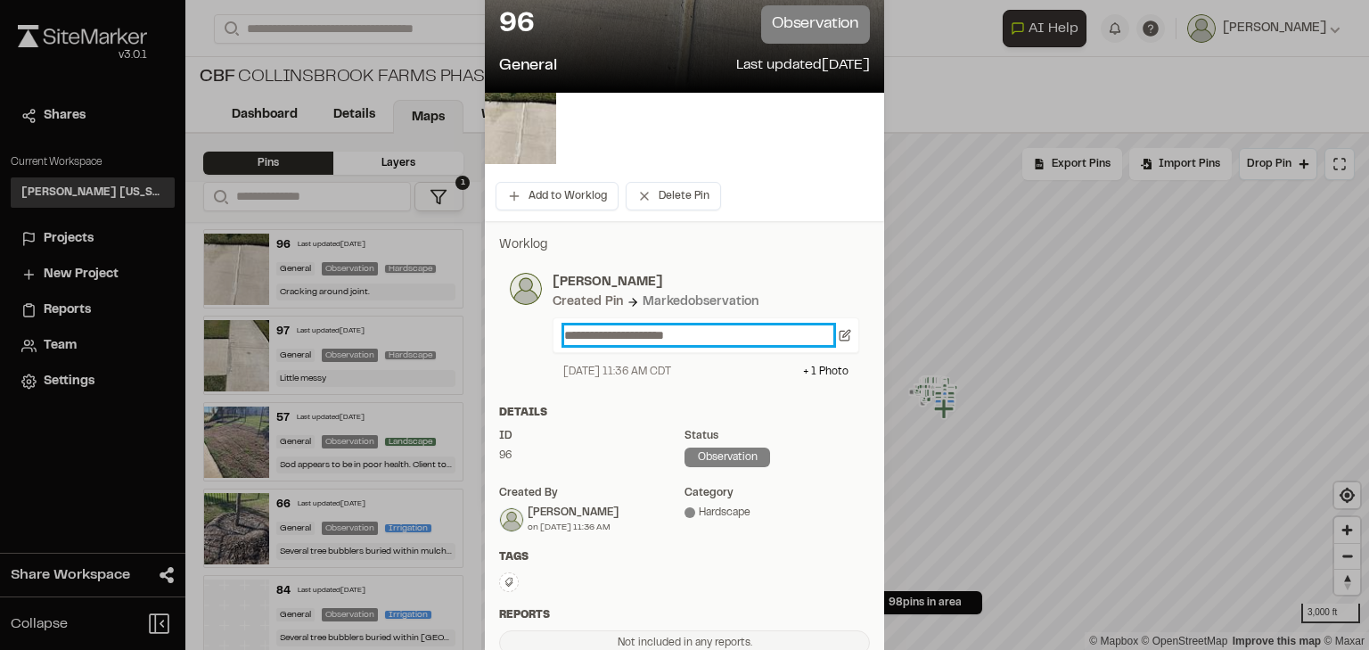
click at [773, 333] on p "**********" at bounding box center [698, 335] width 269 height 20
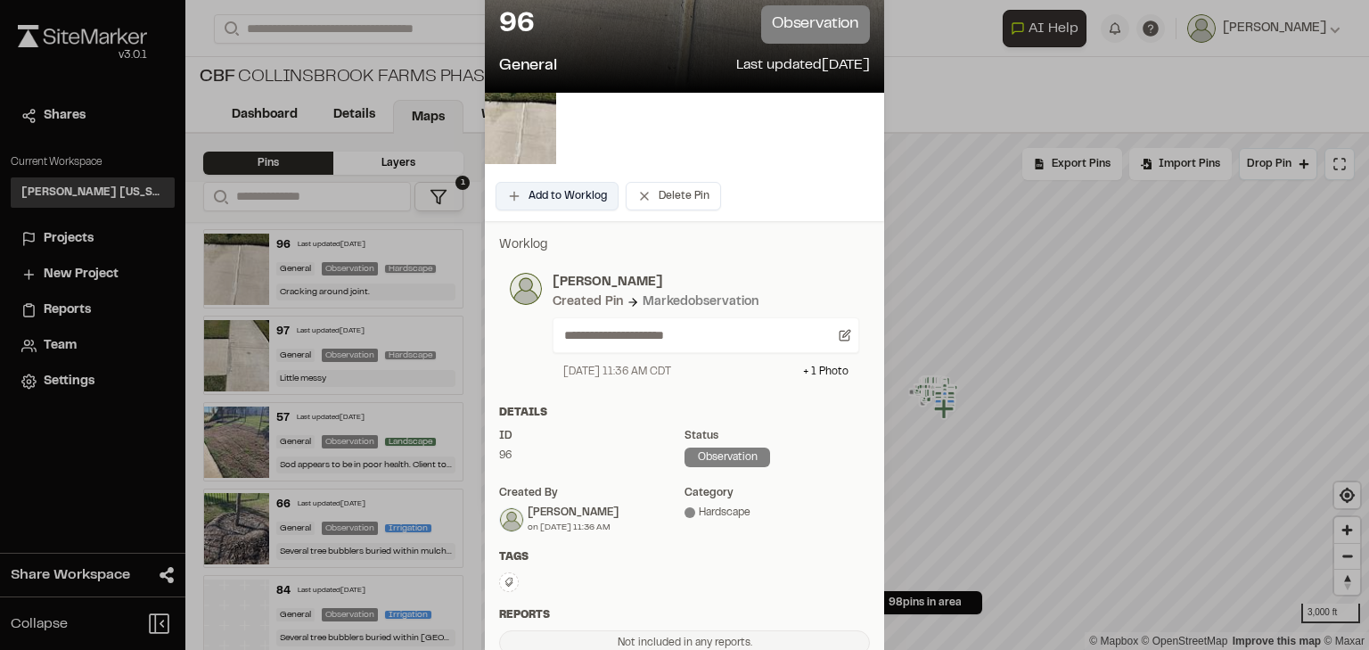
click at [513, 200] on button "Add to Worklog" at bounding box center [557, 196] width 123 height 29
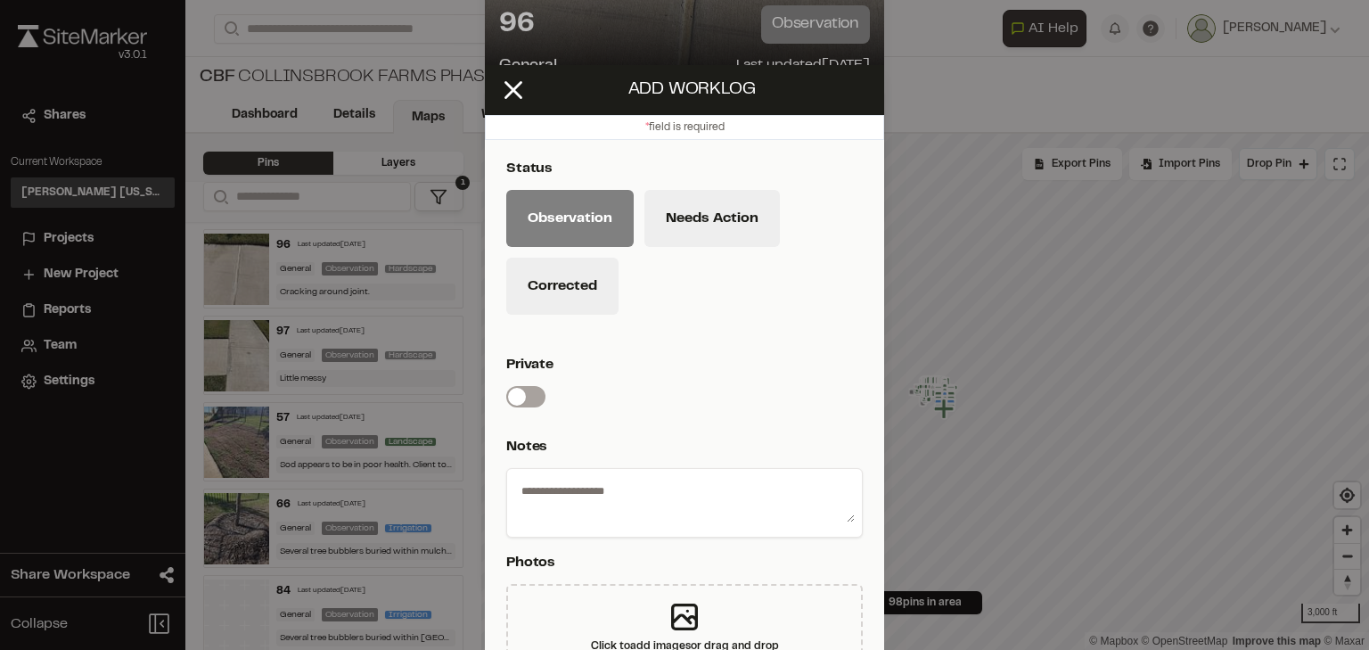
scroll to position [56, 0]
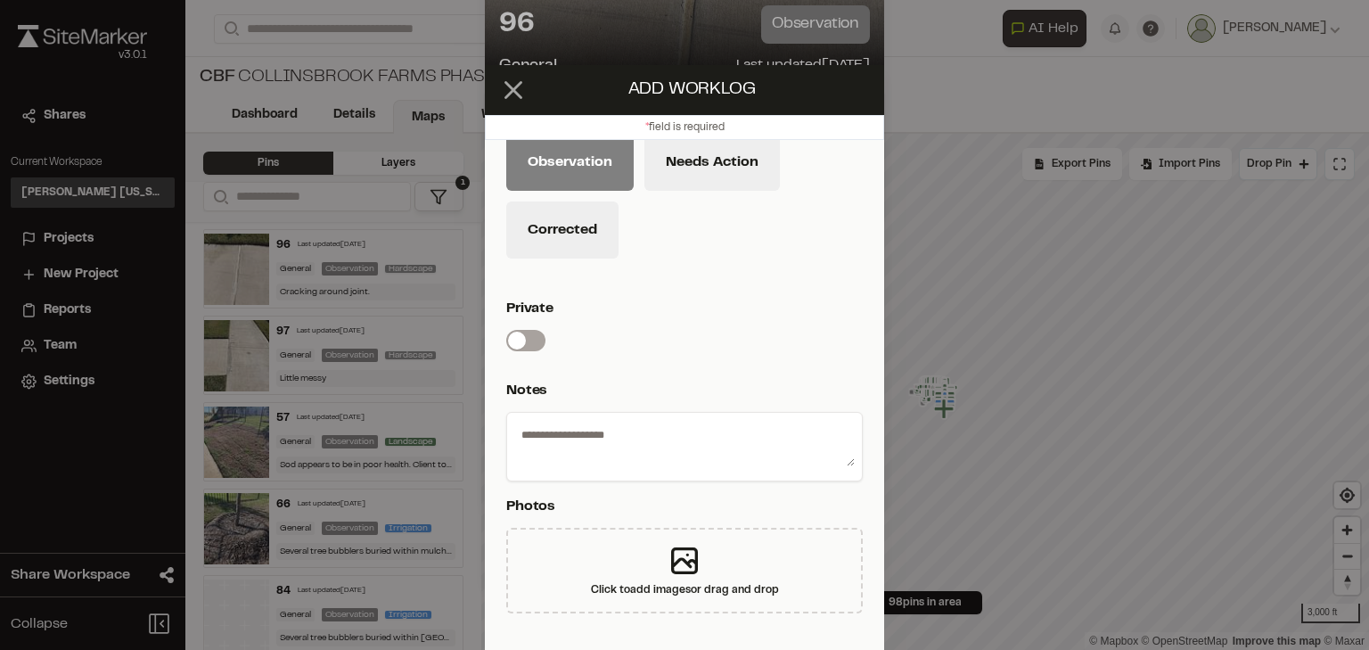
click at [517, 92] on icon at bounding box center [513, 90] width 30 height 30
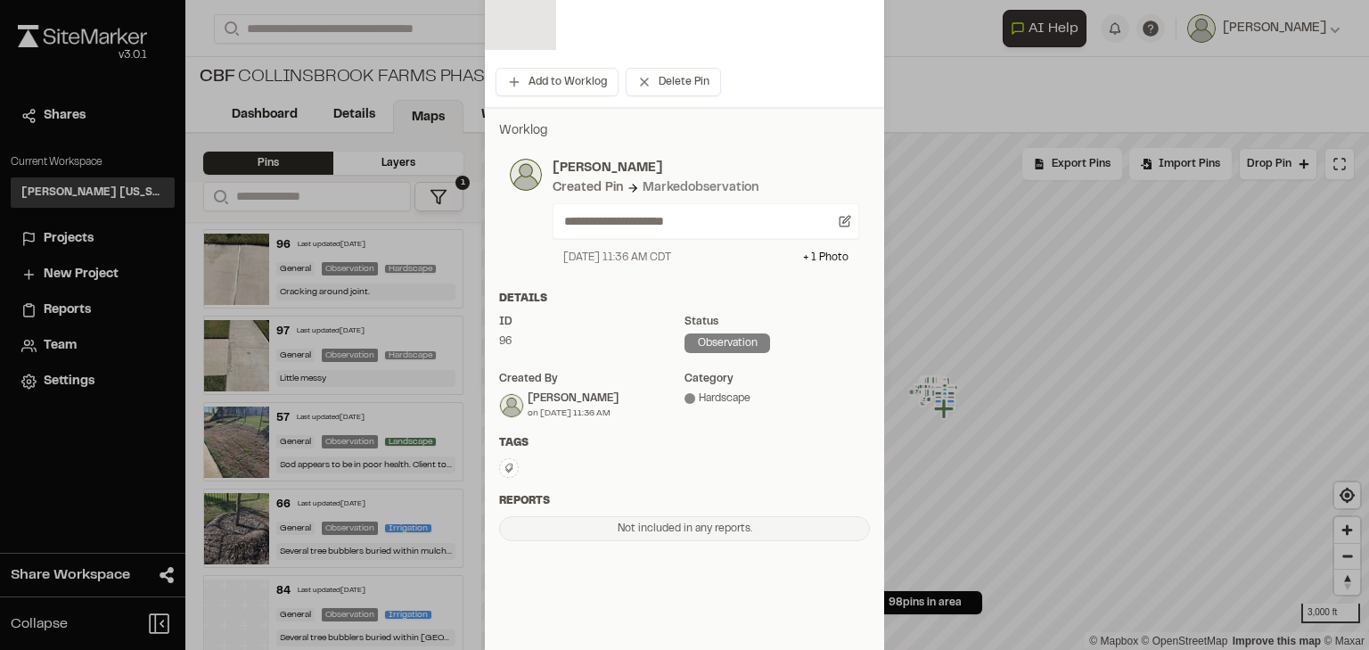
scroll to position [320, 0]
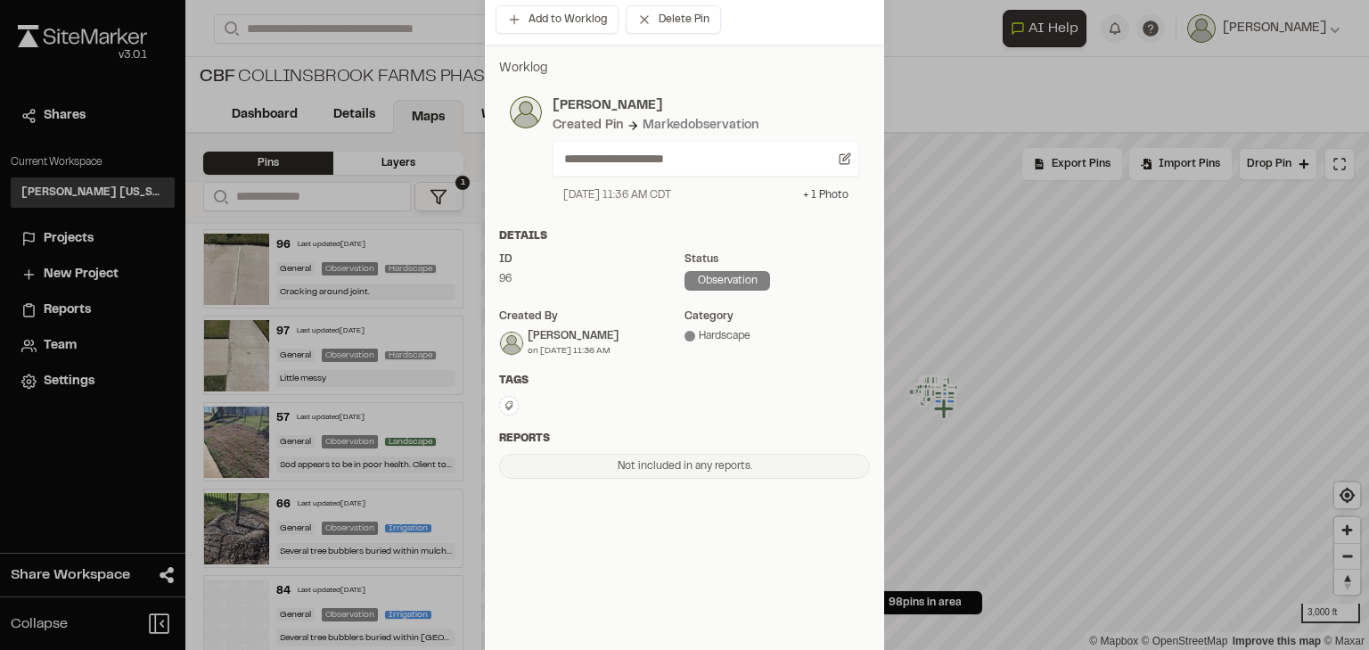
click at [835, 193] on div "+ 1 Photo" at bounding box center [825, 195] width 45 height 16
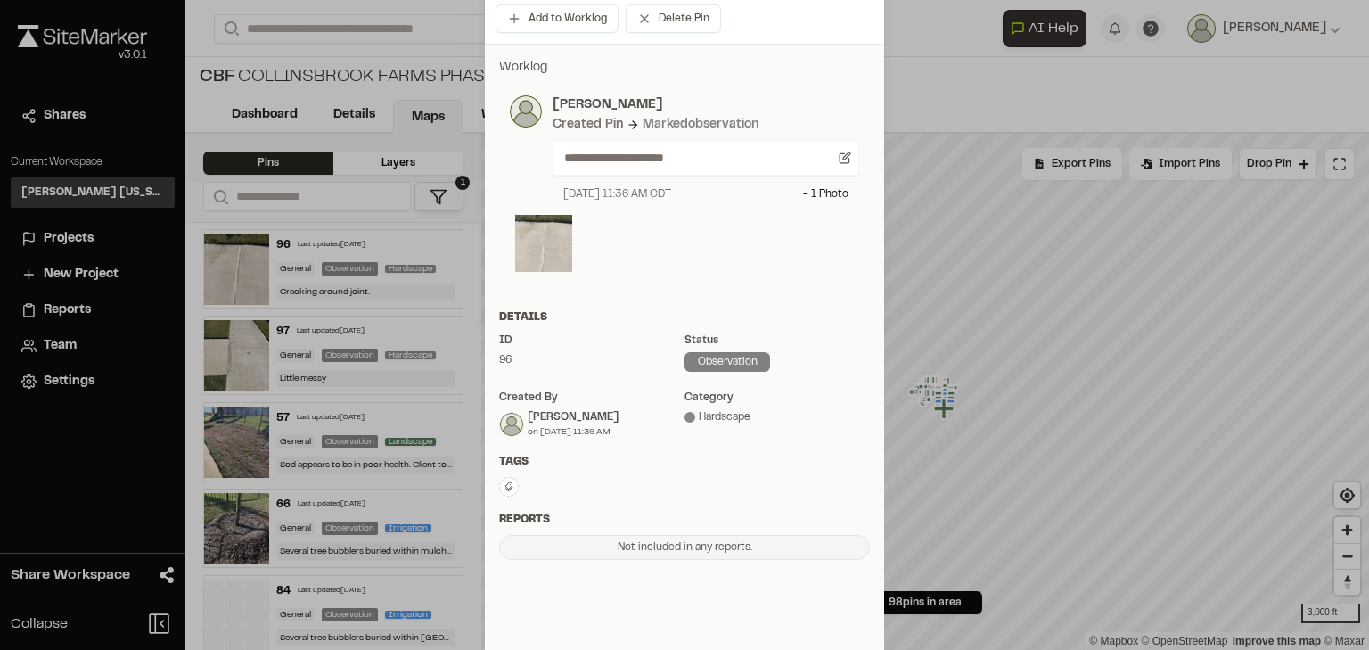
click at [534, 236] on img at bounding box center [543, 243] width 57 height 57
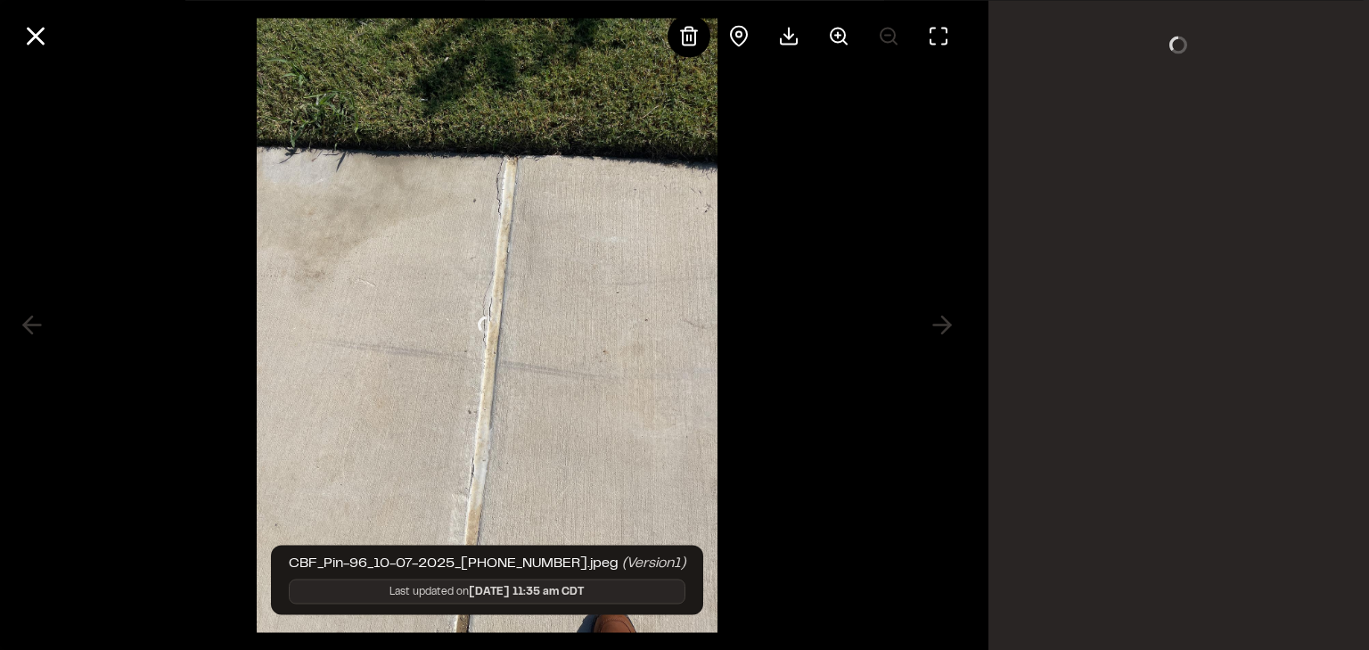
scroll to position [0, 0]
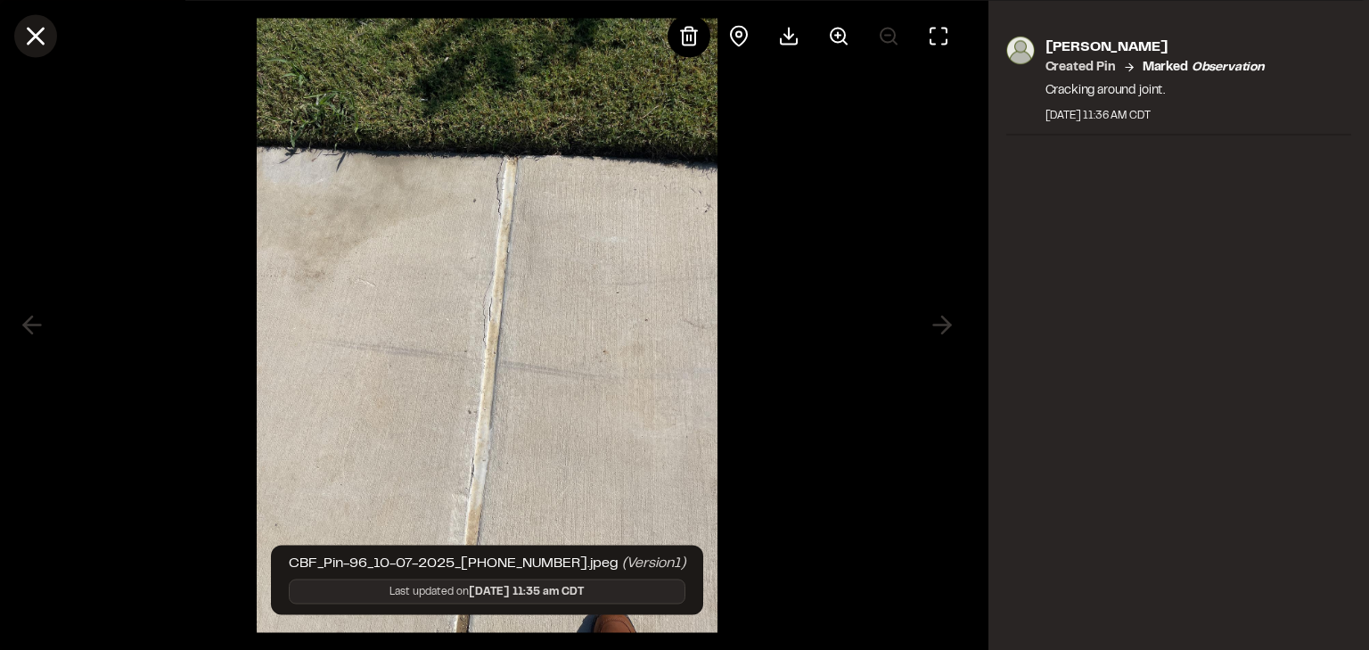
click at [30, 27] on icon at bounding box center [36, 36] width 30 height 30
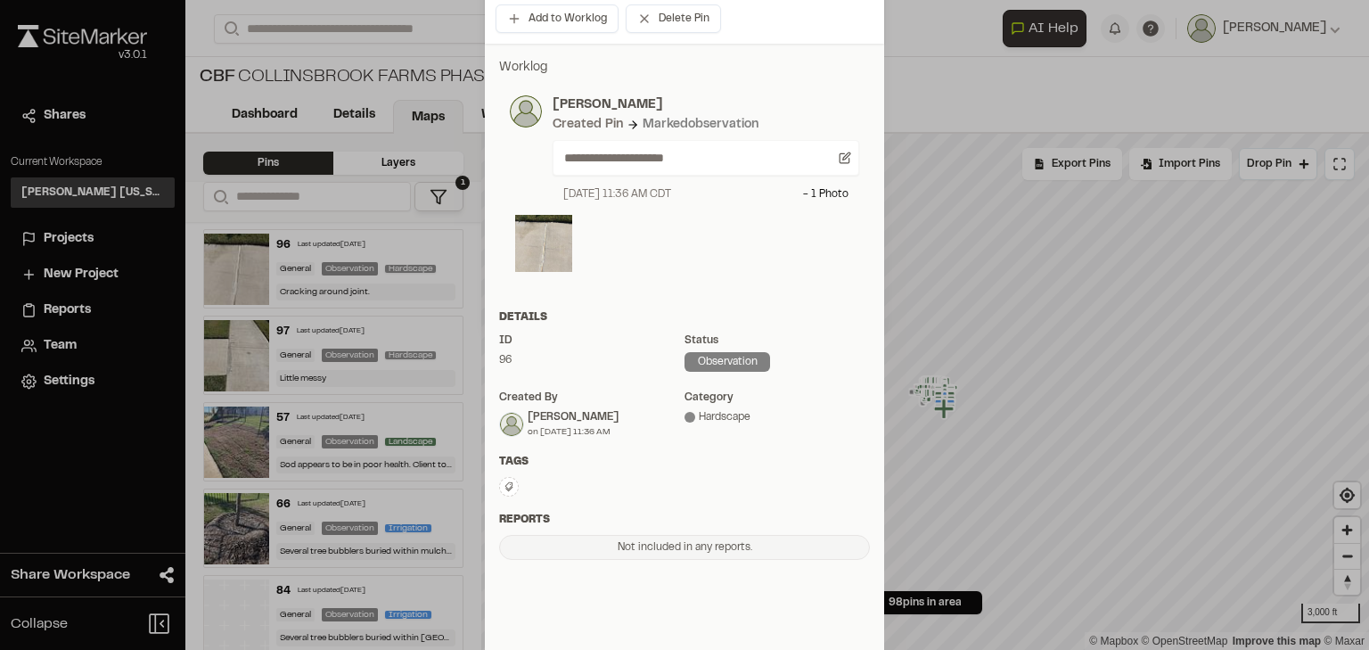
scroll to position [249, 0]
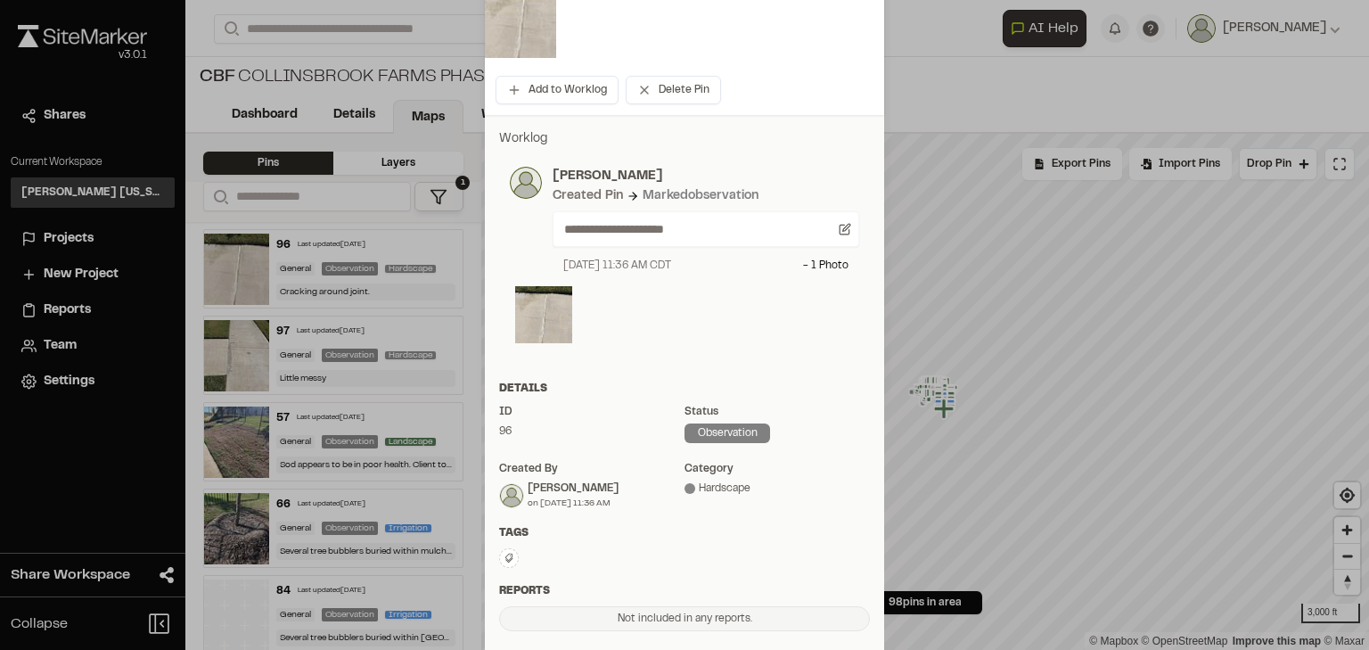
click at [730, 353] on div at bounding box center [684, 318] width 349 height 75
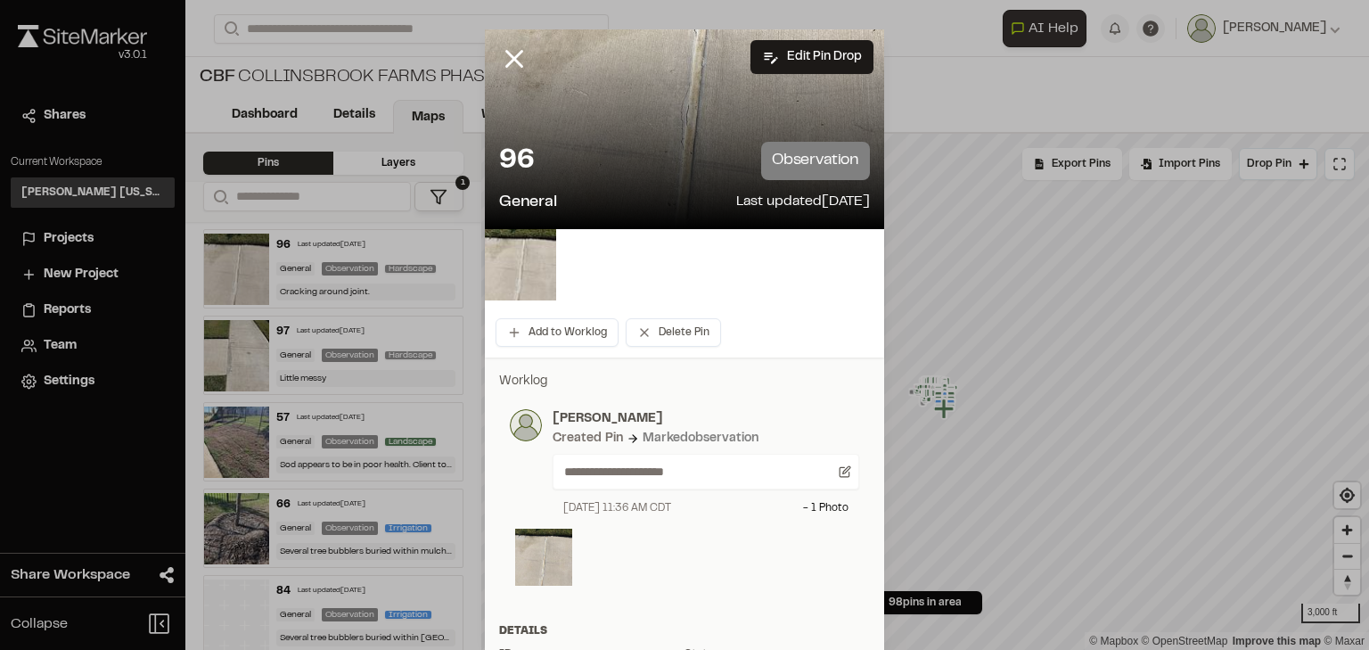
scroll to position [0, 0]
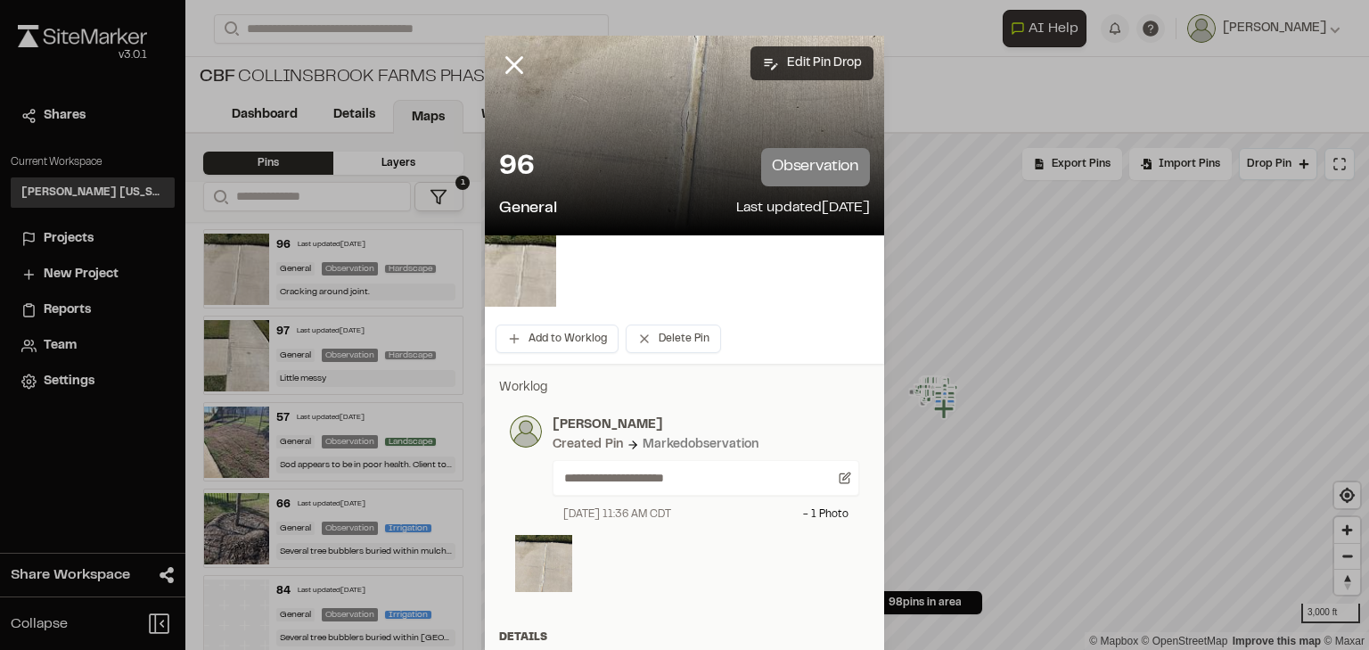
click at [788, 66] on button "Edit Pin Drop" at bounding box center [812, 63] width 123 height 34
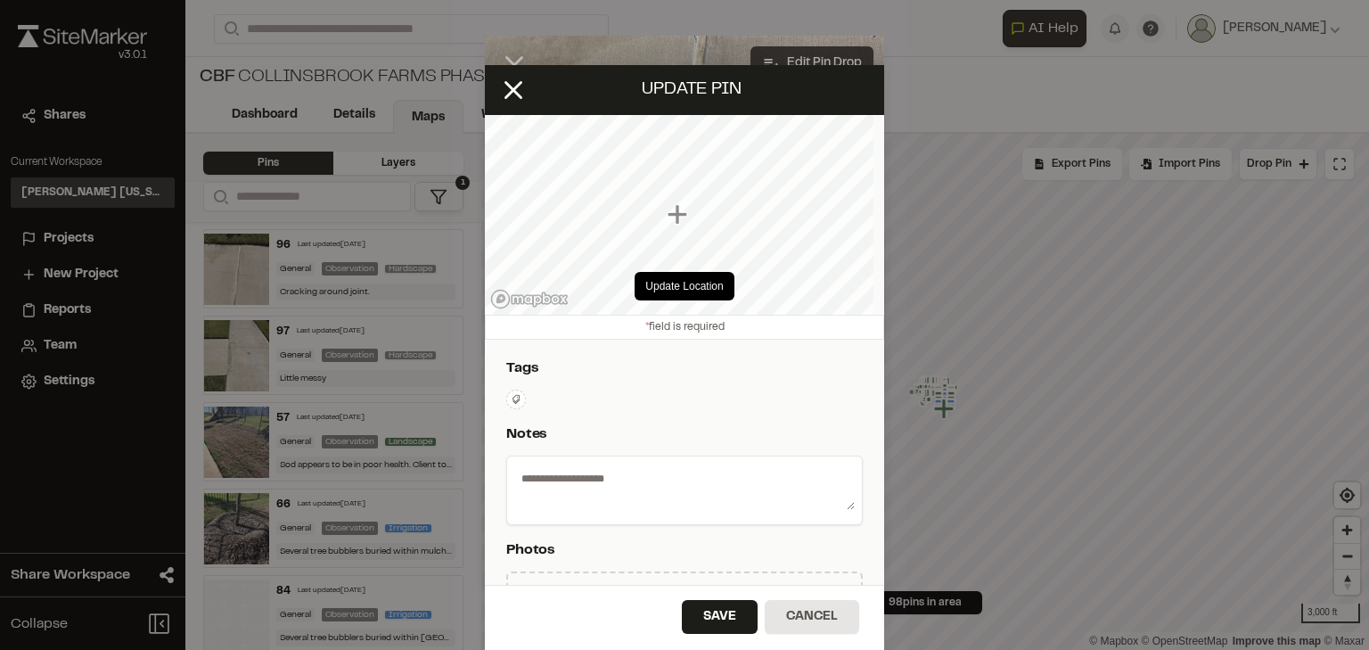
type textarea "**********"
select select "****"
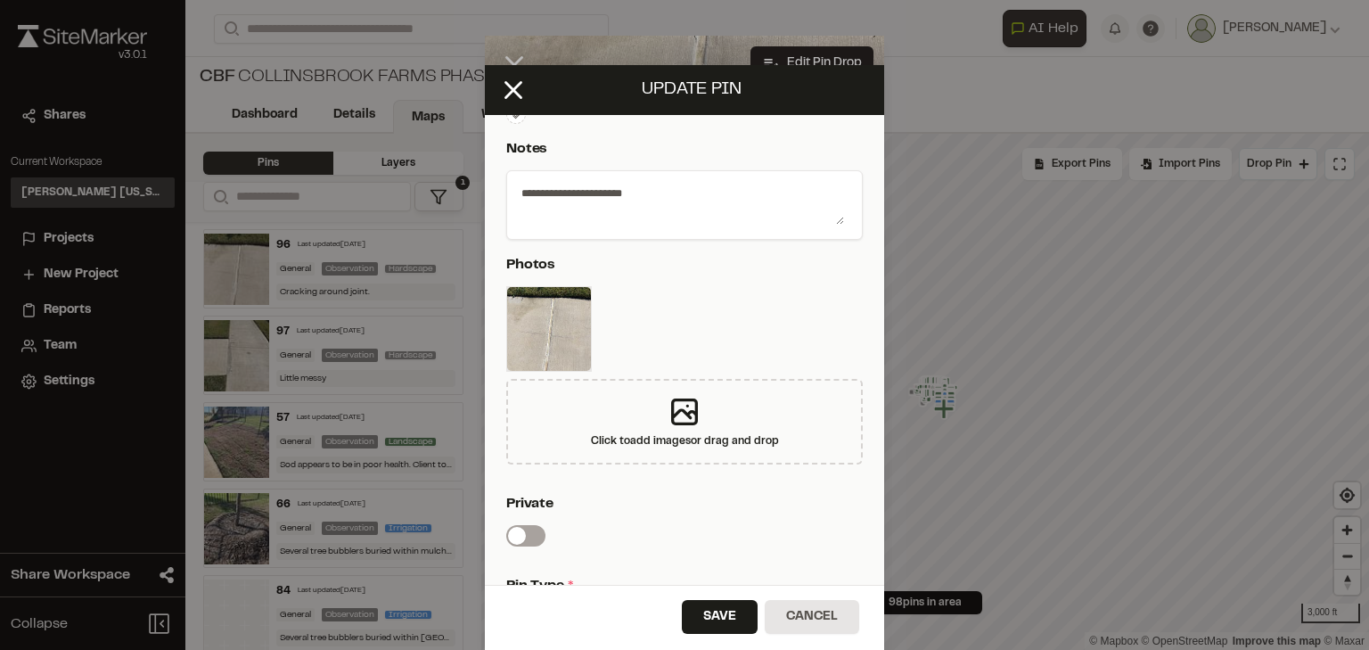
scroll to position [214, 0]
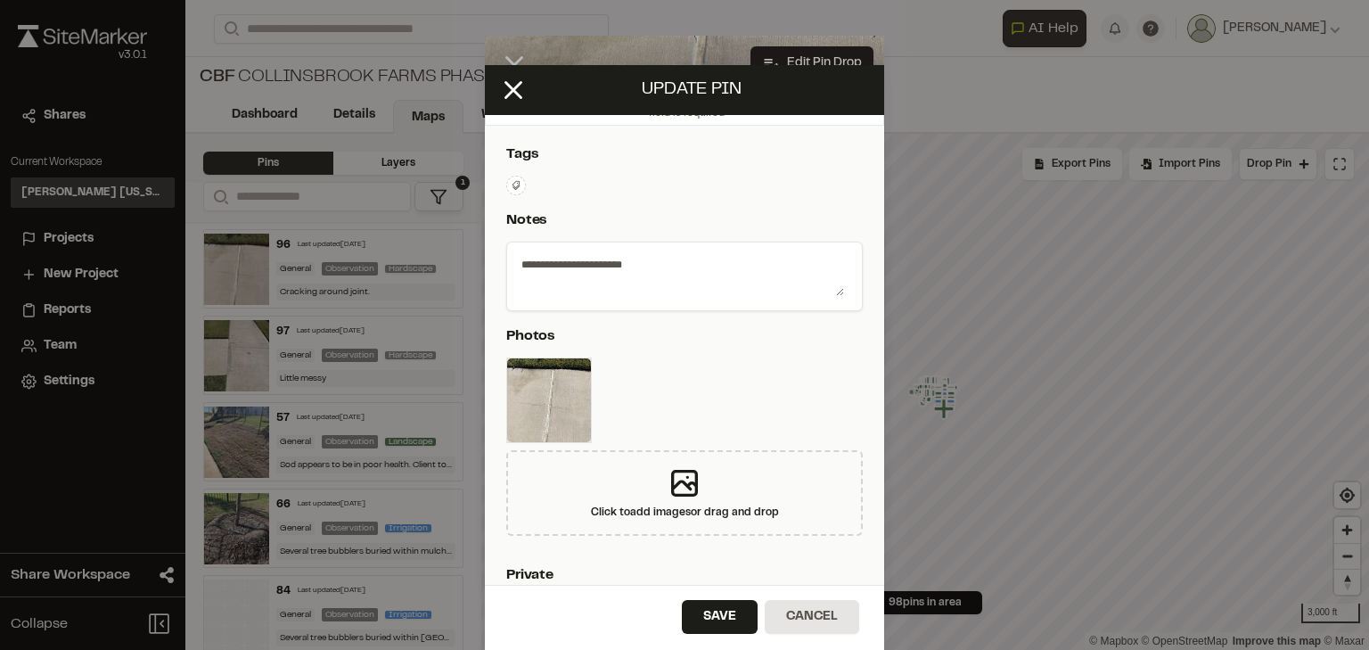
click at [498, 79] on icon at bounding box center [513, 90] width 30 height 30
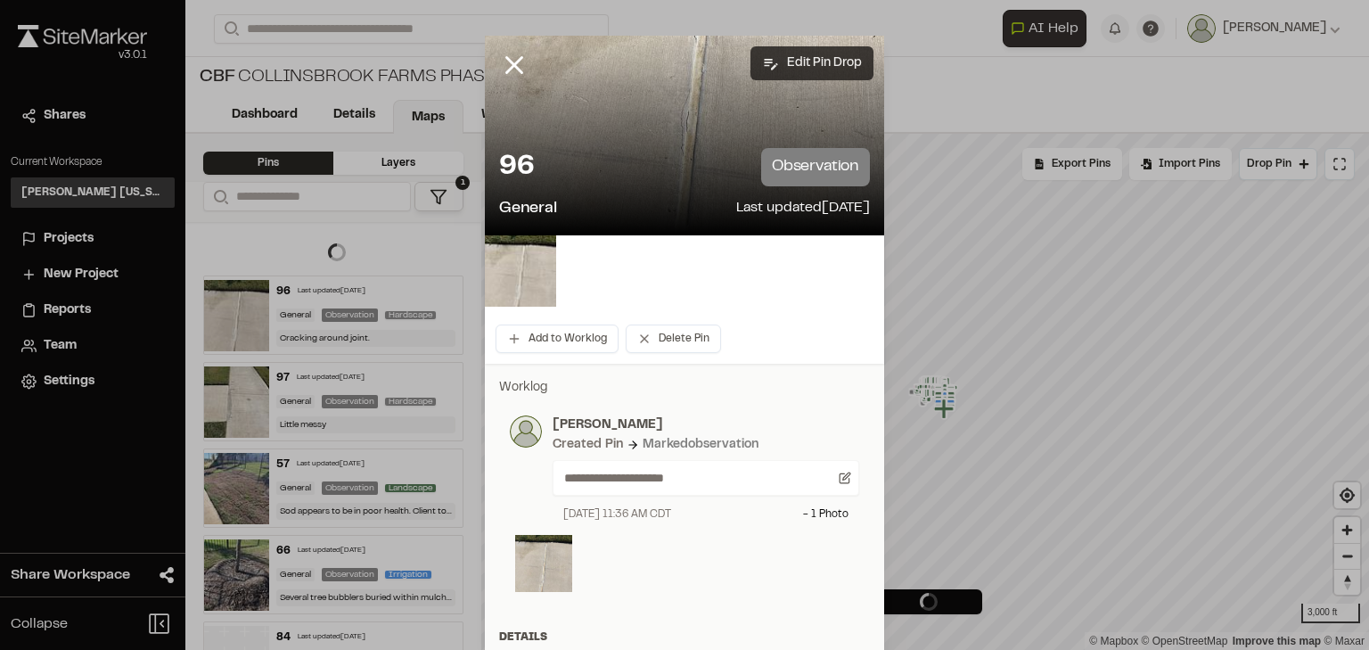
click at [829, 57] on button "Edit Pin Drop" at bounding box center [812, 63] width 123 height 34
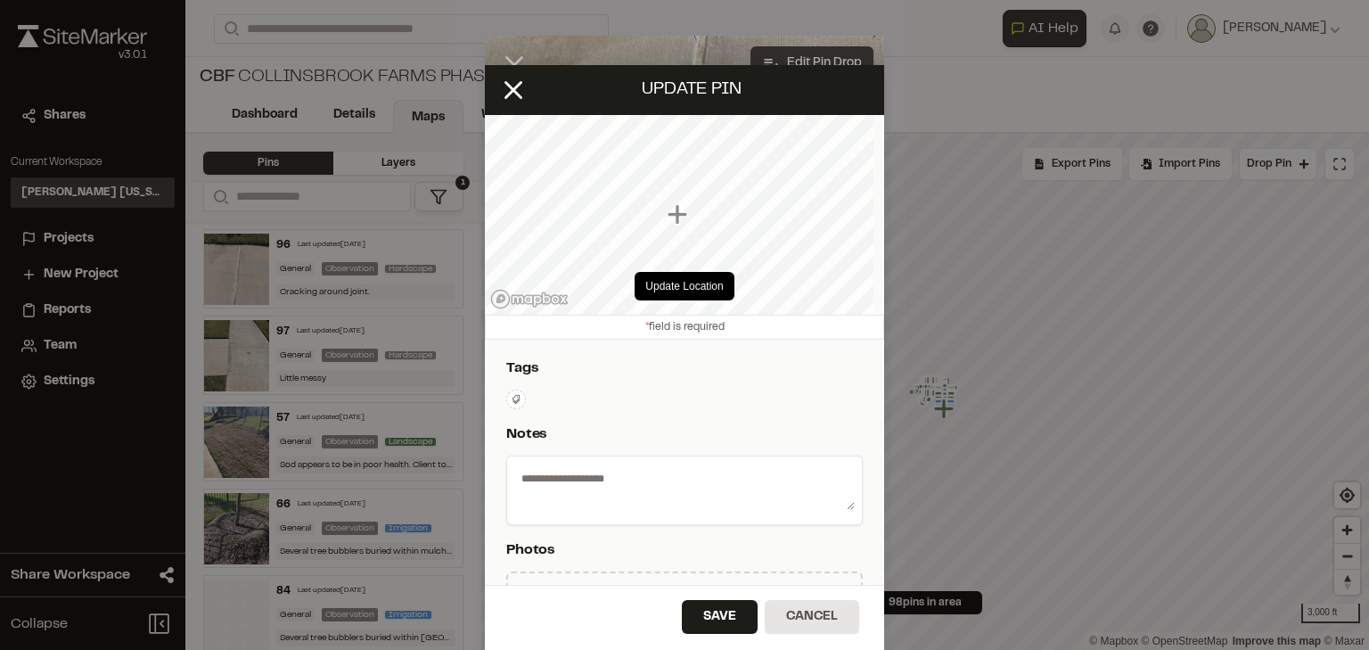
type textarea "**********"
select select "****"
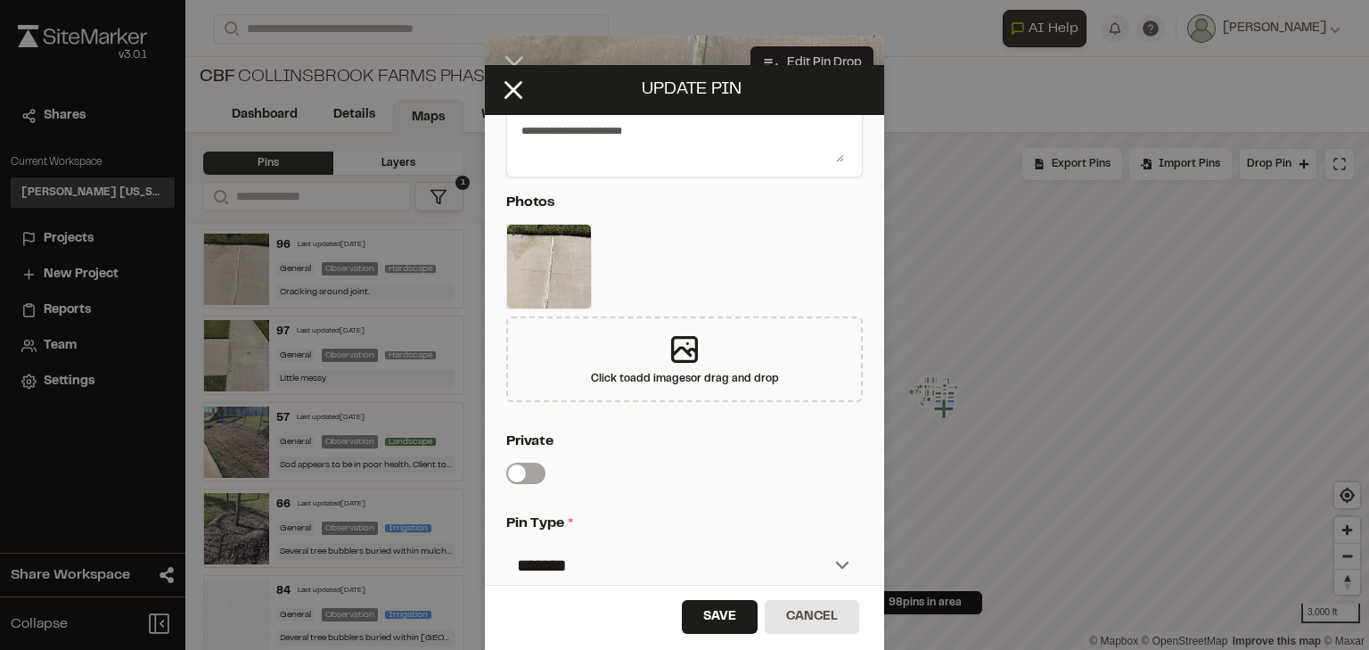
scroll to position [428, 0]
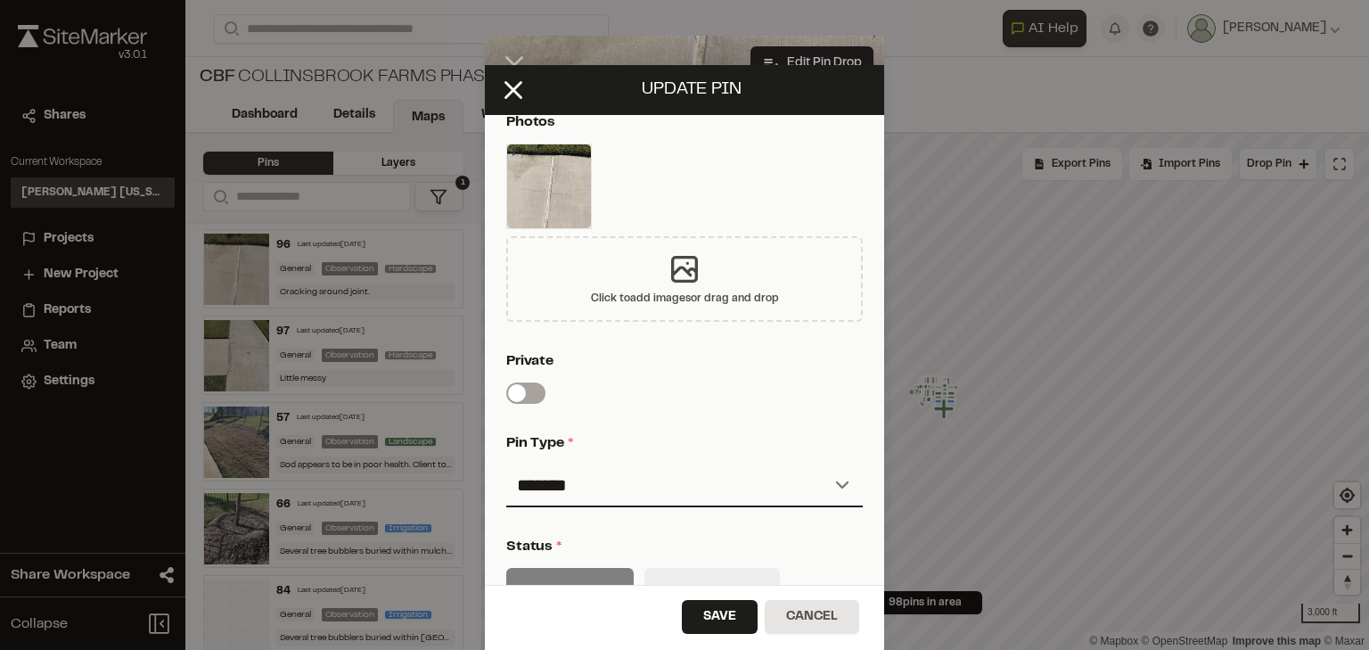
click at [697, 267] on div "Click to add images or drag and drop" at bounding box center [684, 279] width 357 height 86
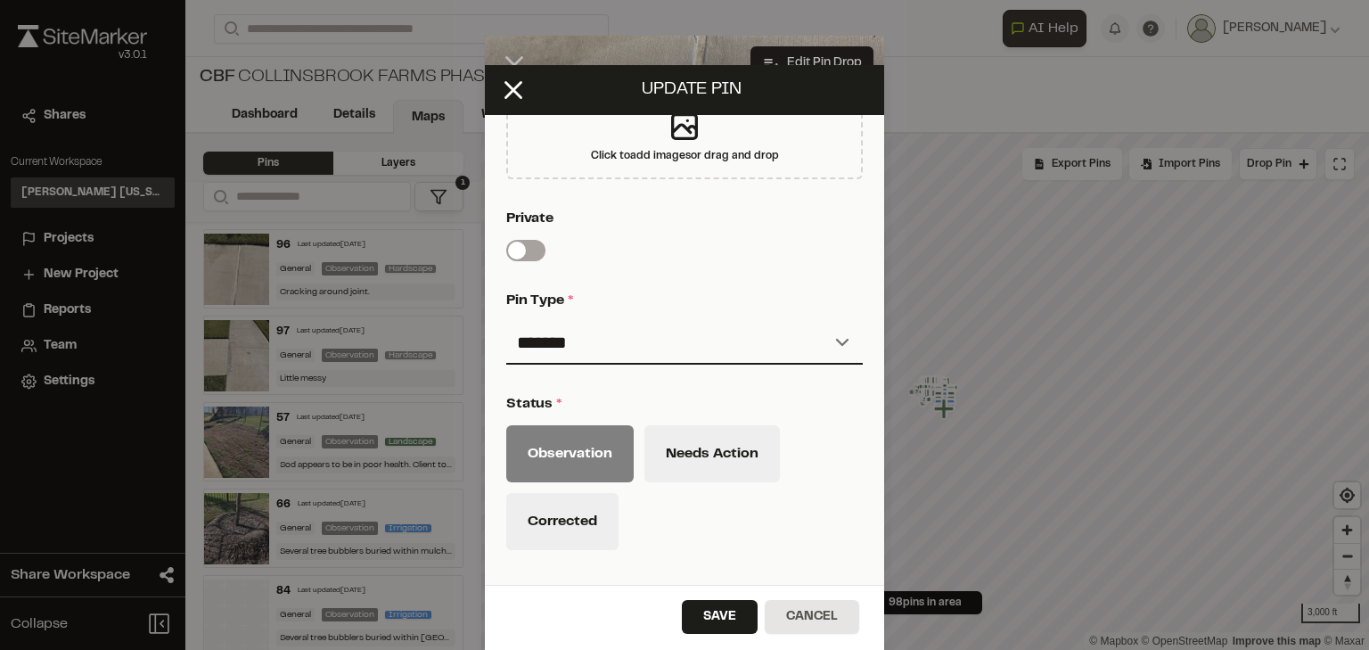
scroll to position [824, 0]
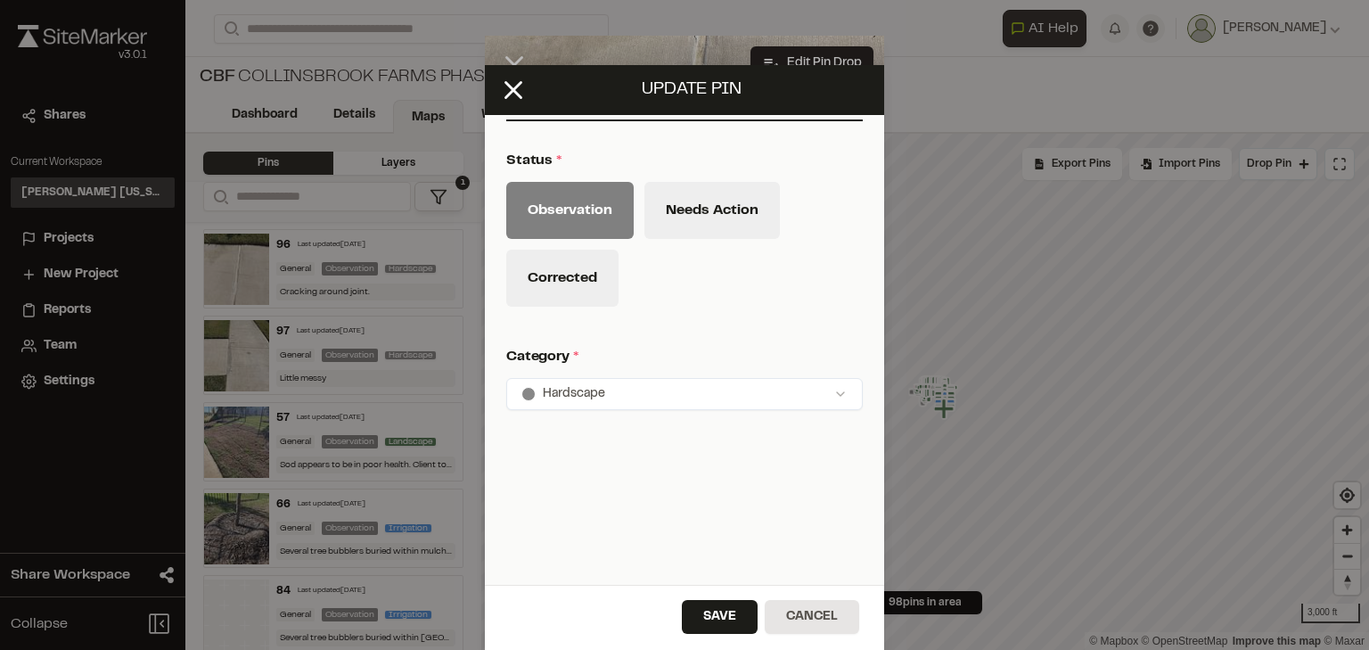
click at [803, 624] on button "Cancel" at bounding box center [812, 617] width 95 height 34
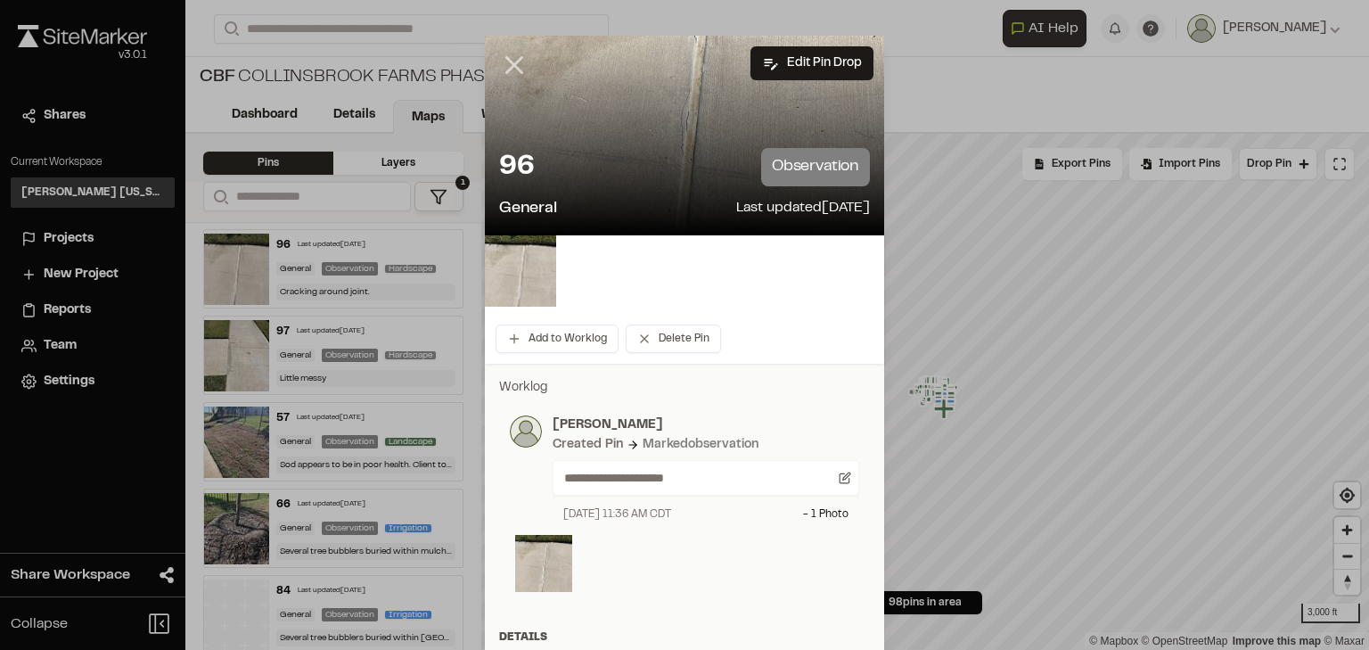
click at [513, 58] on icon at bounding box center [514, 65] width 30 height 30
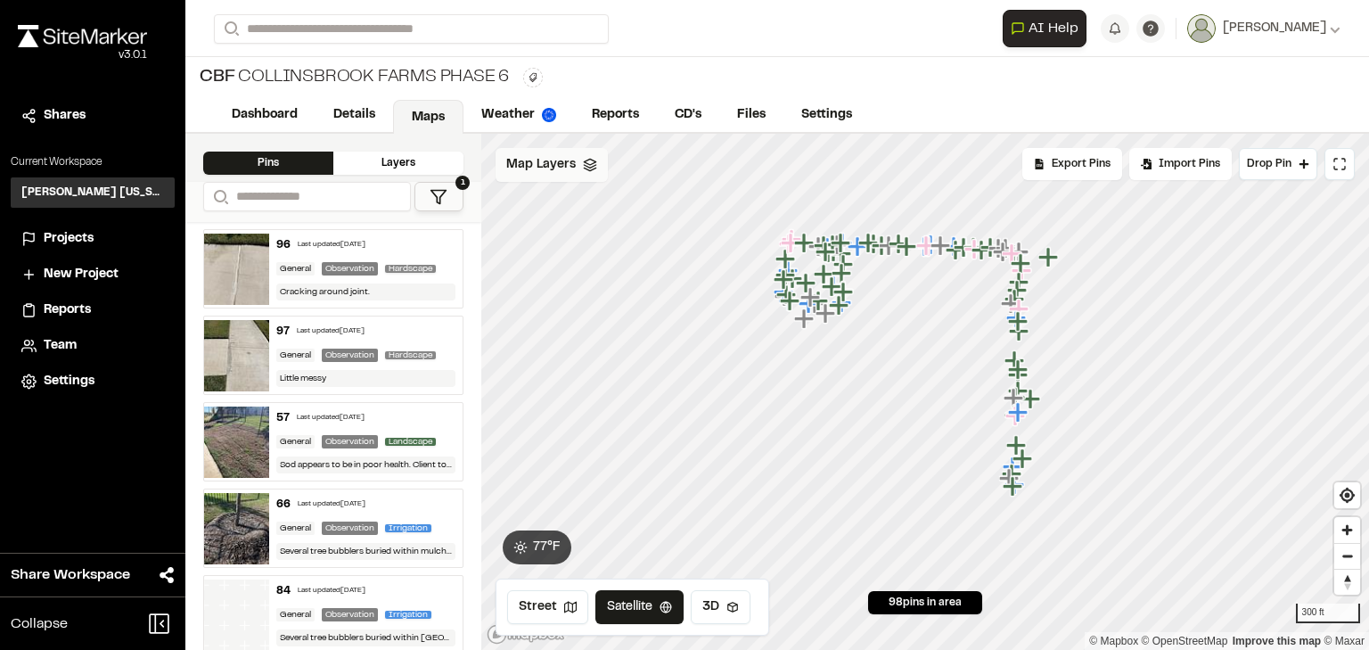
click at [579, 164] on div "Map Layers" at bounding box center [552, 165] width 112 height 34
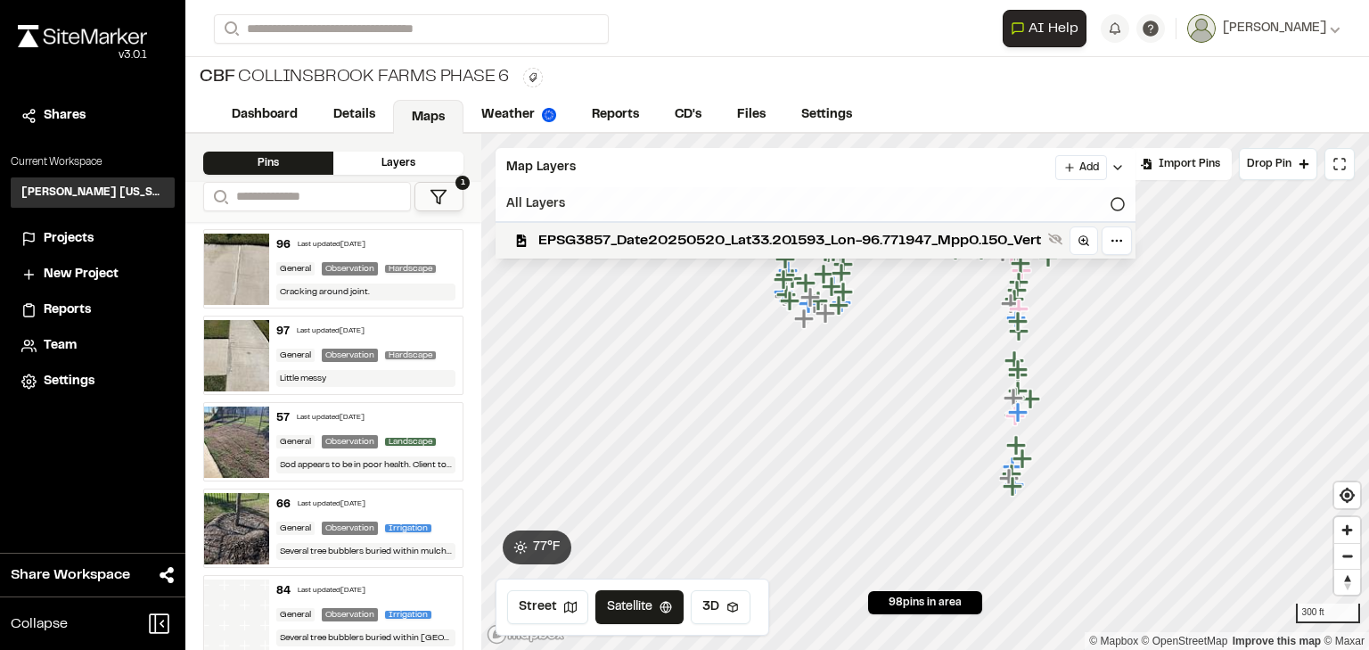
click at [1125, 207] on icon at bounding box center [1118, 204] width 14 height 14
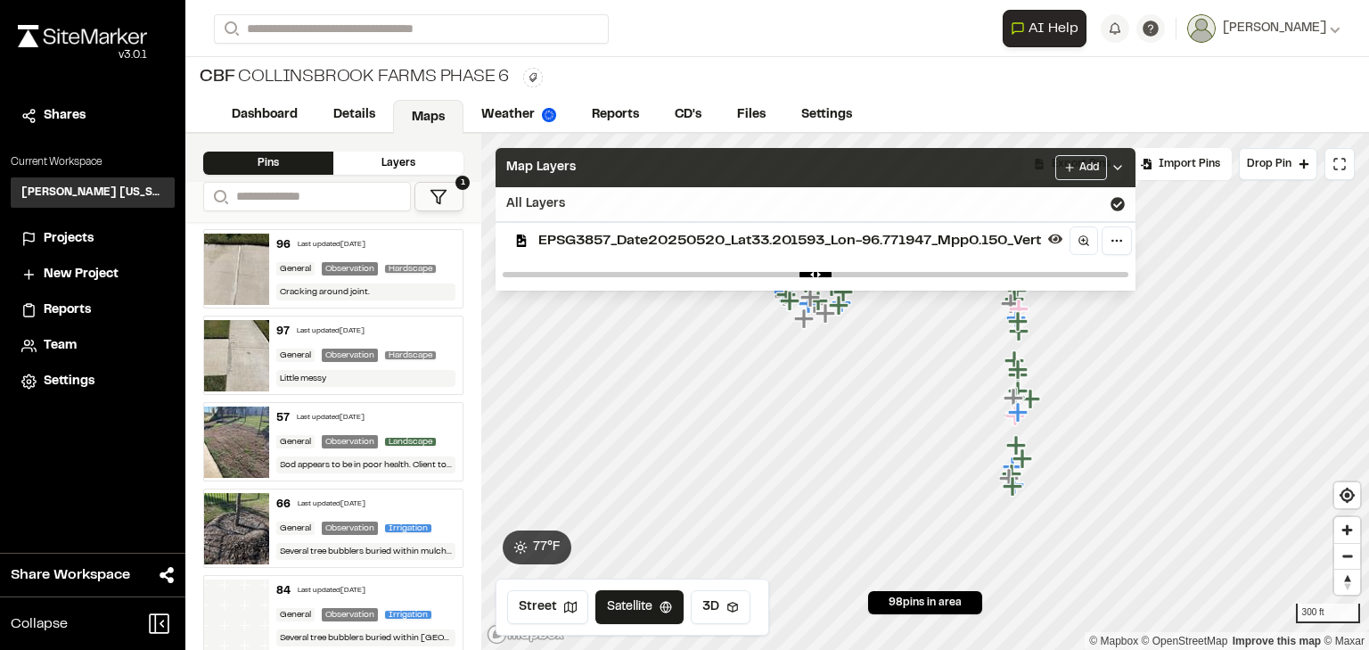
click at [925, 164] on div "Map Layers Add" at bounding box center [816, 167] width 640 height 39
